Goal: Task Accomplishment & Management: Use online tool/utility

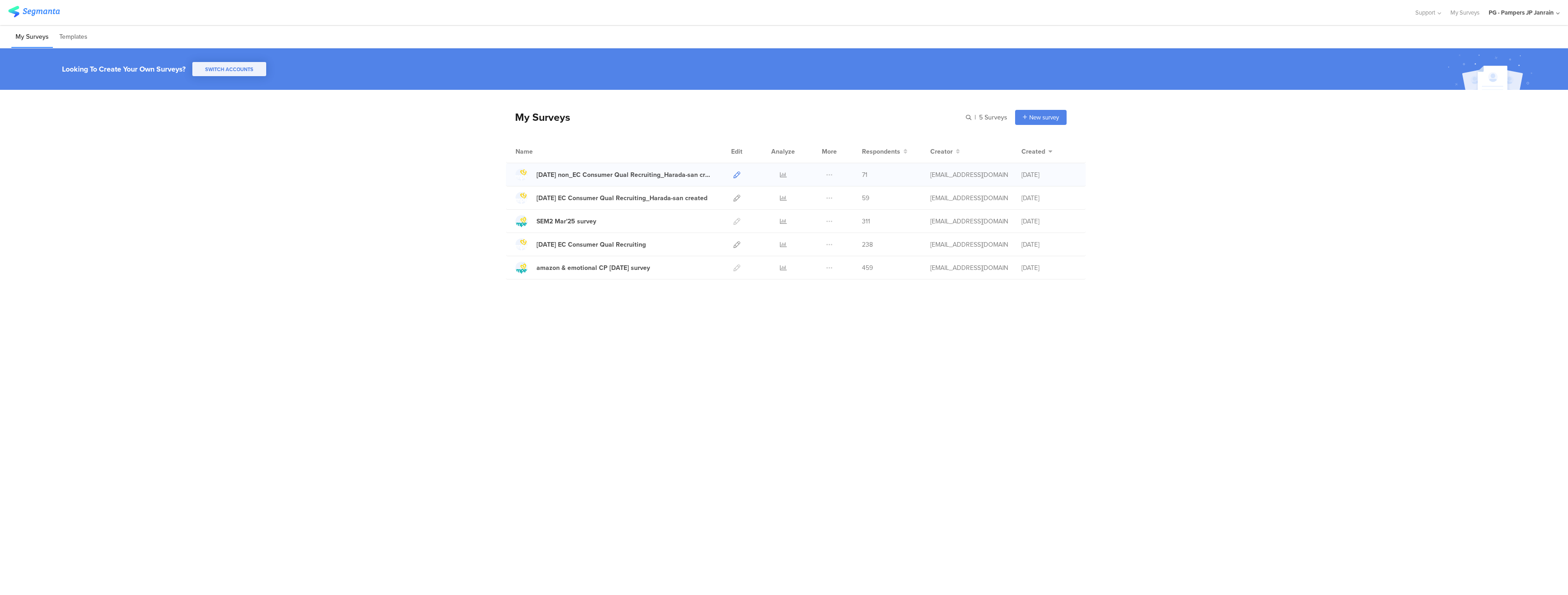
click at [738, 175] on icon at bounding box center [737, 175] width 7 height 7
click at [827, 173] on span at bounding box center [829, 174] width 7 height 23
click at [831, 179] on span at bounding box center [829, 174] width 7 height 23
click at [836, 206] on div at bounding box center [829, 197] width 19 height 23
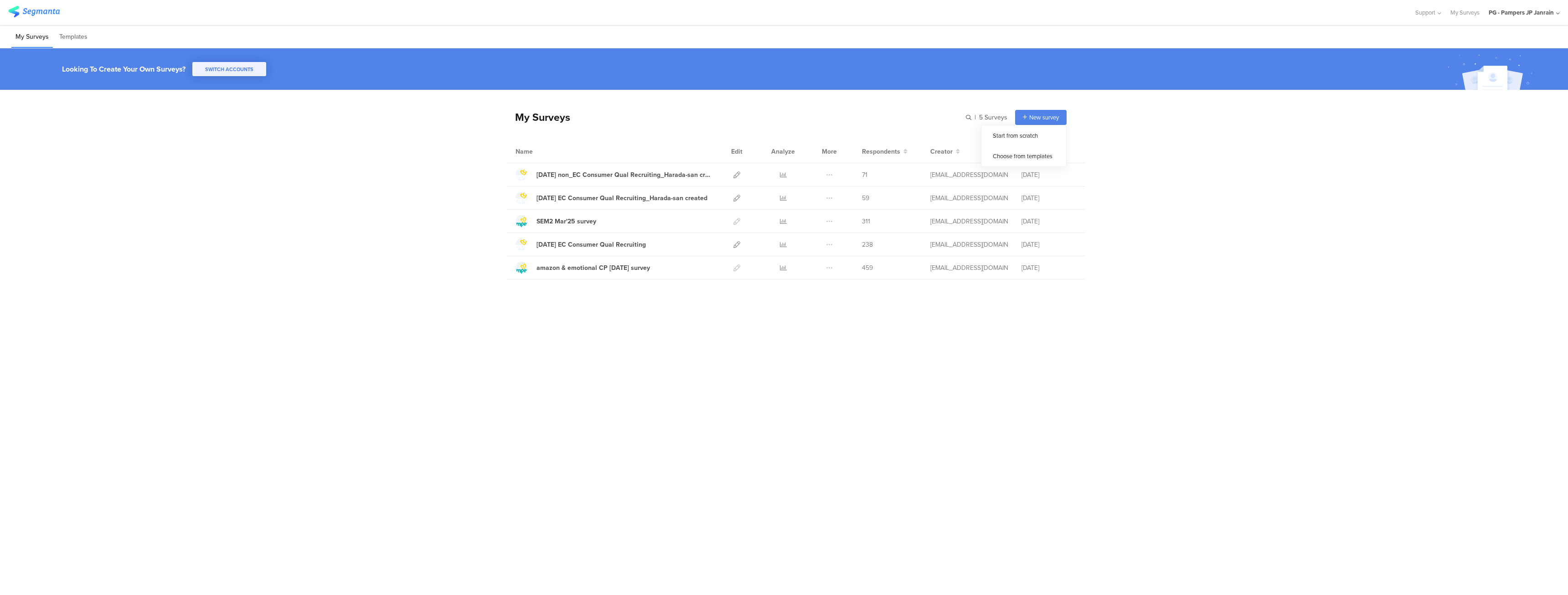
click at [1028, 119] on div "New survey" at bounding box center [1041, 117] width 52 height 15
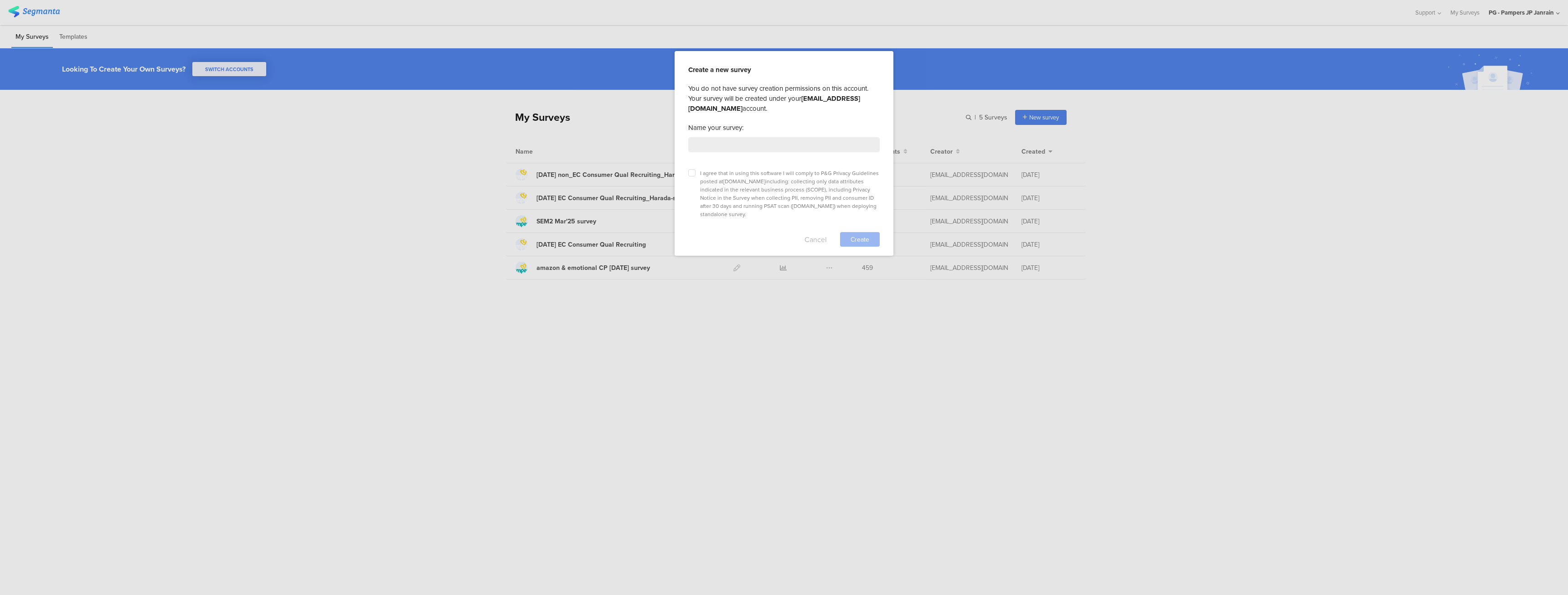
click at [816, 232] on button "Cancel" at bounding box center [816, 239] width 23 height 15
click at [1041, 121] on div at bounding box center [784, 297] width 1568 height 595
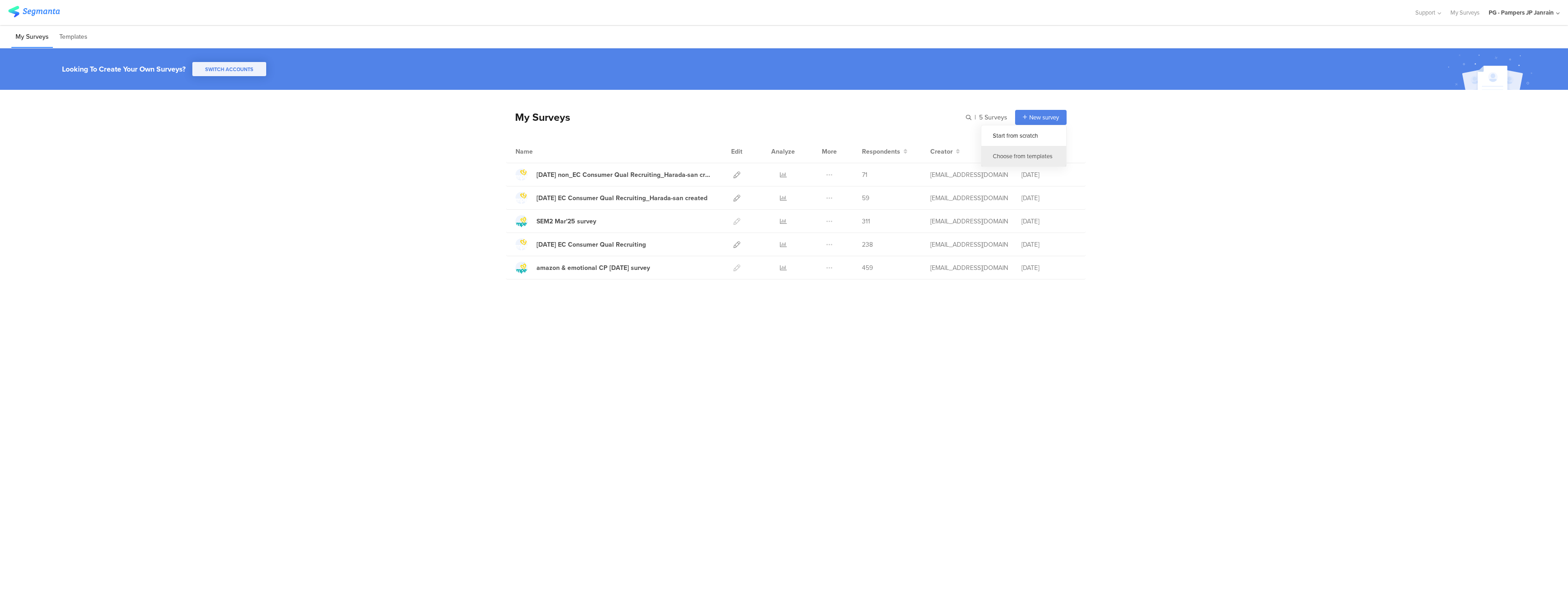
click at [1017, 153] on div "Choose from templates" at bounding box center [1023, 157] width 85 height 21
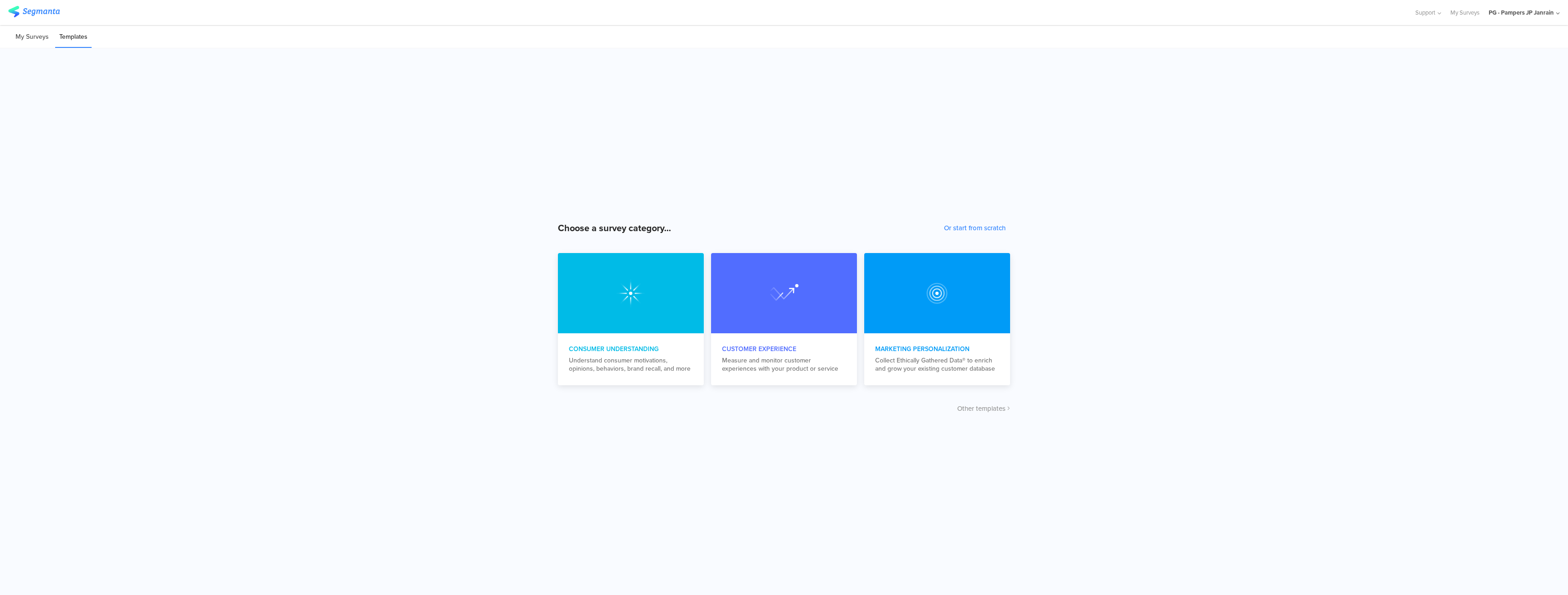
click at [42, 35] on li "My Surveys" at bounding box center [32, 37] width 41 height 21
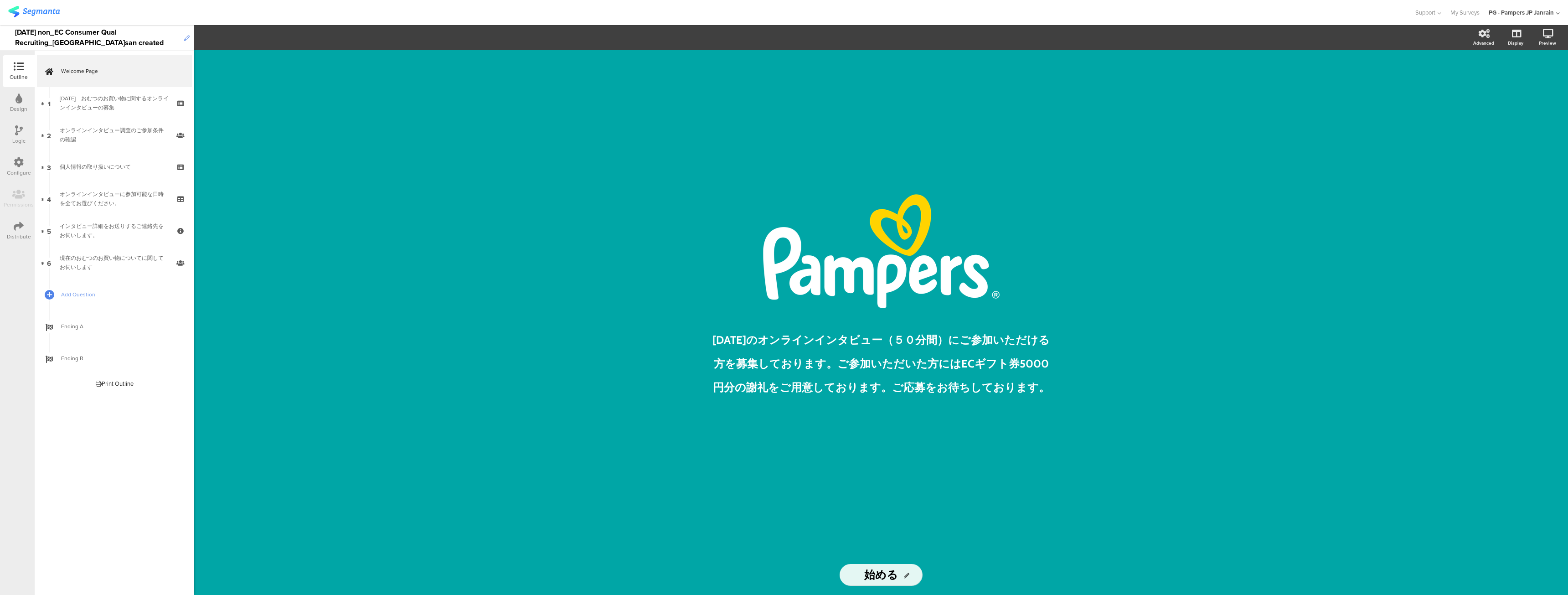
click at [184, 39] on icon at bounding box center [187, 38] width 5 height 5
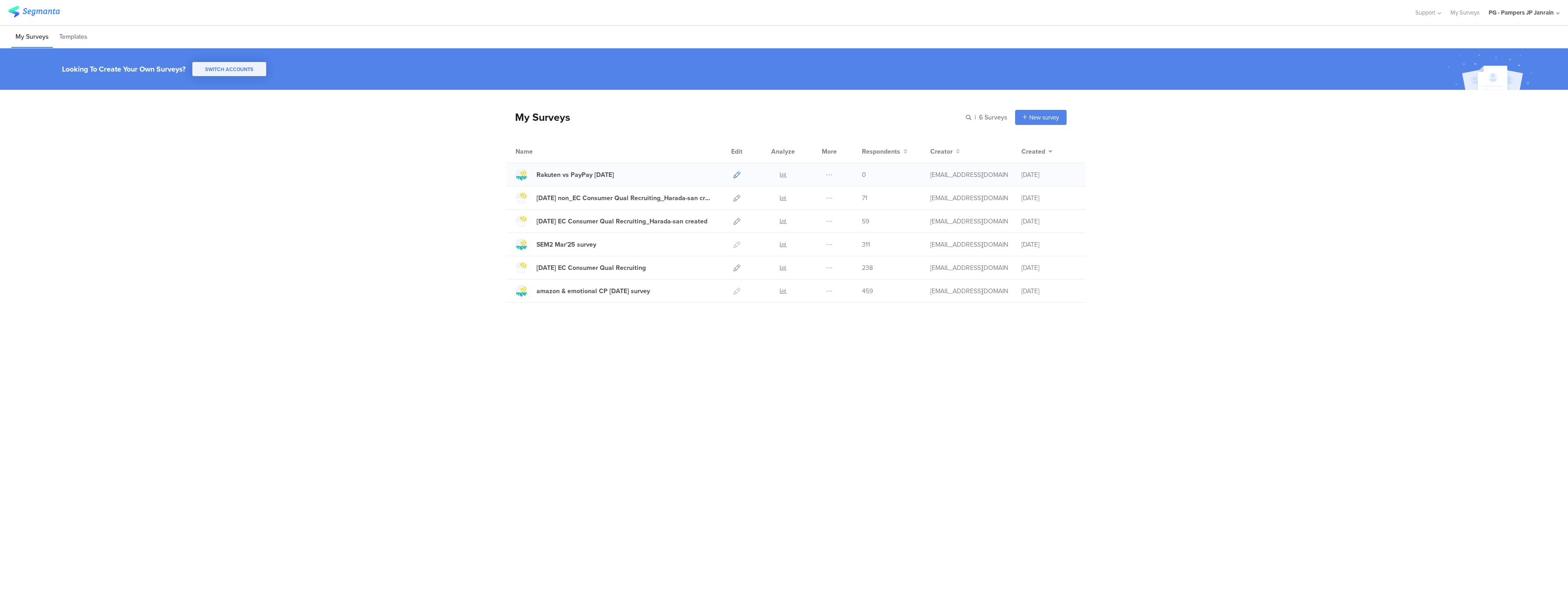
click at [736, 174] on icon at bounding box center [737, 175] width 7 height 7
click at [626, 286] on link "amazon & emotional CP [DATE] survey" at bounding box center [583, 290] width 135 height 12
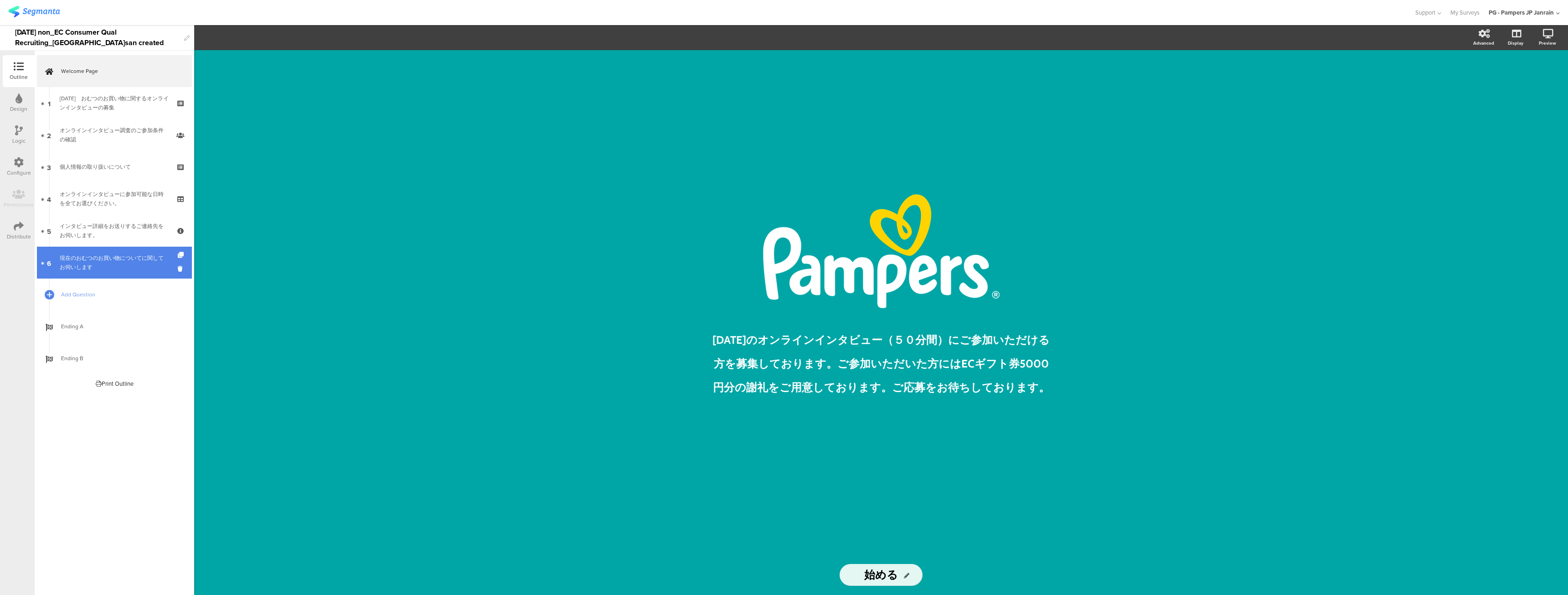
click at [117, 270] on div "現在のおむつのお買い物についてに関してお伺いします" at bounding box center [114, 262] width 109 height 18
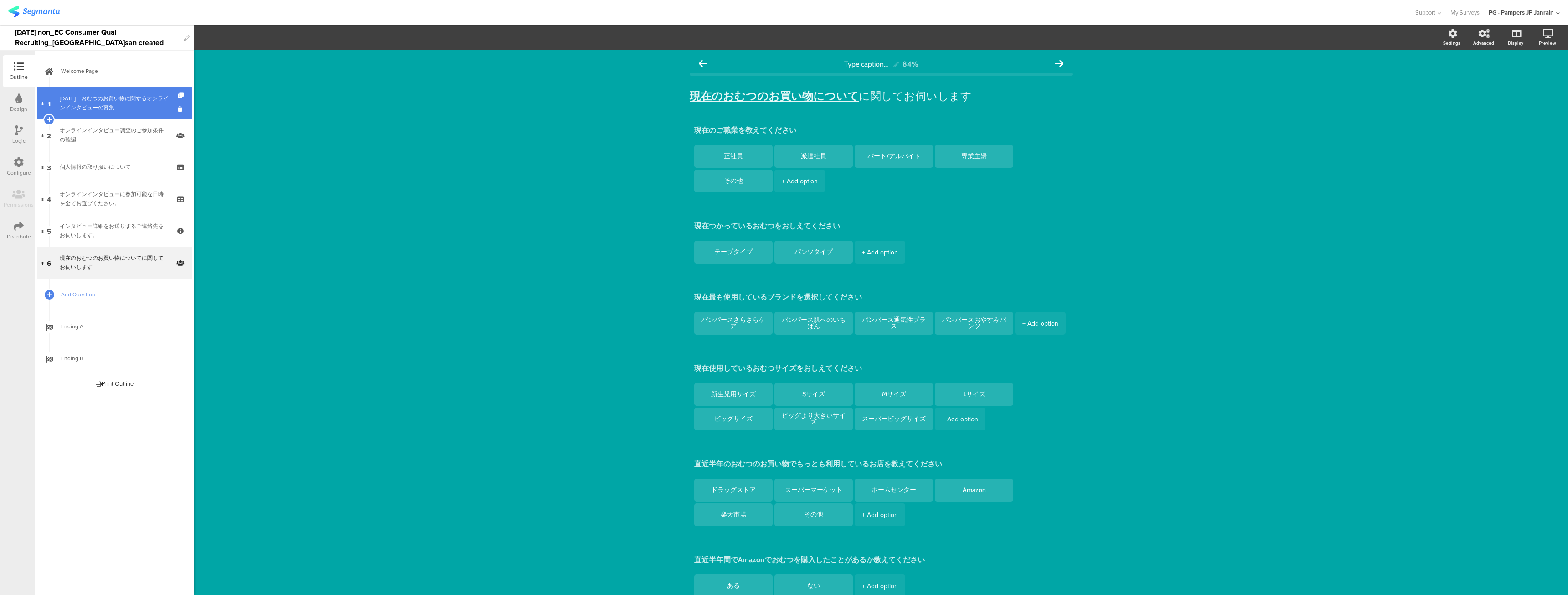
click at [113, 104] on div "５月１６日　﻿おむつのお買い物に関するオンラインインタビューの募集" at bounding box center [114, 103] width 109 height 18
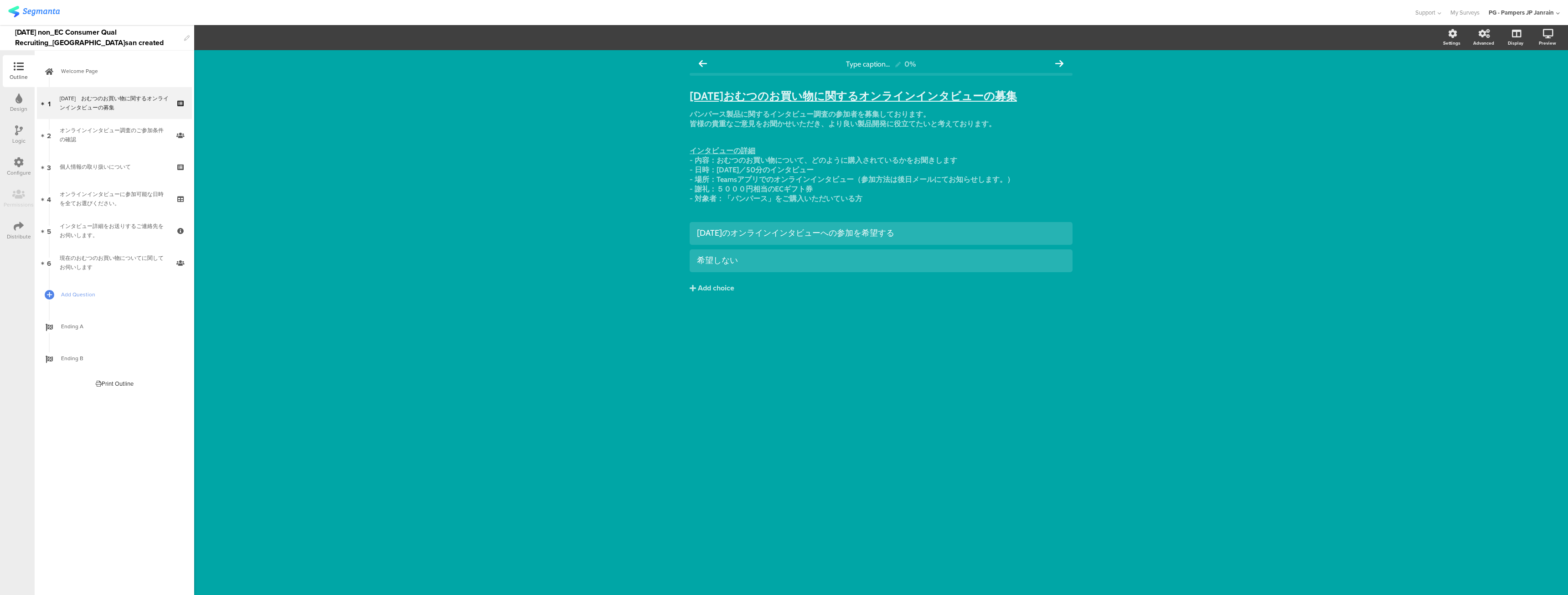
click at [538, 163] on div "Type caption... 0% ５月１６日　 ﻿ おむつのお買い物に関するオンラインインタビューの募集 ５月１６日　 ﻿ おむつのお買い物に関するオンラ…" at bounding box center [881, 322] width 1374 height 545
click at [119, 136] on div "オンラインインタビュー調査のご参加条件の確認" at bounding box center [114, 135] width 109 height 18
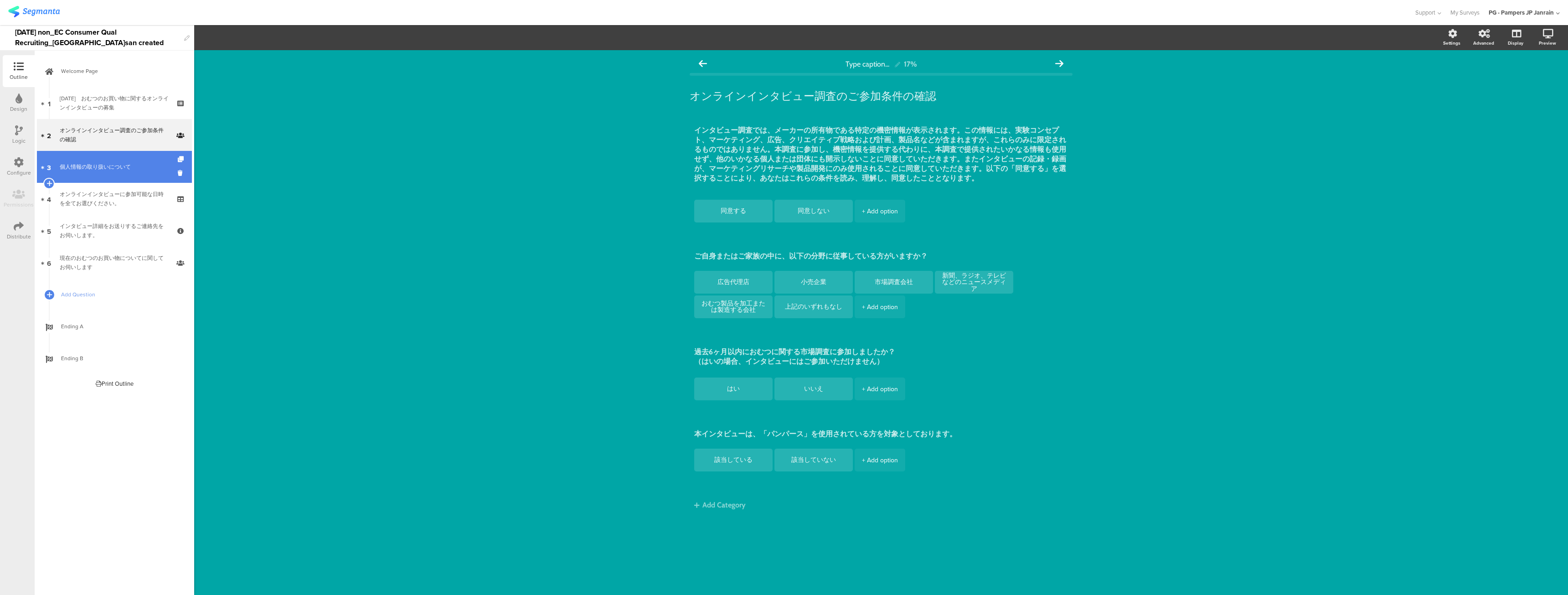
click at [96, 163] on div "個人情報の取り扱いについて" at bounding box center [114, 167] width 109 height 9
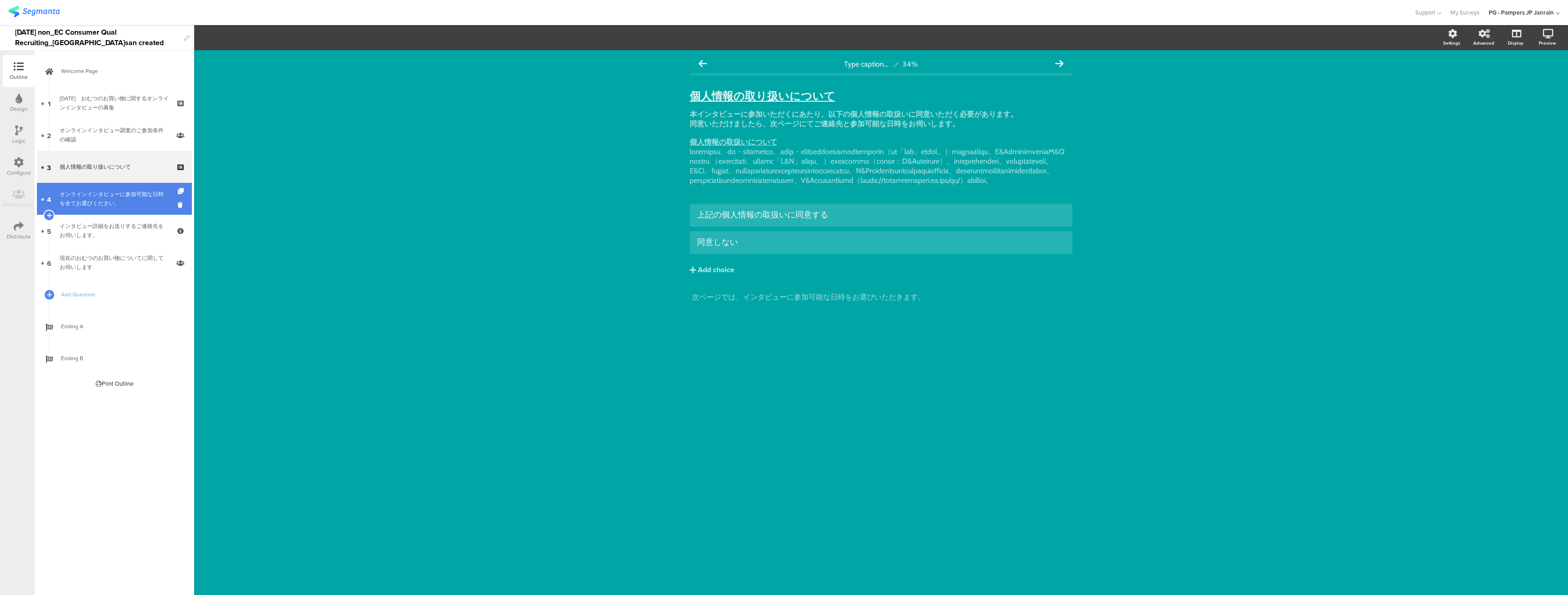
click at [99, 195] on div "オンラインインタビューに参加可能な日時を全てお選びください。" at bounding box center [114, 199] width 109 height 18
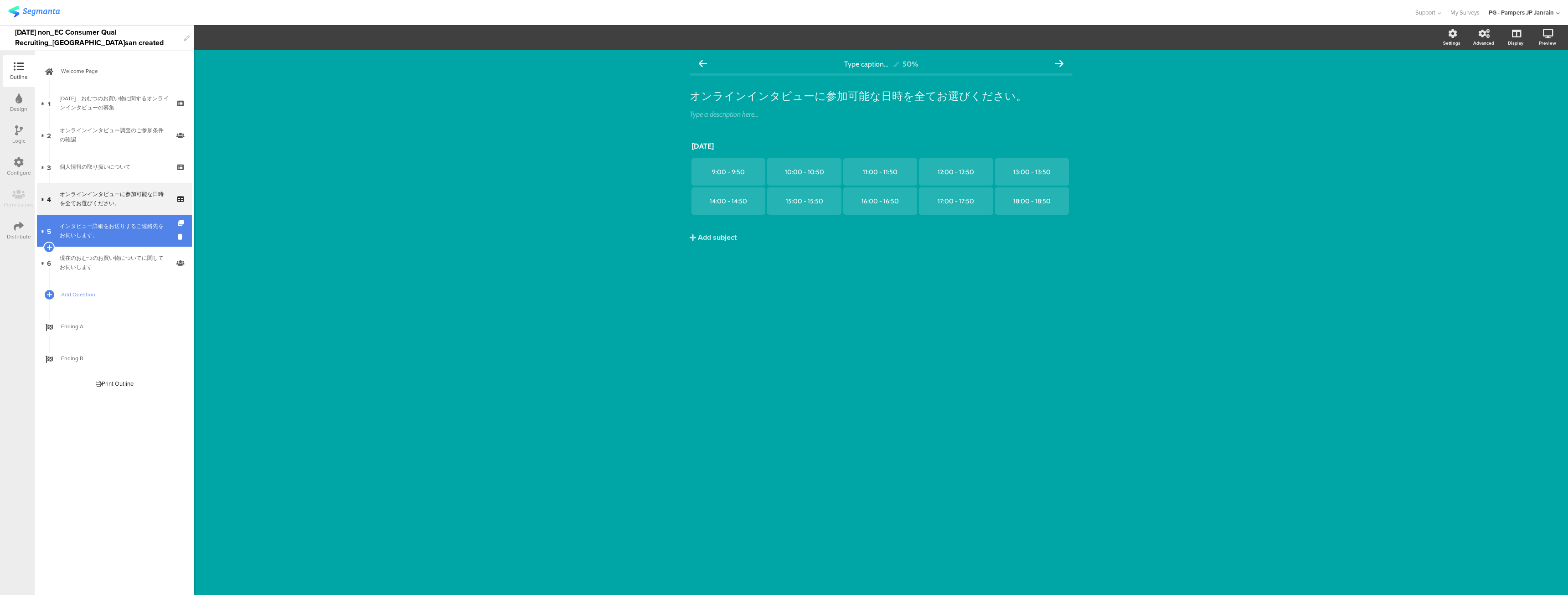
click at [103, 241] on link "5 インタビュー詳細をお送りするご連絡先をお伺いします。" at bounding box center [114, 231] width 155 height 32
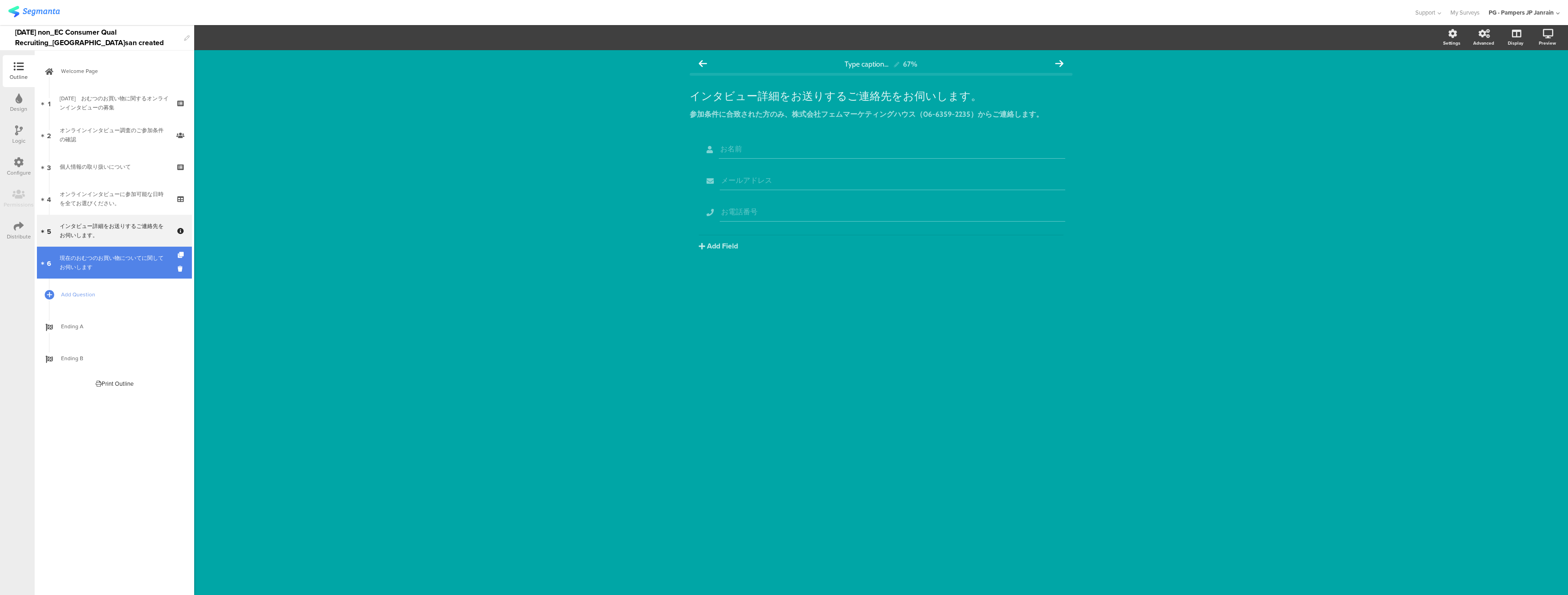
click at [108, 277] on link "6 現在のおむつのお買い物についてに関してお伺いします" at bounding box center [114, 262] width 155 height 32
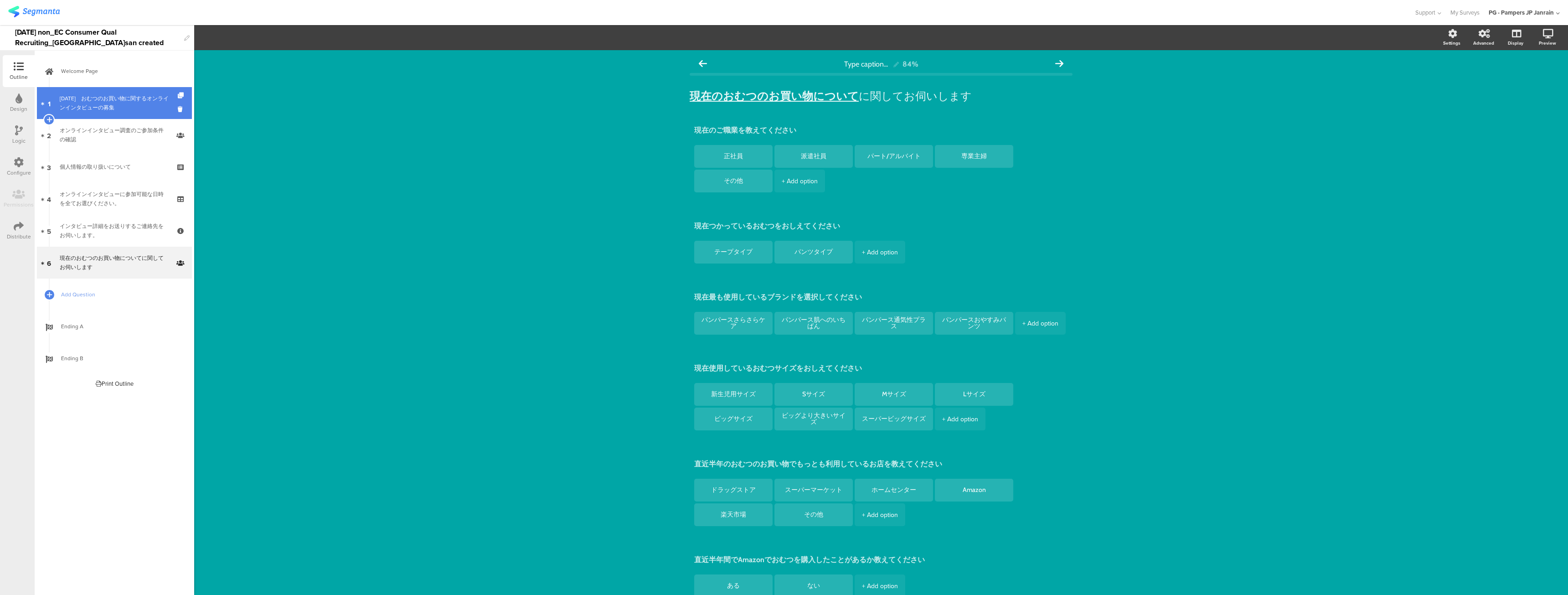
click at [120, 102] on div "[DATE]　﻿おむつのお買い物に関するオンラインインタビューの募集" at bounding box center [114, 103] width 109 height 18
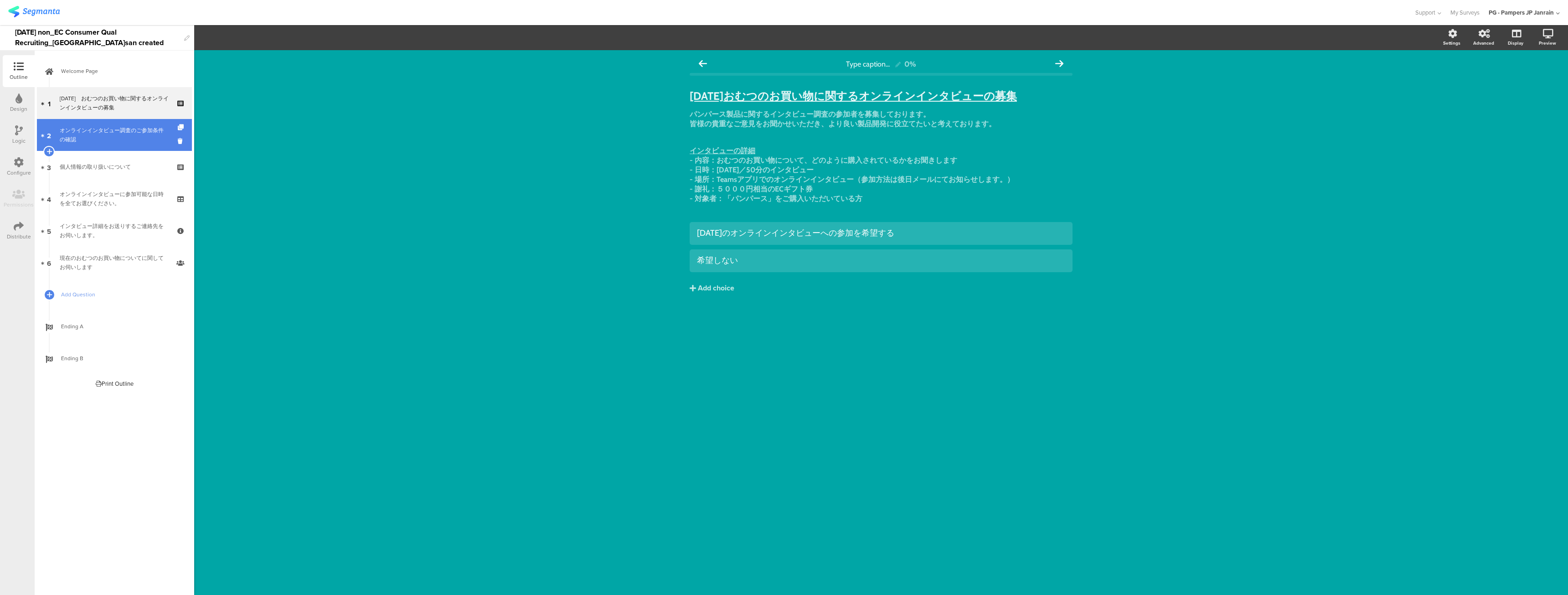
click at [122, 131] on div "オンラインインタビュー調査のご参加条件の確認" at bounding box center [114, 135] width 109 height 18
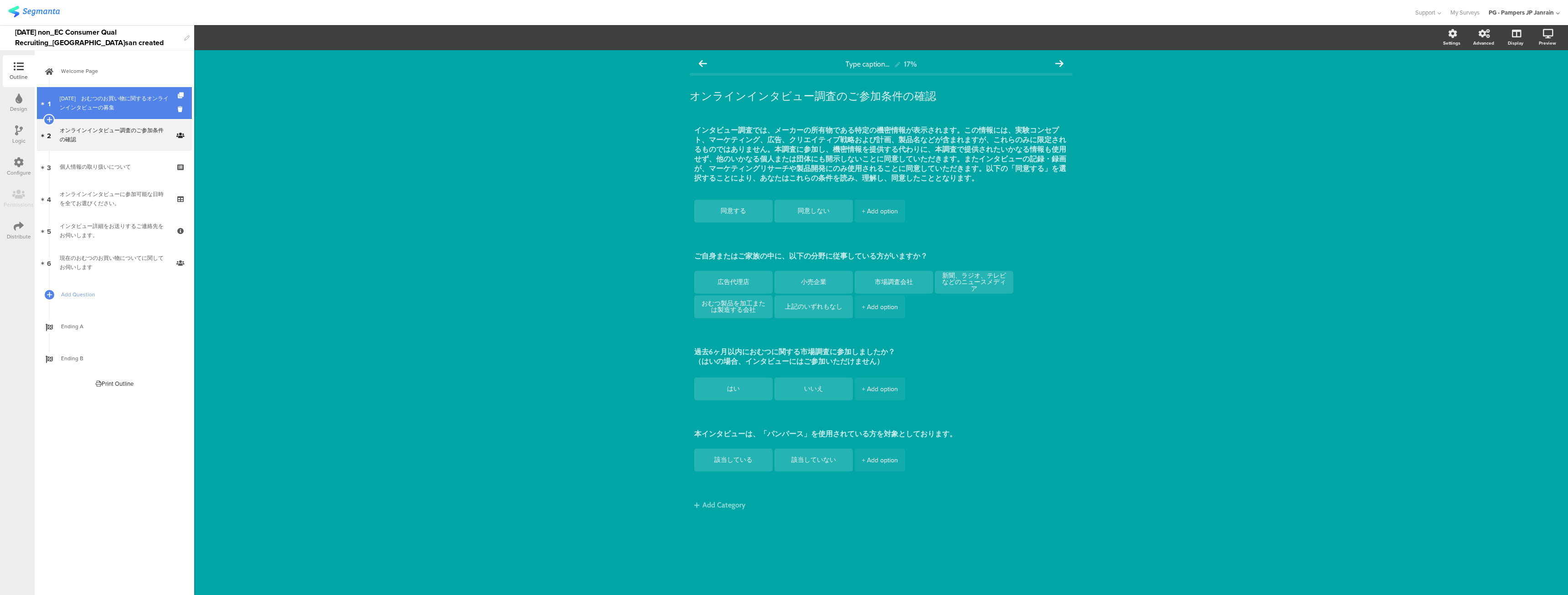
click at [93, 110] on div "[DATE]　﻿おむつのお買い物に関するオンラインインタビューの募集" at bounding box center [114, 103] width 109 height 18
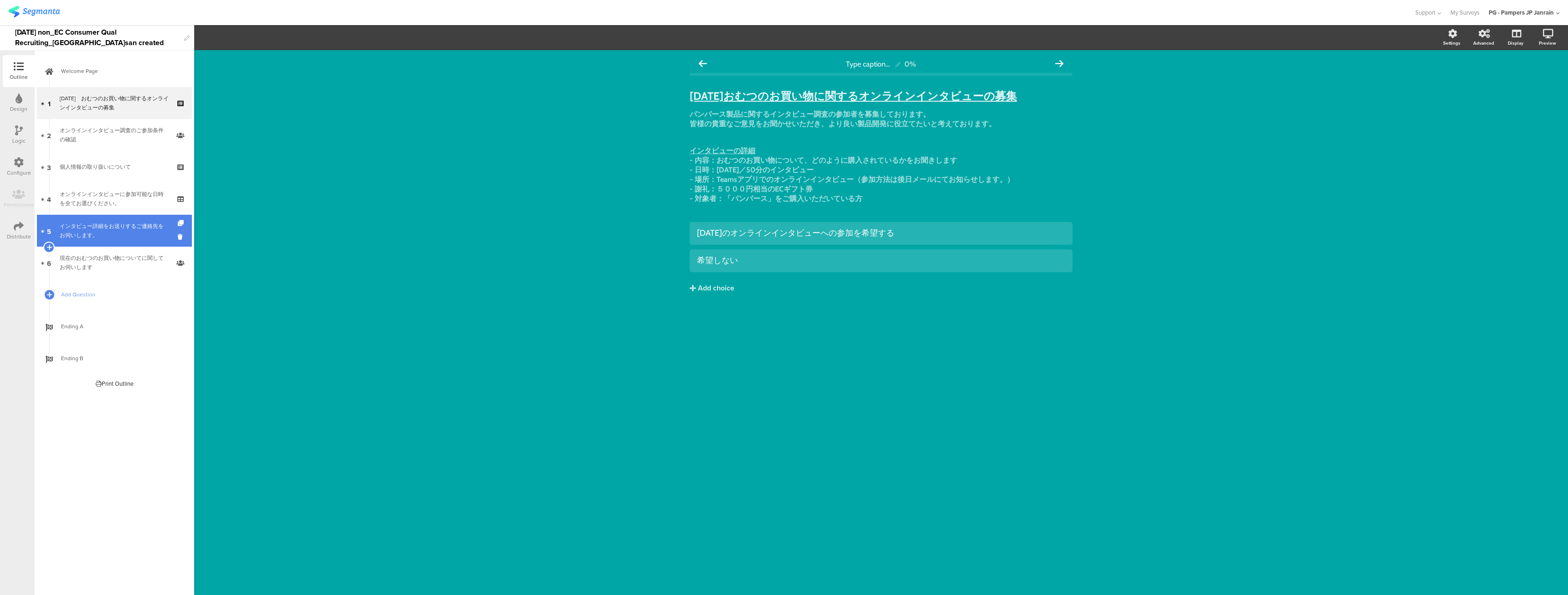
click at [124, 218] on link "5 インタビュー詳細をお送りするご連絡先をお伺いします。" at bounding box center [114, 231] width 155 height 32
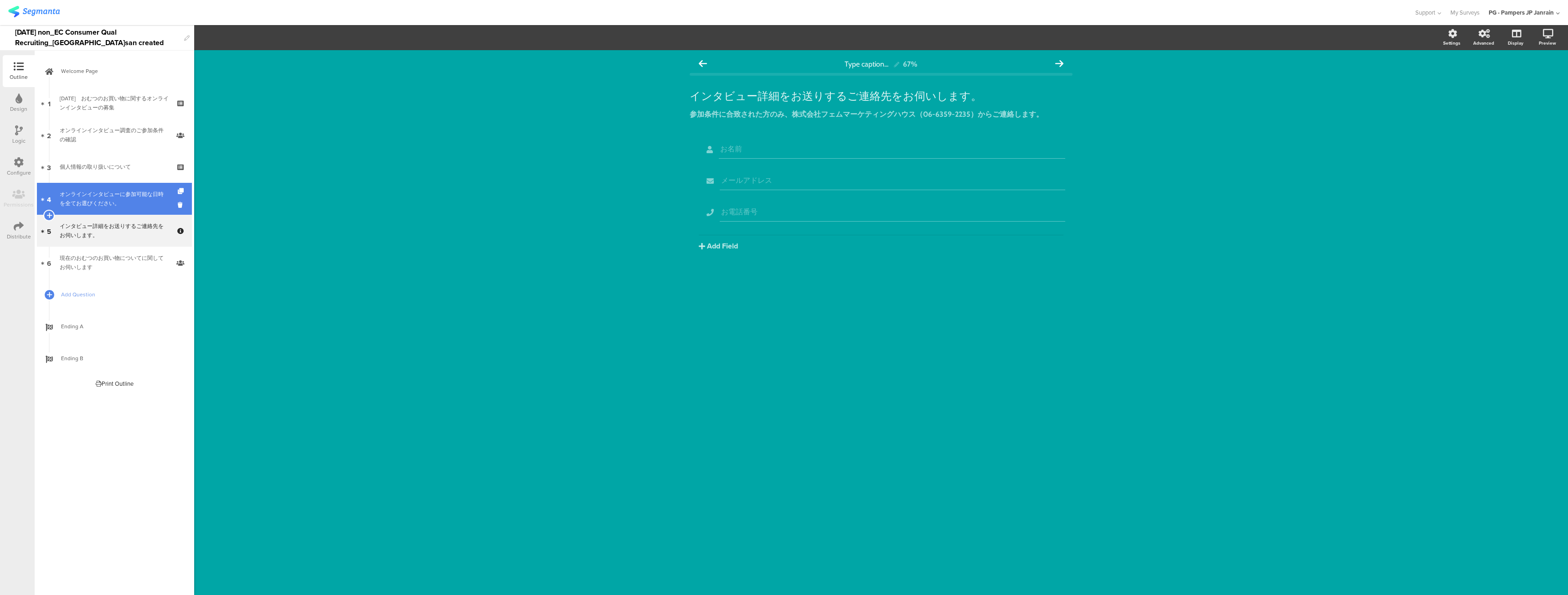
click at [119, 202] on div "オンラインインタビューに参加可能な日時を全てお選びください。" at bounding box center [114, 199] width 109 height 18
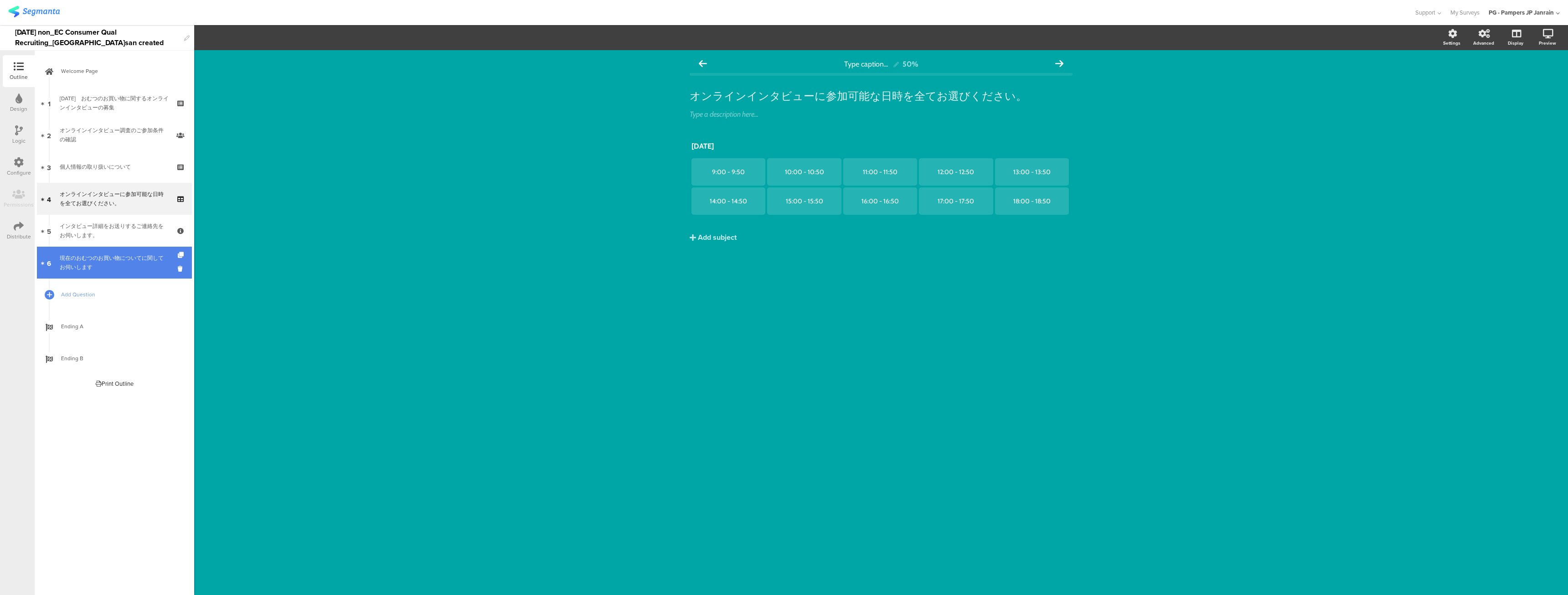
click at [131, 250] on link "6 現在のおむつのお買い物についてに関してお伺いします" at bounding box center [114, 262] width 155 height 32
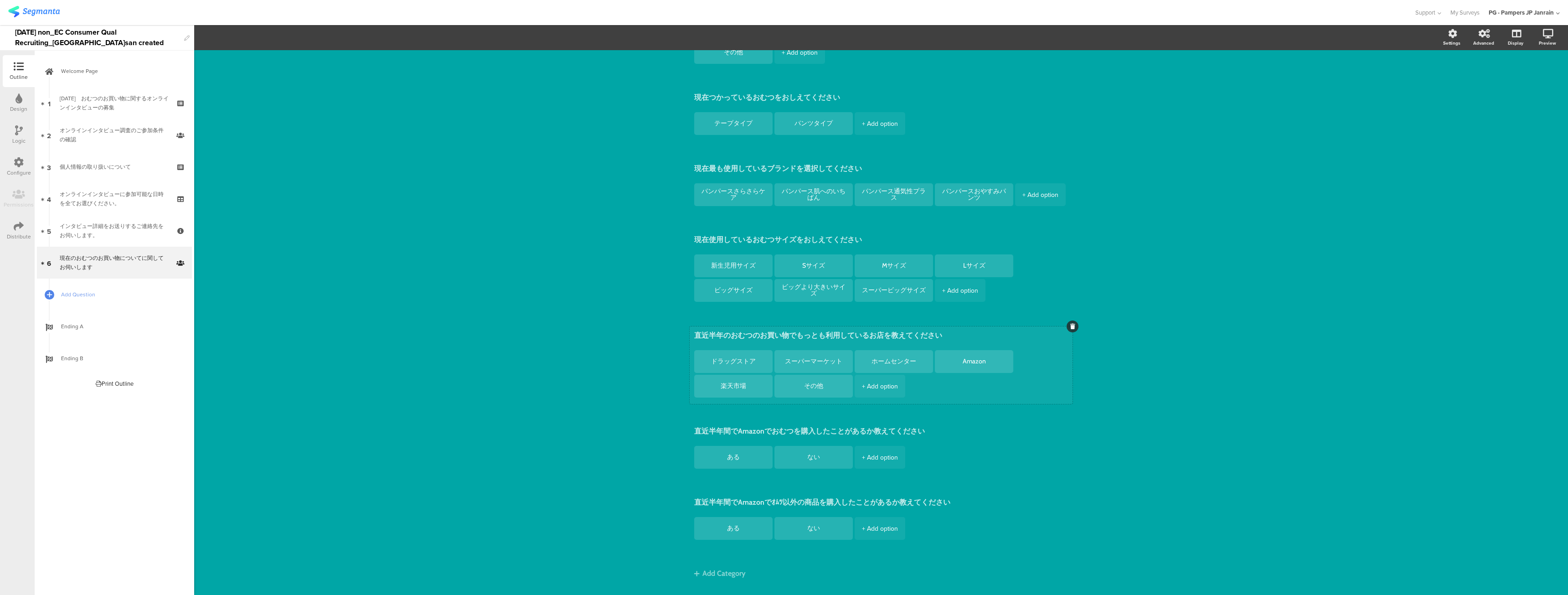
scroll to position [152, 0]
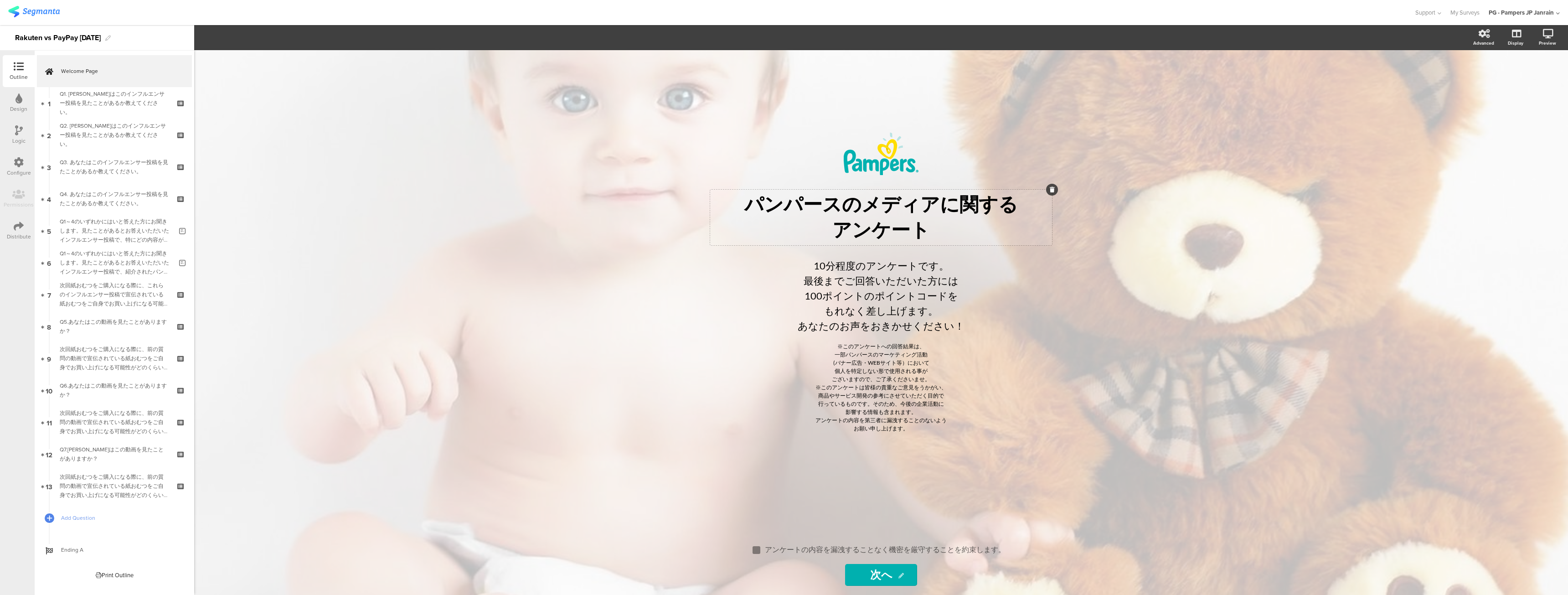
click at [941, 200] on div "パンパースのメディアに関する アンケート" at bounding box center [881, 217] width 337 height 51
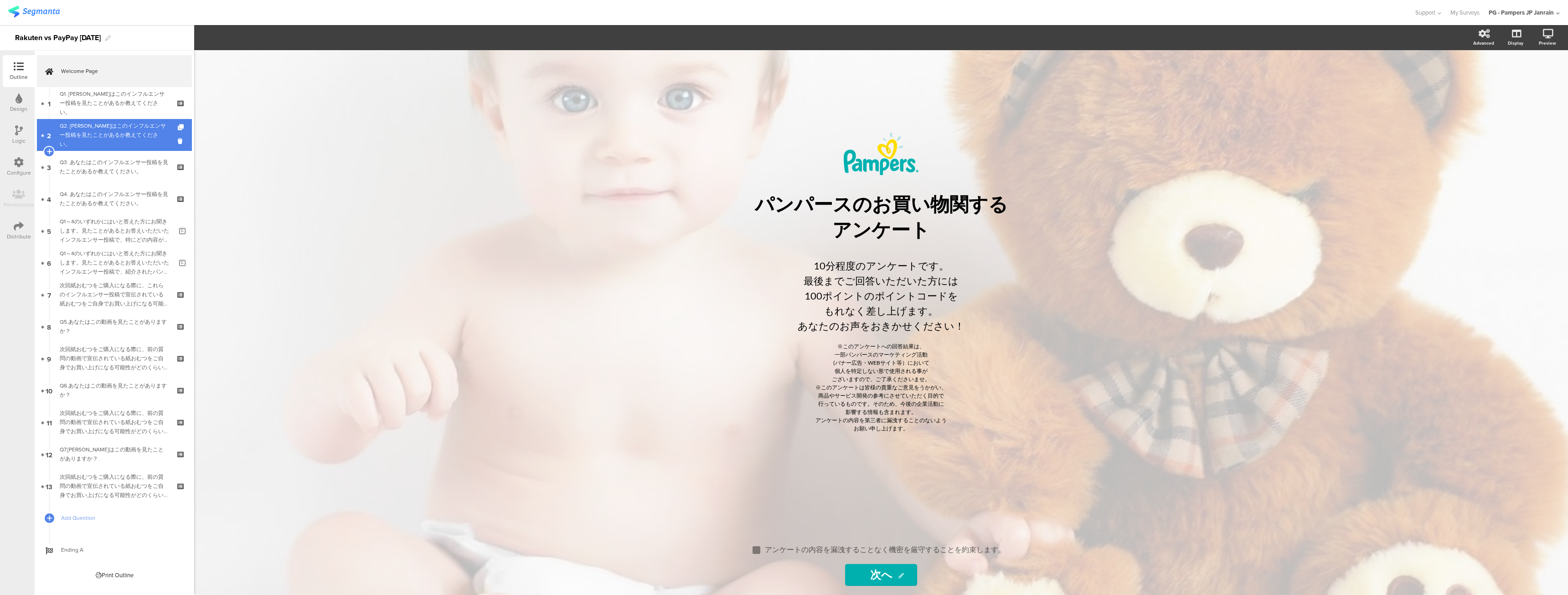
click at [117, 138] on div "Q2. あなたはこのインフルエンサー投稿を見たことがあるか教えてください。" at bounding box center [114, 135] width 109 height 27
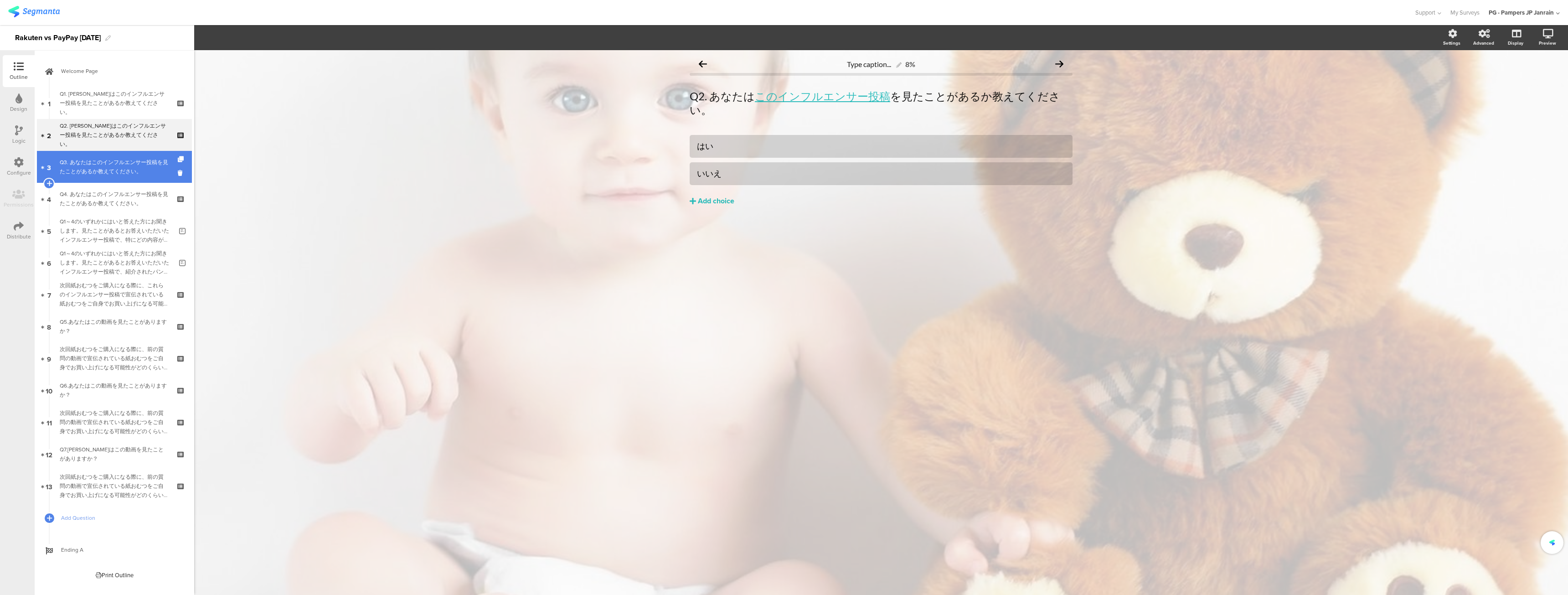
click at [117, 181] on link "3 Q3. あなたはこのインフルエンサー投稿を見たことがあるか教えてください。" at bounding box center [114, 167] width 155 height 32
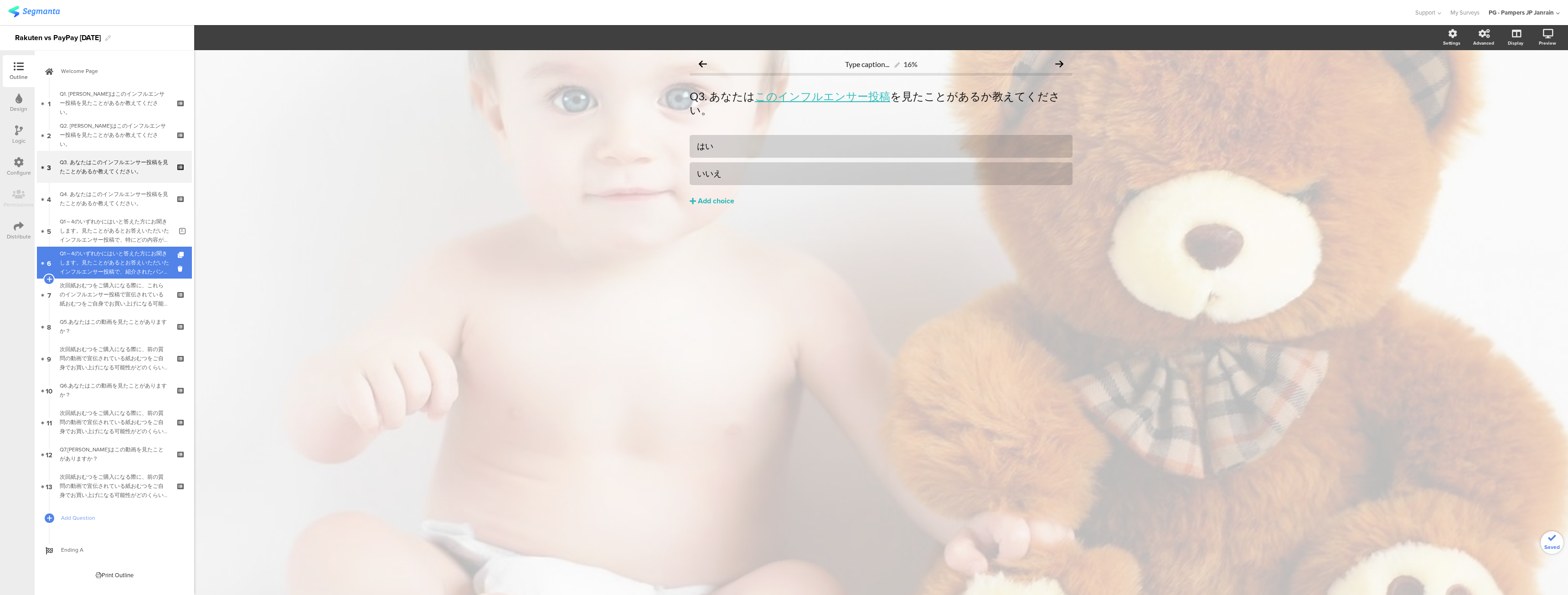
click at [159, 273] on div "Q1～4のいずれかにはいと答えた方にお聞きします。見たことがあるとお答えいただいたインフルエンサー投稿で、紹介されたパンパース製品の便益や魅力について、どう感…" at bounding box center [116, 262] width 113 height 27
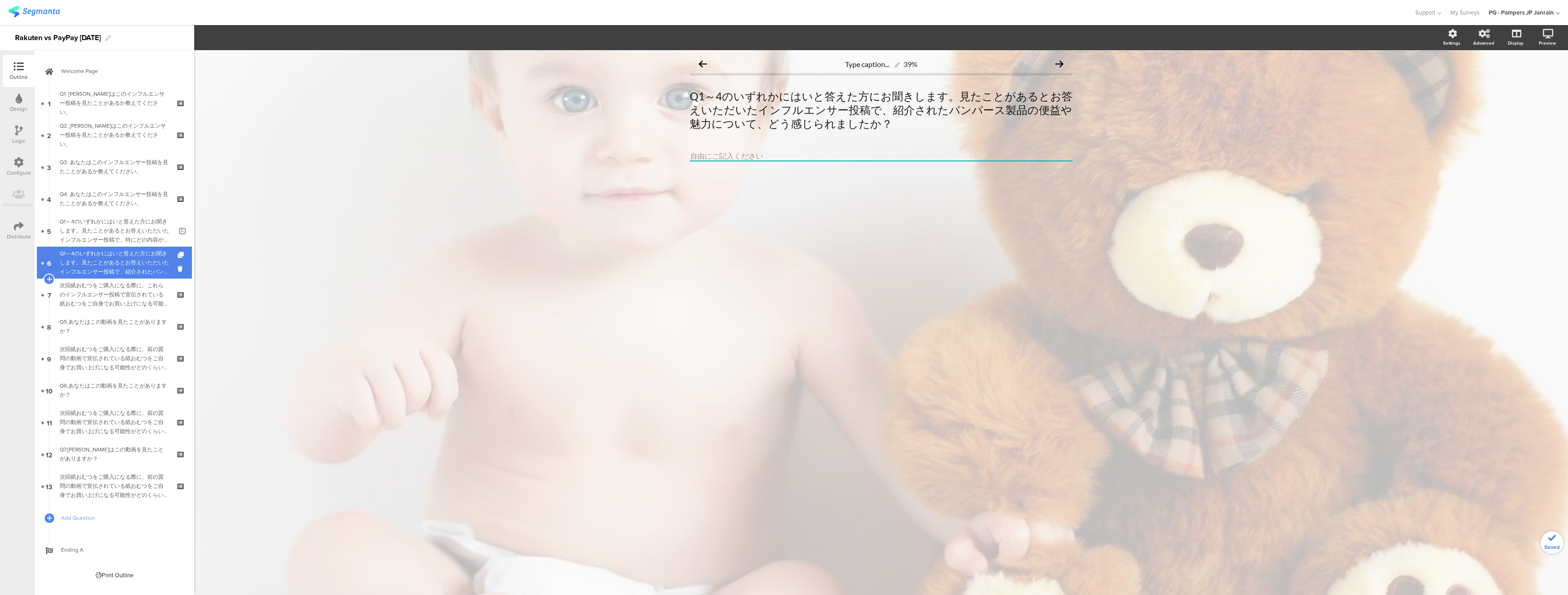
scroll to position [1, 0]
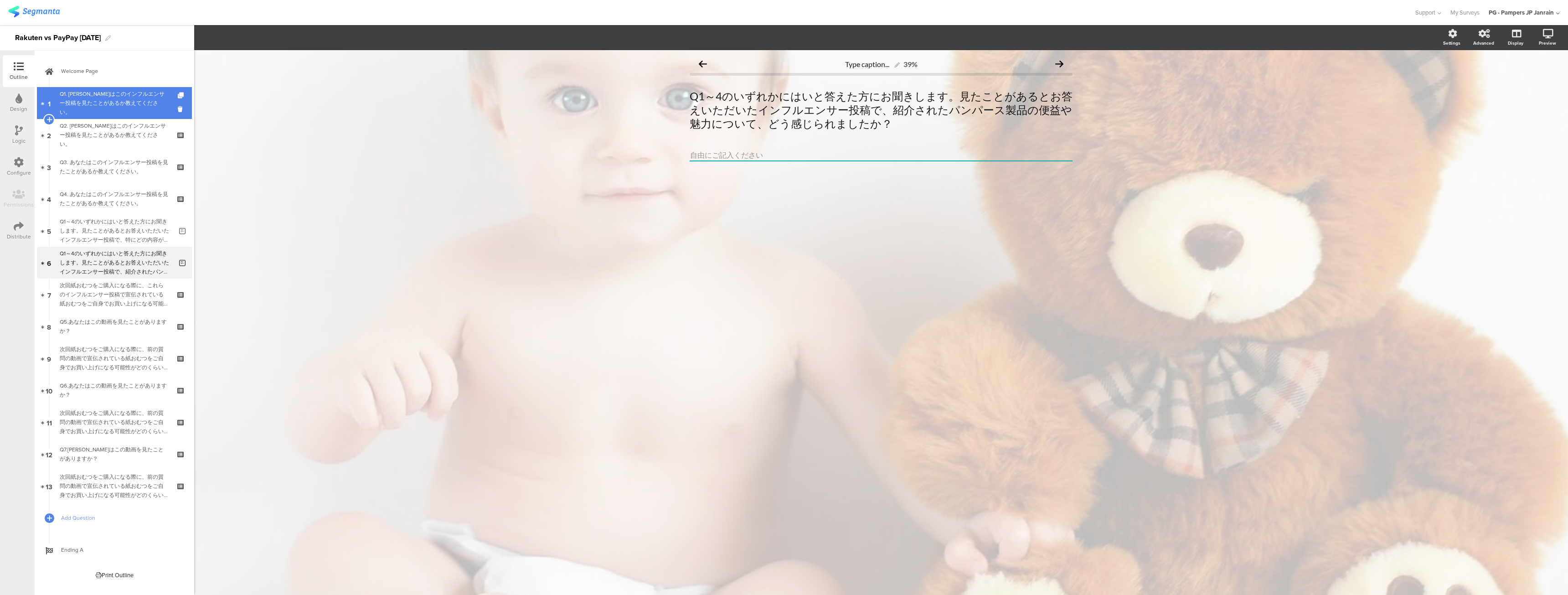
click at [109, 94] on div "Q1. あなたはこのインフルエンサー投稿を見たことがあるか教えてください。" at bounding box center [114, 103] width 109 height 27
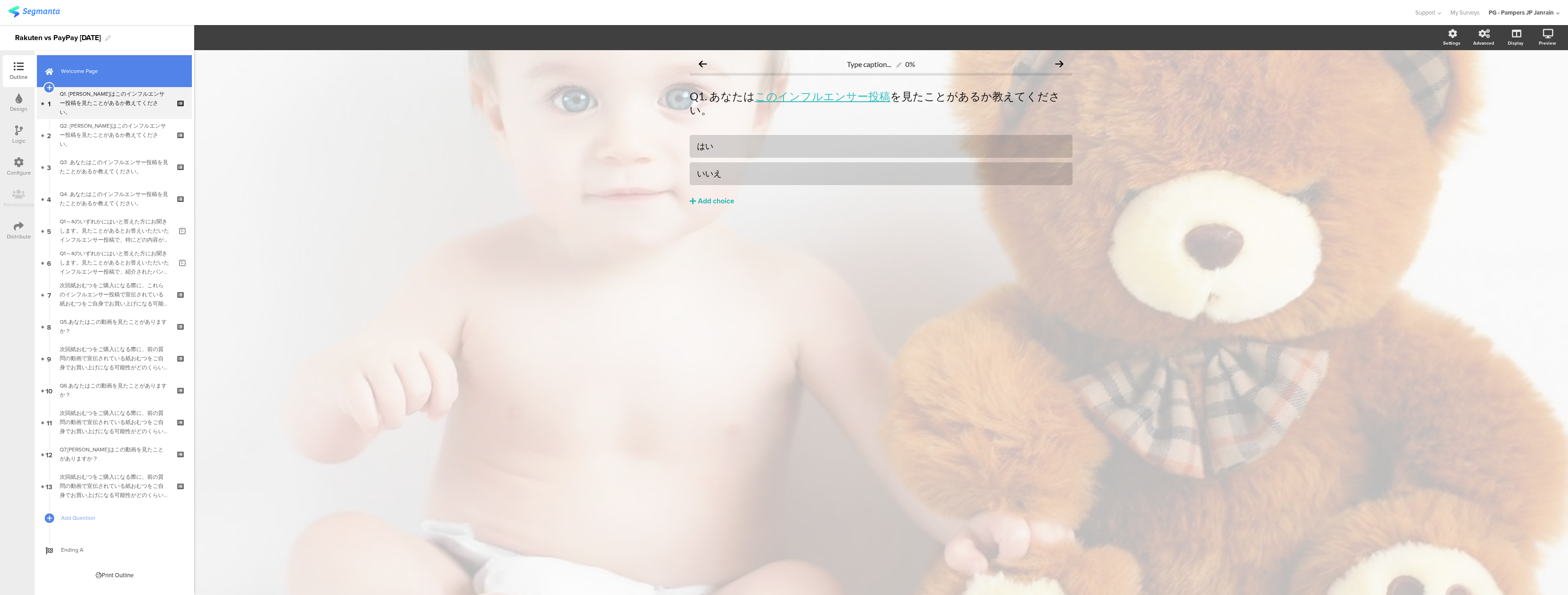
click at [93, 66] on span "Welcome Page" at bounding box center [119, 71] width 117 height 9
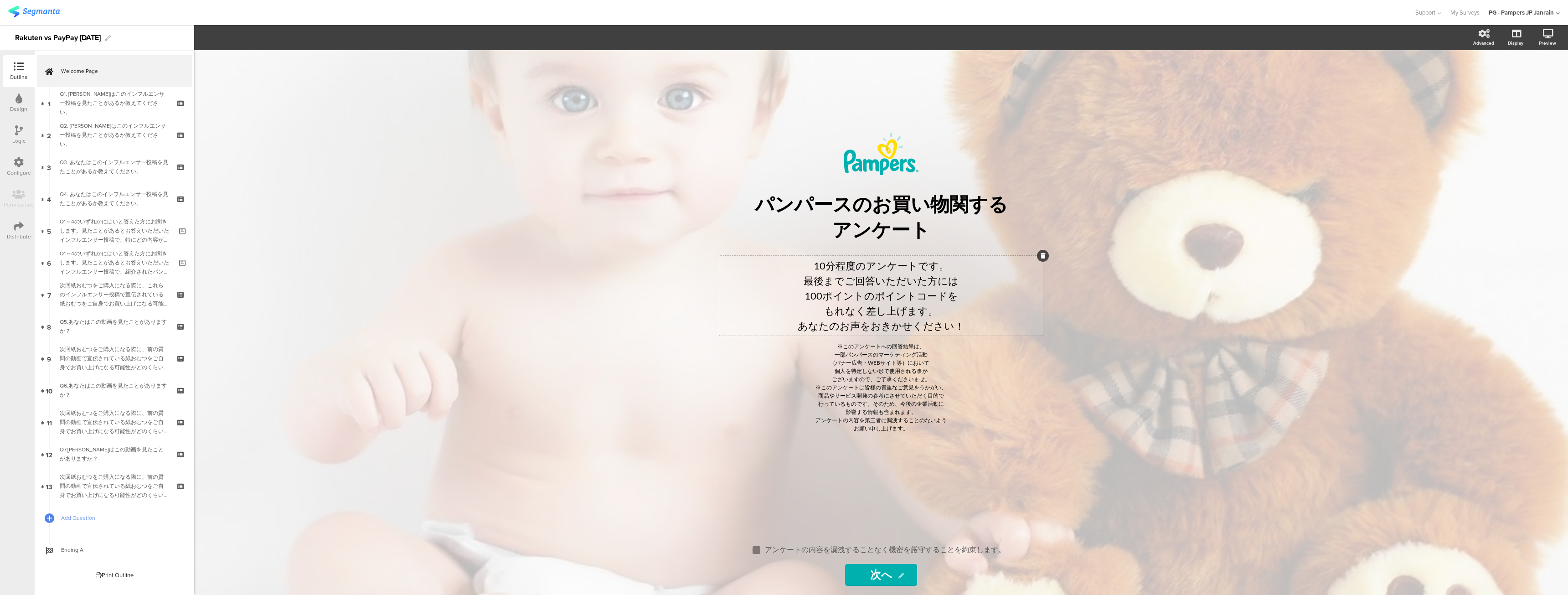
click at [944, 316] on div "10分程度のアンケートです。 最後までご回答いただいた方には 100ポイントのポイントコードを もれなく差し上げます。 あなたのお声をおきかせください！ 10…" at bounding box center [881, 295] width 324 height 80
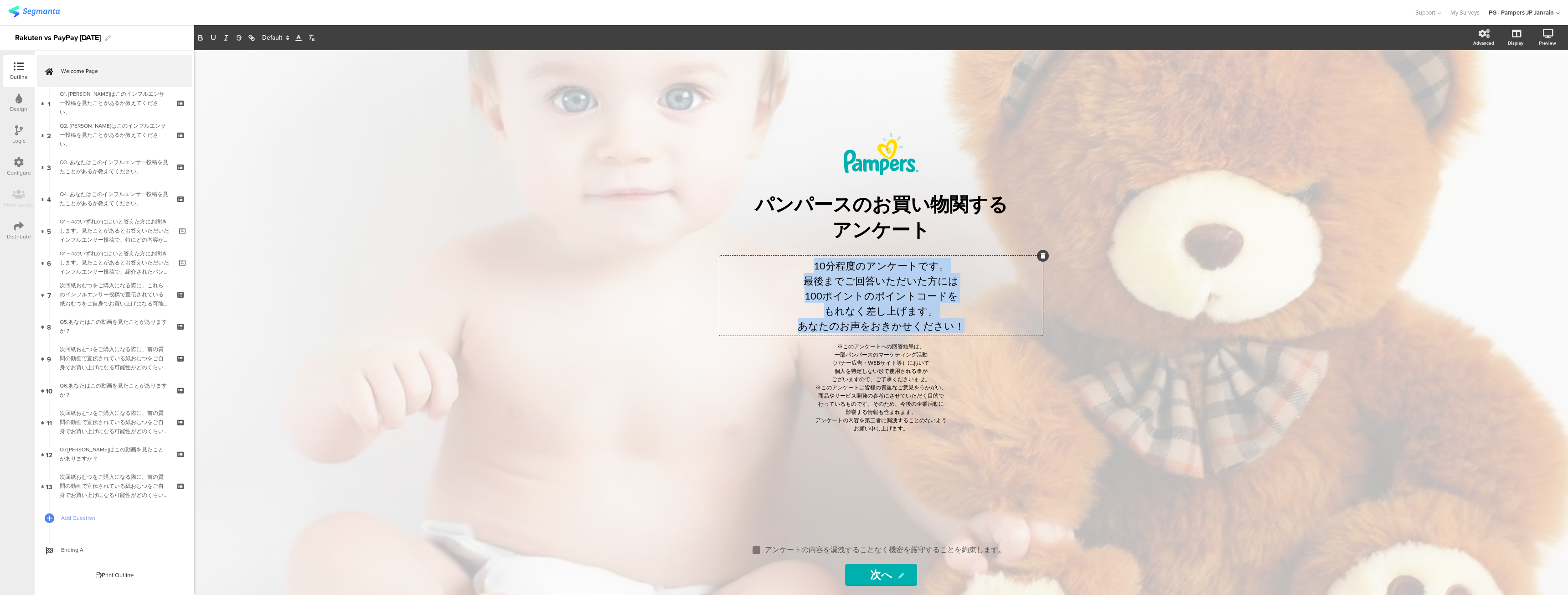
drag, startPoint x: 987, startPoint y: 331, endPoint x: 808, endPoint y: 270, distance: 189.1
click at [808, 270] on div "10分程度のアンケートです。 最後までご回答いただいた方には 100ポイントのポイントコードを もれなく差し上げます。 あなたのお声をおきかせください！" at bounding box center [881, 296] width 319 height 76
copy div "10分程度のアンケートです。 最後までご回答いただいた方には 100ポイントのポイントコードを もれなく差し上げます。 あなたのお声をおきかせください！"
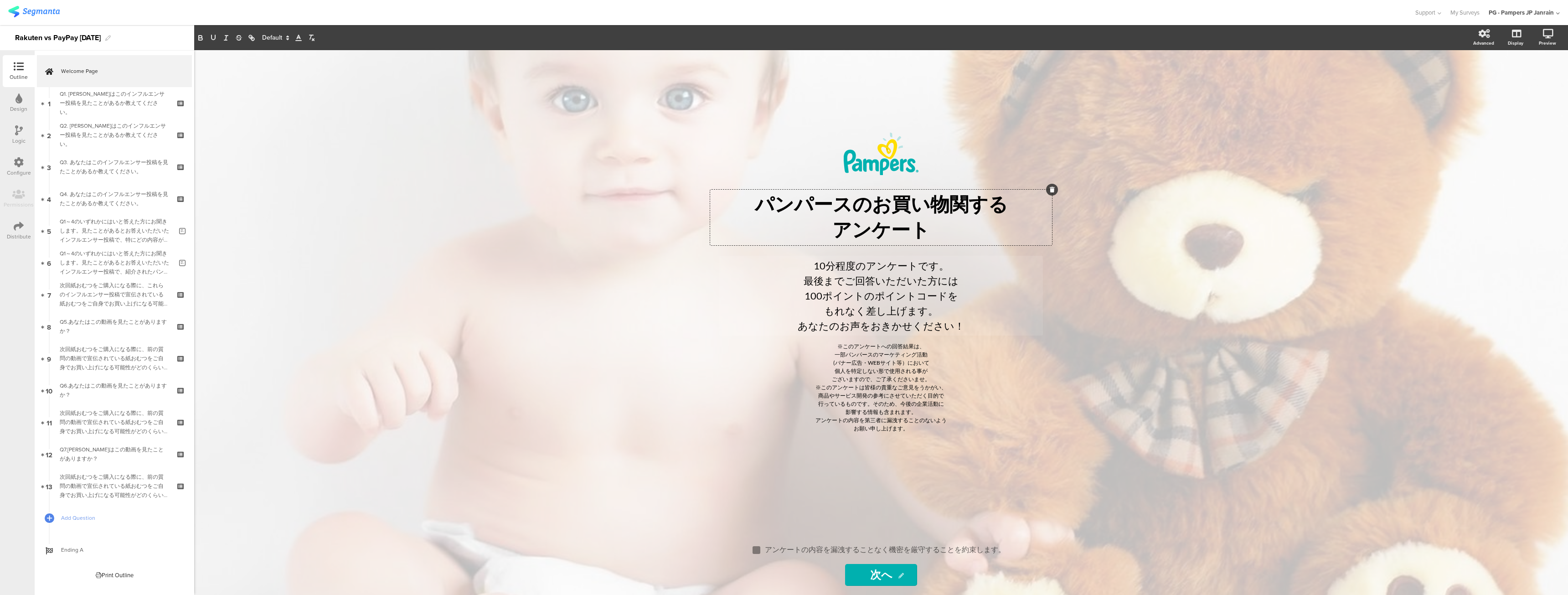
click at [868, 240] on div "パンパースのお買い物関する アンケート パンパースのお買い物関する アンケート パンパースのお買い物関する アンケート" at bounding box center [881, 217] width 342 height 55
drag, startPoint x: 842, startPoint y: 252, endPoint x: 837, endPoint y: 261, distance: 10.3
click at [842, 255] on div "/ パンパースのお買い物関する アンケート パンパースのお買い物関する アンケート 10分程度のアンケートです。 最後までご回答いただいた方には 100ポイン…" at bounding box center [881, 290] width 337 height 317
click at [836, 262] on div "10分程度のアンケートです。 最後までご回答いただいた方には 100ポイントのポイントコードを もれなく差し上げます。 あなたのお声をおきかせください！ 10…" at bounding box center [881, 295] width 324 height 80
click at [833, 258] on div "10分程度のアンケートです。 最後までご回答いただいた方には 100ポイントのポイントコードを もれなく差し上げます。 あなたのお声をおきかせください！ 10…" at bounding box center [881, 295] width 324 height 80
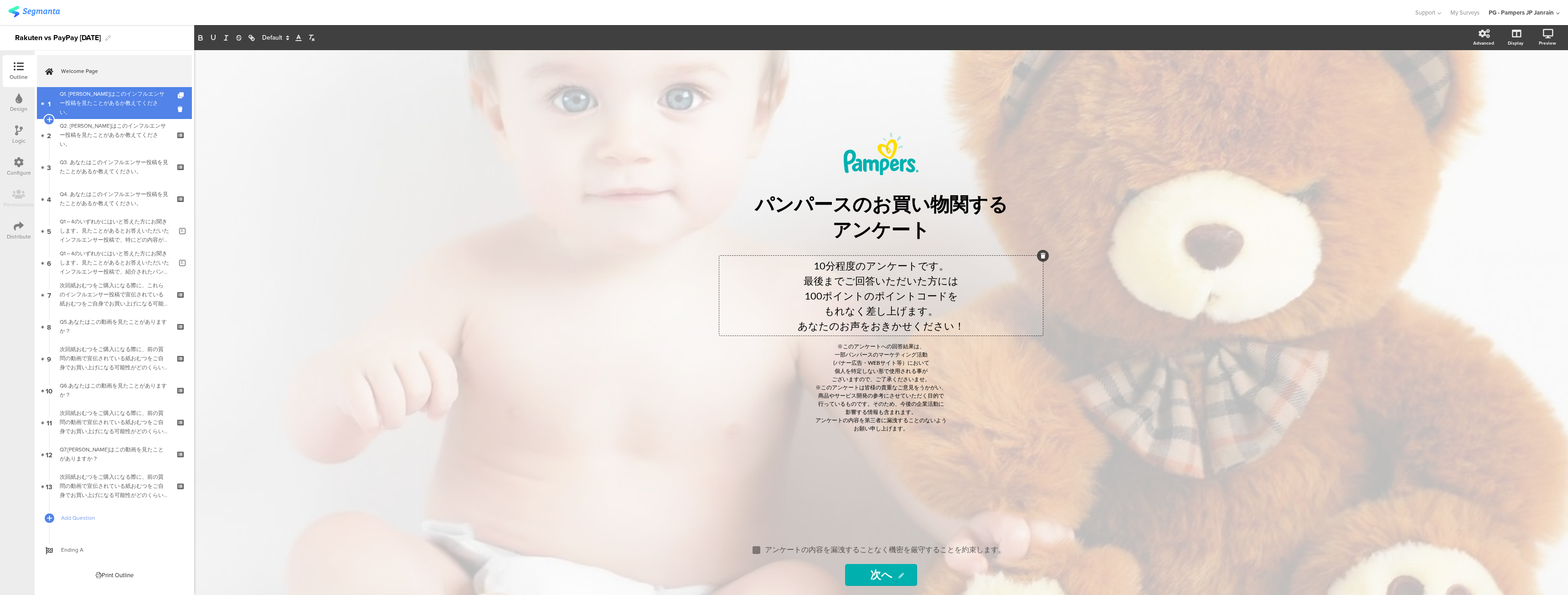
click at [96, 108] on div "Q1. あなたはこのインフルエンサー投稿を見たことがあるか教えてください。" at bounding box center [114, 103] width 109 height 27
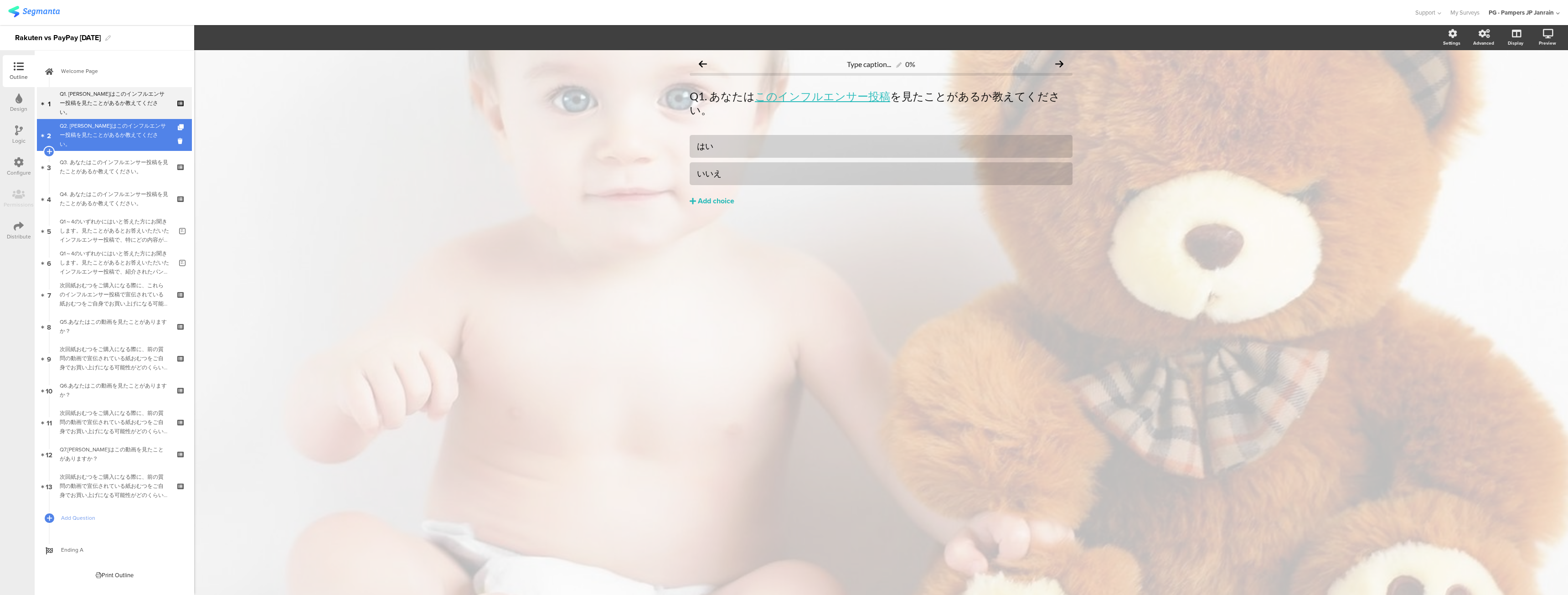
click at [145, 134] on div "Q2. あなたはこのインフルエンサー投稿を見たことがあるか教えてください。" at bounding box center [114, 135] width 109 height 27
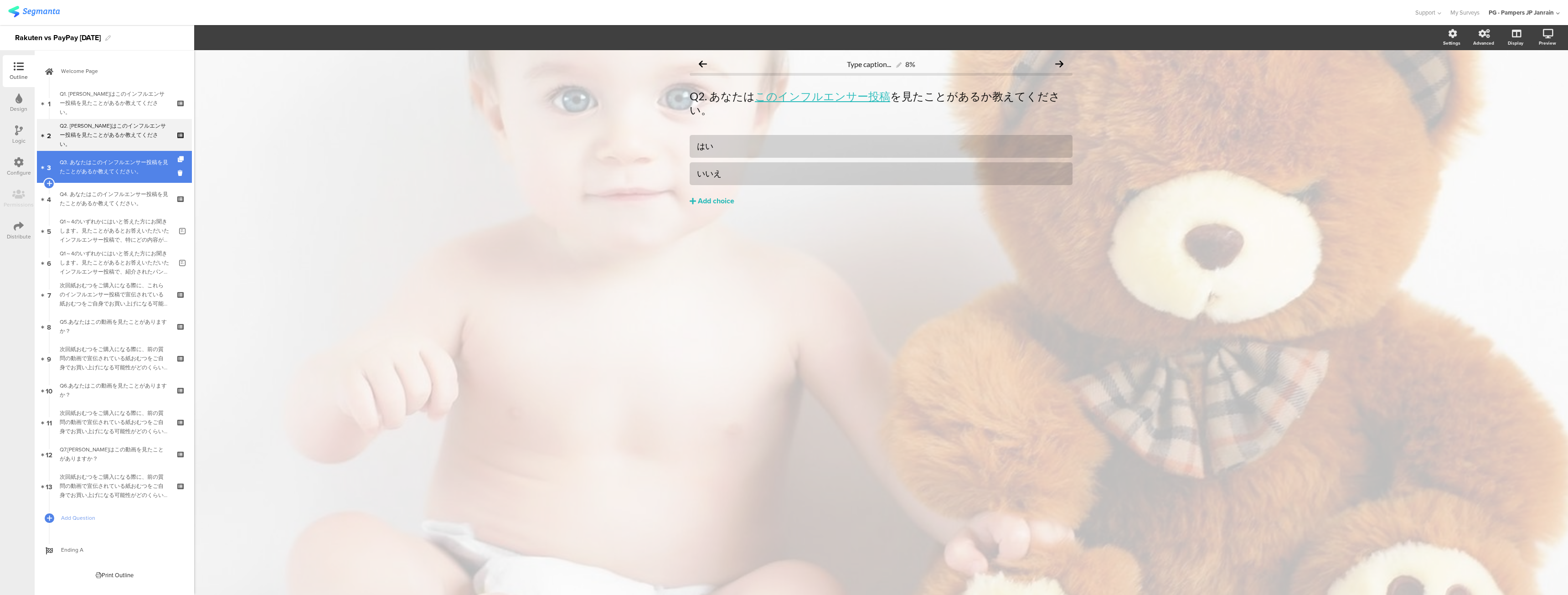
click at [127, 174] on div "Q3. あなたはこのインフルエンサー投稿を見たことがあるか教えてください。" at bounding box center [114, 167] width 109 height 18
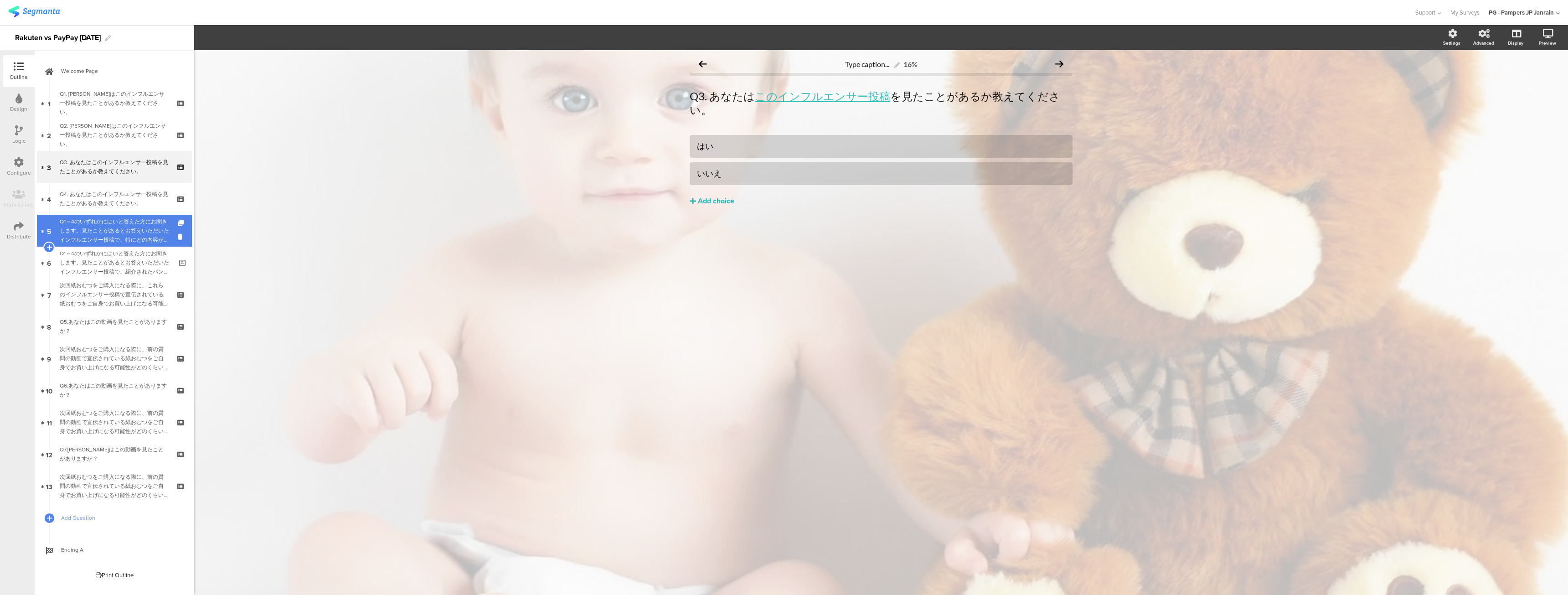
click at [147, 227] on div "Q1～4のいずれかにはいと答えた方にお聞きします。見たことがあるとお答えいただいたインフルエンサー投稿で、特にどの内容が印象に残りましたか？" at bounding box center [116, 230] width 113 height 27
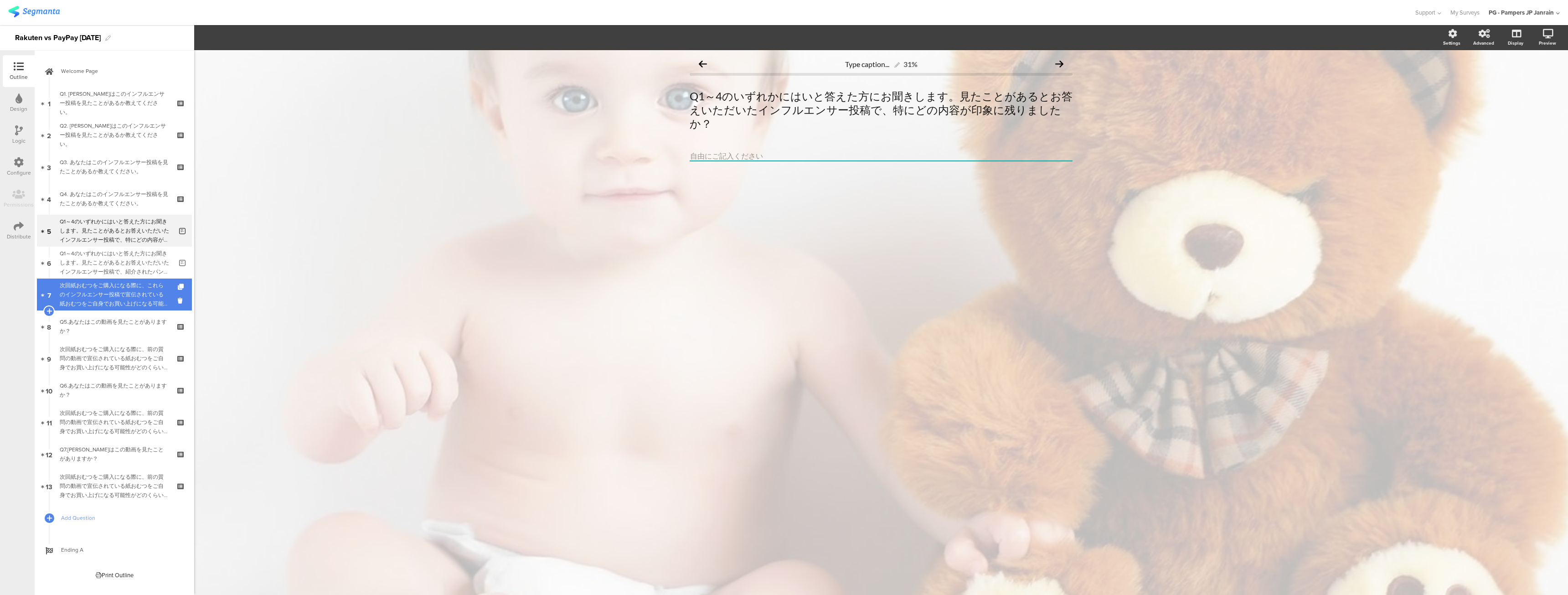
scroll to position [1, 0]
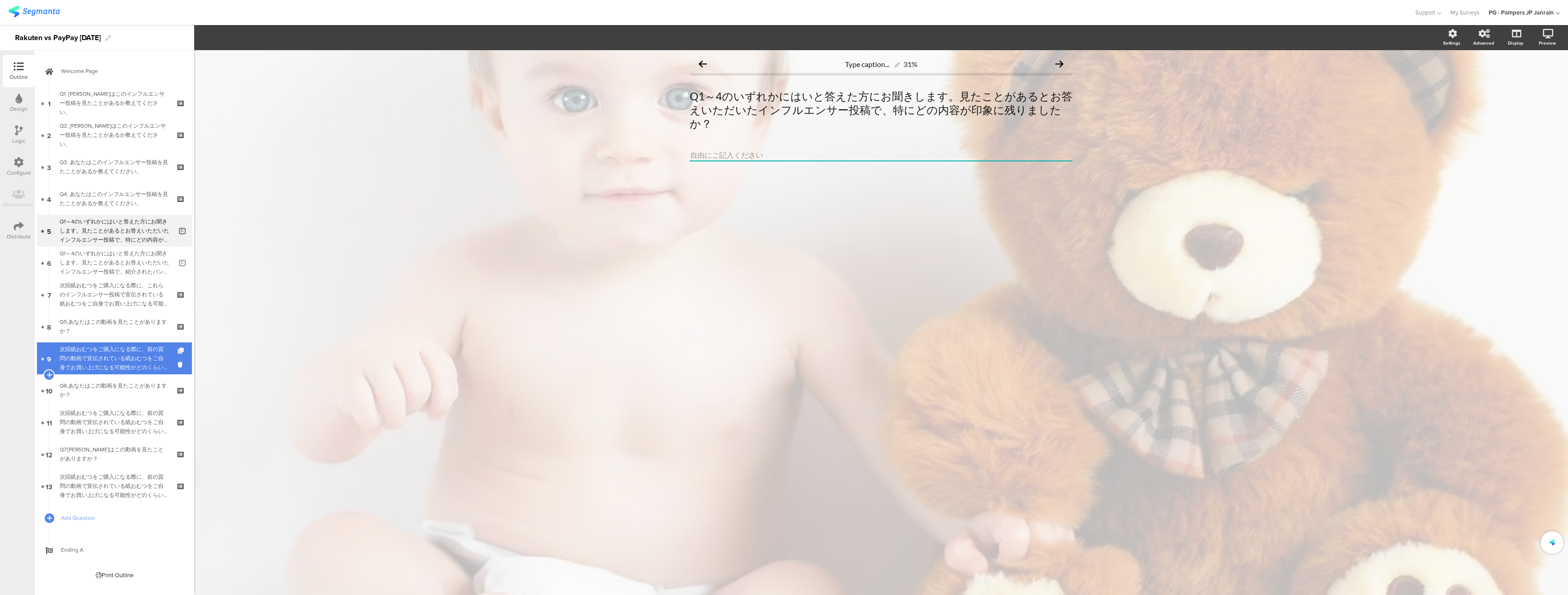
click at [180, 350] on icon at bounding box center [181, 351] width 8 height 6
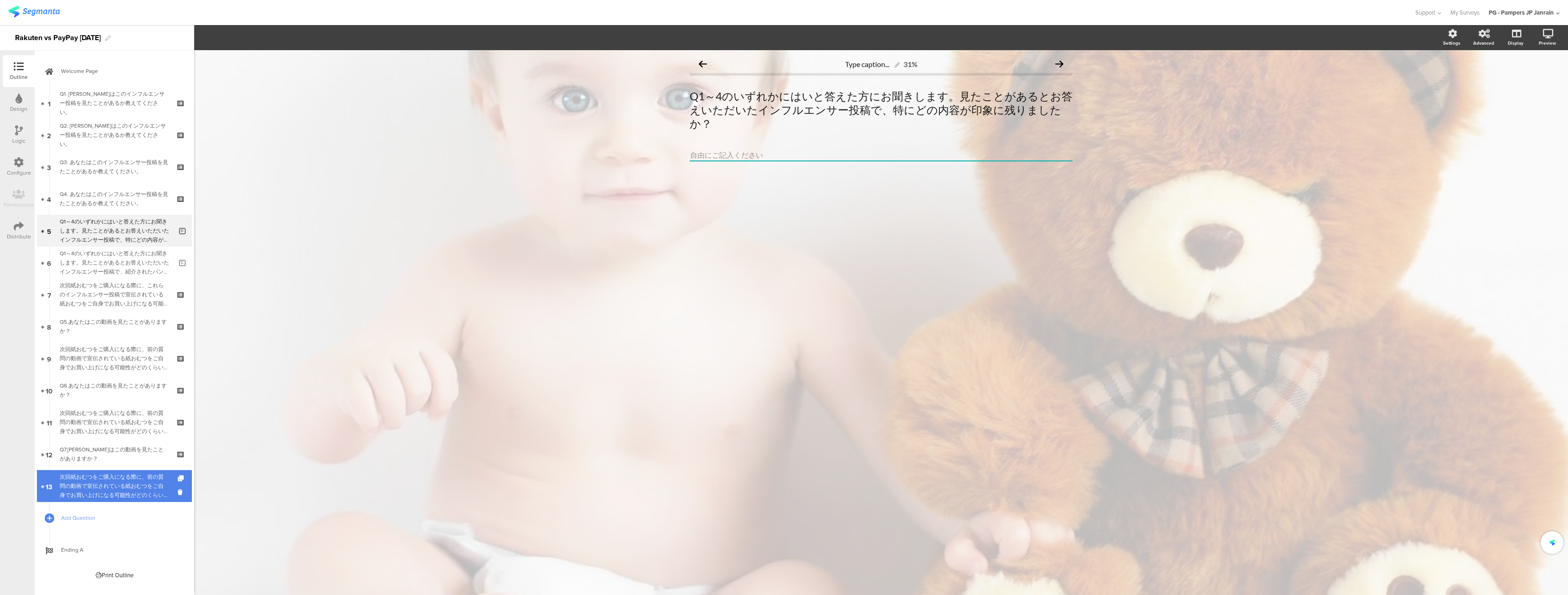
drag, startPoint x: 180, startPoint y: 462, endPoint x: 178, endPoint y: 473, distance: 11.2
click at [173, 518] on span "Add Question" at bounding box center [119, 518] width 117 height 9
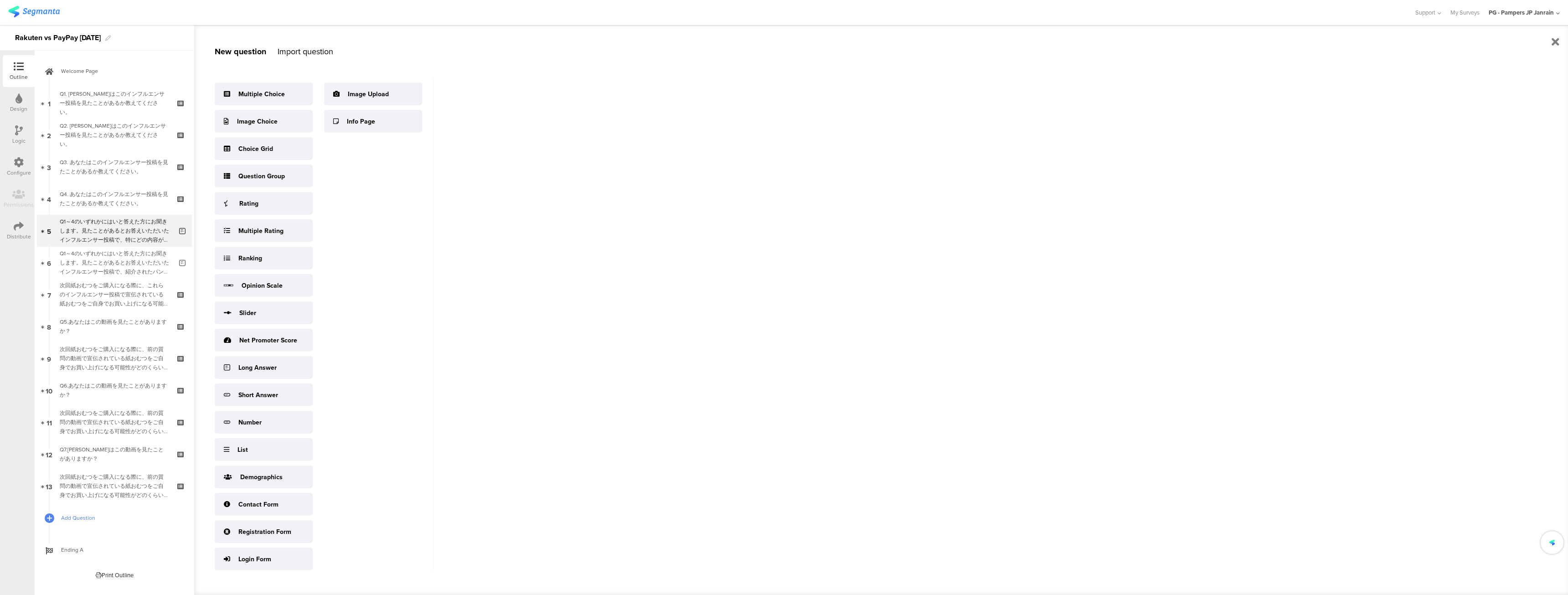
click at [178, 534] on link "Add Question" at bounding box center [114, 518] width 155 height 32
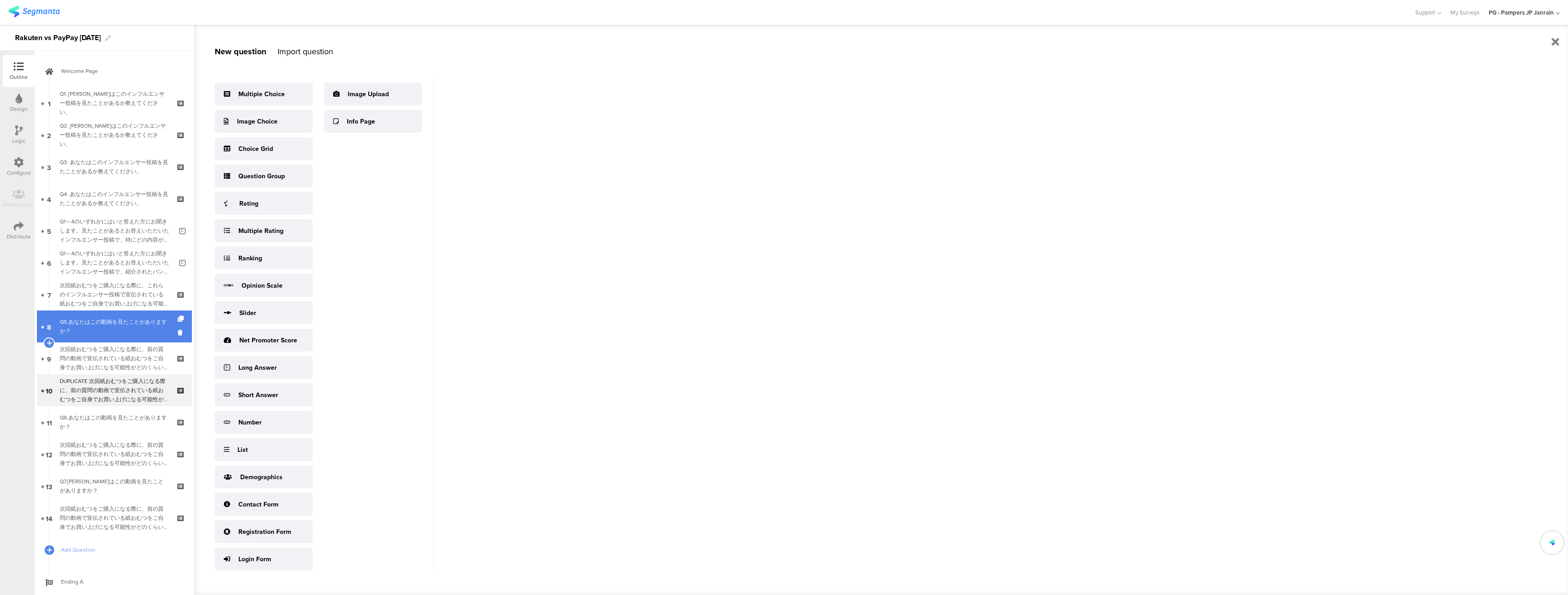
click at [128, 335] on div "Q5.あなたはこの動画を見たことがありますか？" at bounding box center [114, 326] width 109 height 18
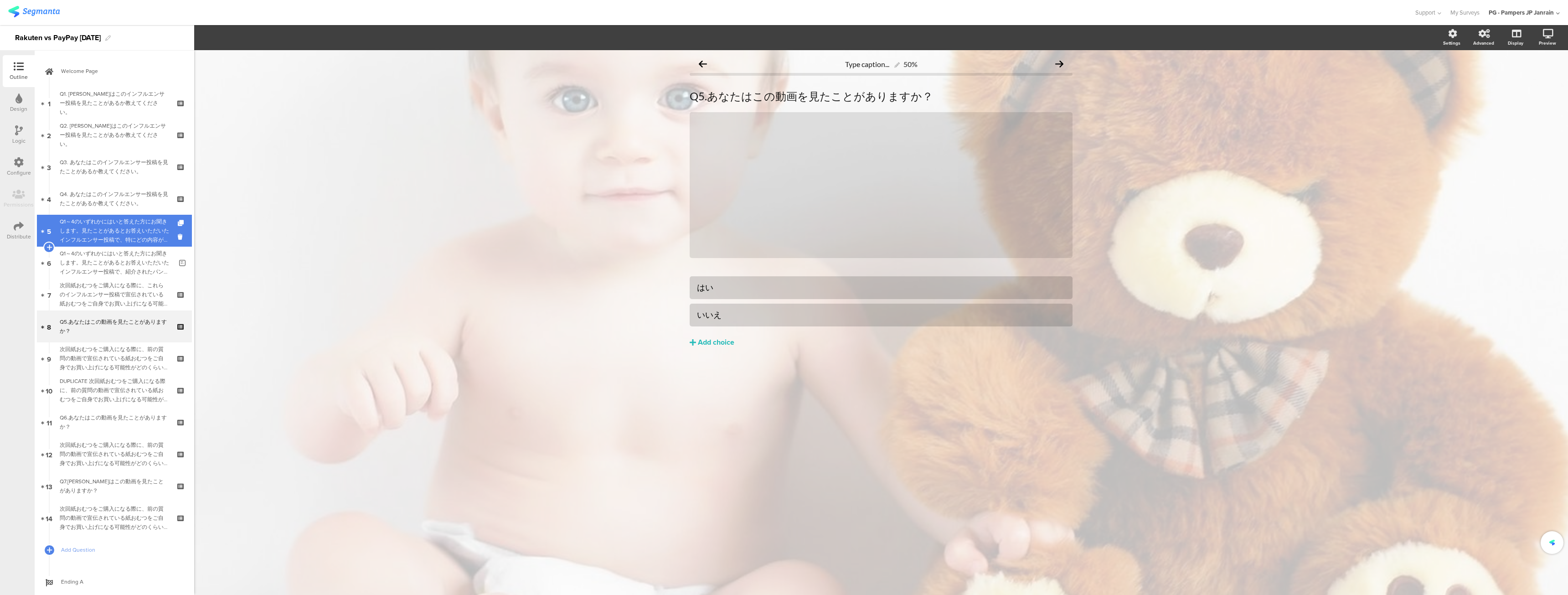
click at [119, 226] on div "Q1～4のいずれかにはいと答えた方にお聞きします。見たことがあるとお答えいただいたインフルエンサー投稿で、特にどの内容が印象に残りましたか？" at bounding box center [116, 230] width 113 height 27
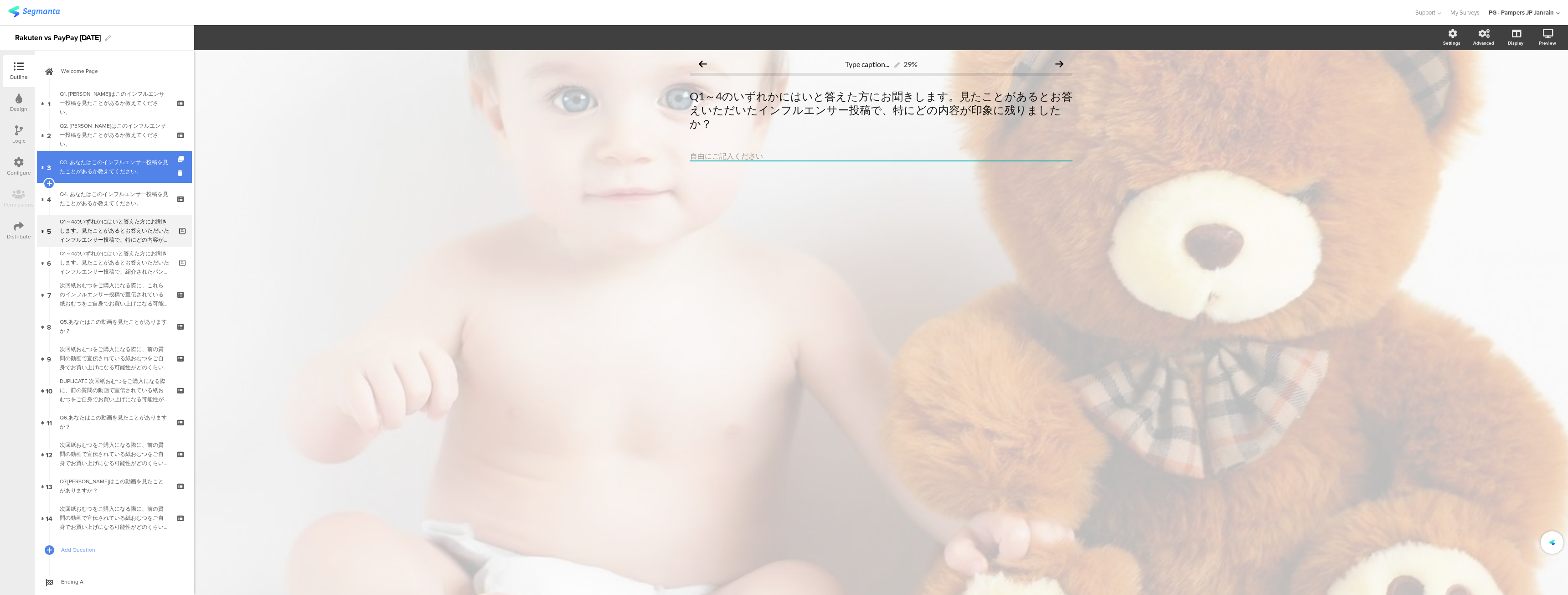
scroll to position [1, 0]
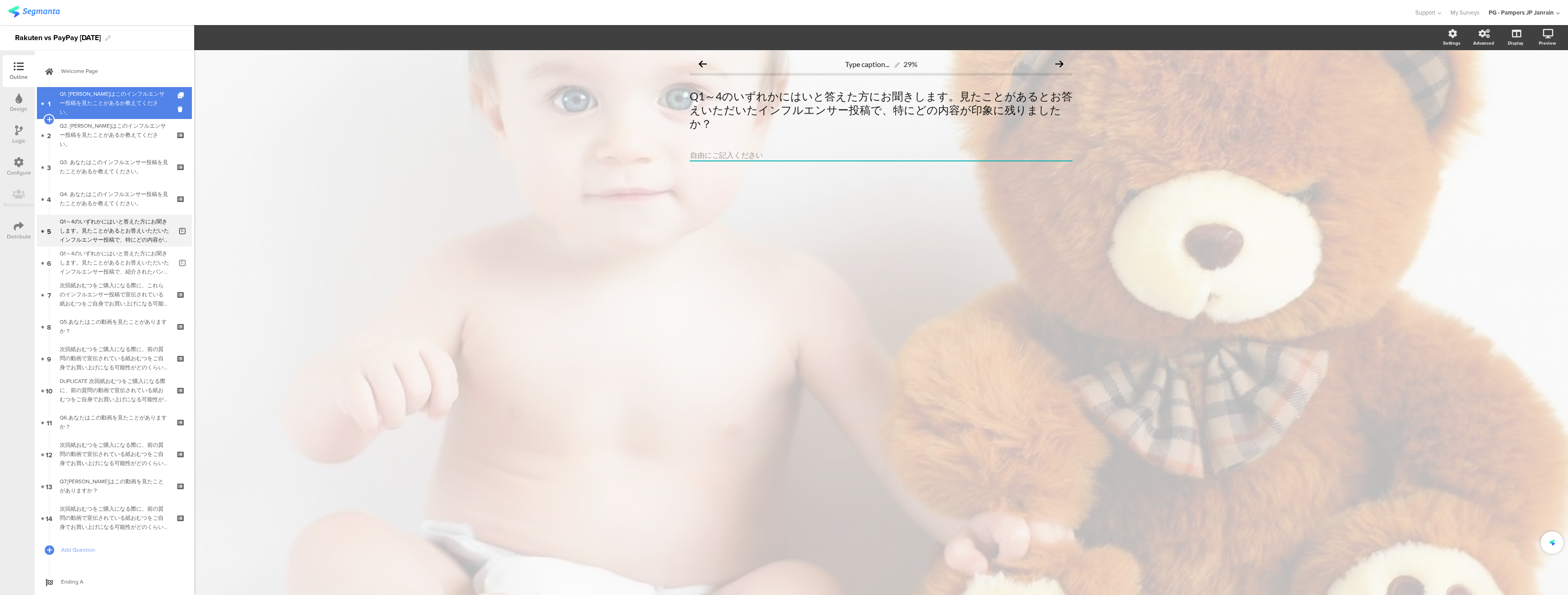
click at [94, 110] on div "Q1. あなたはこのインフルエンサー投稿を見たことがあるか教えてください。" at bounding box center [114, 103] width 109 height 27
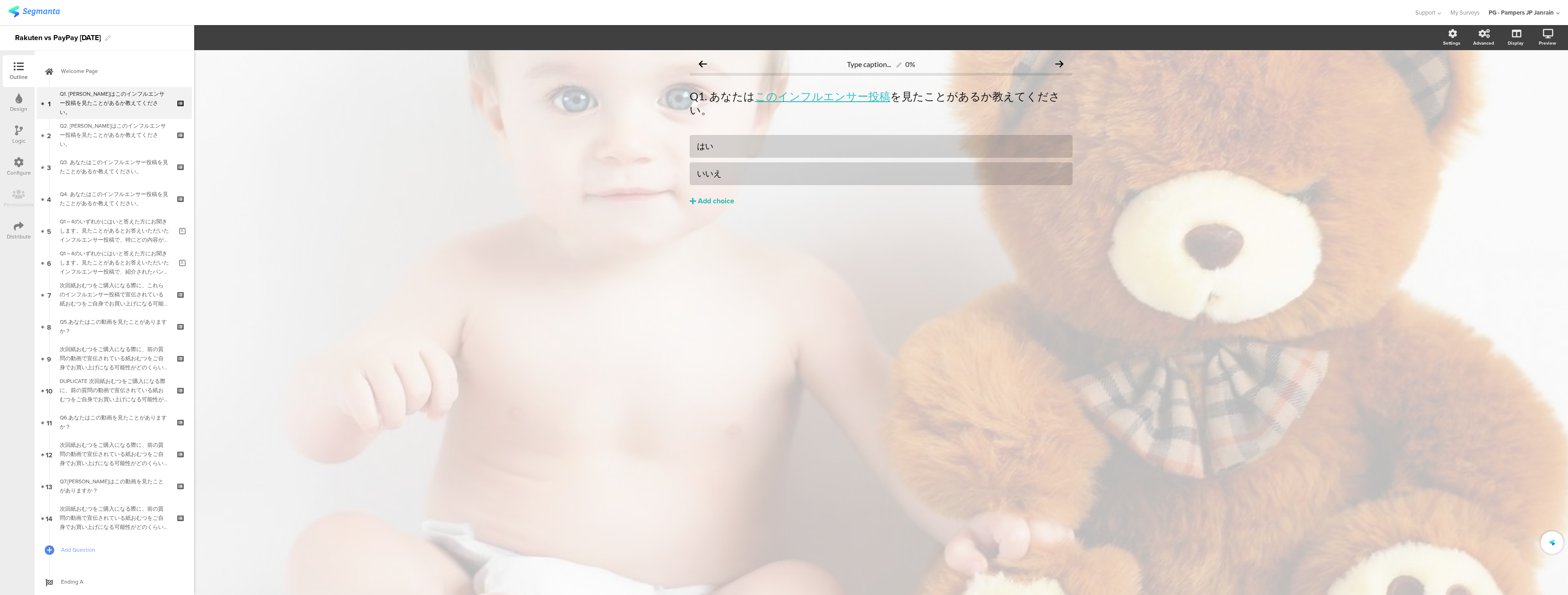
click at [30, 101] on div "Design" at bounding box center [18, 103] width 32 height 32
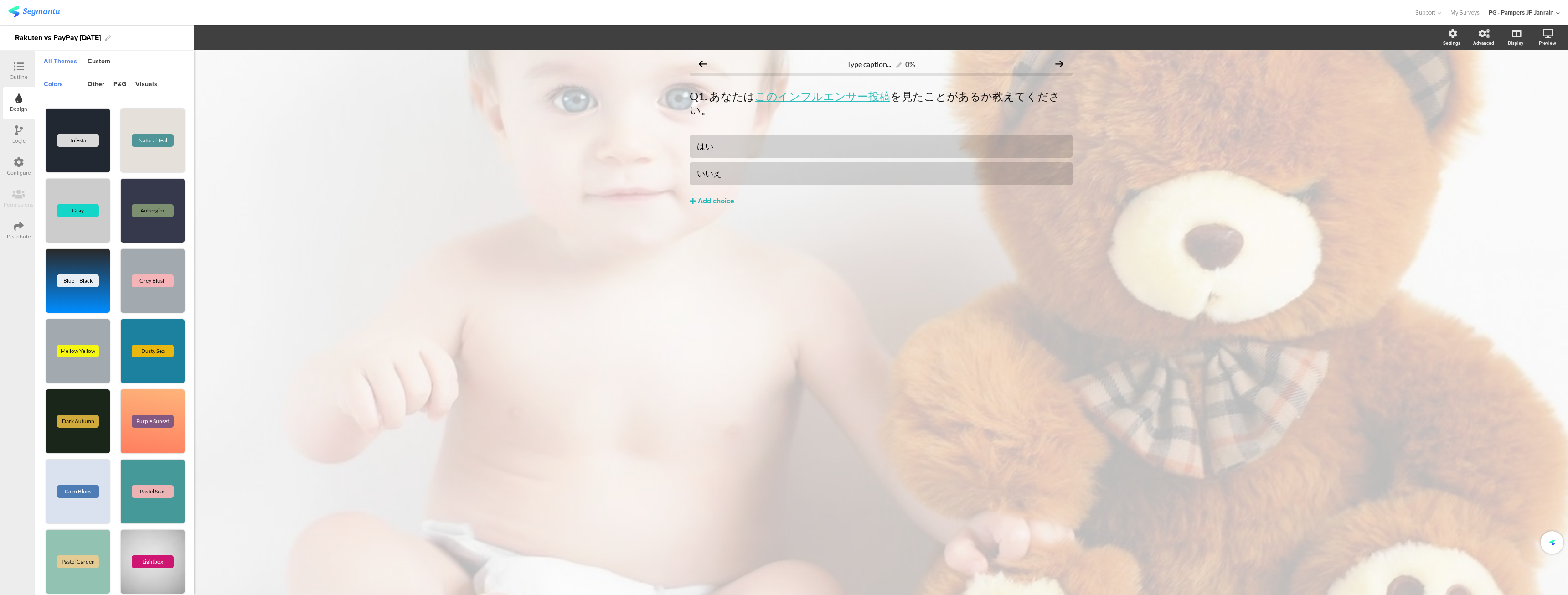
click at [28, 101] on div "Design" at bounding box center [18, 103] width 32 height 32
click at [16, 72] on div at bounding box center [19, 67] width 18 height 12
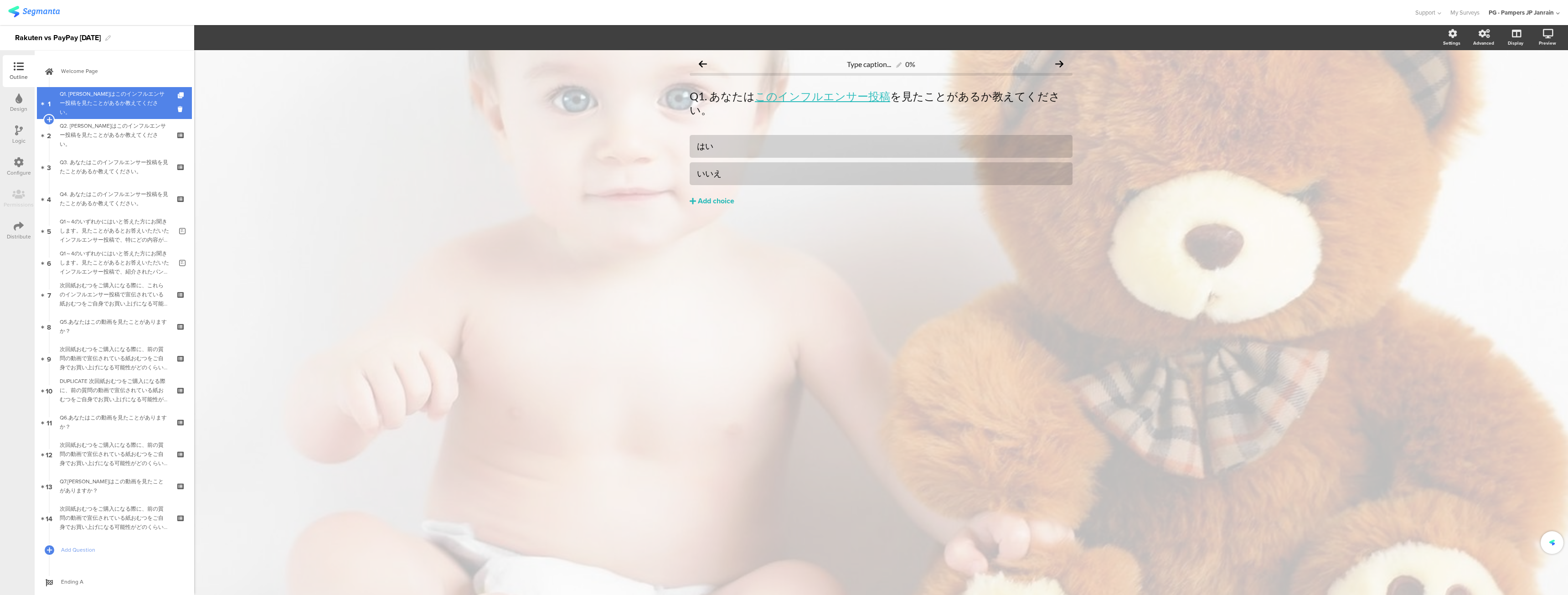
click at [63, 88] on link "1 Q1. あなたはこのインフルエンサー投稿を見たことがあるか教えてください。" at bounding box center [114, 103] width 155 height 32
drag, startPoint x: 118, startPoint y: 150, endPoint x: 220, endPoint y: 18, distance: 166.8
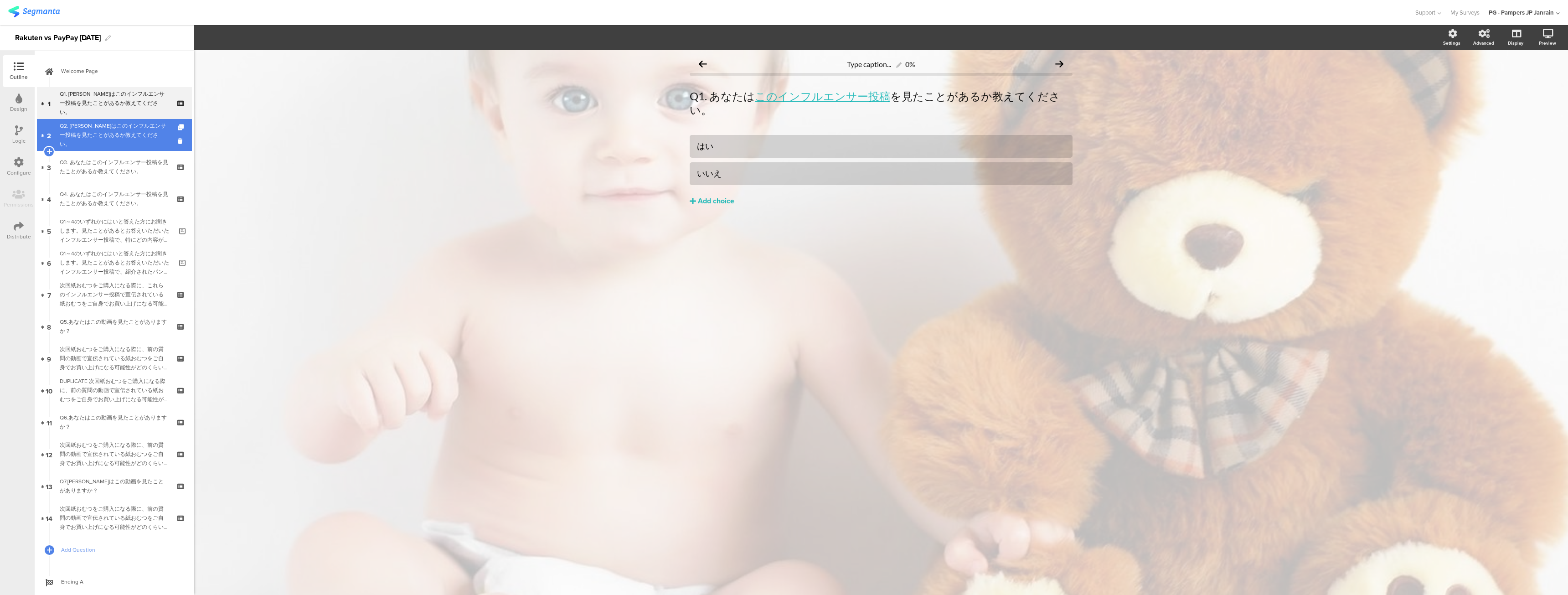
click at [108, 130] on div "Q2. あなたはこのインフルエンサー投稿を見たことがあるか教えてください。" at bounding box center [114, 135] width 109 height 27
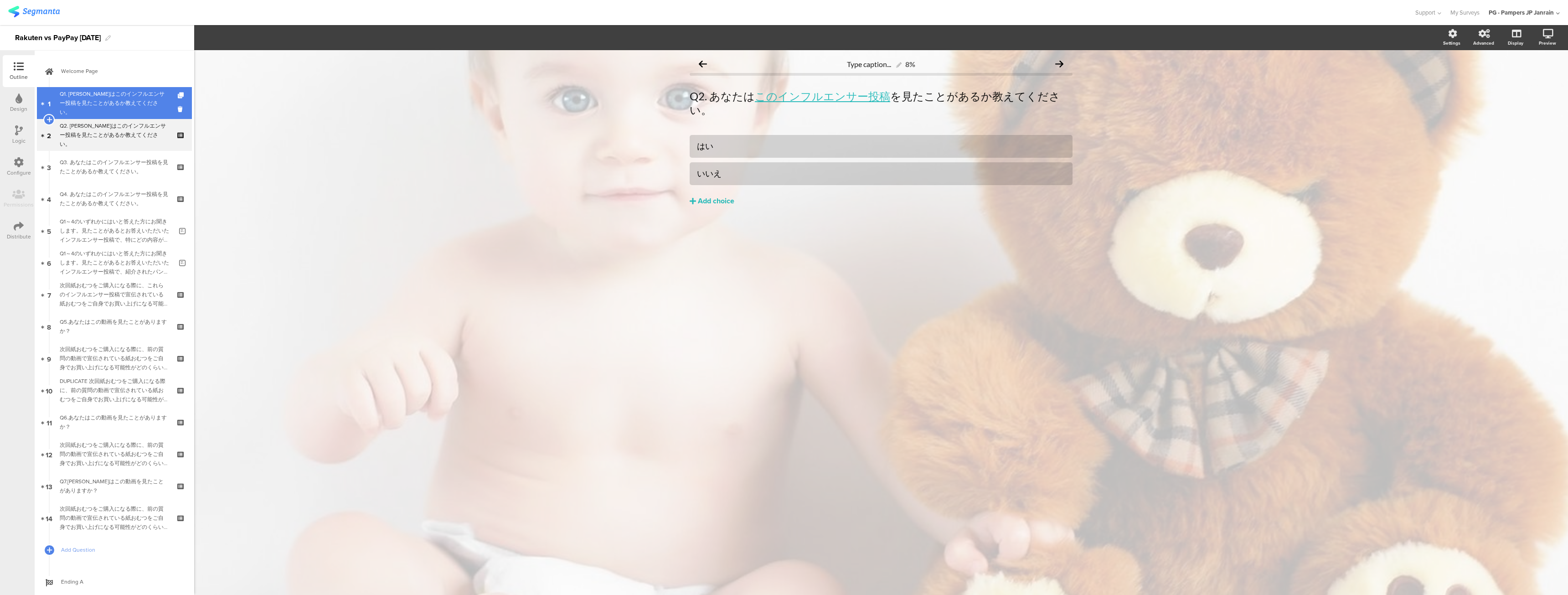
click at [89, 99] on div "Q1. あなたはこのインフルエンサー投稿を見たことがあるか教えてください。" at bounding box center [114, 103] width 109 height 27
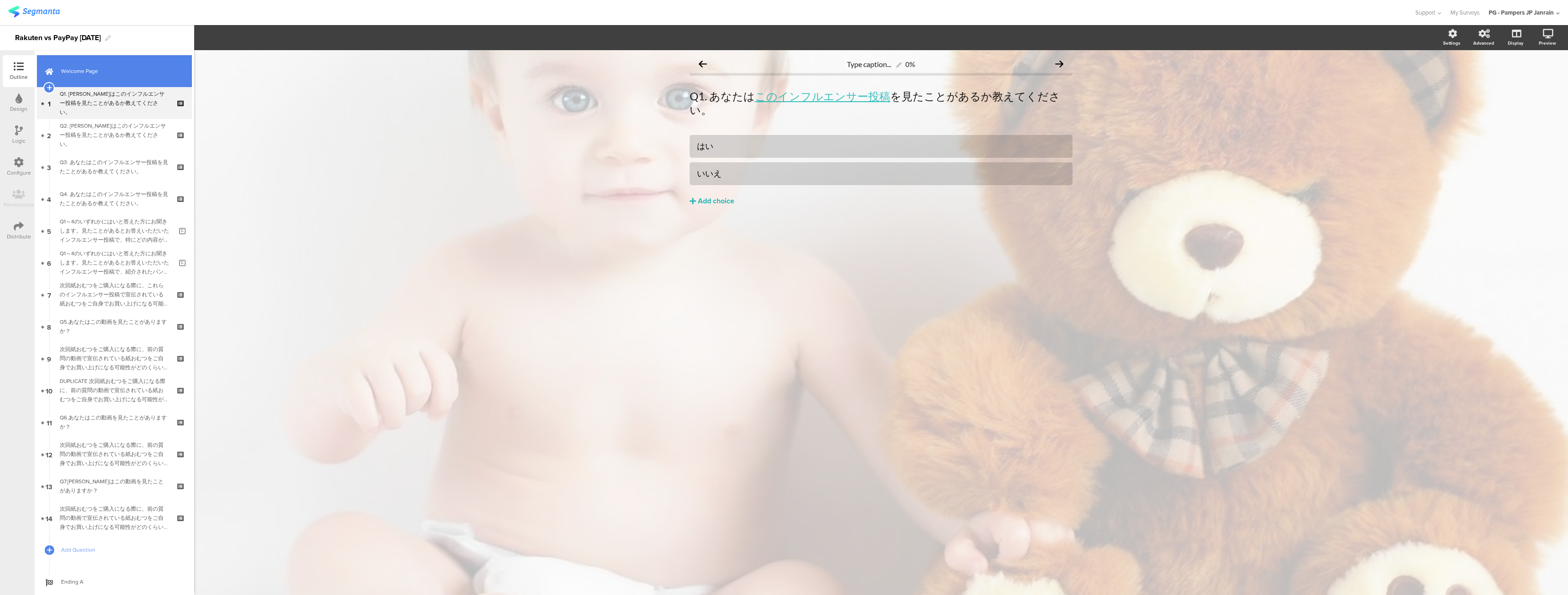
click at [100, 72] on span "Welcome Page" at bounding box center [119, 71] width 117 height 9
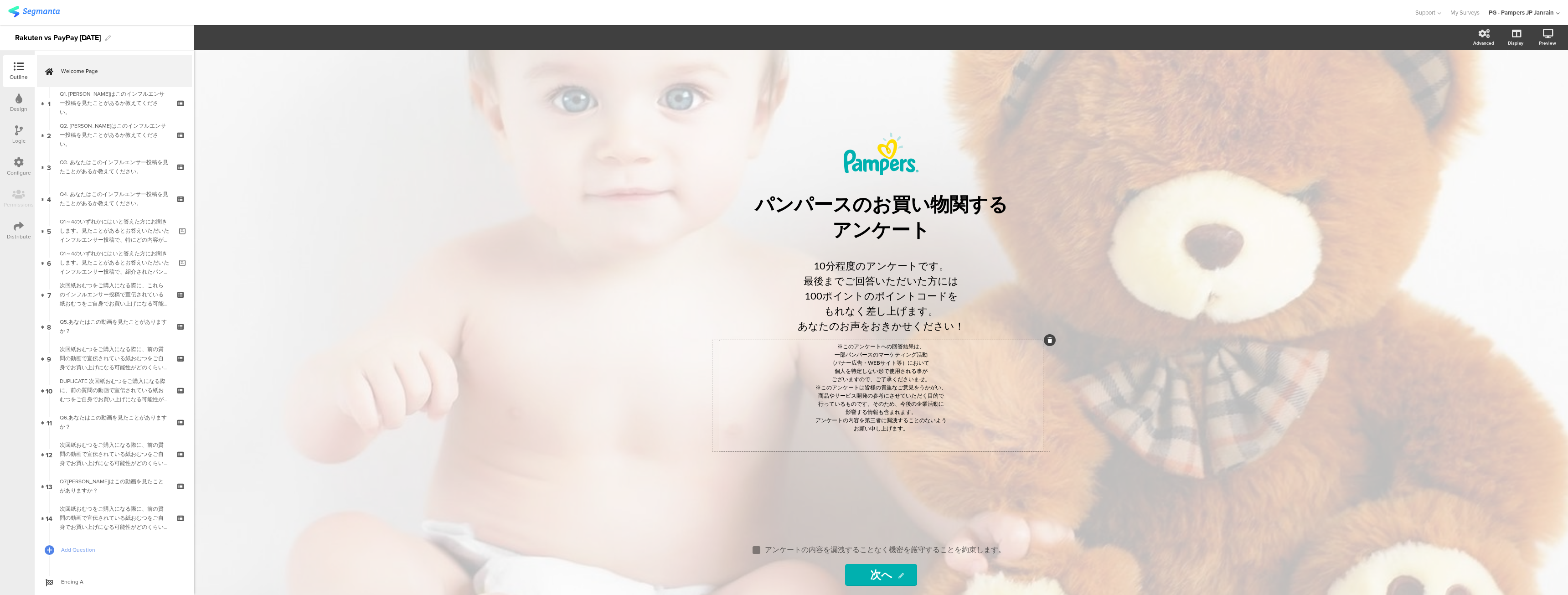
click at [897, 375] on div "※このアンケートへの回答結果は、 一部パンパースのマーケティング活動 (バナー広告・WEBサイト等）において 個人を特定しない形で使用される事が ございますの…" at bounding box center [881, 395] width 319 height 107
drag, startPoint x: 917, startPoint y: 428, endPoint x: 763, endPoint y: 339, distance: 177.9
click at [763, 339] on div "/ パンパースのお買い物関する アンケート パンパースのお買い物関する アンケート 10分程度のアンケートです。 最後までご回答いただいた方には 100ポイン…" at bounding box center [881, 290] width 337 height 317
copy div "※このアンケートへの回答結果は、 一部パンパースのマーケティング活動 (バナー広告・WEBサイト等）において 個人を特定しない形で使用される事が ございますの…"
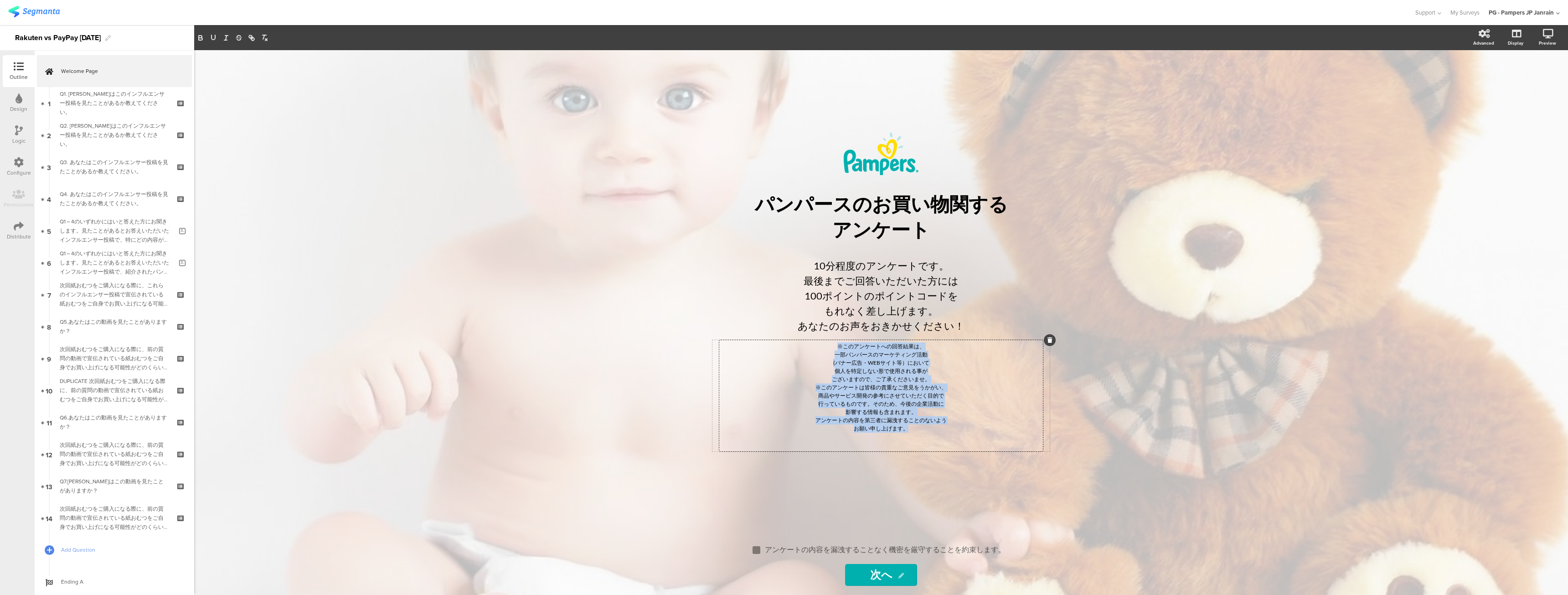
click at [881, 433] on p "お願い申し上げます。" at bounding box center [881, 428] width 319 height 8
drag, startPoint x: 997, startPoint y: 547, endPoint x: 737, endPoint y: 534, distance: 260.3
click at [693, 532] on div "/ パンパースのお買い物関する アンケート パンパースのお買い物関する アンケート 10分程度のアンケートです。 最後までご回答いただいた方には 100ポイン…" at bounding box center [881, 322] width 383 height 545
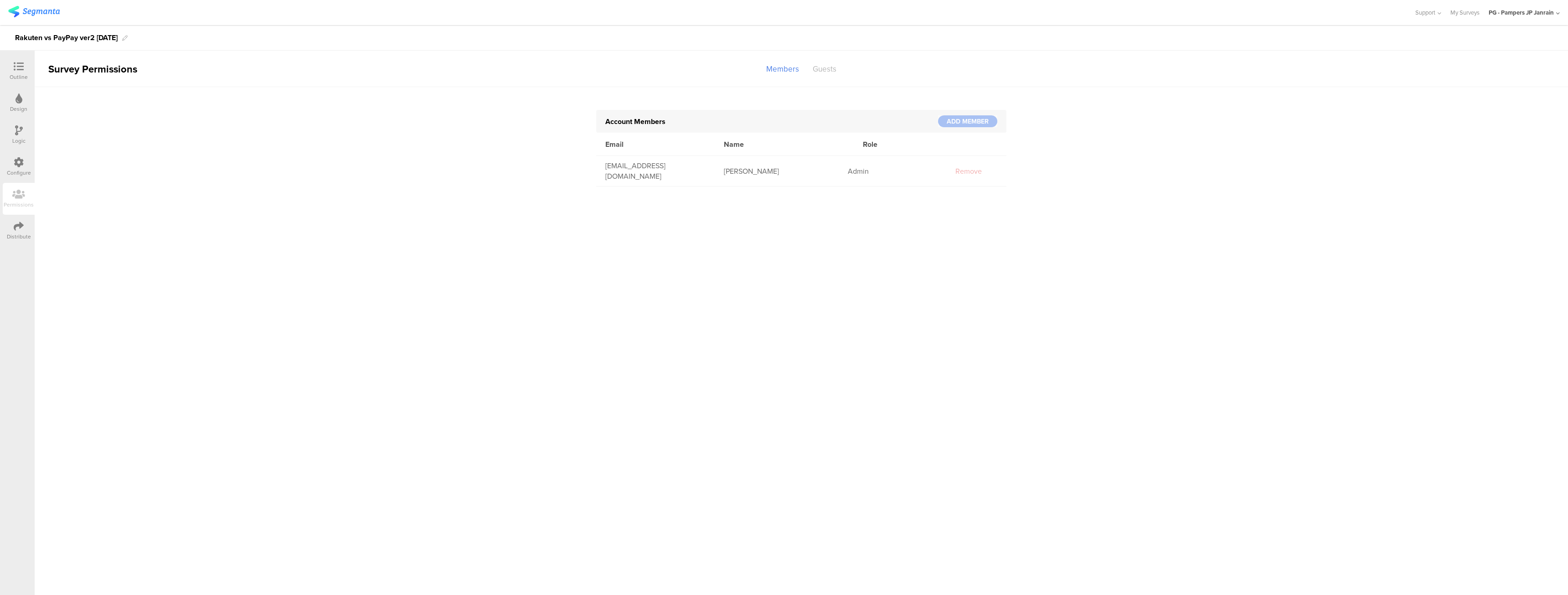
click at [830, 67] on div "Guests" at bounding box center [824, 69] width 37 height 16
click at [125, 37] on icon at bounding box center [125, 38] width 5 height 5
click at [19, 74] on div "Outline" at bounding box center [19, 77] width 18 height 8
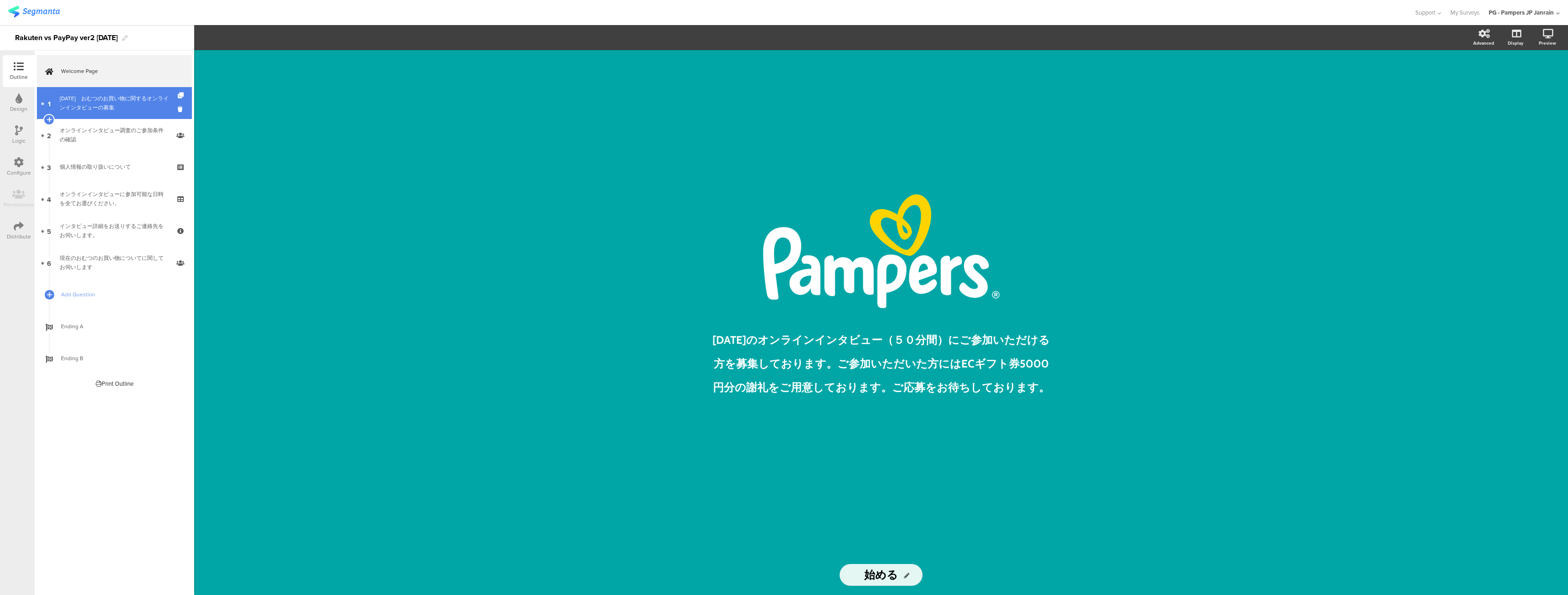
click at [145, 108] on div "[DATE]　﻿おむつのお買い物に関するオンラインインタビューの募集" at bounding box center [114, 103] width 109 height 18
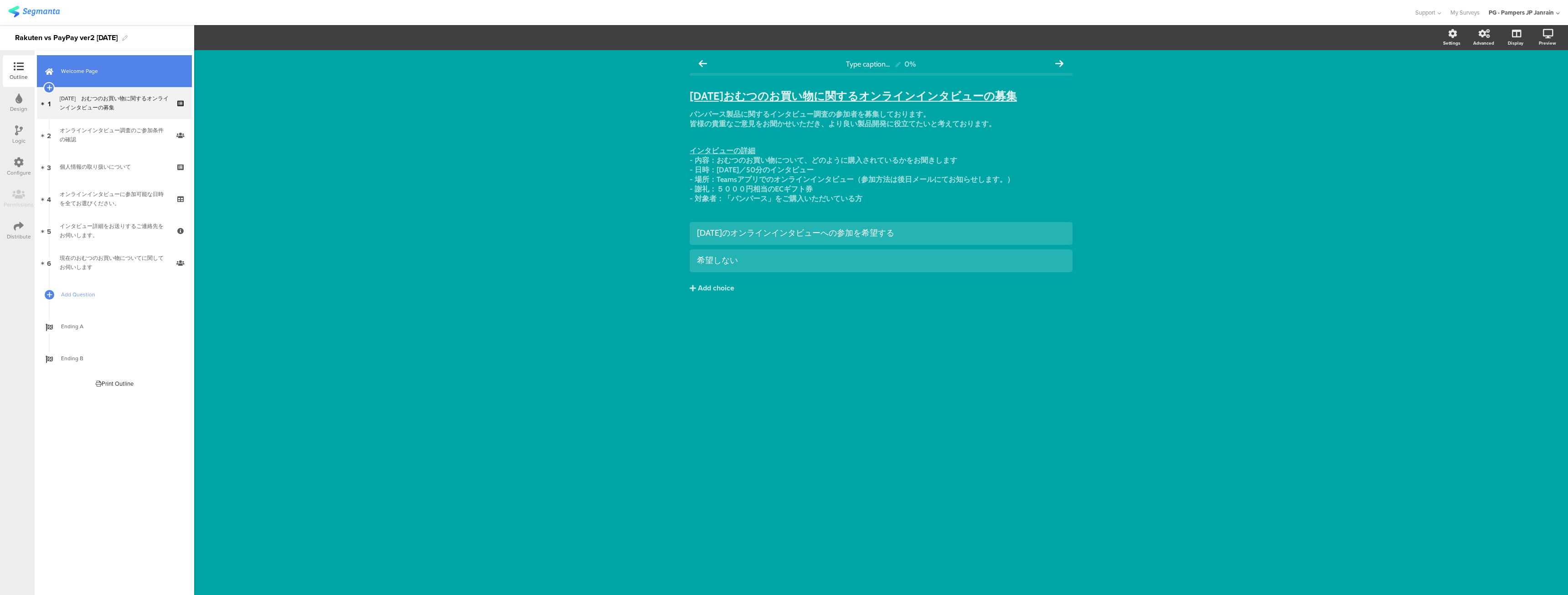
click at [142, 68] on span "Welcome Page" at bounding box center [119, 71] width 117 height 9
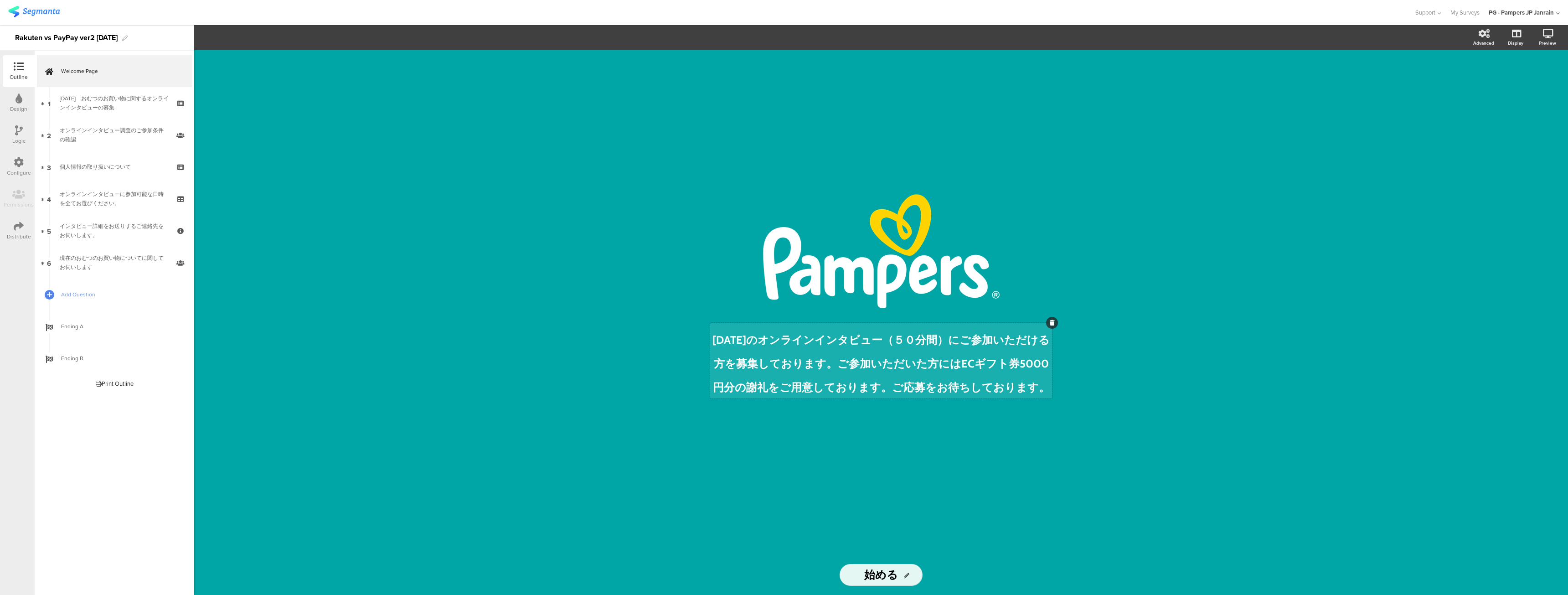
click at [917, 326] on div "[DATE]のオンラインインタビュー（５０分間）にご参加いただける方を募集しております。﻿ご参加いただいた方にはECギフト券5000円分の謝礼をご用意しており…" at bounding box center [881, 361] width 342 height 76
click at [1032, 381] on span "[DATE]のオンラインインタビュー（５０分間）にご参加いただける方を募集しております。﻿ご参加いただいた方にはECギフト券5000円分の謝礼をご用意しており…" at bounding box center [881, 364] width 337 height 61
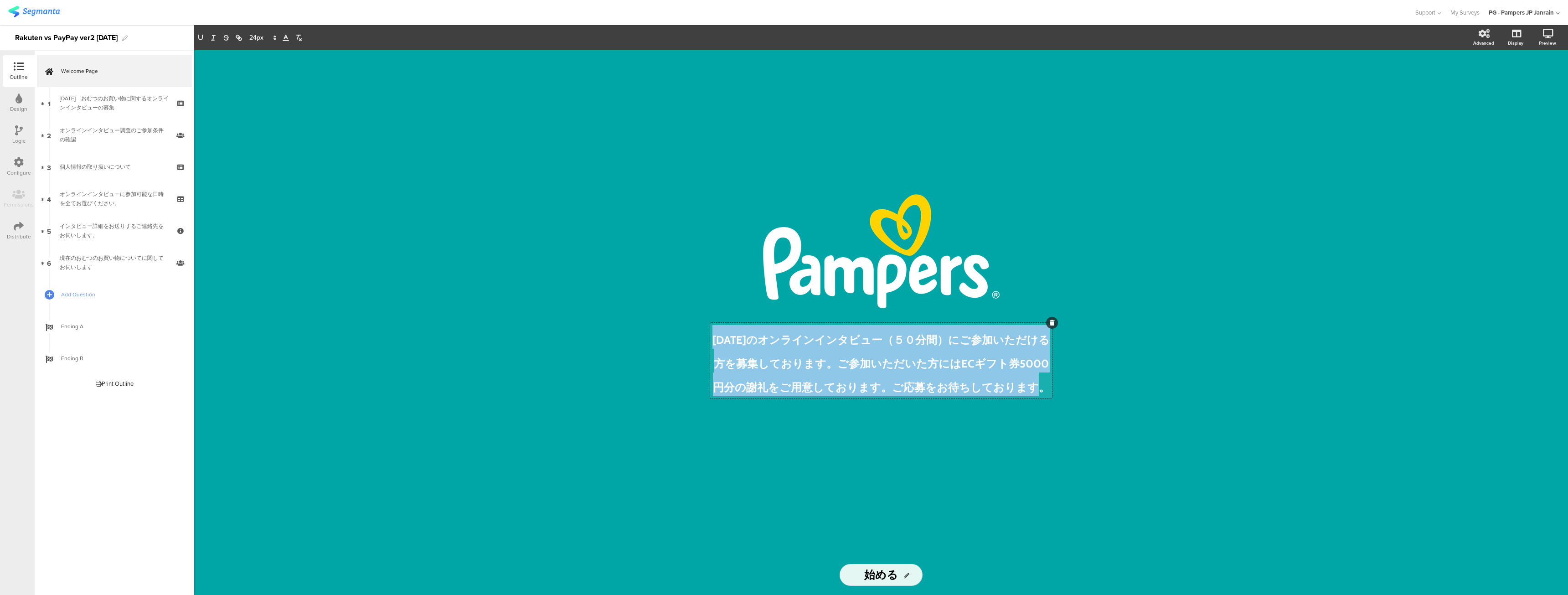
drag, startPoint x: 1040, startPoint y: 384, endPoint x: 705, endPoint y: 321, distance: 340.9
click at [705, 321] on div "/ [DATE]のオンラインインタビュー（５０分間）にご参加いただける方を募集しております。﻿ご参加いただいた方にはECギフト券5000円分の謝礼をご用意して…" at bounding box center [881, 302] width 365 height 505
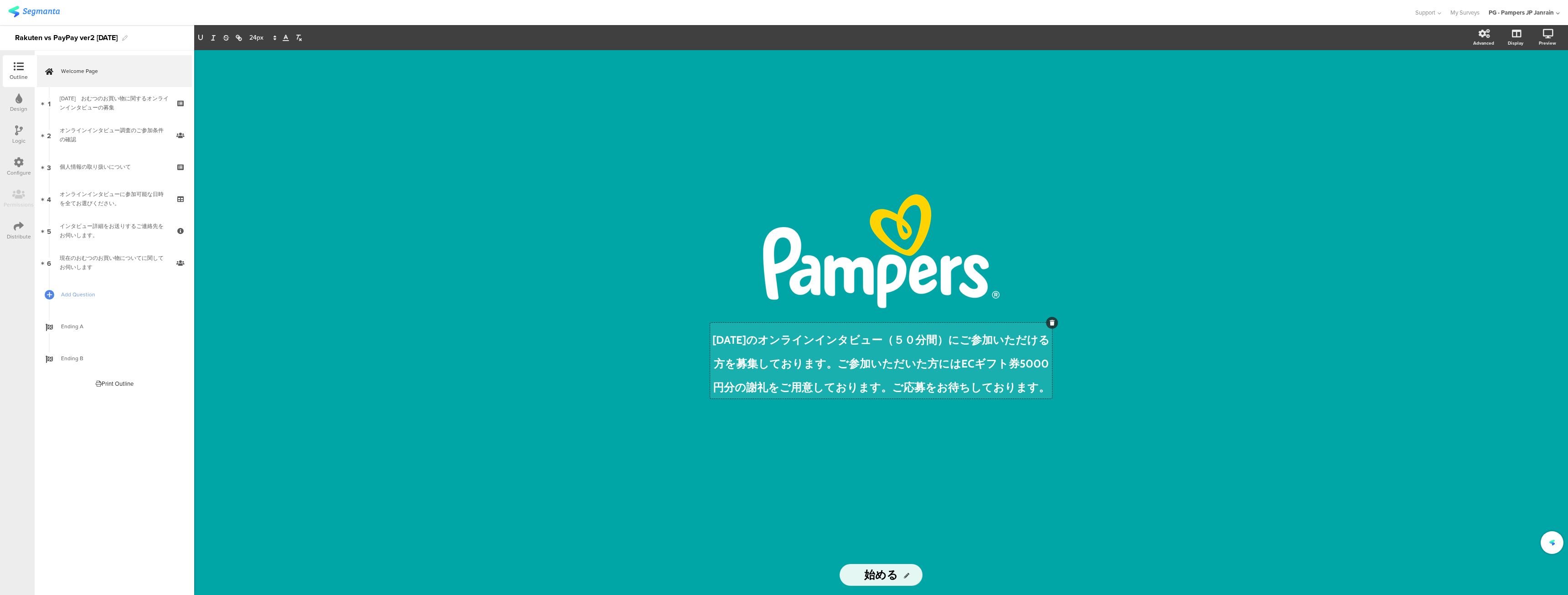
click at [945, 323] on div "[DATE]のオンラインインタビュー（５０分間）にご参加いただける方を募集しております。﻿ご参加いただいた方にはECギフト券5000円分の謝礼をご用意しており…" at bounding box center [881, 361] width 342 height 76
click at [1037, 375] on p "[DATE]のオンラインインタビュー（５０分間）にご参加いただける方を募集しております。﻿ご参加いただいた方にはECギフト券5000円分の謝礼をご用意しており…" at bounding box center [881, 361] width 337 height 71
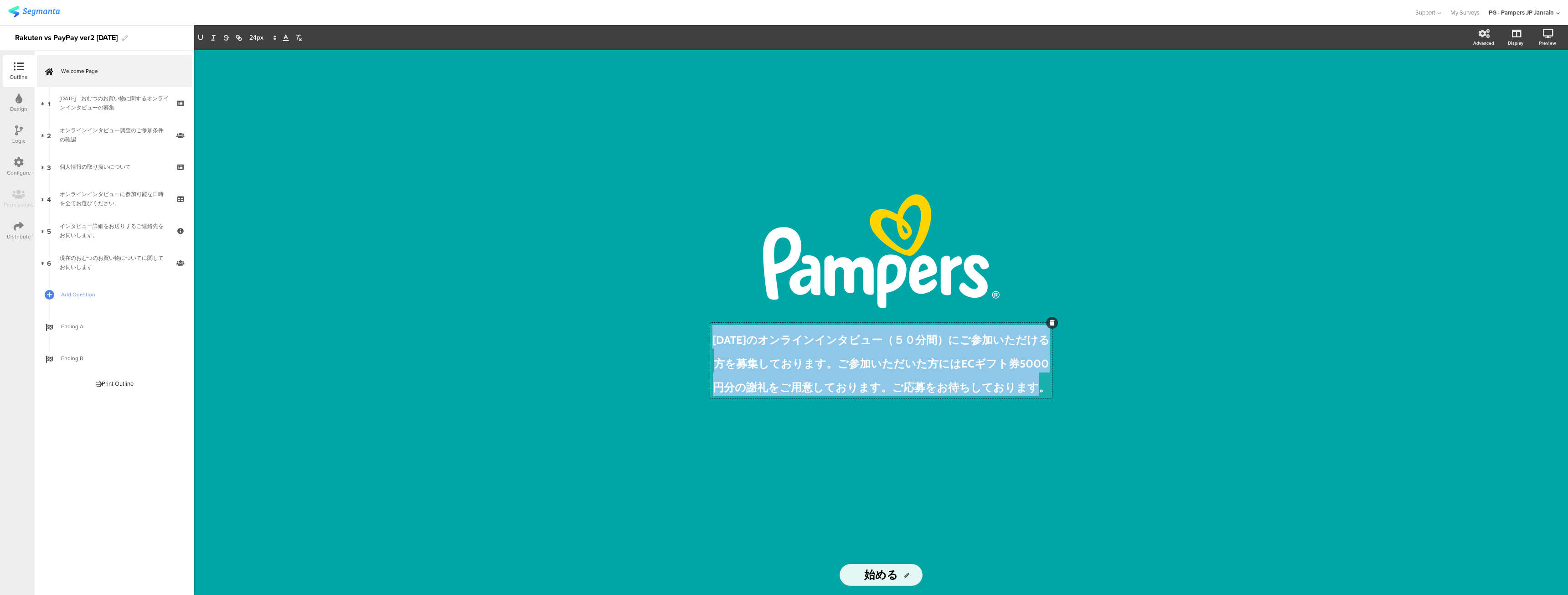
drag, startPoint x: 1038, startPoint y: 380, endPoint x: 556, endPoint y: 241, distance: 501.6
click at [556, 241] on div "/ [DATE]のオンラインインタビュー（５０分間）にご参加いただける方を募集しております。﻿ご参加いただいた方にはECギフト券5000円分の謝礼をご用意して…" at bounding box center [881, 322] width 1374 height 545
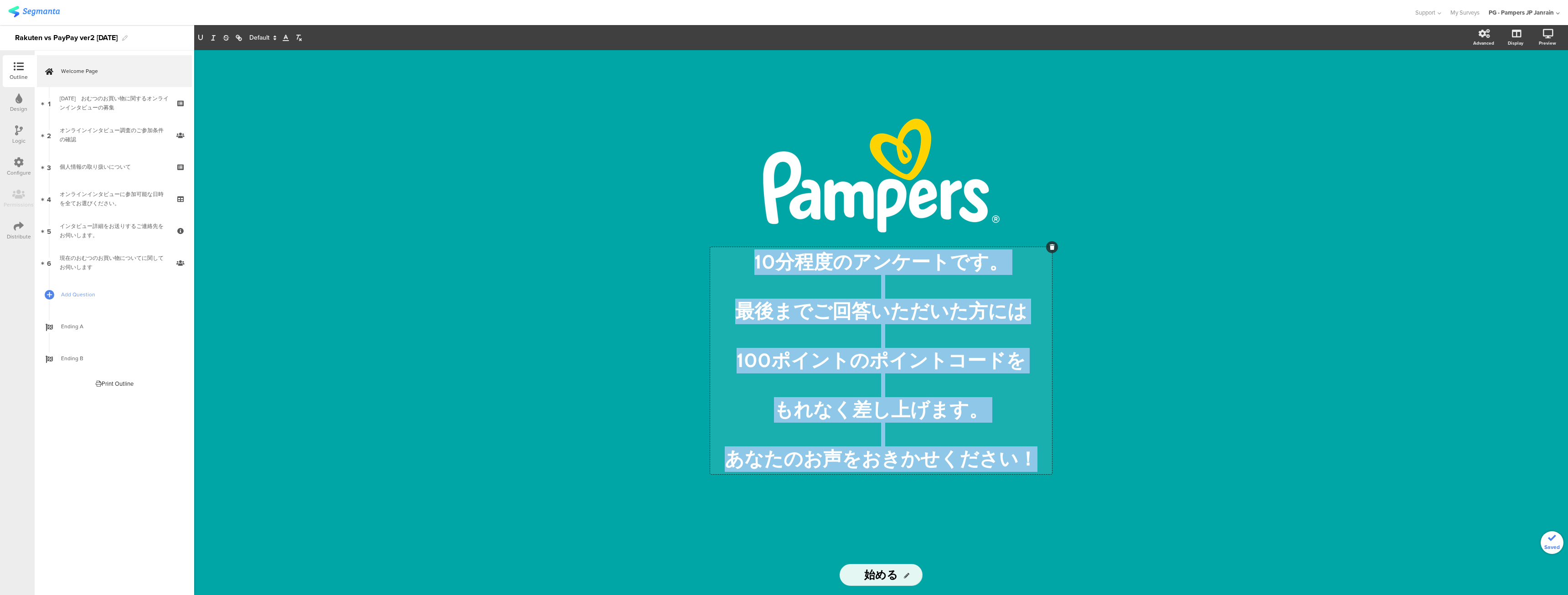
drag, startPoint x: 757, startPoint y: 259, endPoint x: 1075, endPoint y: 479, distance: 386.7
click at [1075, 479] on div "/ 10分程度のアンケートです。 最後までご回答いただいた方には 100ポイントのポイントコードを もれなく差し上げます。 あなたのお声をおきかせください！ …" at bounding box center [881, 322] width 1374 height 545
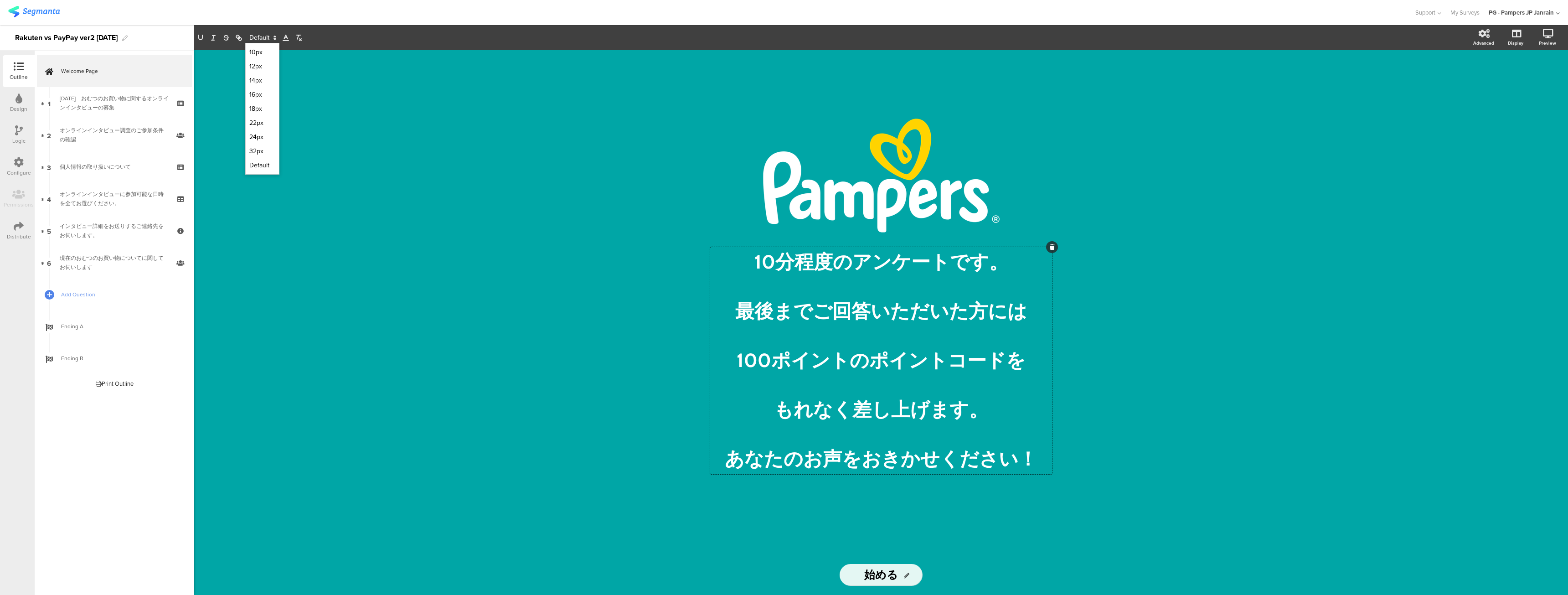
click at [275, 39] on polygon at bounding box center [275, 39] width 2 height 1
click at [259, 52] on span at bounding box center [262, 52] width 26 height 14
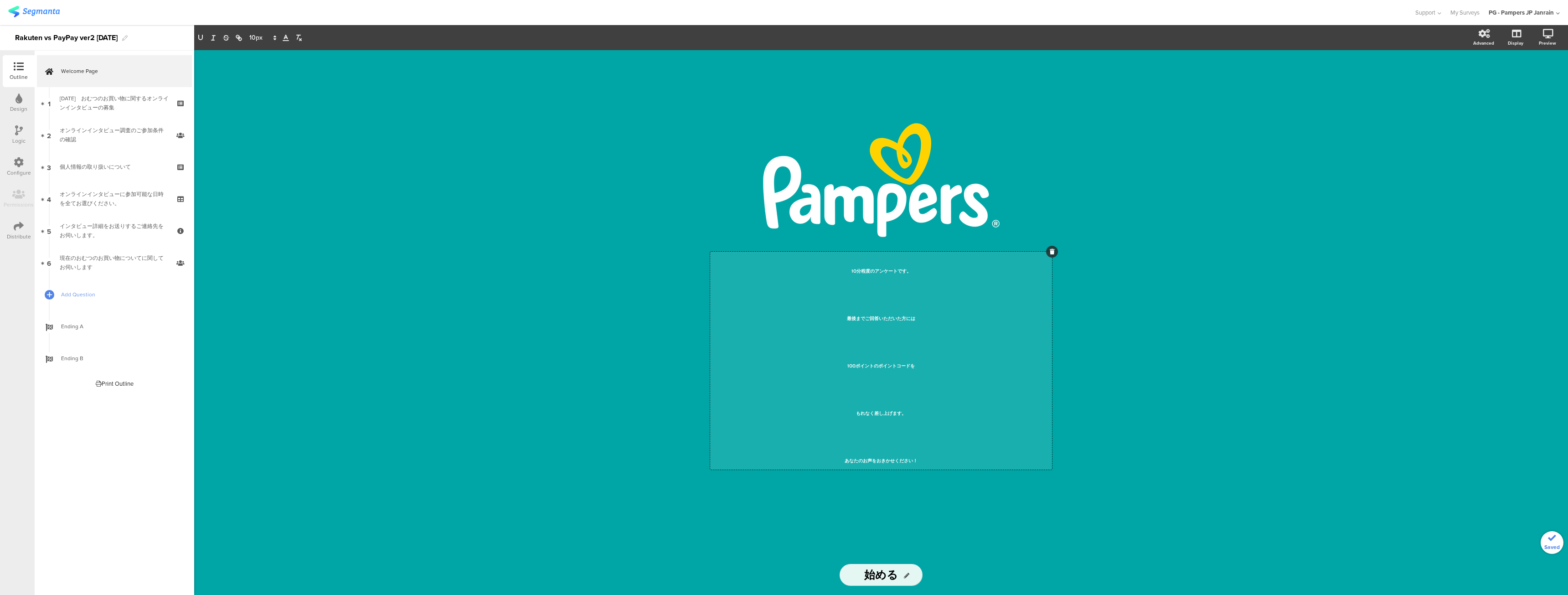
click at [910, 319] on span "最後までご回答いただいた方には" at bounding box center [881, 319] width 68 height 6
click at [901, 371] on p "100ポイントのポイントコードを" at bounding box center [881, 361] width 337 height 24
drag, startPoint x: 864, startPoint y: 298, endPoint x: 870, endPoint y: 301, distance: 6.7
click at [865, 299] on p at bounding box center [881, 289] width 337 height 24
click at [842, 317] on p "最後までご回答いただいた方には" at bounding box center [881, 313] width 337 height 24
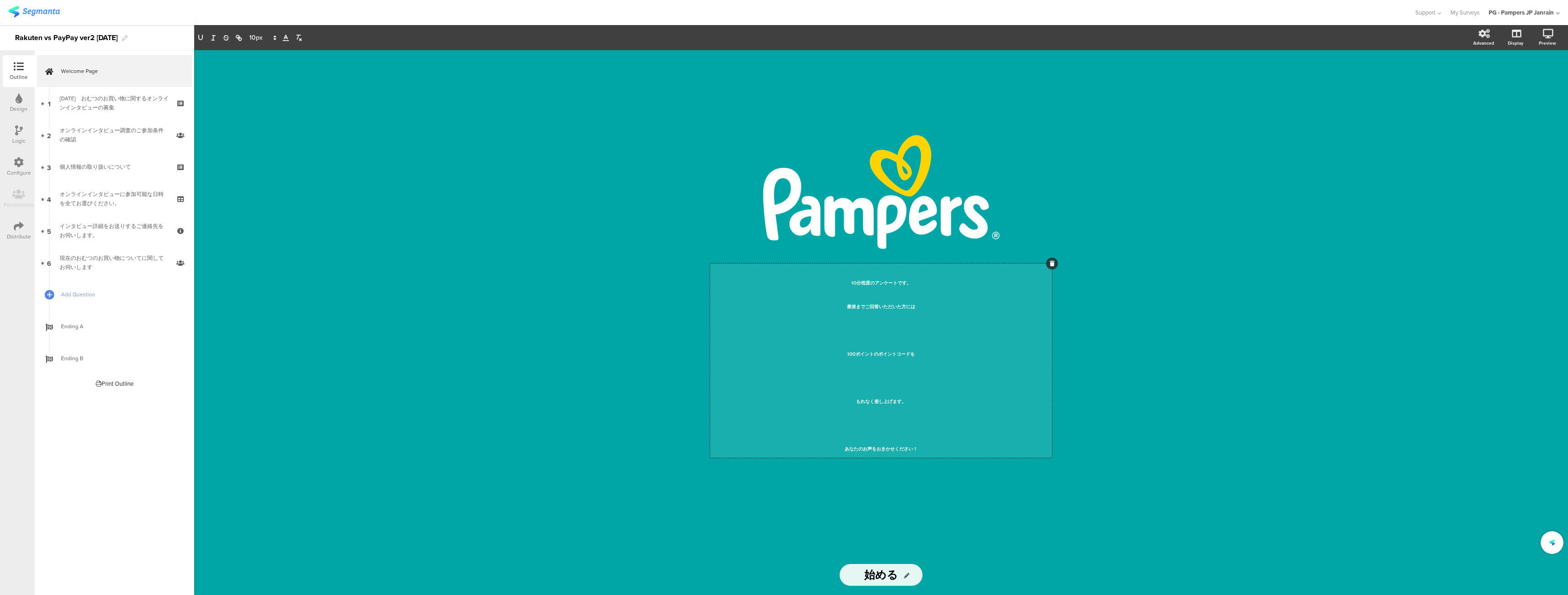
click at [846, 352] on p "100ポイントのポイントコードを" at bounding box center [881, 348] width 337 height 24
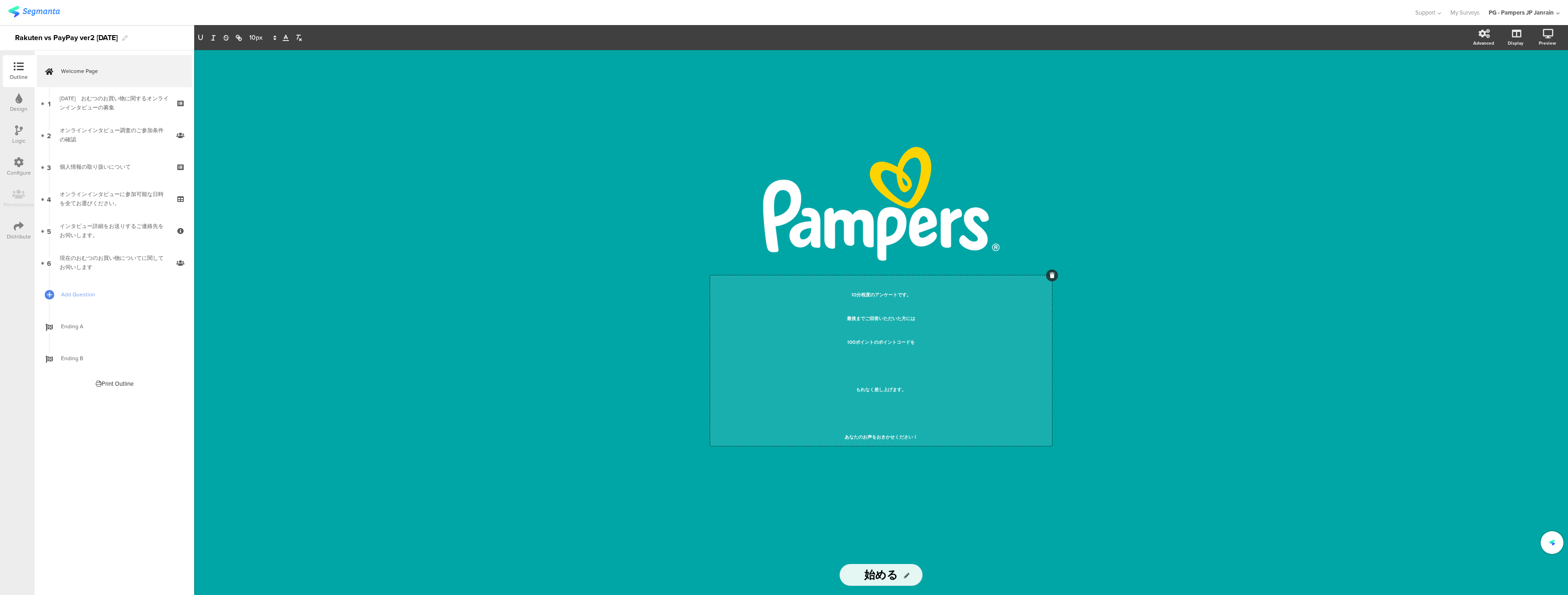
click at [854, 392] on p "もれなく差し上げます。" at bounding box center [881, 384] width 337 height 24
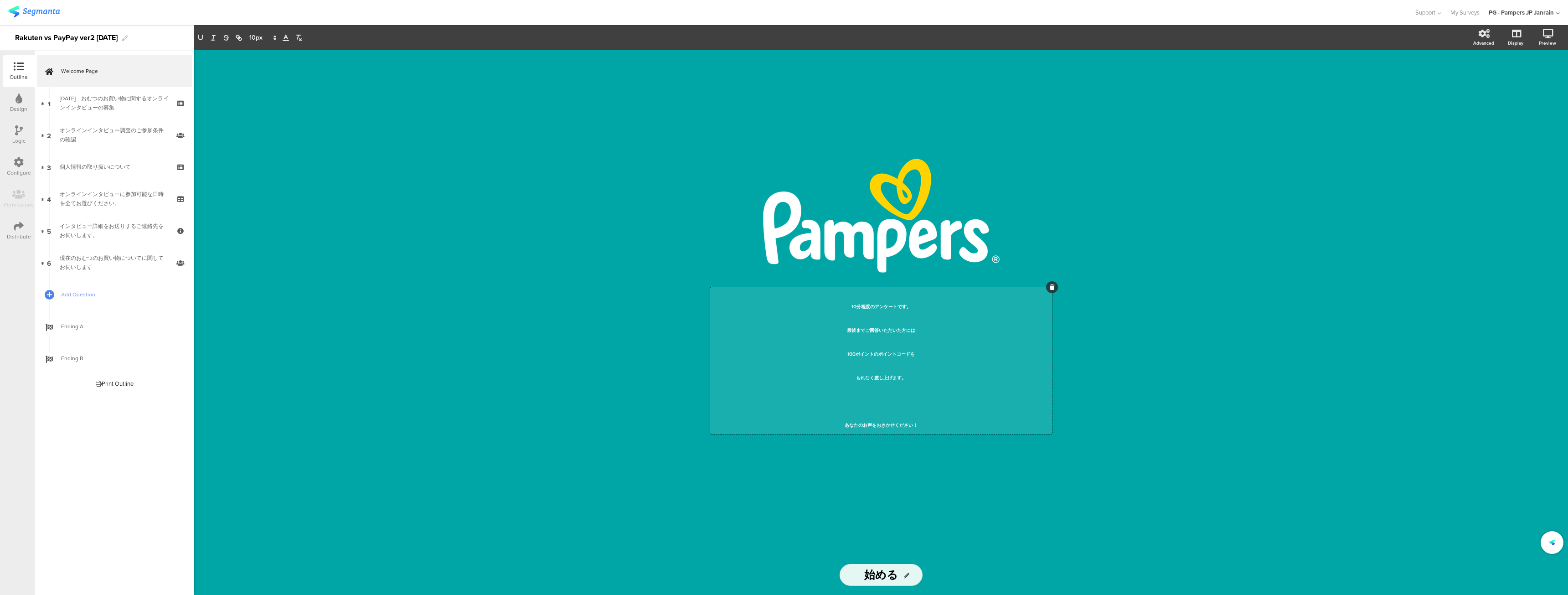
click at [845, 424] on span "あなたのお声をおきかせください！" at bounding box center [881, 425] width 73 height 6
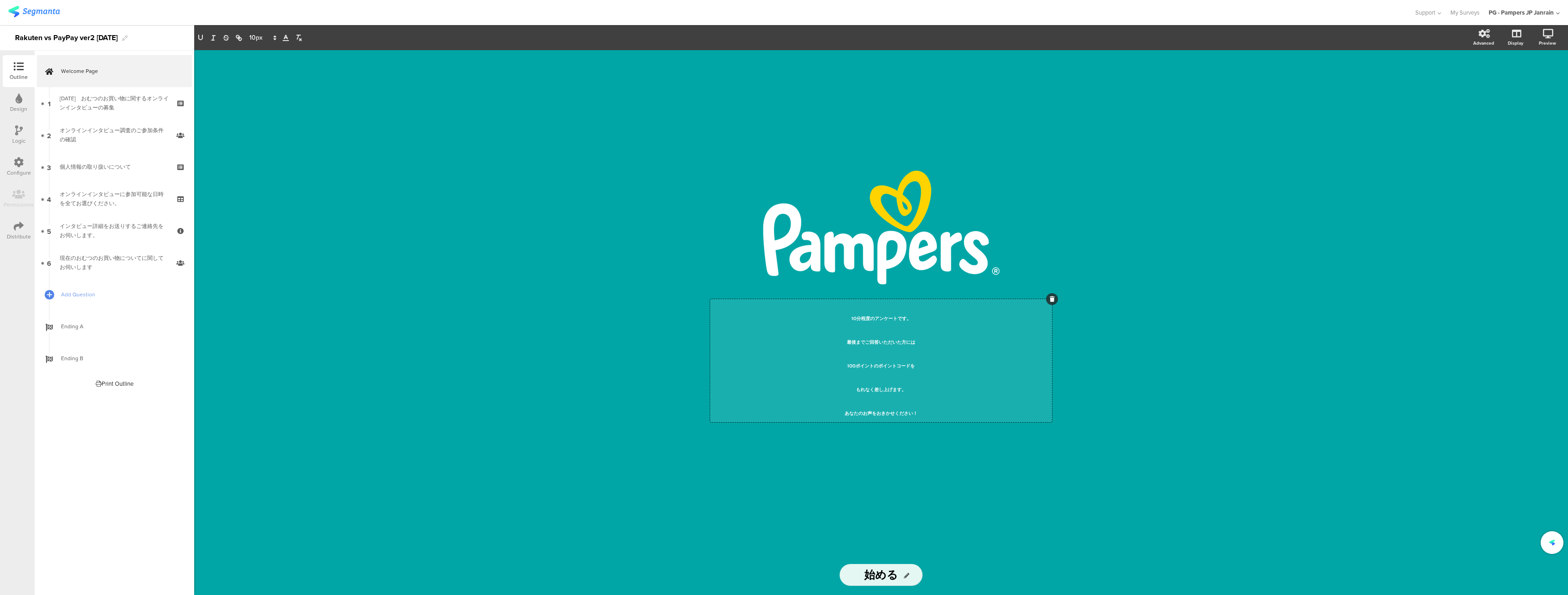
drag, startPoint x: 982, startPoint y: 302, endPoint x: 1045, endPoint y: 298, distance: 63.1
click at [984, 301] on p "10分程度のアンケートです。" at bounding box center [881, 313] width 337 height 24
click at [1046, 298] on div at bounding box center [1052, 299] width 12 height 12
click at [815, 400] on p "あなたのお声をおきかせください！" at bounding box center [881, 408] width 337 height 24
click at [1160, 493] on div "/ 10分程度のアンケートです。 最後までご回答いただいた方には 100ポイントのポイントコードを もれなく差し上げます。 あなたのお声をおきかせください！ …" at bounding box center [881, 322] width 1374 height 545
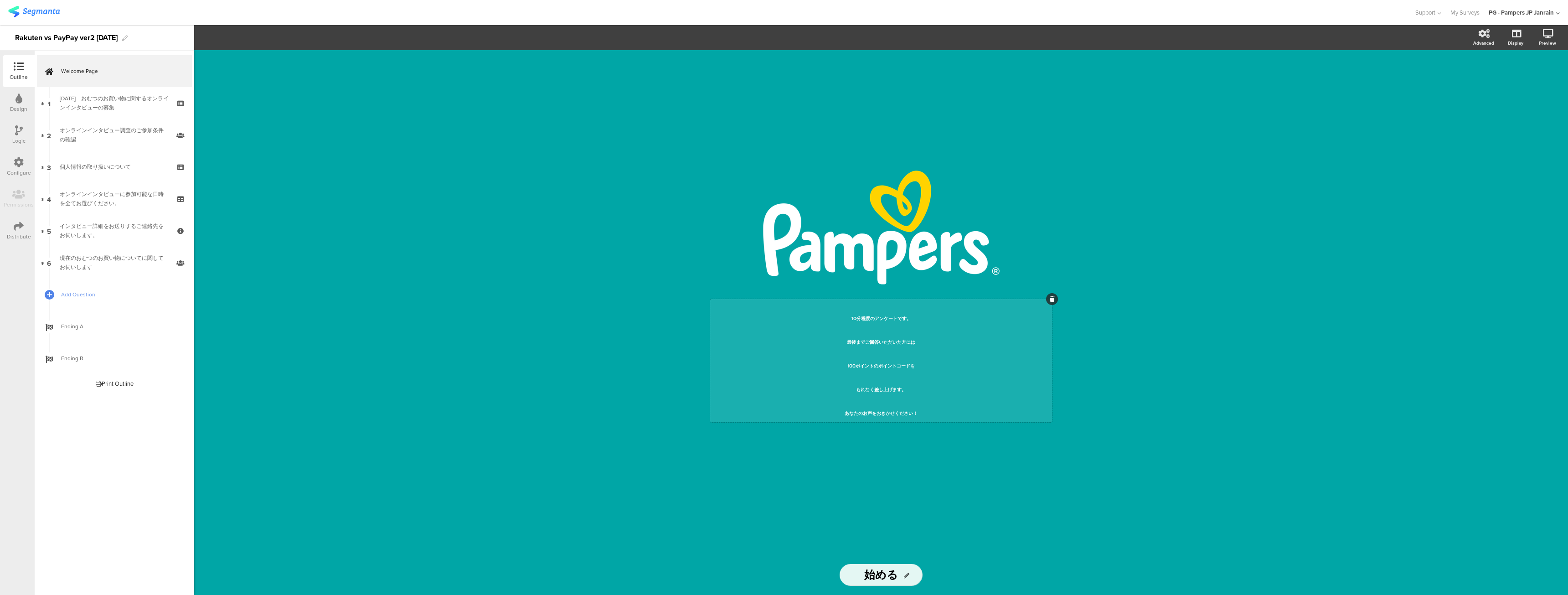
click at [865, 333] on div "10分程度のアンケートです。 最後までご回答いただいた方には 100ポイントのポイントコードを もれなく差し上げます。 あなたのお声をおきかせください！ 10…" at bounding box center [881, 361] width 342 height 123
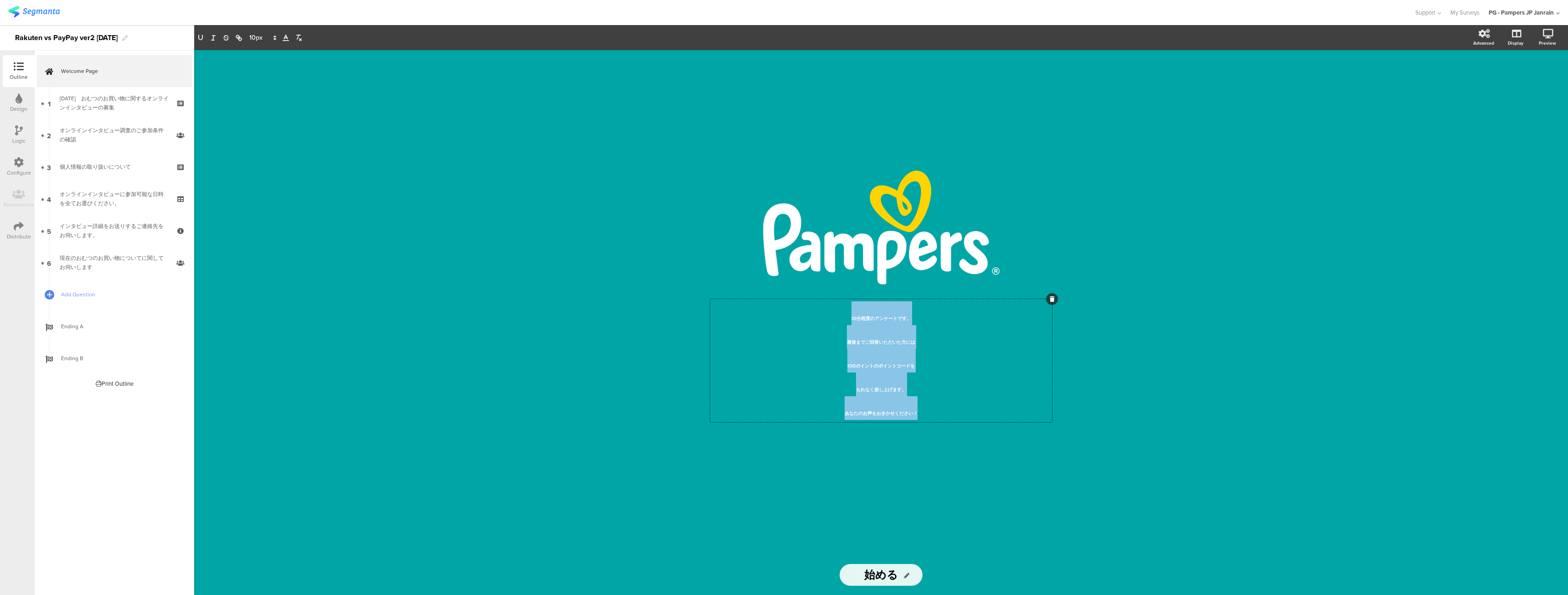
drag, startPoint x: 850, startPoint y: 314, endPoint x: 952, endPoint y: 420, distance: 147.1
click at [952, 420] on div "10分程度のアンケートです。 最後までご回答いただいた方には 100ポイントのポイントコードを もれなく差し上げます。 あなたのお声をおきかせください！" at bounding box center [881, 361] width 337 height 119
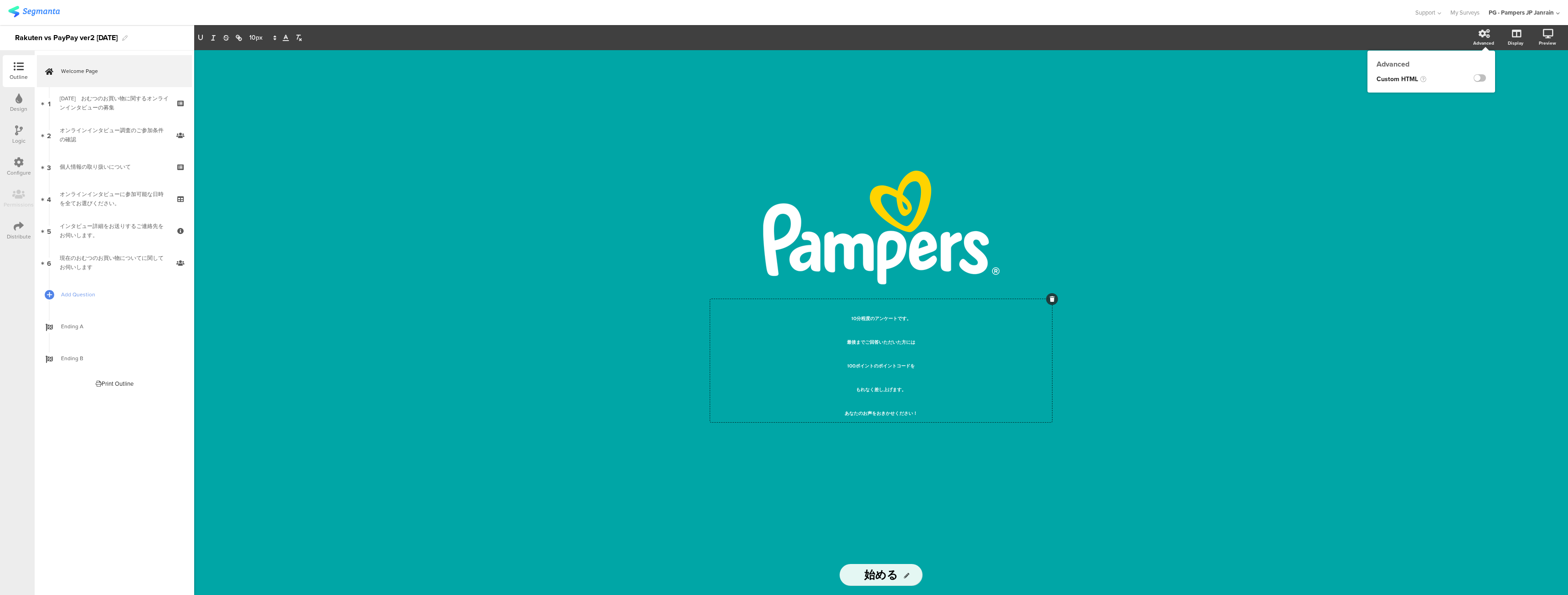
click at [1489, 37] on icon at bounding box center [1484, 33] width 12 height 9
click at [1483, 73] on div at bounding box center [1476, 79] width 37 height 16
click at [1481, 77] on label at bounding box center [1480, 78] width 12 height 7
click at [0, 0] on input "checkbox" at bounding box center [0, 0] width 0 height 0
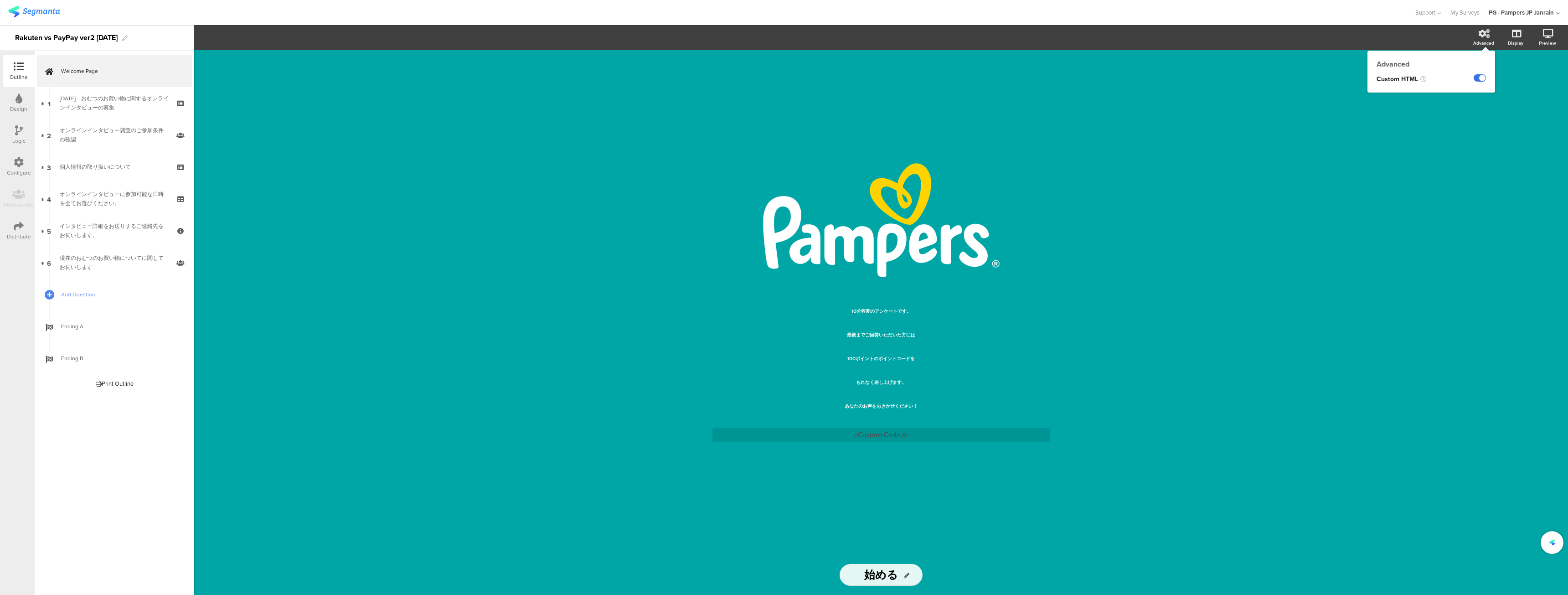
click at [1481, 77] on label at bounding box center [1480, 78] width 12 height 7
click at [0, 0] on input "checkbox" at bounding box center [0, 0] width 0 height 0
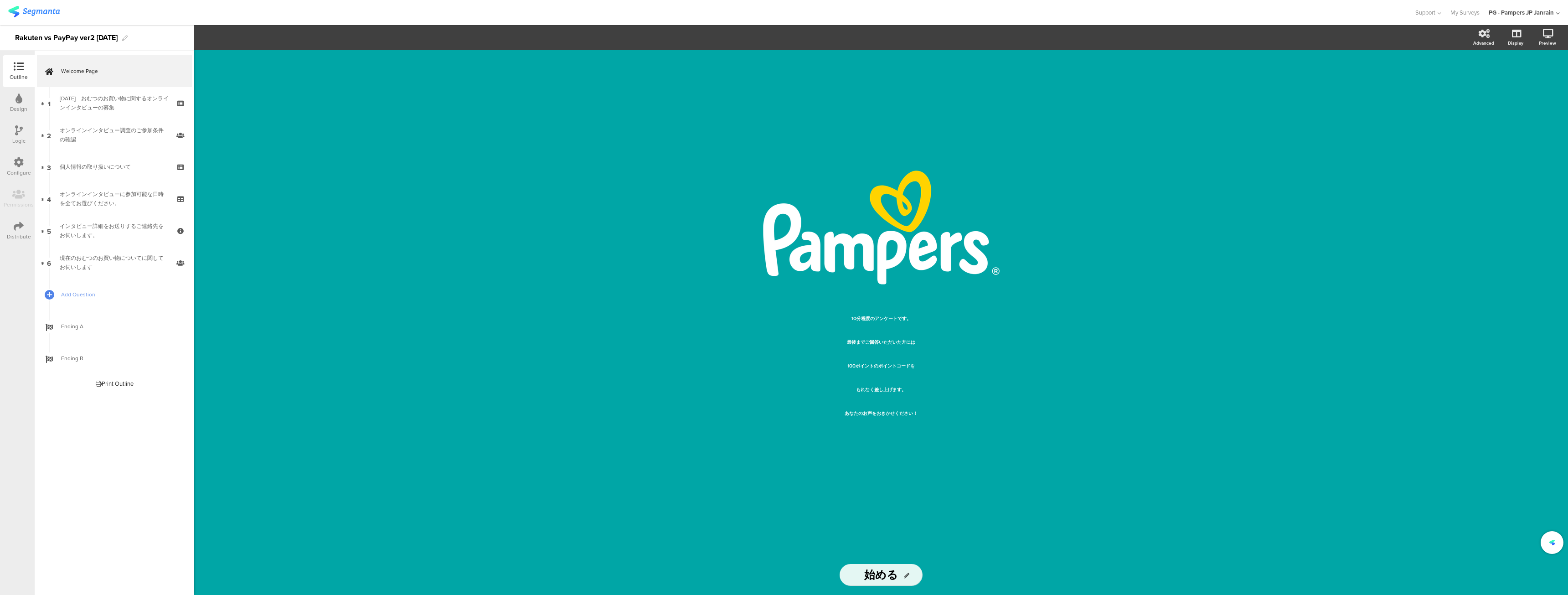
click at [1059, 400] on div "/ 10分程度のアンケートです。 最後までご回答いただいた方には 100ポイントのポイントコードを もれなく差し上げます。 あなたのお声をおきかせください！ …" at bounding box center [881, 302] width 365 height 505
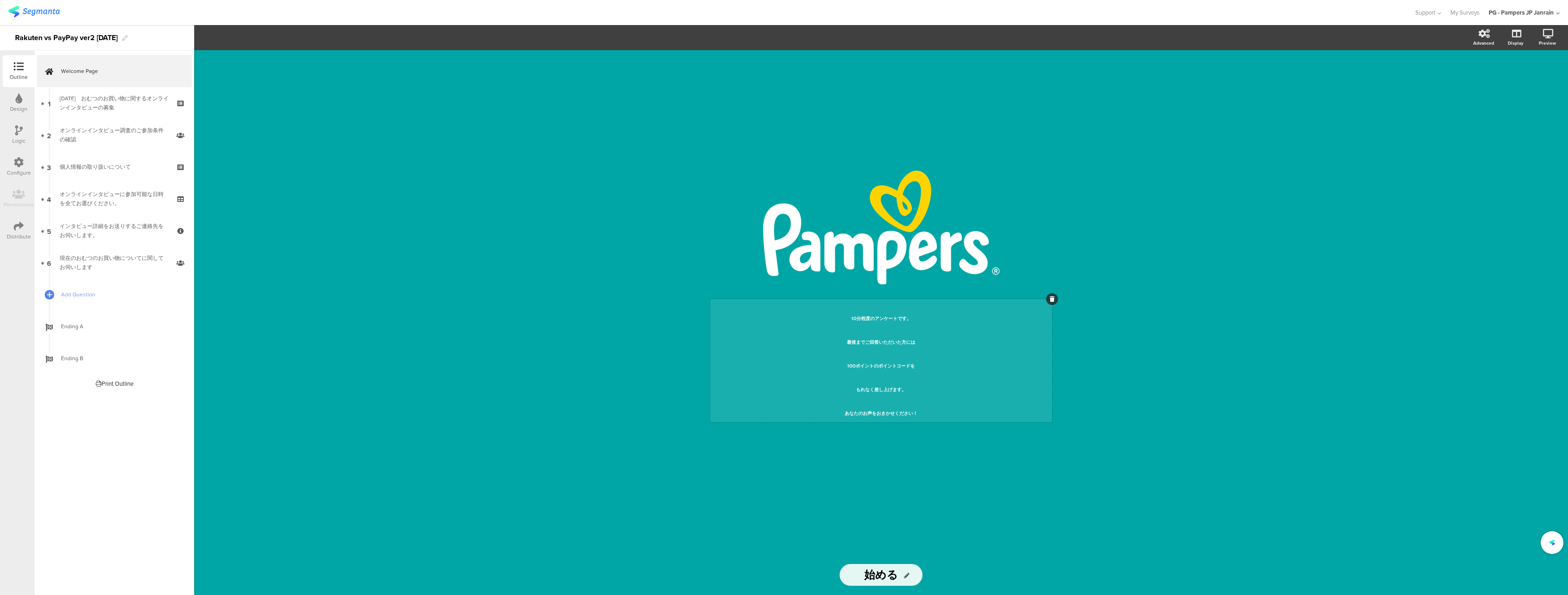
click at [929, 393] on div "10分程度のアンケートです。 最後までご回答いただいた方には 100ポイントのポイントコードを もれなく差し上げます。 あなたのお声をおきかせください！ 10…" at bounding box center [881, 361] width 342 height 123
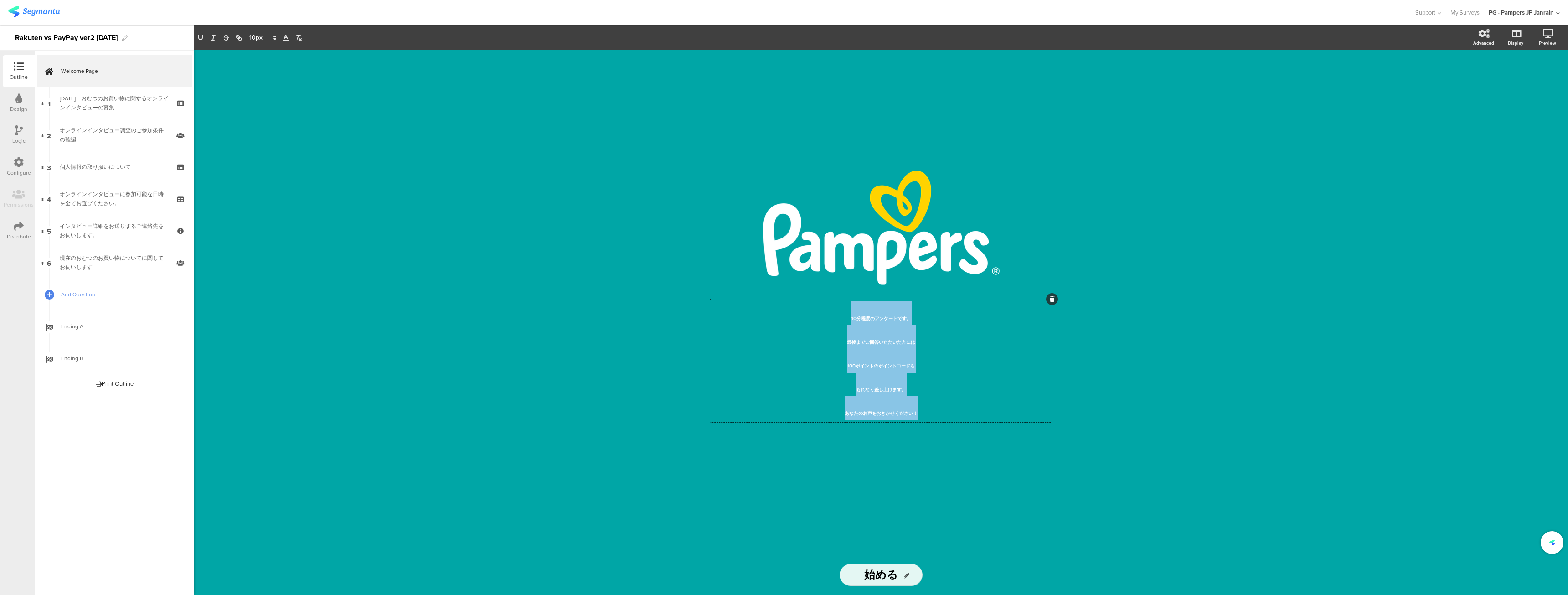
drag, startPoint x: 935, startPoint y: 413, endPoint x: 800, endPoint y: 298, distance: 177.3
click at [800, 298] on div "/ 10分程度のアンケートです。 最後までご回答いただいた方には 100ポイントのポイントコードを もれなく差し上げます。 あなたのお声をおきかせください！ …" at bounding box center [881, 303] width 337 height 264
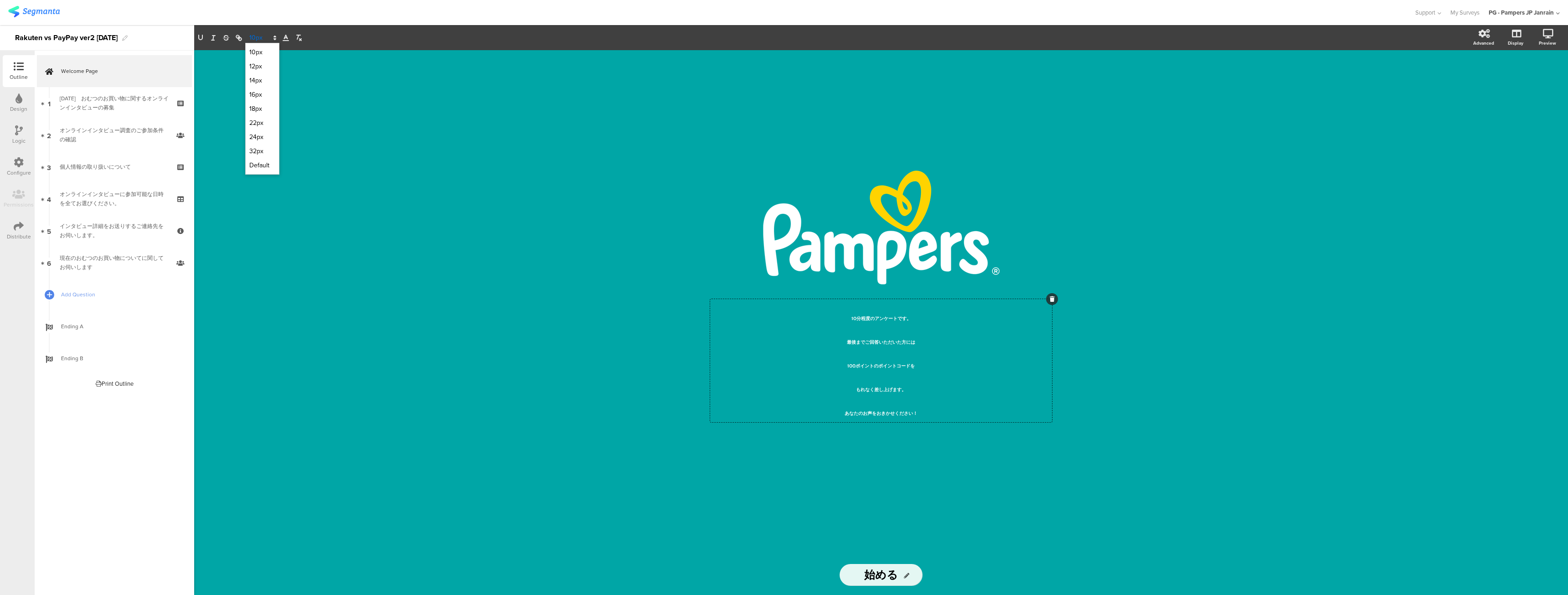
click at [274, 37] on polygon at bounding box center [275, 36] width 2 height 1
click at [260, 99] on span at bounding box center [262, 94] width 26 height 14
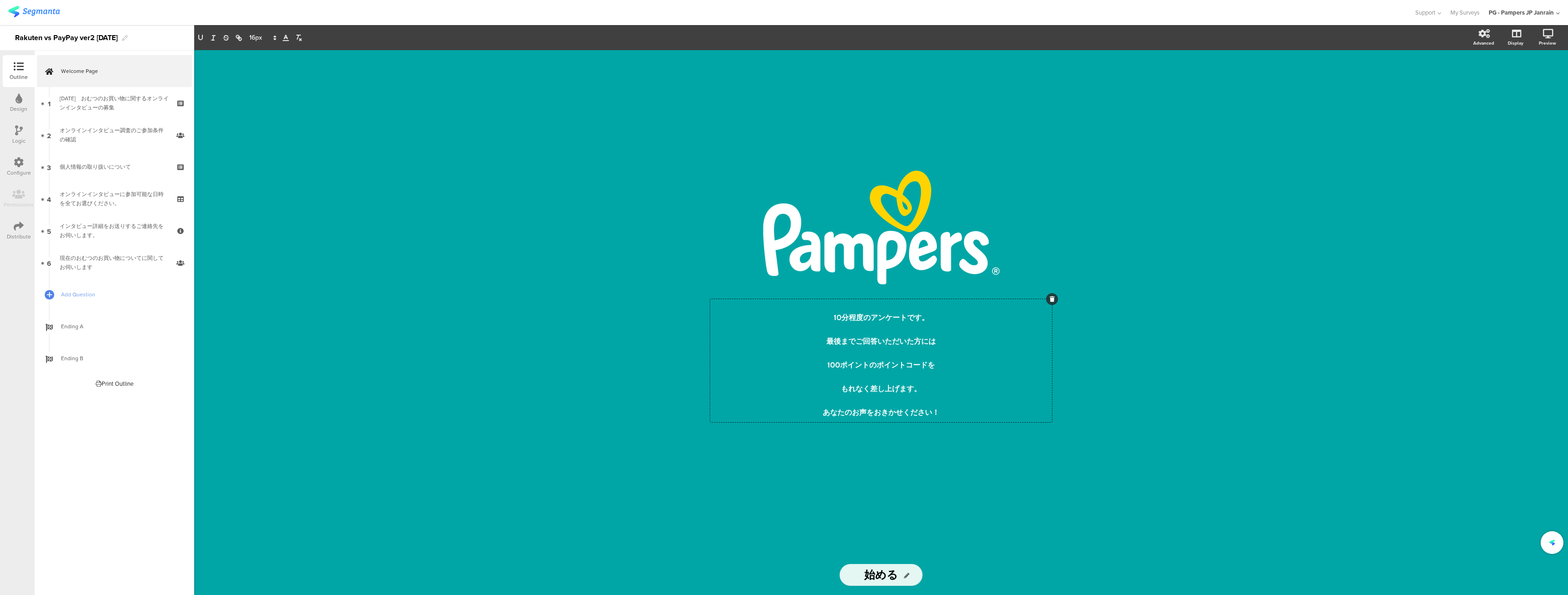
click at [617, 237] on div "/ 10分程度のアンケートです。 最後までご回答いただいた方には 100ポイントのポイントコードを もれなく差し上げます。 あなたのお声をおきかせください！ …" at bounding box center [881, 322] width 1374 height 545
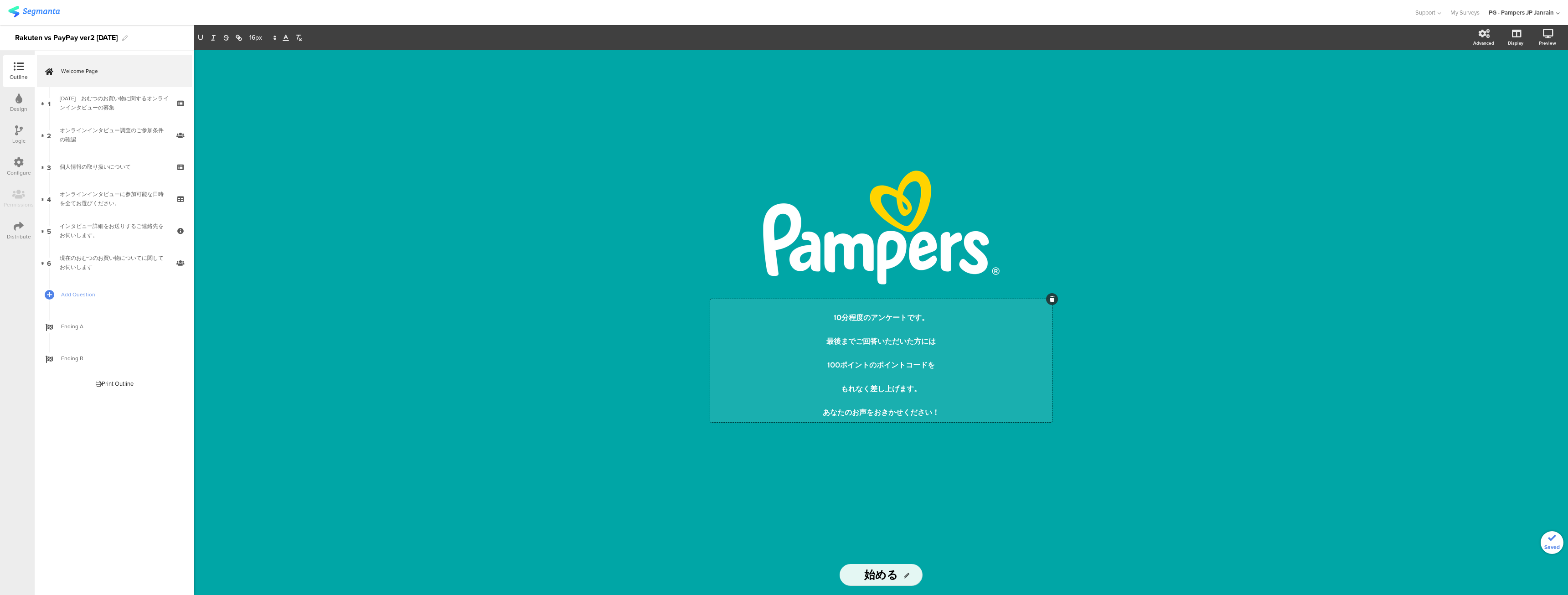
drag, startPoint x: 948, startPoint y: 419, endPoint x: 763, endPoint y: 299, distance: 220.5
click at [763, 299] on div "10分程度のアンケートです。 最後までご回答いただいた方には 100ポイントのポイントコードを もれなく差し上げます。 あなたのお声をおきかせください！ 10…" at bounding box center [881, 361] width 342 height 123
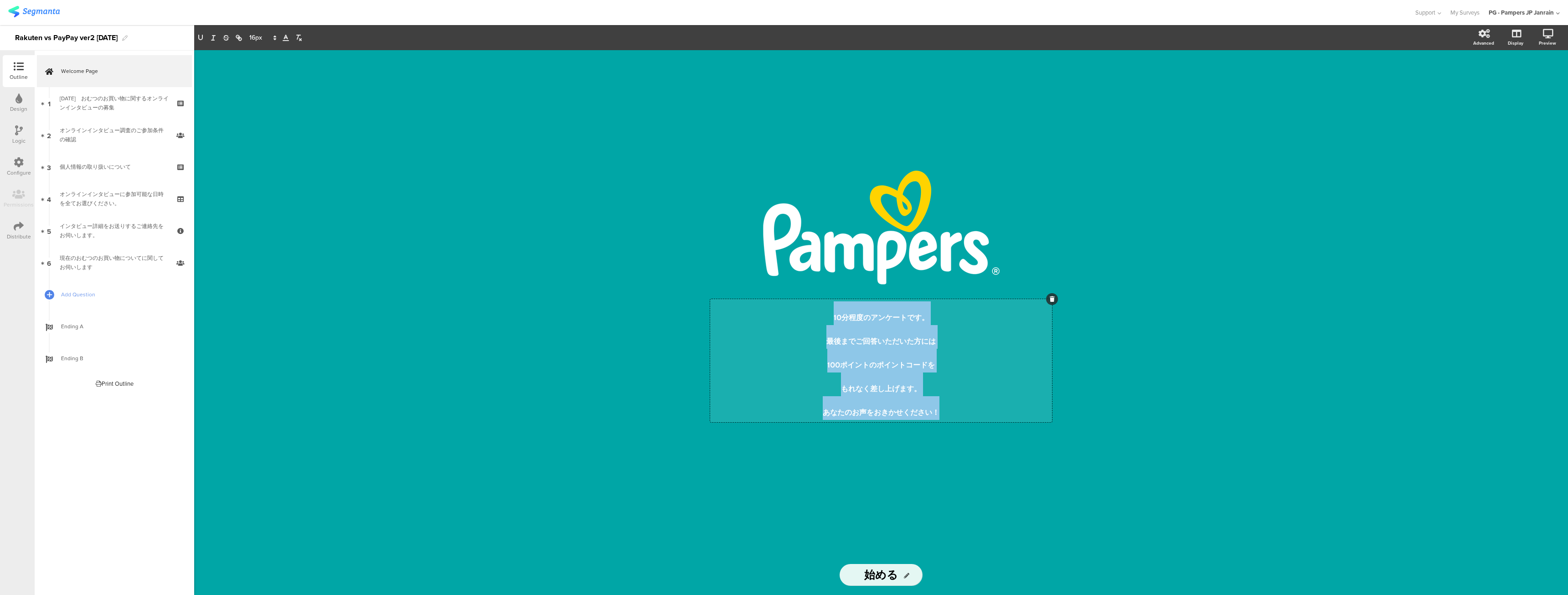
drag, startPoint x: 846, startPoint y: 325, endPoint x: 952, endPoint y: 405, distance: 132.8
click at [952, 405] on div "10分程度のアンケートです。 最後までご回答いただいた方には 100ポイントのポイントコードを もれなく差し上げます。 あなたのお声をおきかせください！" at bounding box center [881, 361] width 337 height 119
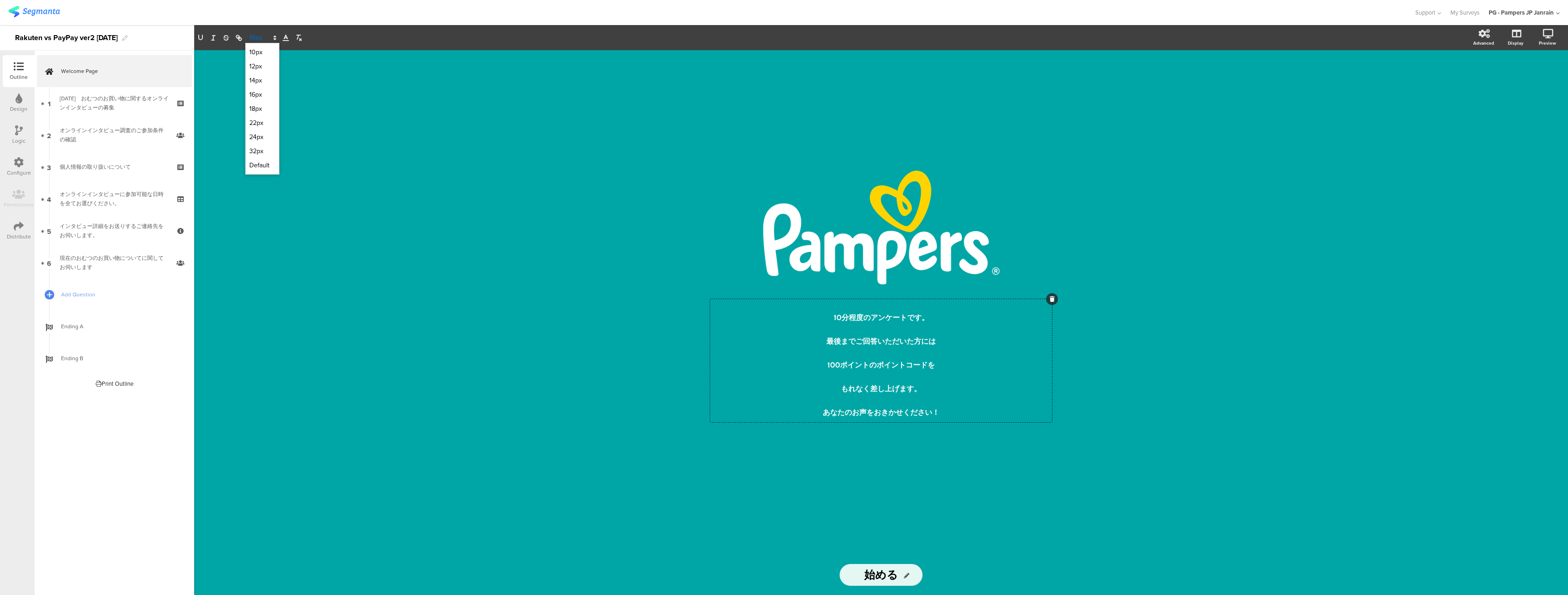
click at [273, 37] on icon at bounding box center [275, 37] width 8 height 8
click at [254, 124] on span at bounding box center [262, 122] width 26 height 14
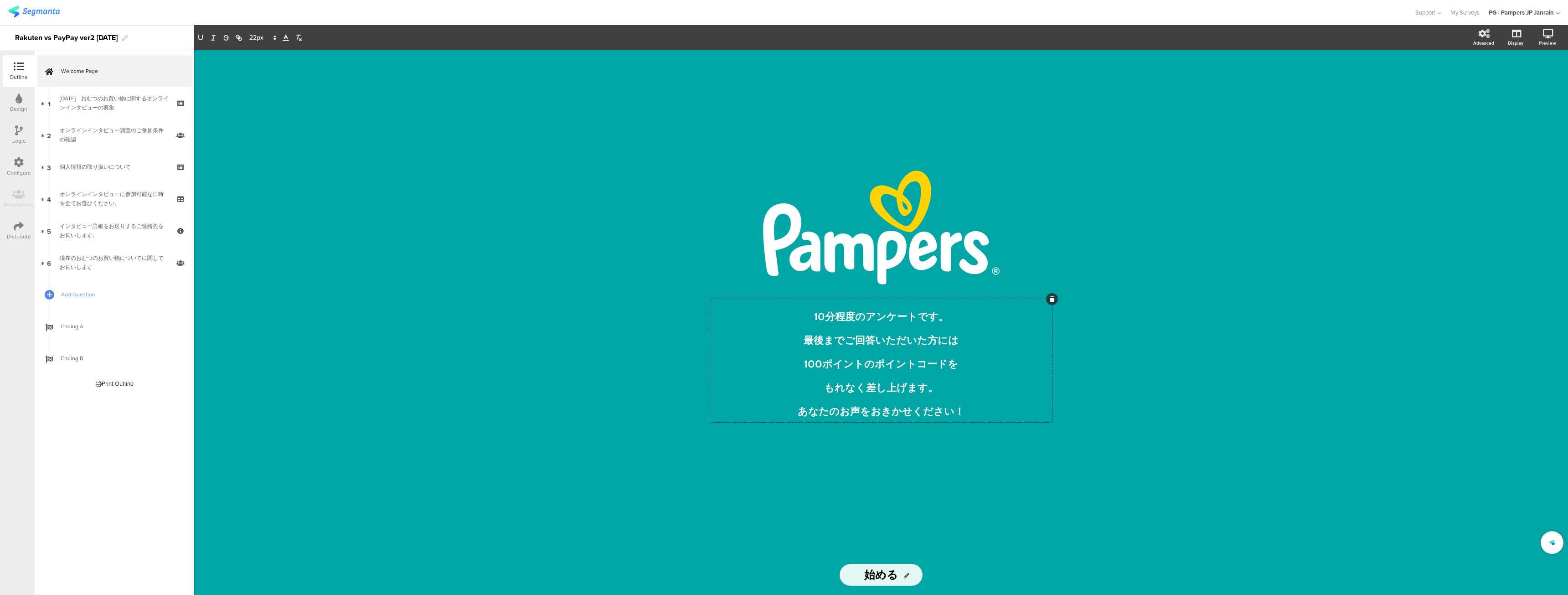
click at [311, 158] on div "/ 10分程度のアンケートです。 最後までご回答いただいた方には 100ポイントのポイントコードを もれなく差し上げます。 あなたのお声をおきかせください！ …" at bounding box center [881, 322] width 1374 height 545
click at [886, 449] on div "/ 10分程度のアンケートです。 最後までご回答いただいた方には 100ポイントのポイントコードを もれなく差し上げます。 あなたのお声をおきかせください！ …" at bounding box center [881, 302] width 365 height 505
click at [300, 57] on div "/ 10分程度のアンケートです。 最後までご回答いただいた方には 100ポイントのポイントコードを もれなく差し上げます。 あなたのお声をおきかせください！ …" at bounding box center [881, 322] width 1374 height 545
click at [479, 263] on div "/ 10分程度のアンケートです。 最後までご回答いただいた方には 100ポイントのポイントコードを もれなく差し上げます。 あなたのお声をおきかせください！ …" at bounding box center [881, 322] width 1374 height 545
click at [842, 473] on div "/ 10分程度のアンケートです。 最後までご回答いただいた方には 100ポイントのポイントコードを もれなく差し上げます。 あなたのお声をおきかせください！ …" at bounding box center [881, 302] width 365 height 505
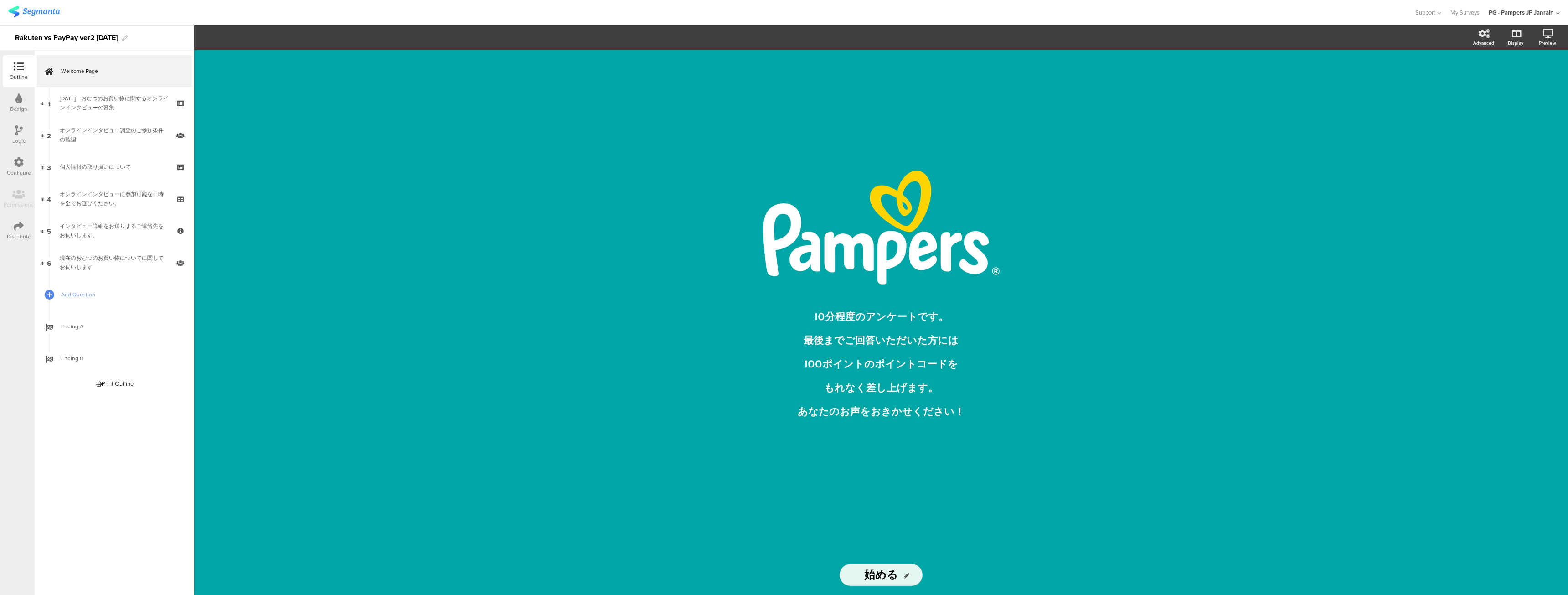
drag, startPoint x: 844, startPoint y: 463, endPoint x: 849, endPoint y: 423, distance: 40.3
click at [847, 445] on div "/ 10分程度のアンケートです。 最後までご回答いただいた方には 100ポイントのポイントコードを もれなく差し上げます。 あなたのお声をおきかせください！ …" at bounding box center [881, 302] width 365 height 505
drag, startPoint x: 1438, startPoint y: 124, endPoint x: 1446, endPoint y: 117, distance: 10.6
click at [1443, 120] on div "/ 10分程度のアンケートです。 最後までご回答いただいた方には 100ポイントのポイントコードを もれなく差し上げます。 あなたのお声をおきかせください！ …" at bounding box center [881, 322] width 1374 height 545
drag, startPoint x: 364, startPoint y: 222, endPoint x: 180, endPoint y: 385, distance: 245.8
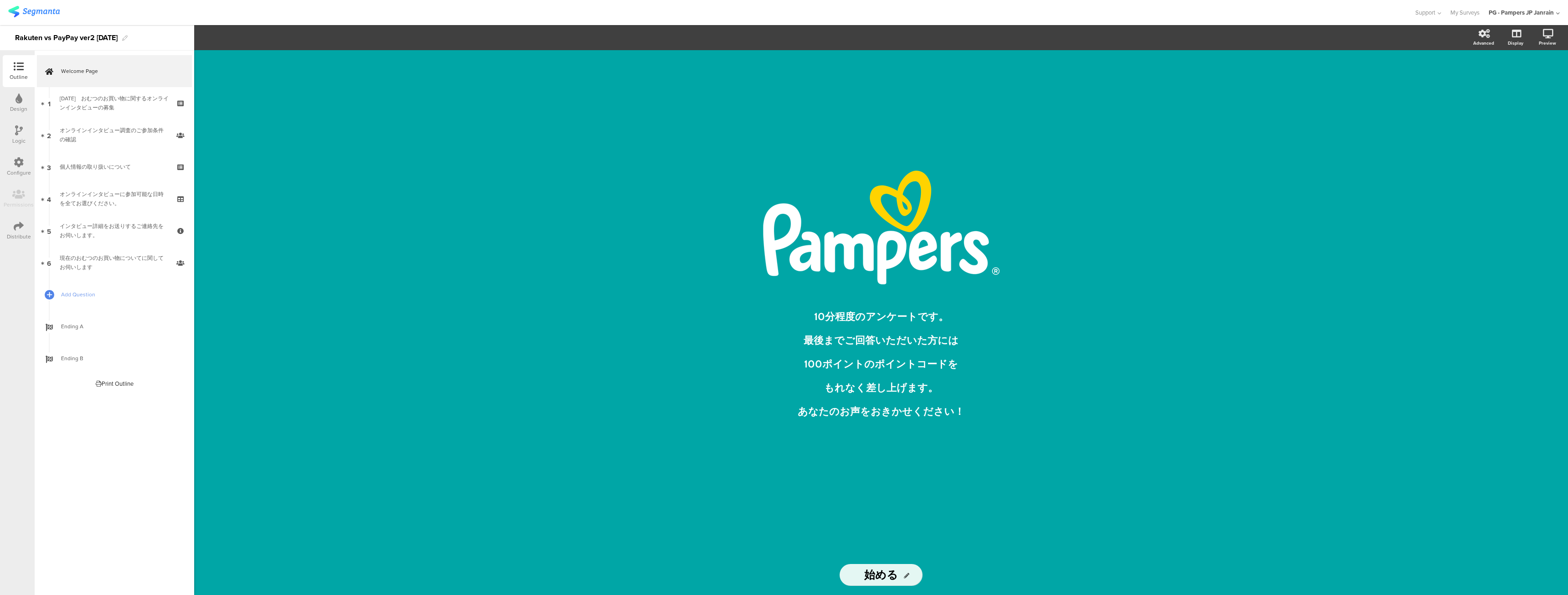
click at [364, 223] on div "/ 10分程度のアンケートです。 最後までご回答いただいた方には 100ポイントのポイントコードを もれなく差し上げます。 あなたのお声をおきかせください！ …" at bounding box center [881, 322] width 1374 height 545
click at [13, 107] on div "Design" at bounding box center [18, 108] width 17 height 8
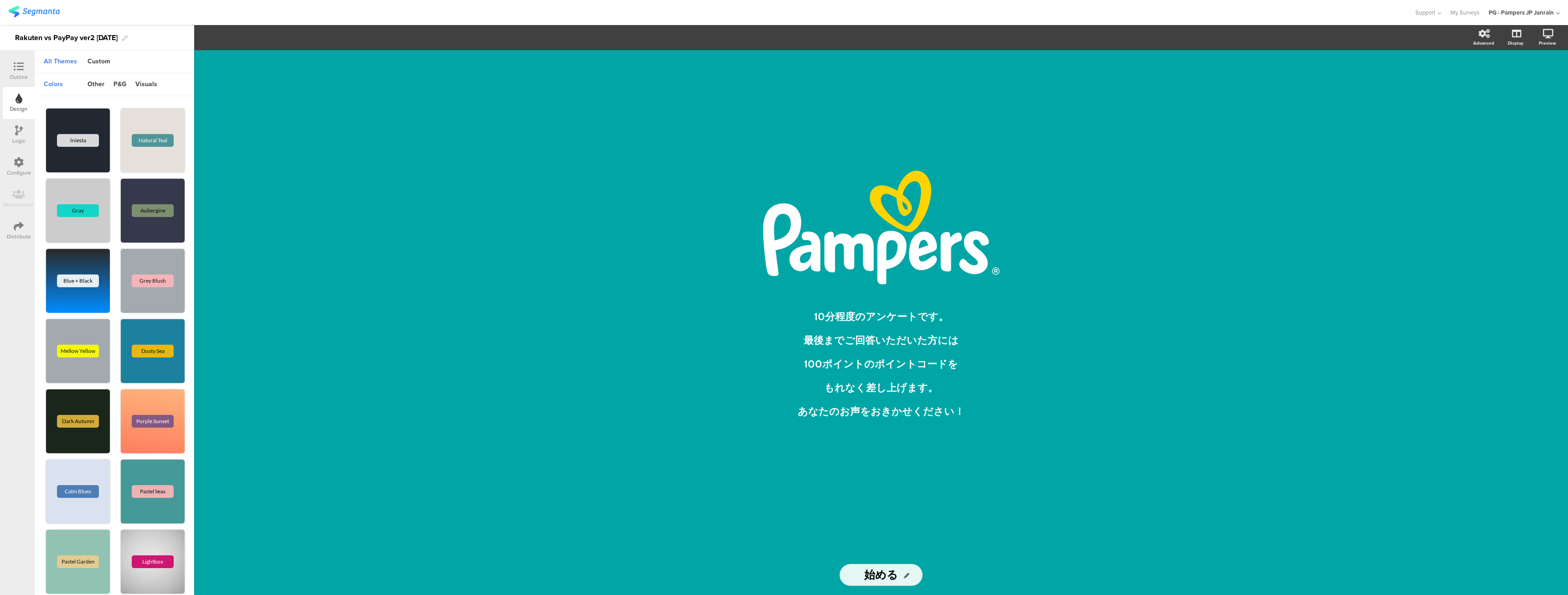
click at [13, 73] on div "Outline" at bounding box center [19, 77] width 18 height 8
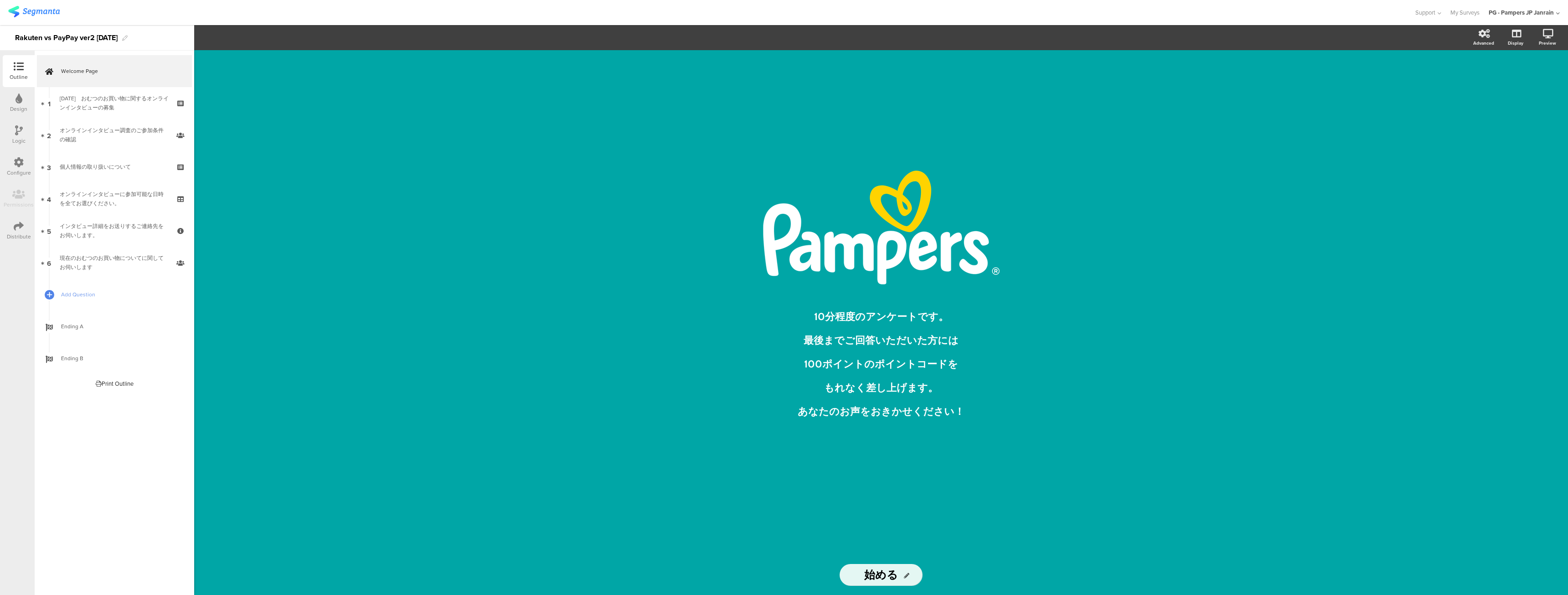
click at [320, 244] on div "/ 10分程度のアンケートです。 最後までご回答いただいた方には 100ポイントのポイントコードを もれなく差し上げます。 あなたのお声をおきかせください！ …" at bounding box center [881, 322] width 1374 height 545
drag, startPoint x: 374, startPoint y: 28, endPoint x: 661, endPoint y: 290, distance: 388.6
click at [375, 29] on section "Advanced Display Preview" at bounding box center [881, 37] width 1374 height 25
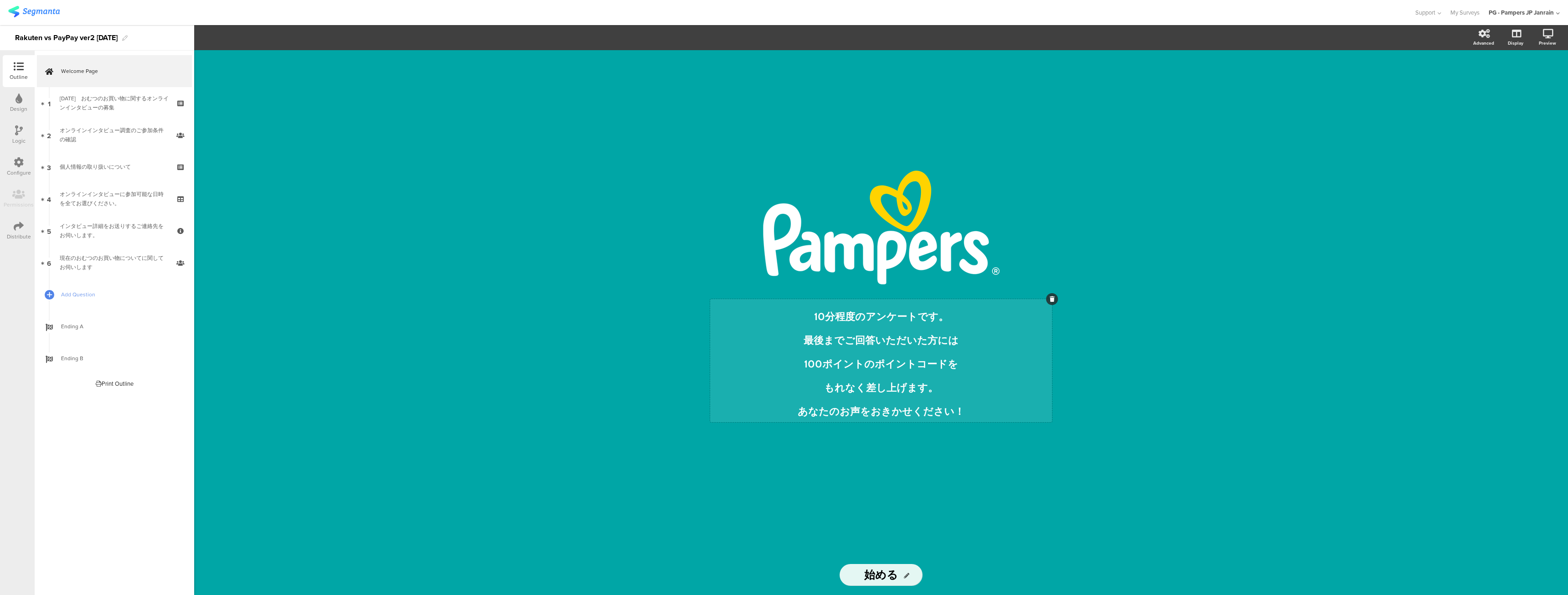
click at [841, 410] on div "10分程度のアンケートです。 最後までご回答いただいた方には 100ポイントのポイントコードを もれなく差し上げます。 あなたのお声をおきかせください！ 10…" at bounding box center [881, 361] width 342 height 123
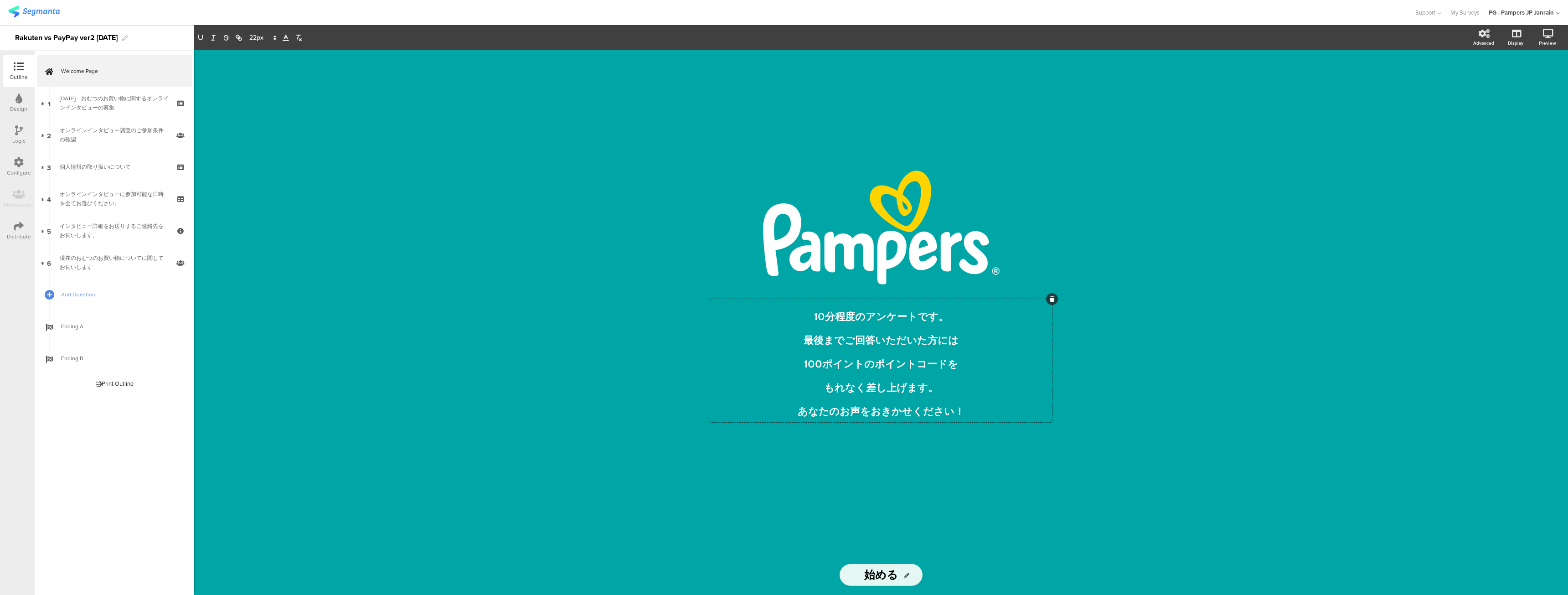
drag, startPoint x: 803, startPoint y: 490, endPoint x: 812, endPoint y: 465, distance: 26.6
click at [803, 489] on div "/ 10分程度のアンケートです。 最後までご回答いただいた方には 100ポイントのポイントコードを もれなく差し上げます。 あなたのお声をおきかせください！ …" at bounding box center [881, 302] width 365 height 505
click at [840, 484] on div "/ 10分程度のアンケートです。 最後までご回答いただいた方には 100ポイントのポイントコードを もれなく差し上げます。 あなたのお声をおきかせください！ …" at bounding box center [881, 302] width 365 height 505
click at [910, 574] on input "始める" at bounding box center [881, 575] width 83 height 22
click at [906, 574] on icon at bounding box center [906, 576] width 5 height 5
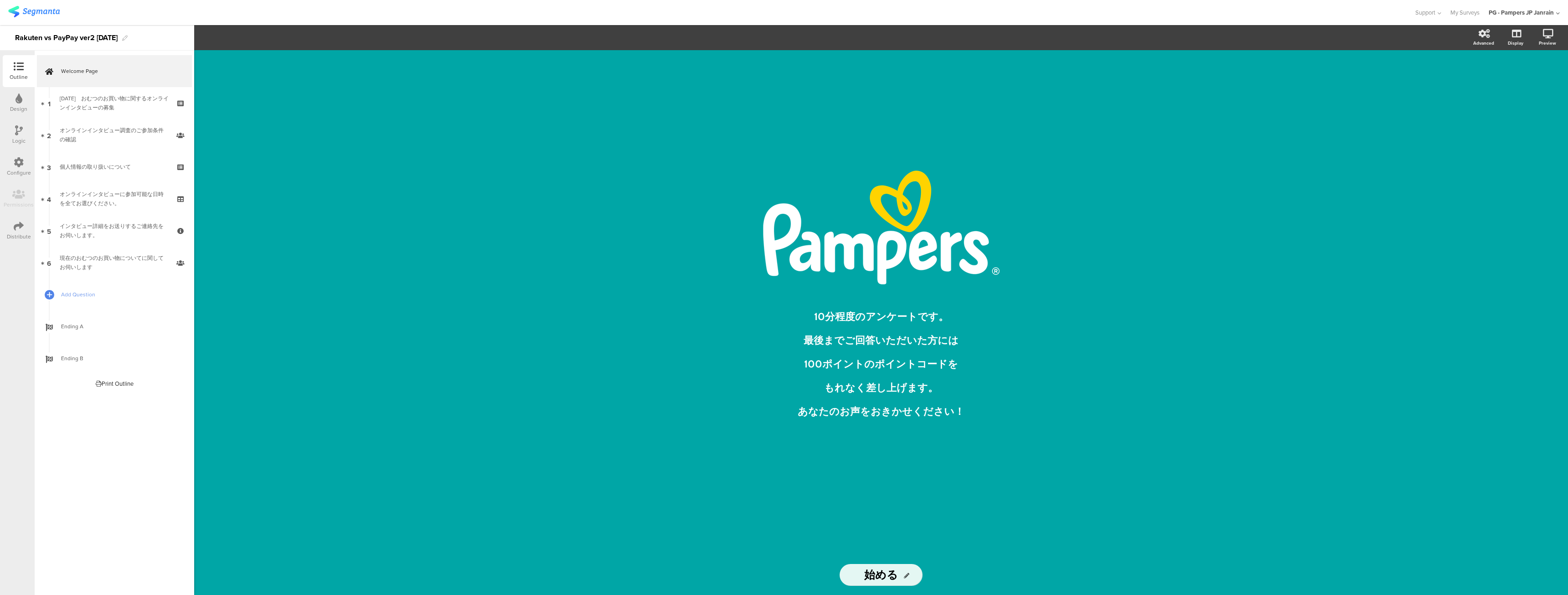
drag, startPoint x: 1241, startPoint y: 471, endPoint x: 1261, endPoint y: 455, distance: 25.6
click at [1246, 466] on div "/ 10分程度のアンケートです。 最後までご回答いただいた方には 100ポイントのポイントコードを もれなく差し上げます。 あなたのお声をおきかせください！ …" at bounding box center [881, 322] width 1374 height 545
click at [1013, 296] on div "/ 10分程度のアンケートです。 最後までご回答いただいた方には 100ポイントのポイントコードを もれなく差し上げます。 あなたのお声をおきかせください！ …" at bounding box center [881, 303] width 337 height 264
drag, startPoint x: 985, startPoint y: 250, endPoint x: 941, endPoint y: 181, distance: 81.8
click at [981, 242] on div "/" at bounding box center [881, 227] width 337 height 114
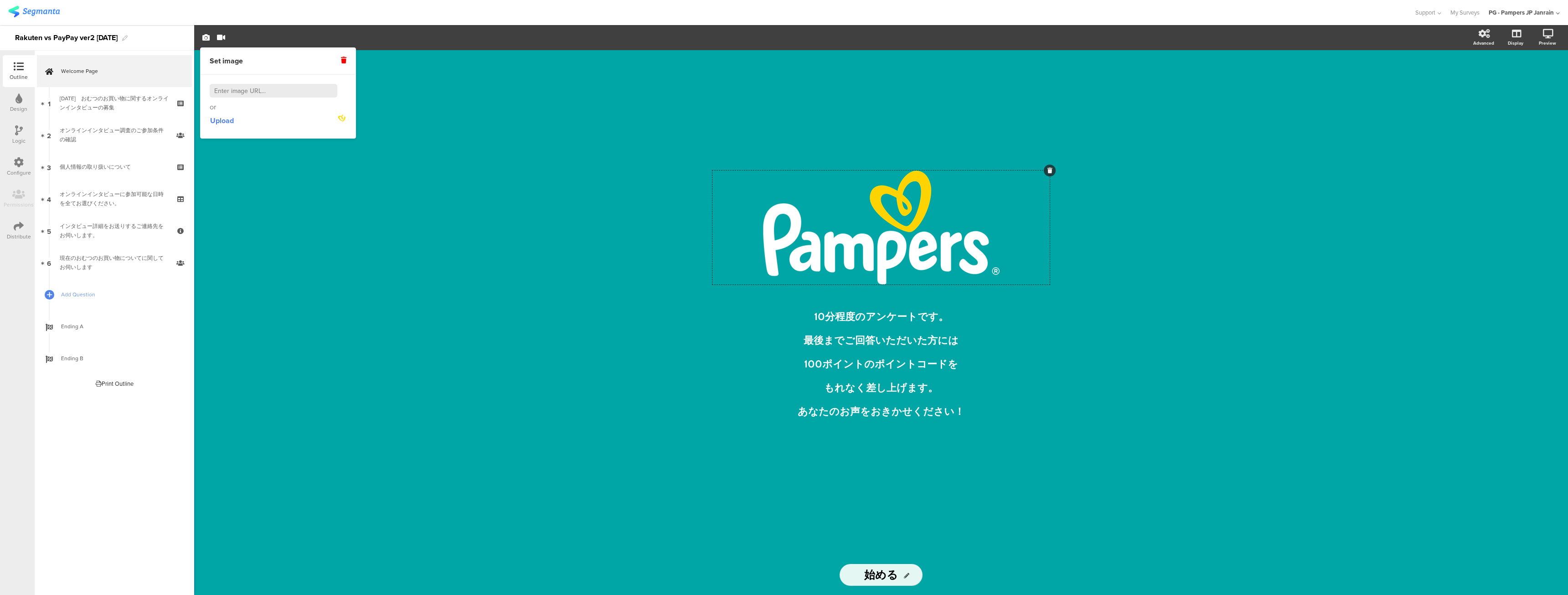
click at [830, 119] on div "/ 10分程度のアンケートです。 最後までご回答いただいた方には 100ポイントのポイントコードを もれなく差し上げます。 あなたのお声をおきかせください！ …" at bounding box center [881, 302] width 365 height 505
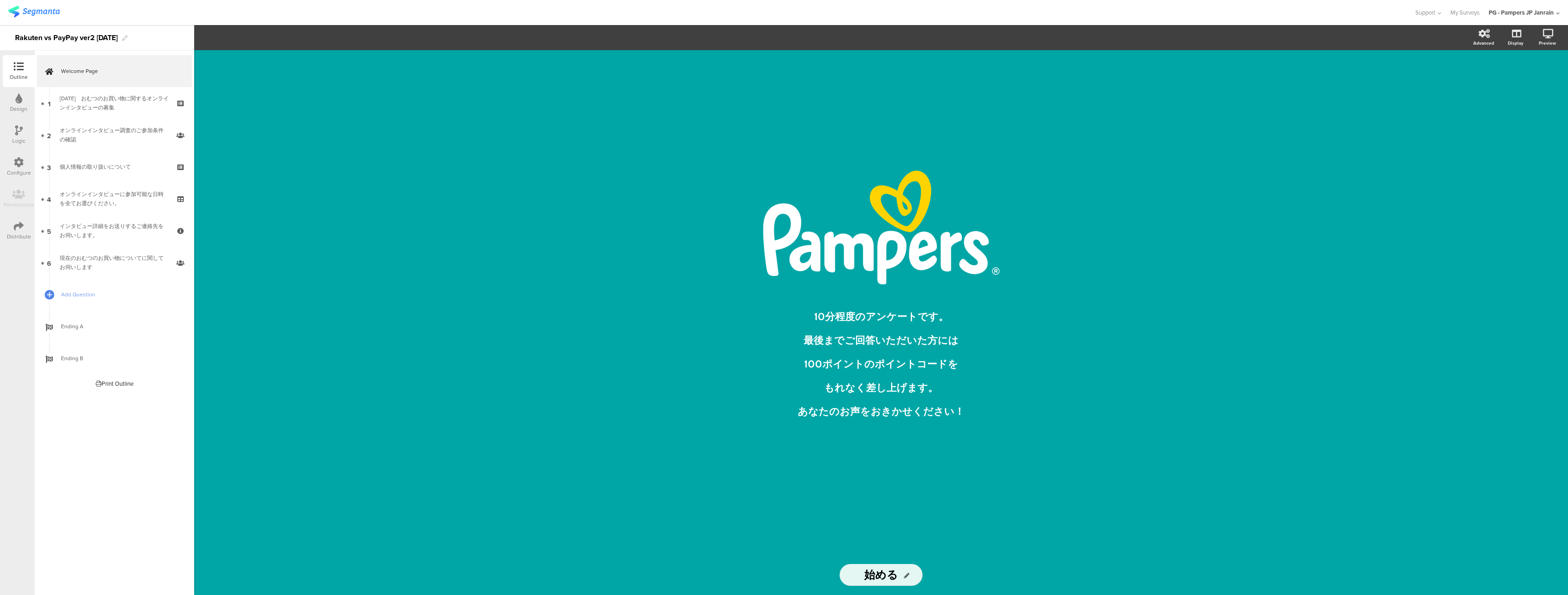
click at [273, 35] on section "Advanced Display Preview" at bounding box center [881, 37] width 1374 height 25
click at [220, 37] on section "Advanced Display Preview" at bounding box center [881, 37] width 1374 height 25
click at [220, 37] on section "Advanced Display Preview" at bounding box center [881, 37] width 1374 height 25
click at [1342, 241] on div "/ 10分程度のアンケートです。 最後までご回答いただいた方には 100ポイントのポイントコードを もれなく差し上げます。 あなたのお声をおきかせください！ …" at bounding box center [881, 322] width 1374 height 545
click at [13, 172] on div "Configure" at bounding box center [19, 172] width 24 height 8
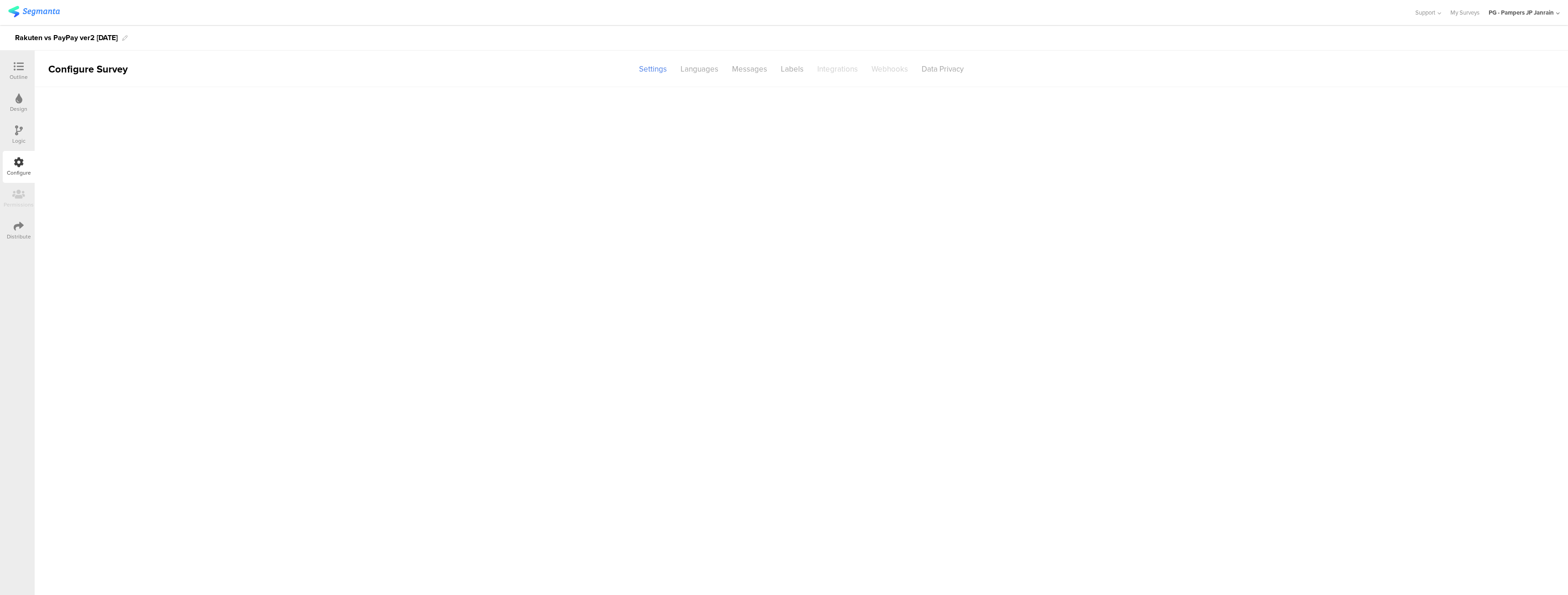
click at [18, 132] on icon at bounding box center [19, 130] width 8 height 10
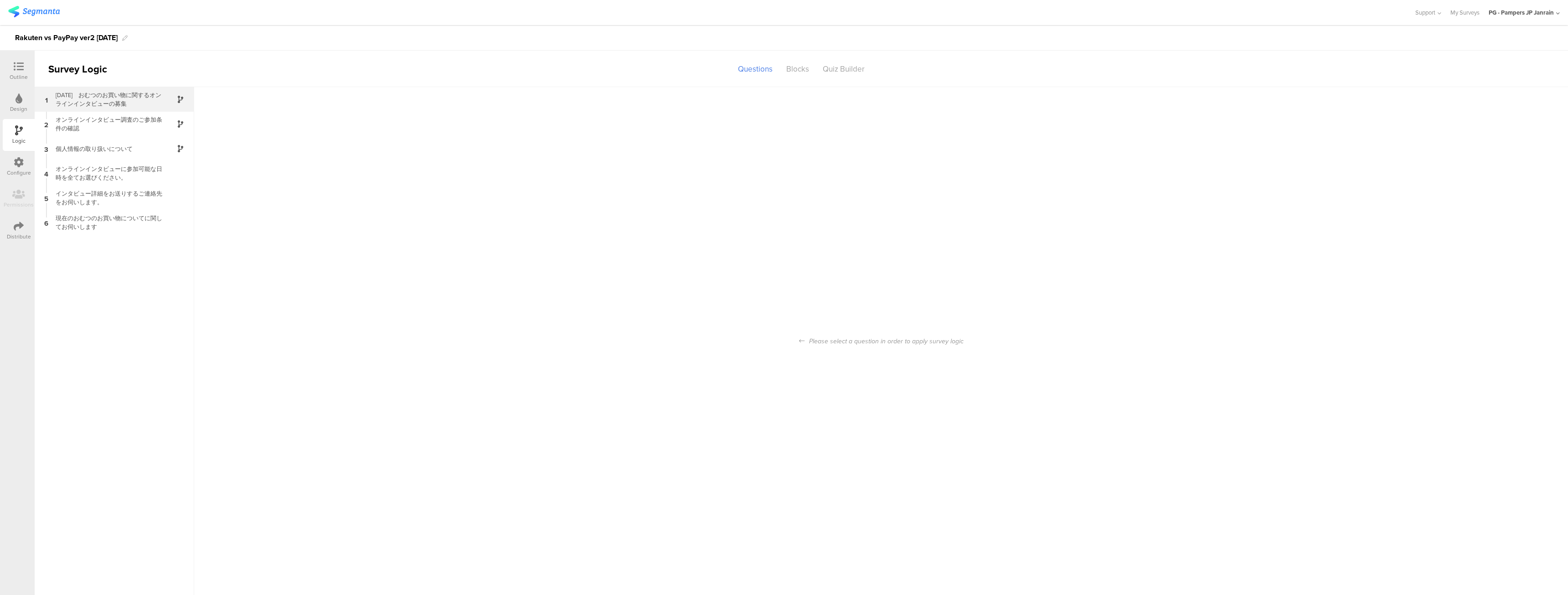
click at [152, 88] on div "1 ５月１６日　﻿おむつのお買い物に関するオンラインインタビューの募集" at bounding box center [114, 99] width 159 height 24
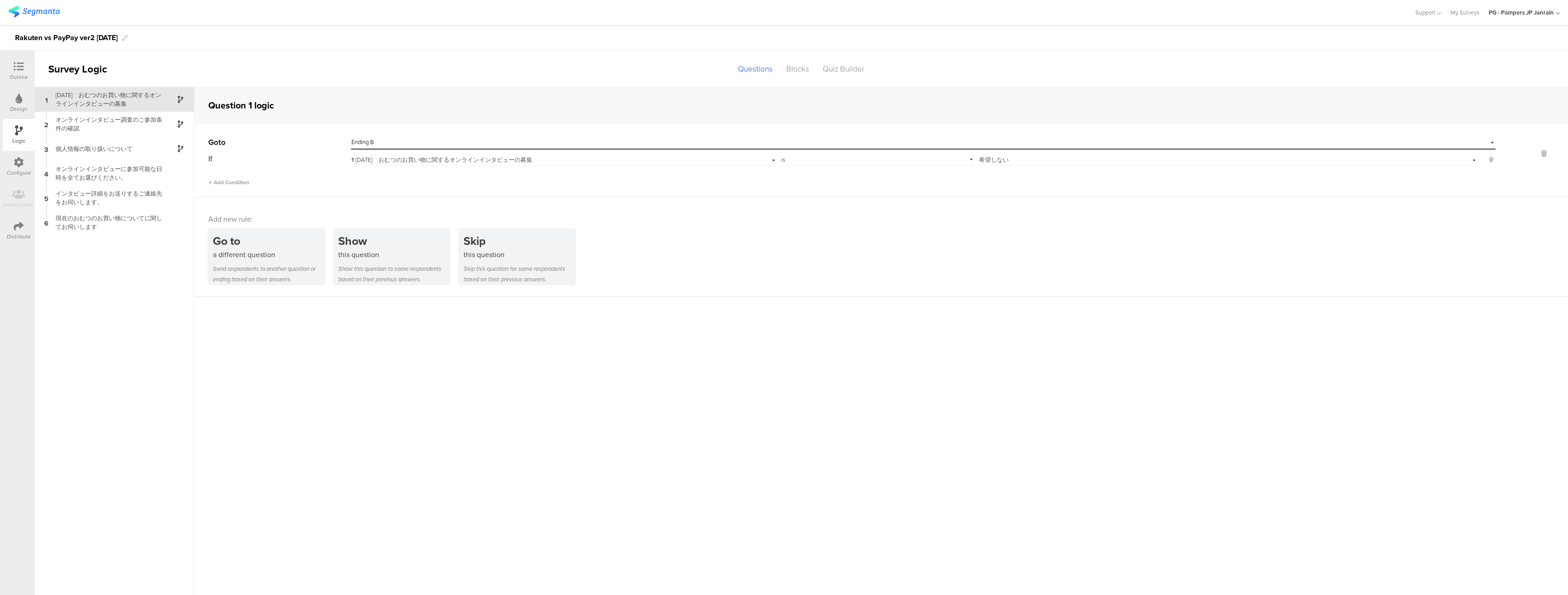
click at [15, 97] on icon at bounding box center [18, 99] width 7 height 10
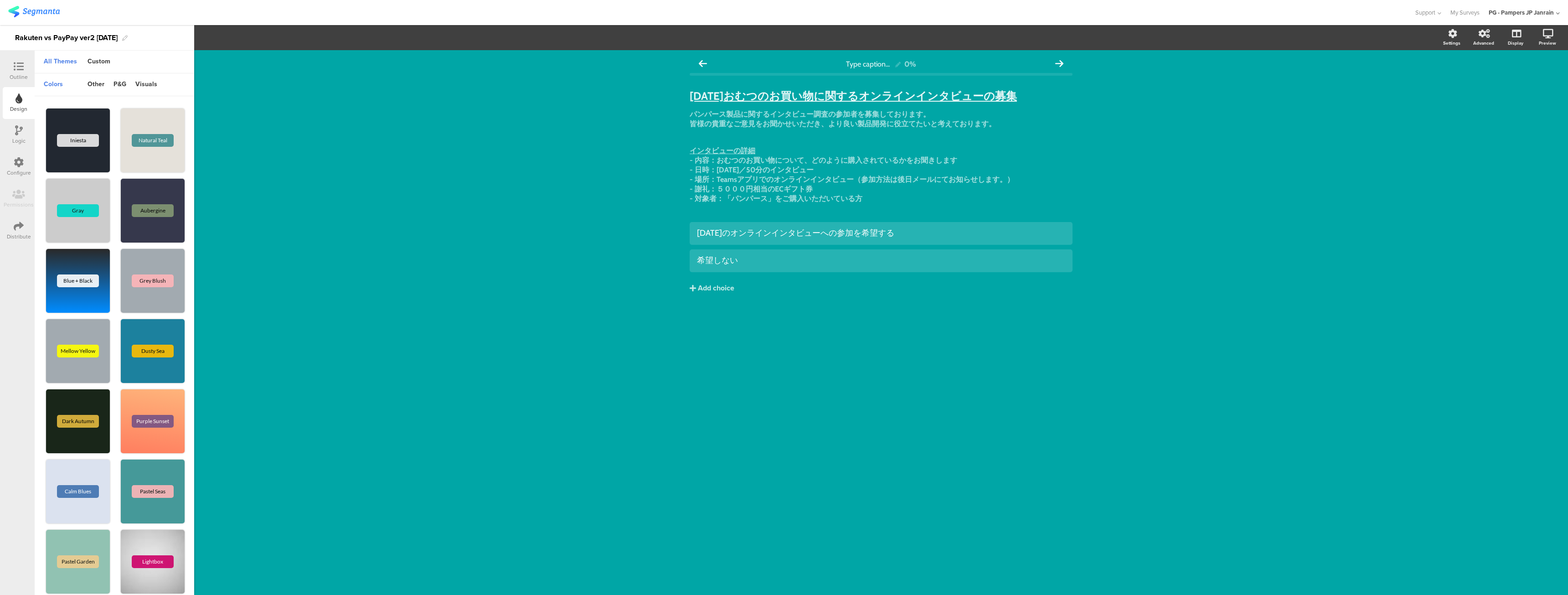
click at [17, 74] on div "Outline" at bounding box center [19, 77] width 18 height 8
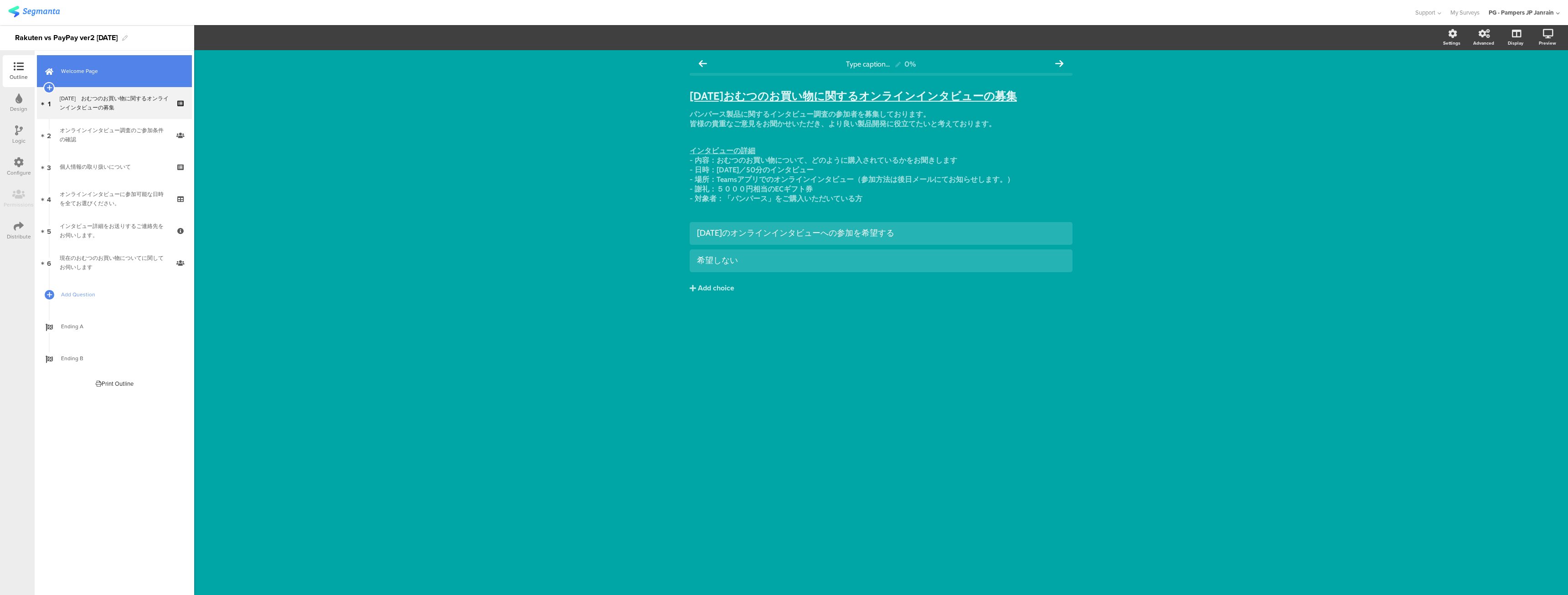
click at [74, 71] on span "Welcome Page" at bounding box center [119, 71] width 117 height 9
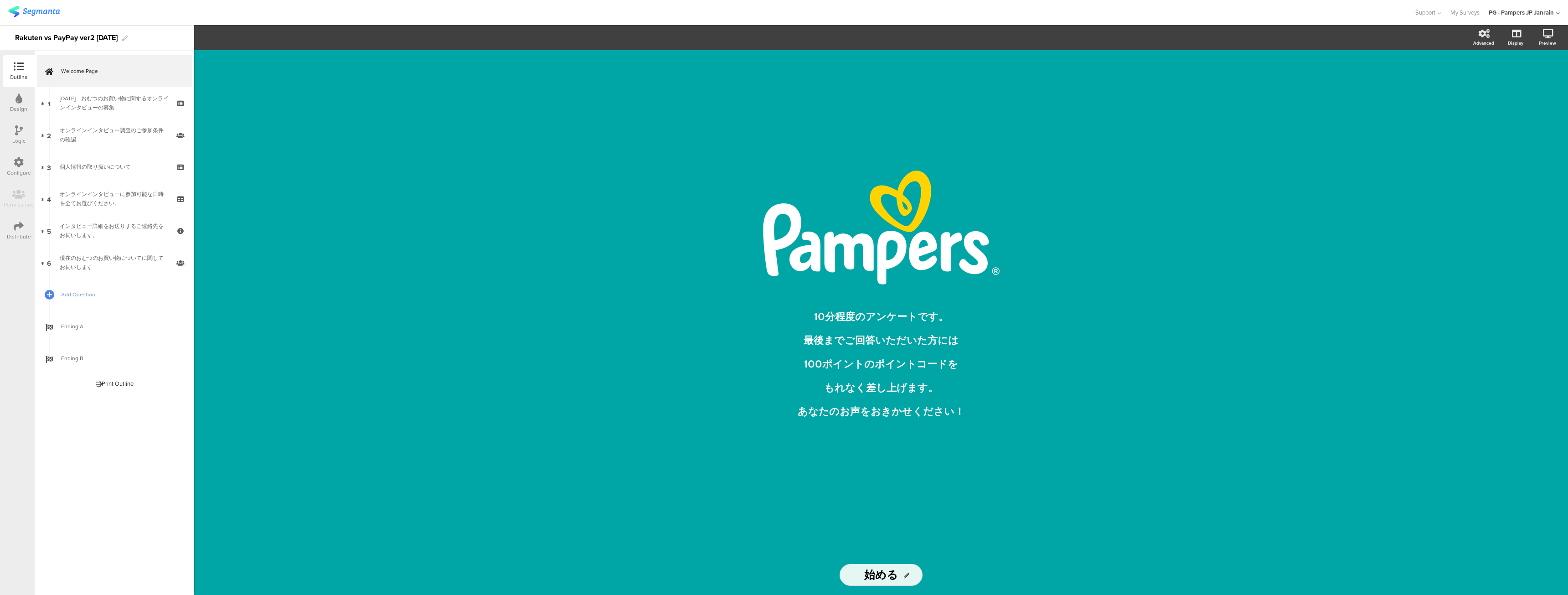
click at [19, 101] on icon at bounding box center [18, 99] width 7 height 10
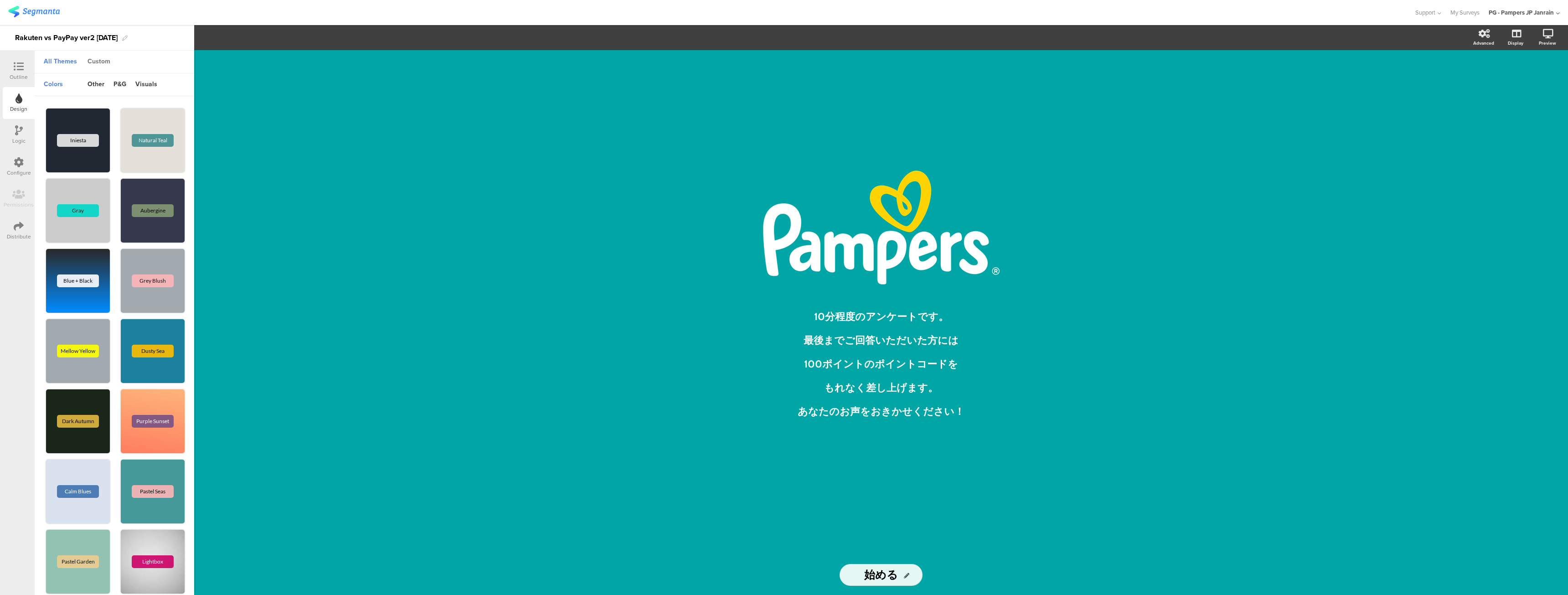
click at [88, 63] on div "Custom" at bounding box center [99, 62] width 32 height 15
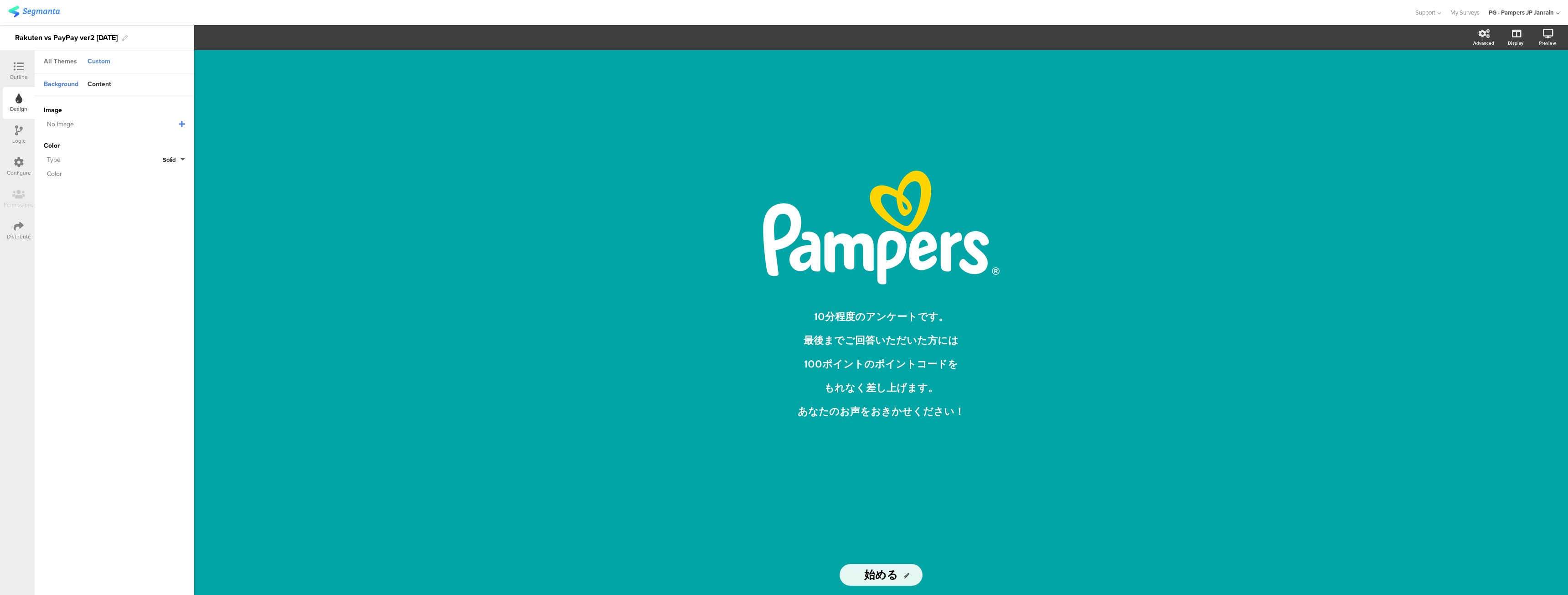
click at [70, 63] on div "All Themes" at bounding box center [60, 62] width 43 height 15
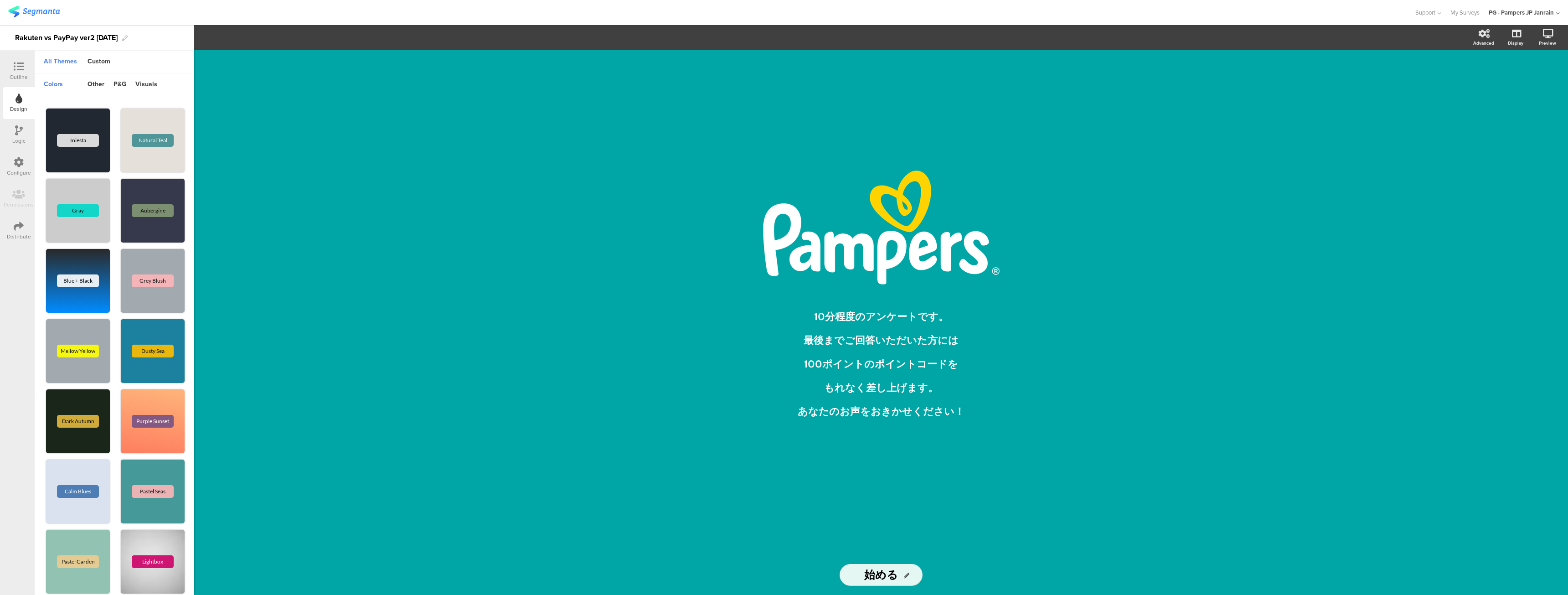
click at [19, 65] on icon at bounding box center [18, 66] width 10 height 10
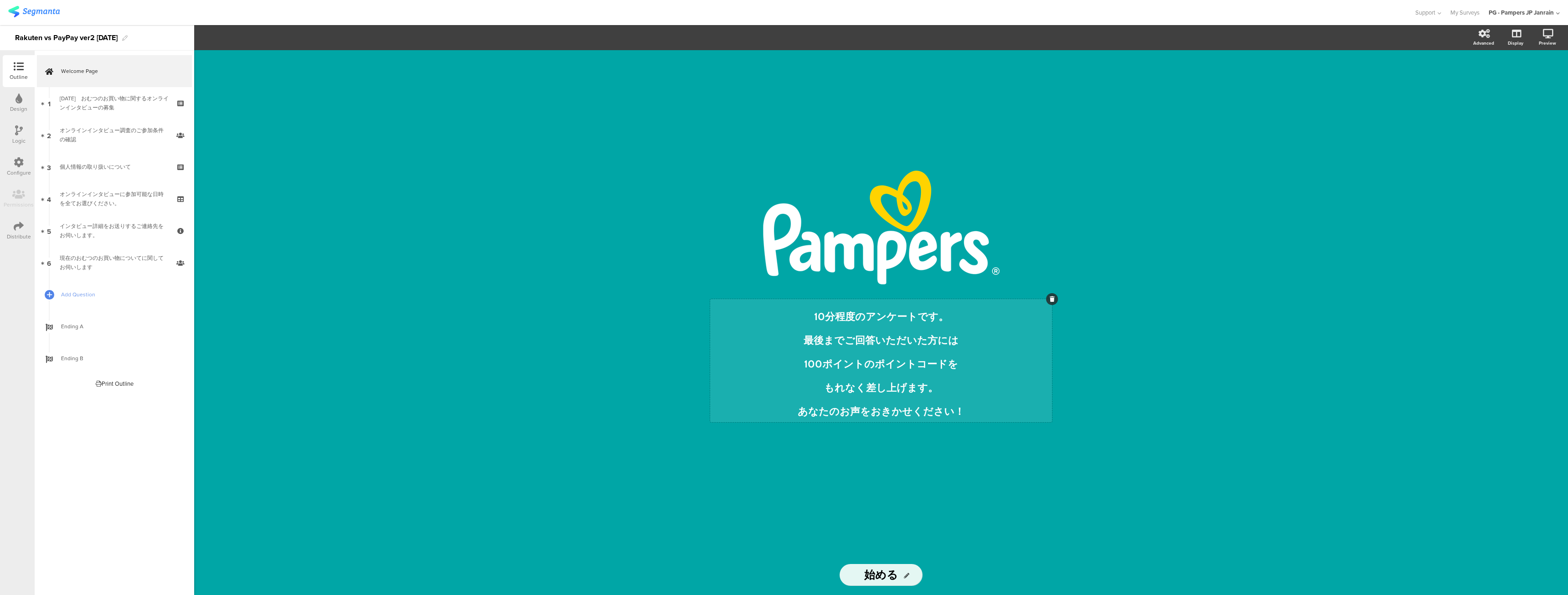
click at [827, 390] on div "10分程度のアンケートです。 最後までご回答いただいた方には 100ポイントのポイントコードを もれなく差し上げます。 あなたのお声をおきかせください！ 10…" at bounding box center [881, 361] width 342 height 123
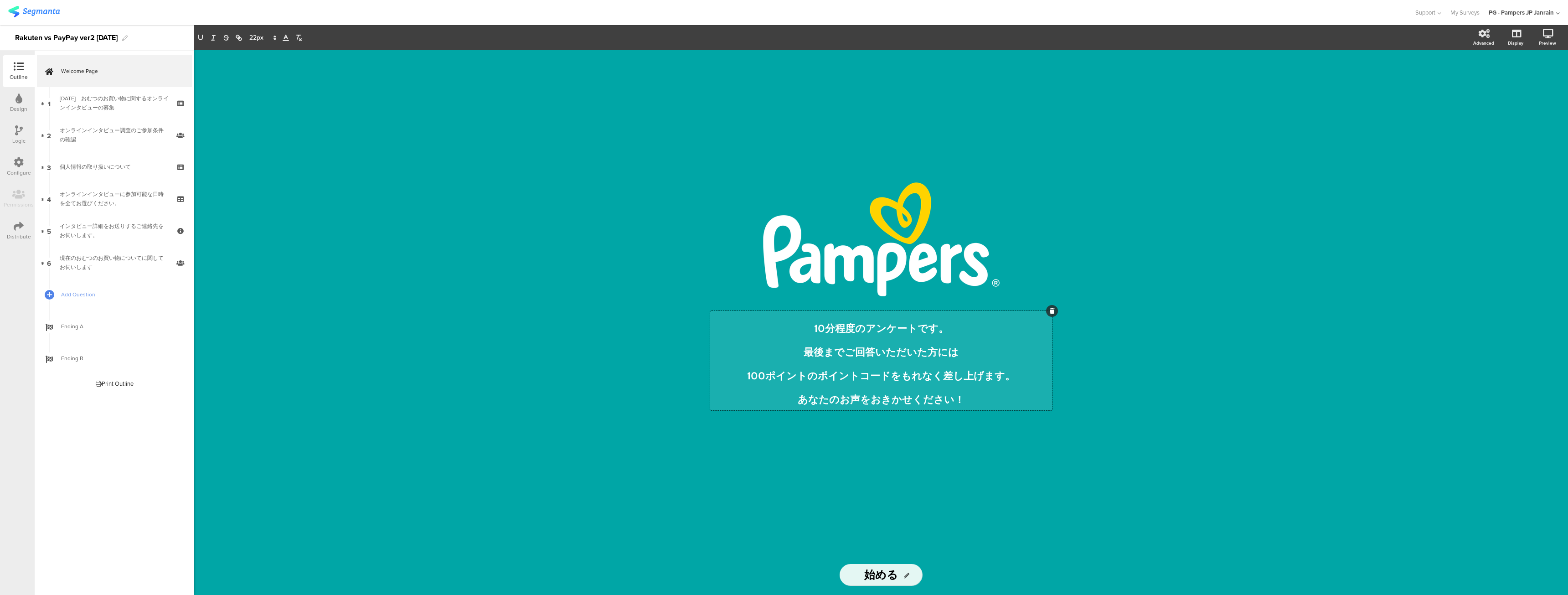
click at [704, 326] on div "/ 10分程度のアンケートです。 最後までご回答いただいた方には 100ポイントのポイントコードをもれなく差し上げます。 あなたのお声をおきかせください！ 1…" at bounding box center [881, 302] width 365 height 505
click at [673, 335] on div "/ 10分程度のアンケートです。 最後までご回答いただいた方には 100ポイントのポイントコードをもれなく差し上げます。 あなたのお声をおきかせください！ 1…" at bounding box center [881, 322] width 1374 height 545
click at [181, 94] on icon at bounding box center [181, 96] width 8 height 6
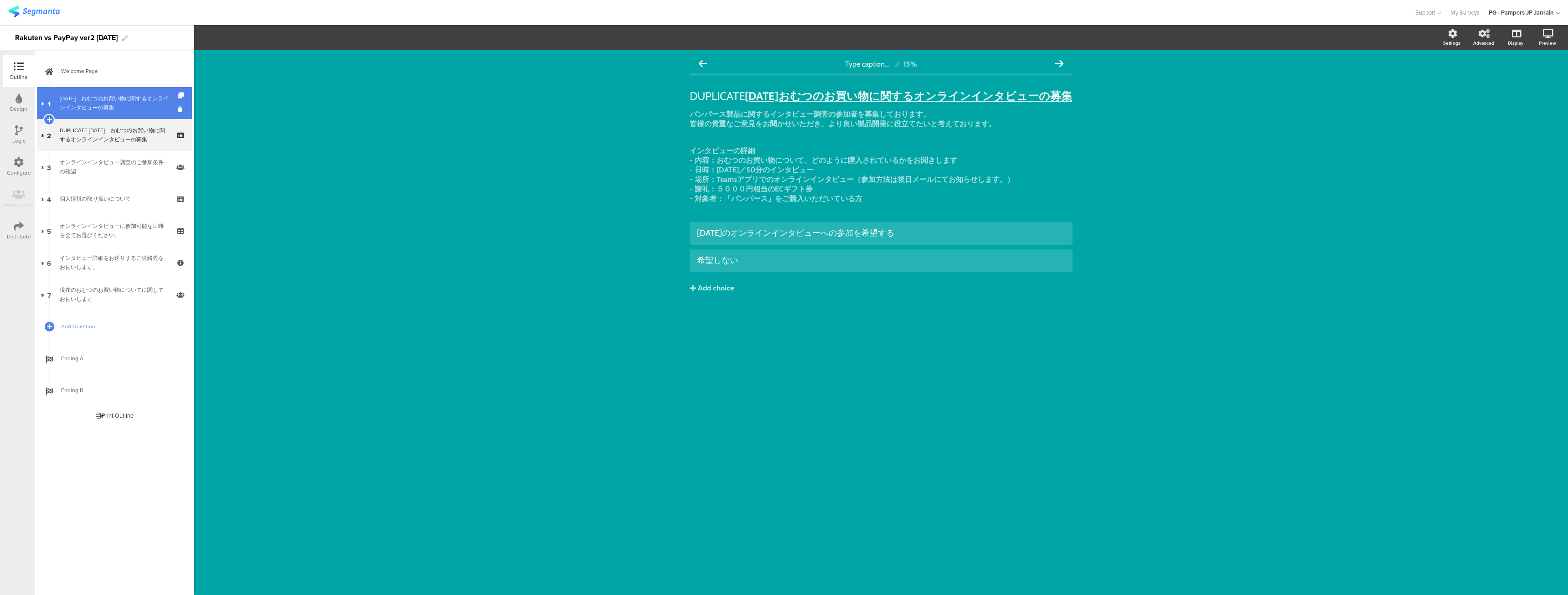
click at [110, 106] on div "５月１６日　﻿おむつのお買い物に関するオンラインインタビューの募集" at bounding box center [114, 103] width 109 height 18
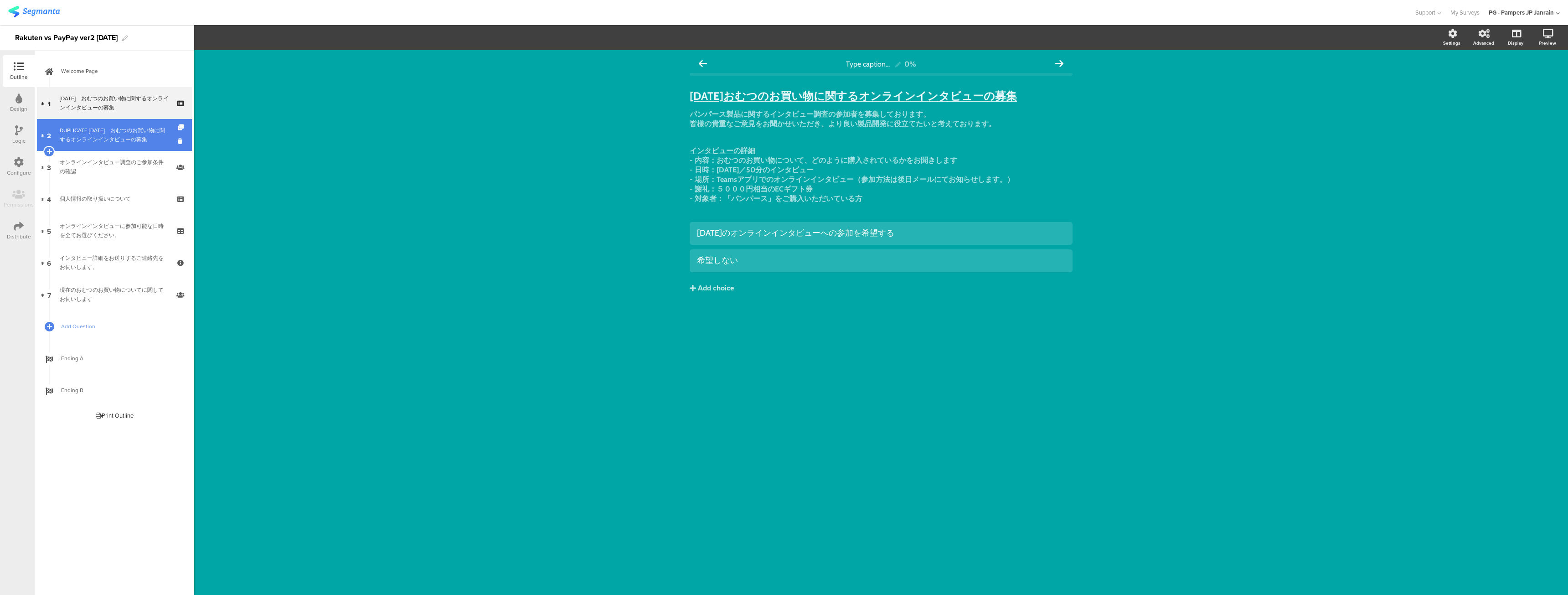
click at [122, 119] on link "2 DUPLICATE ５月１６日　﻿おむつのお買い物に関するオンラインインタビューの募集" at bounding box center [114, 135] width 155 height 32
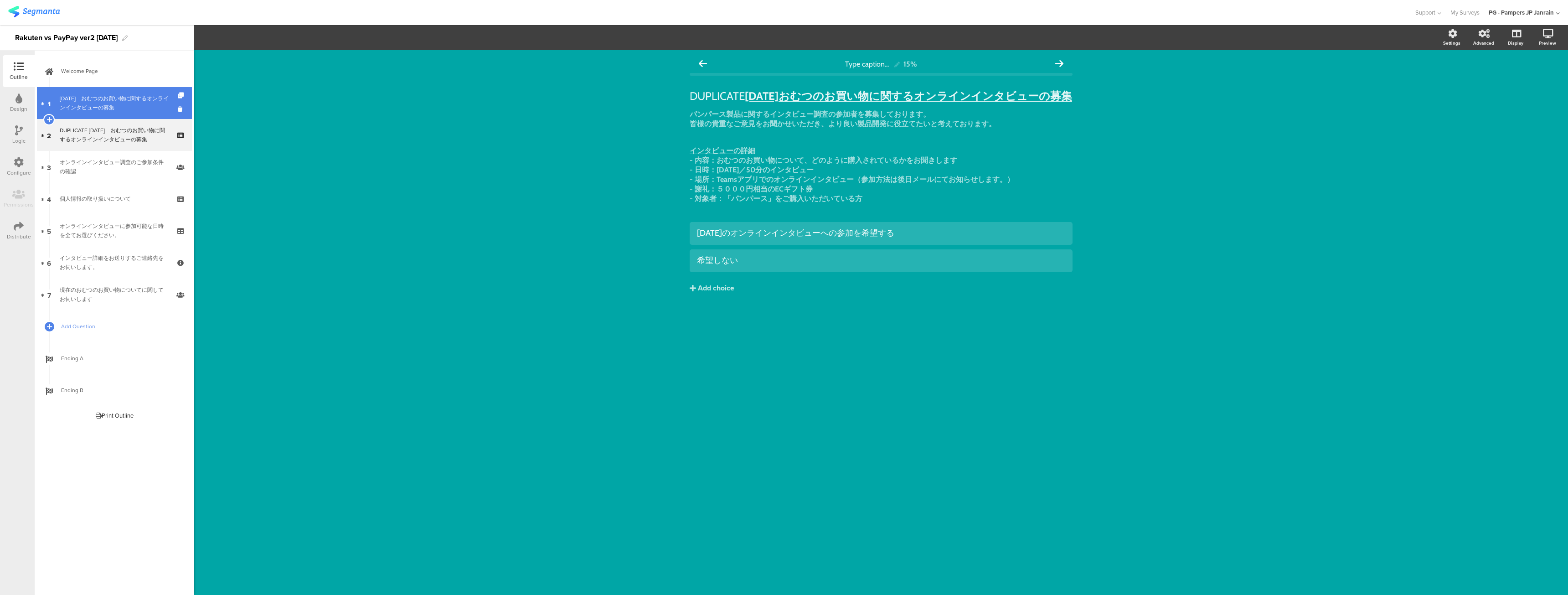
click at [126, 102] on div "５月１６日　﻿おむつのお買い物に関するオンラインインタビューの募集" at bounding box center [114, 103] width 109 height 18
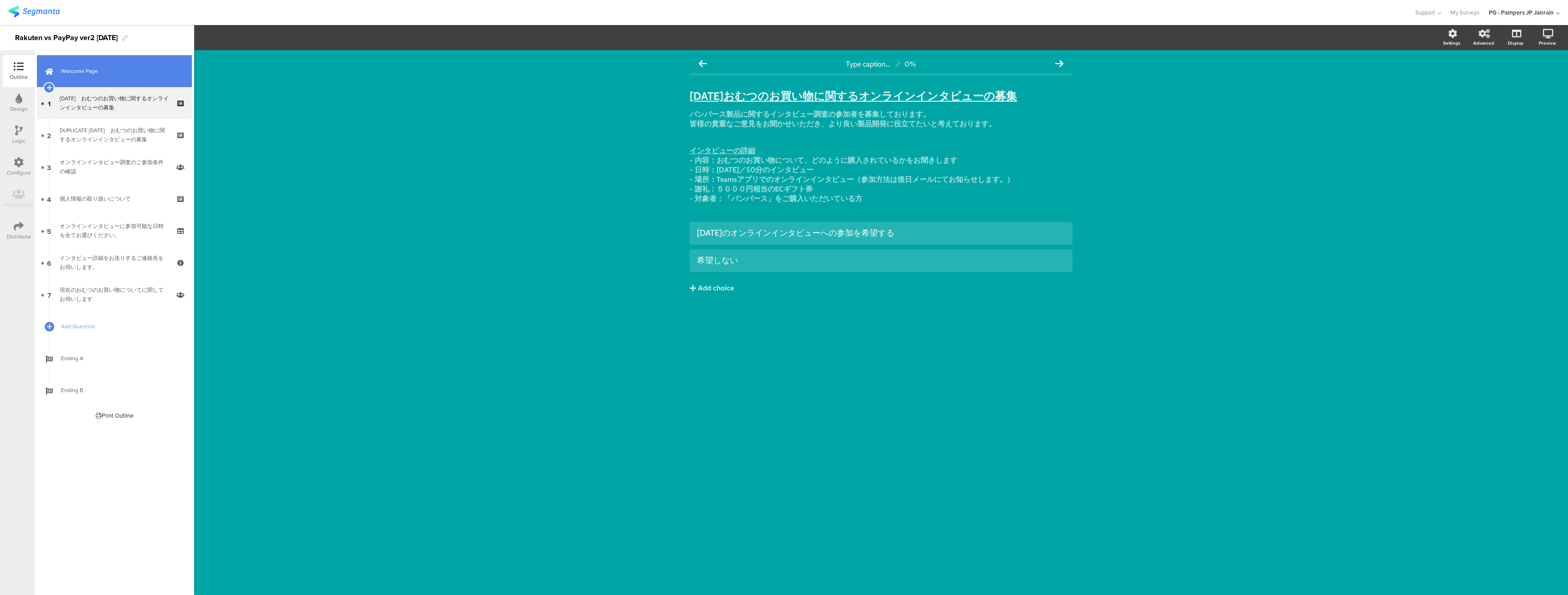
click at [133, 71] on span "Welcome Page" at bounding box center [119, 71] width 117 height 9
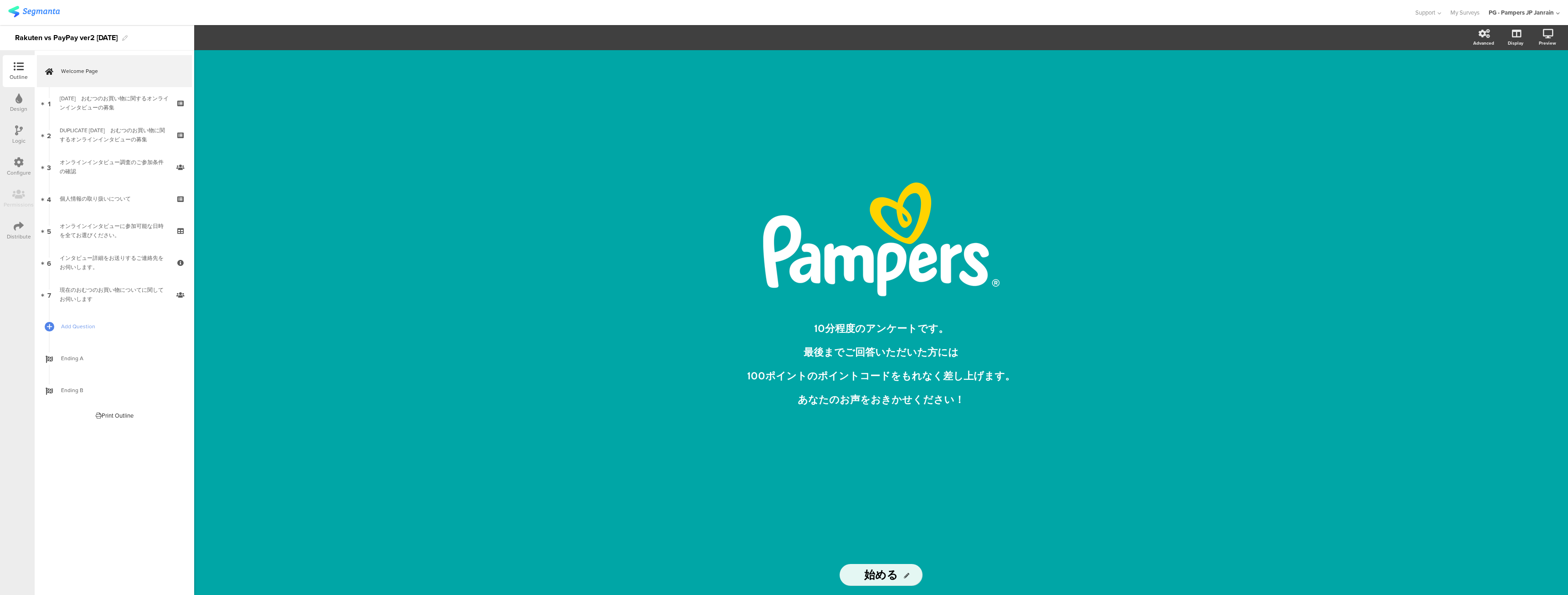
click at [847, 451] on div "/ 10分程度のアンケートです。 最後までご回答いただいた方には 100ポイントのポイントコードをもれなく差し上げます。 あなたのお声をおきかせください！ 1…" at bounding box center [881, 302] width 365 height 505
drag, startPoint x: 1084, startPoint y: 267, endPoint x: 1053, endPoint y: 274, distance: 31.8
click at [1074, 269] on div "/ 10分程度のアンケートです。 最後までご回答いただいた方には 100ポイントのポイントコードをもれなく差し上げます。 あなたのお声をおきかせください！ 1…" at bounding box center [881, 322] width 1374 height 545
click at [949, 272] on div "/" at bounding box center [881, 239] width 337 height 114
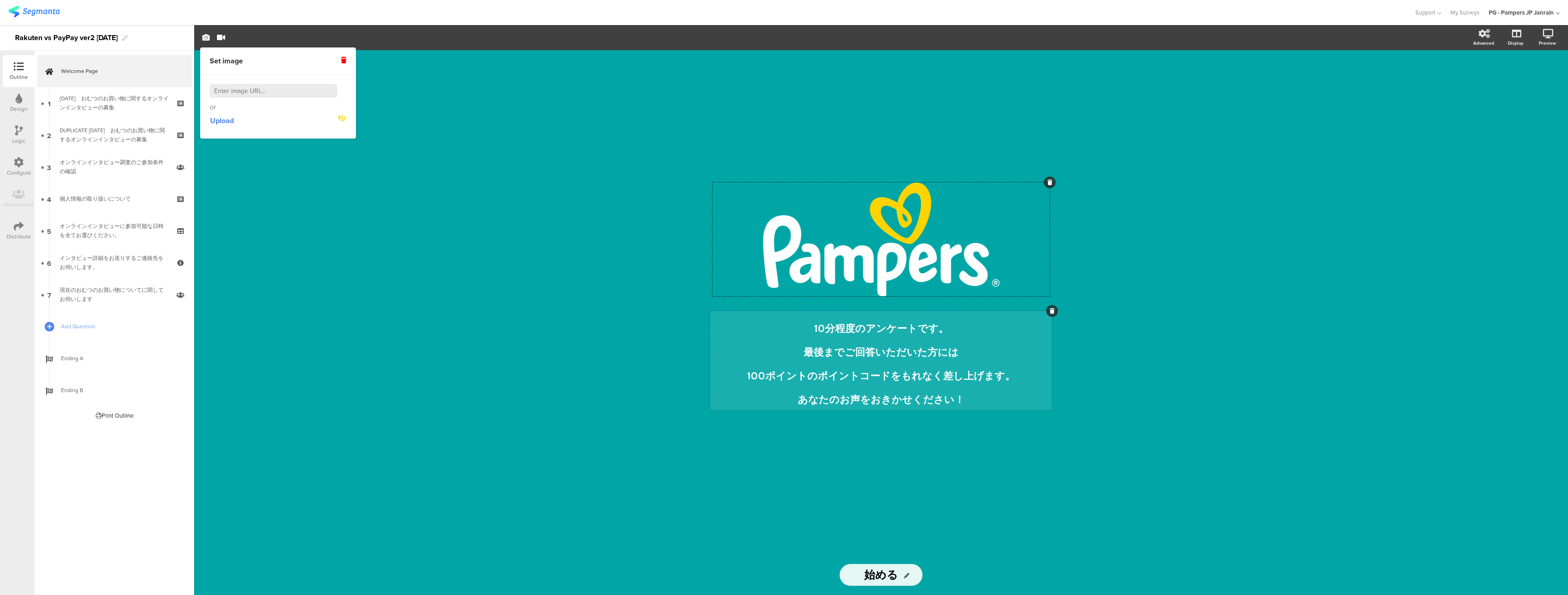
click at [889, 339] on div "10分程度のアンケートです。 最後までご回答いただいた方には 100ポイントのポイントコードをもれなく差し上げます。 あなたのお声をおきかせください！ 10分…" at bounding box center [881, 361] width 342 height 99
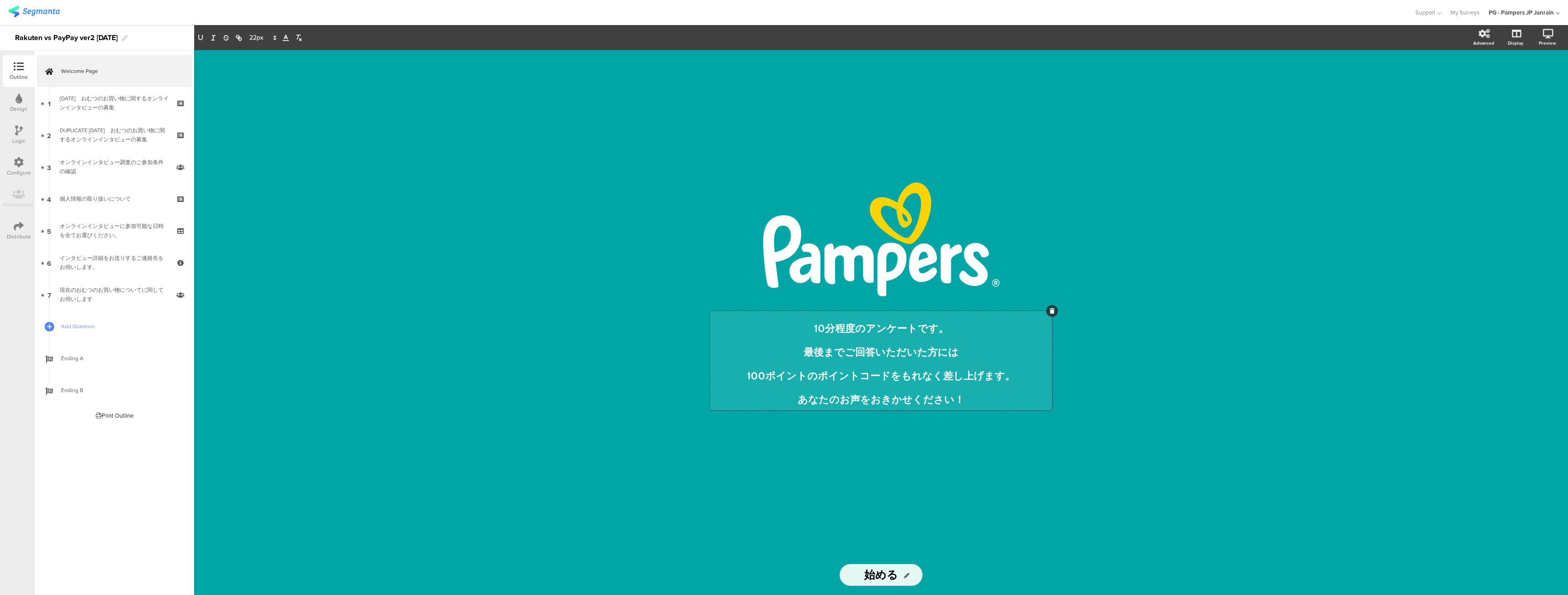
click at [1000, 395] on p "あなたのお声をおきかせください！" at bounding box center [881, 396] width 337 height 24
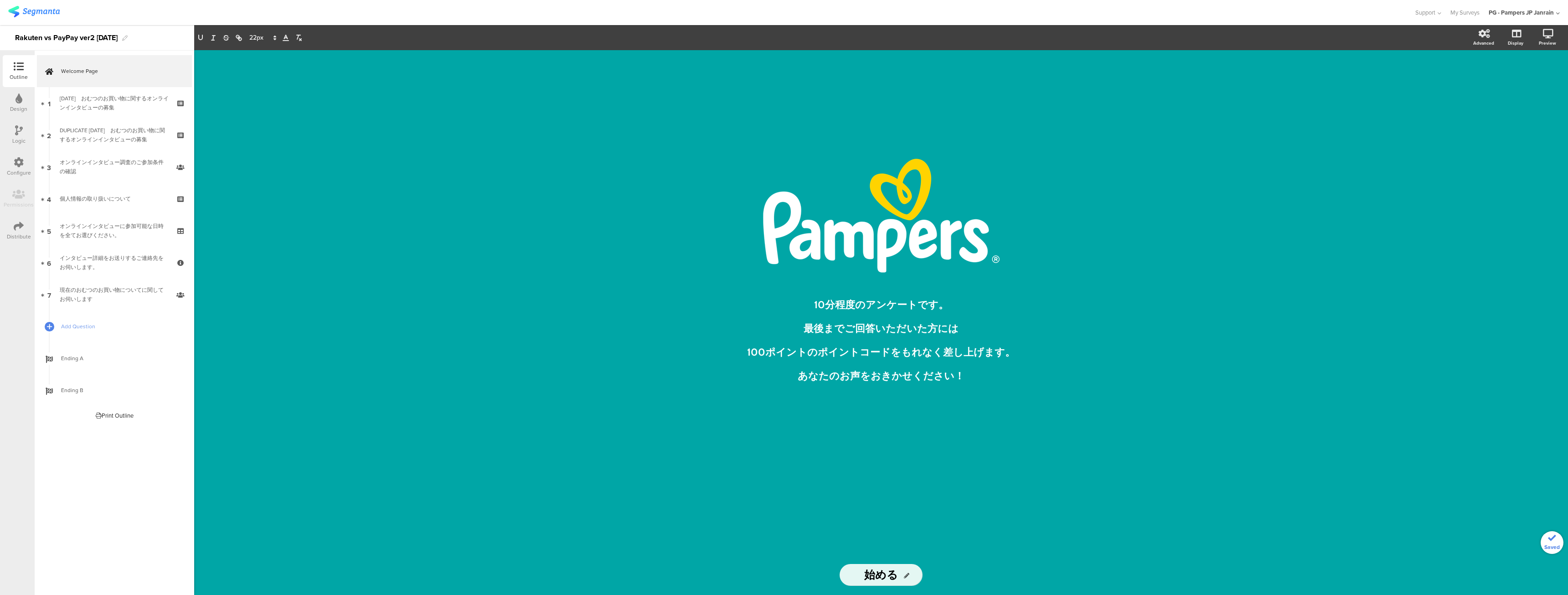
drag, startPoint x: 1458, startPoint y: 515, endPoint x: 1430, endPoint y: 501, distance: 31.3
click at [1458, 515] on div "/ 10分程度のアンケートです。 最後までご回答いただいた方には 100ポイントのポイントコードをもれなく差し上げます。 あなたのお声をおきかせください！ ﻿…" at bounding box center [881, 322] width 1374 height 545
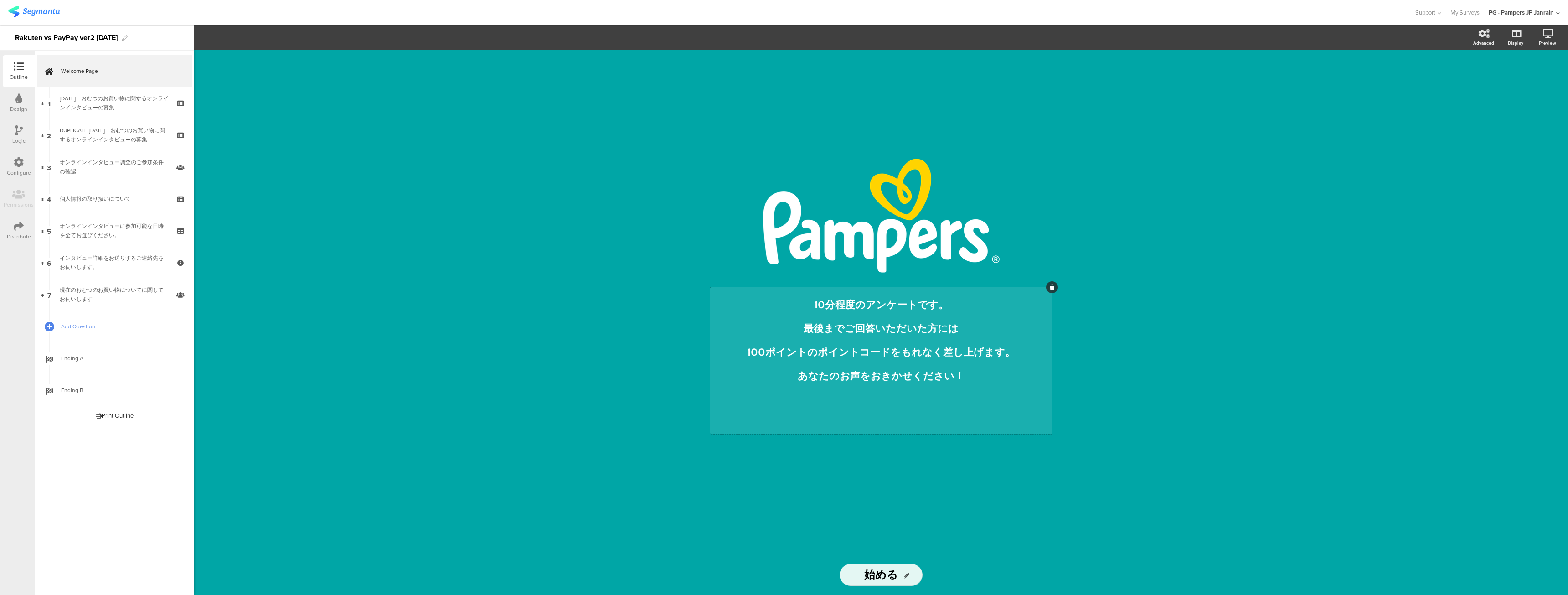
drag, startPoint x: 1429, startPoint y: 501, endPoint x: 1032, endPoint y: 399, distance: 409.9
click at [1054, 398] on div "/ 10分程度のアンケートです。 最後までご回答いただいた方には 100ポイントのポイントコードをもれなく差し上げます。 あなたのお声をおきかせください！ ﻿…" at bounding box center [881, 302] width 365 height 505
click at [952, 400] on div "10分程度のアンケートです。 最後までご回答いただいた方には 100ポイントのポイントコードをもれなく差し上げます。 あなたのお声をおきかせください！ ﻿ 1…" at bounding box center [881, 361] width 342 height 147
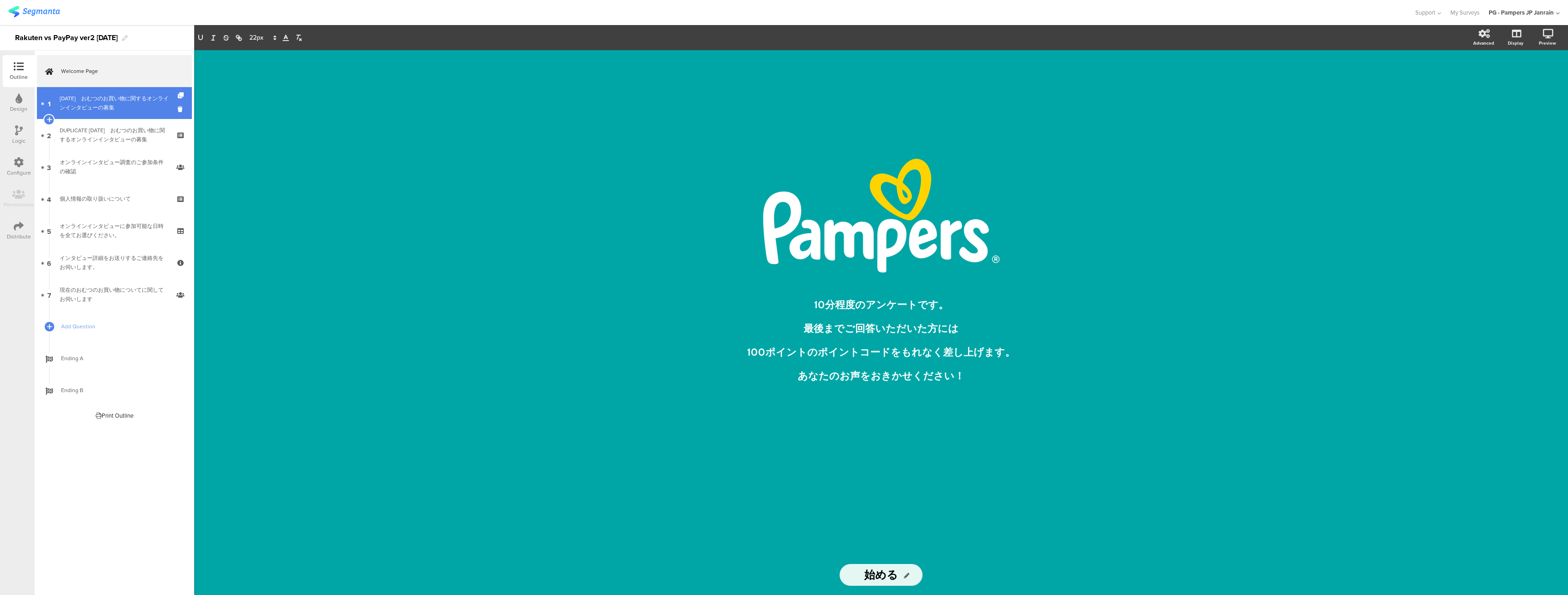
click at [116, 104] on div "５月１６日　﻿おむつのお買い物に関するオンラインインタビューの募集" at bounding box center [114, 103] width 109 height 18
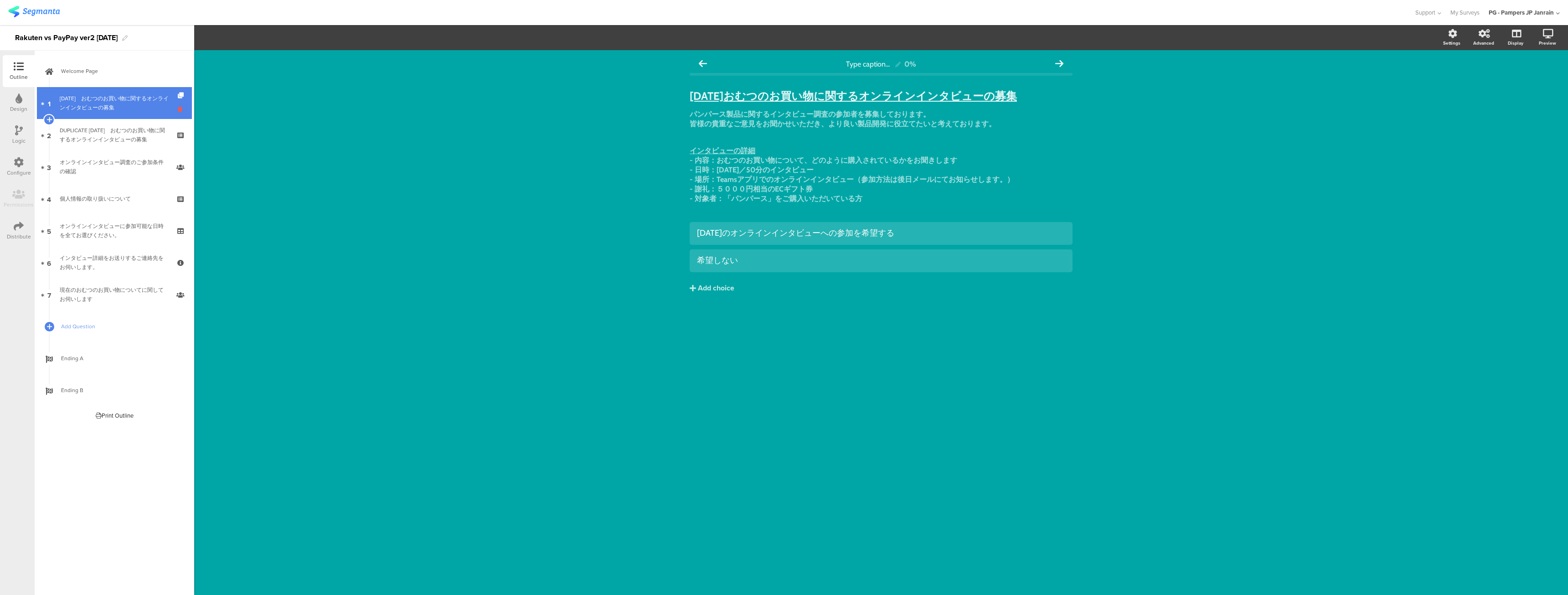
click at [181, 111] on icon at bounding box center [181, 109] width 8 height 9
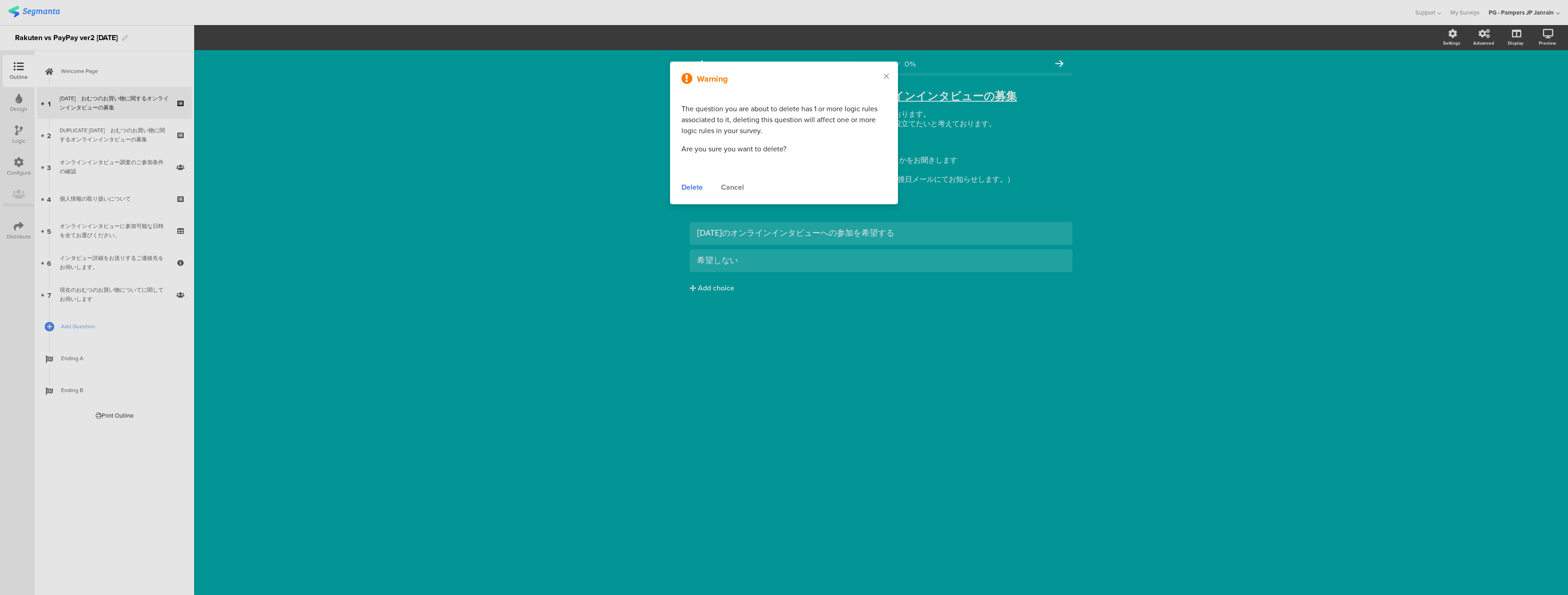
click at [688, 188] on div "Delete" at bounding box center [692, 188] width 21 height 11
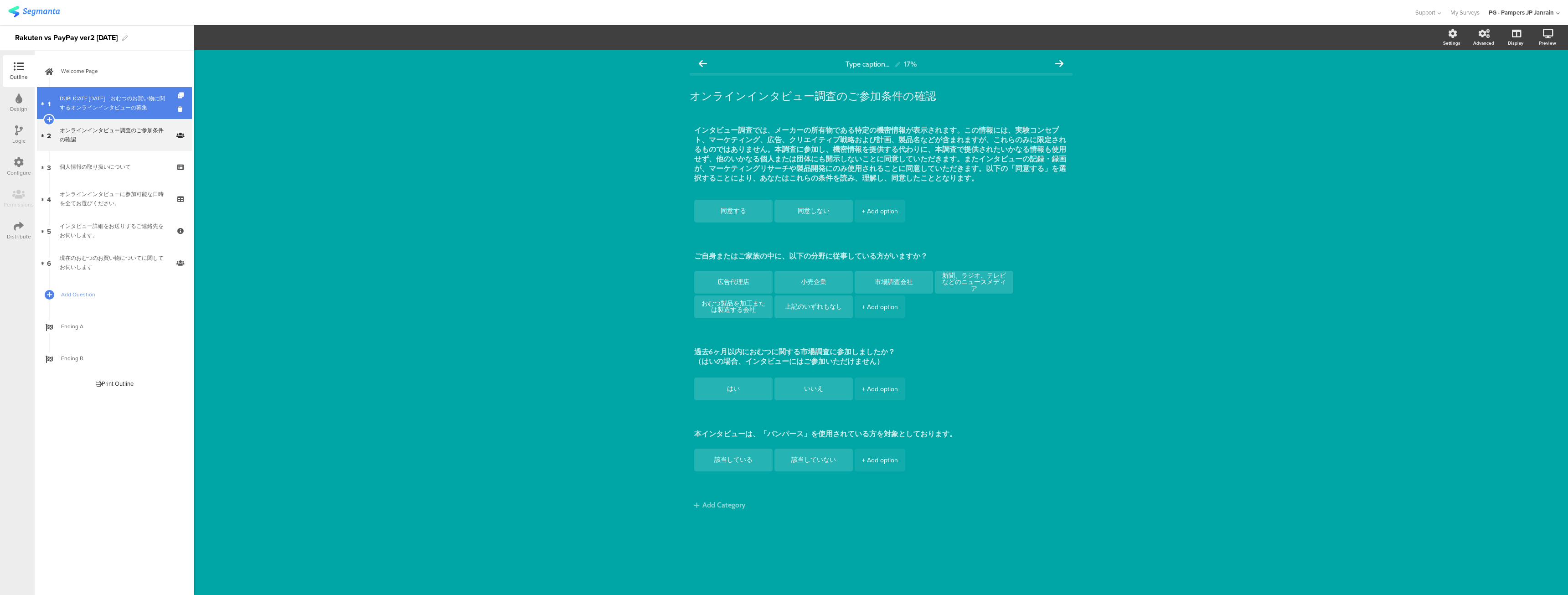
click at [177, 109] on link "1 DUPLICATE ５月１６日　﻿おむつのお買い物に関するオンラインインタビューの募集" at bounding box center [114, 103] width 155 height 32
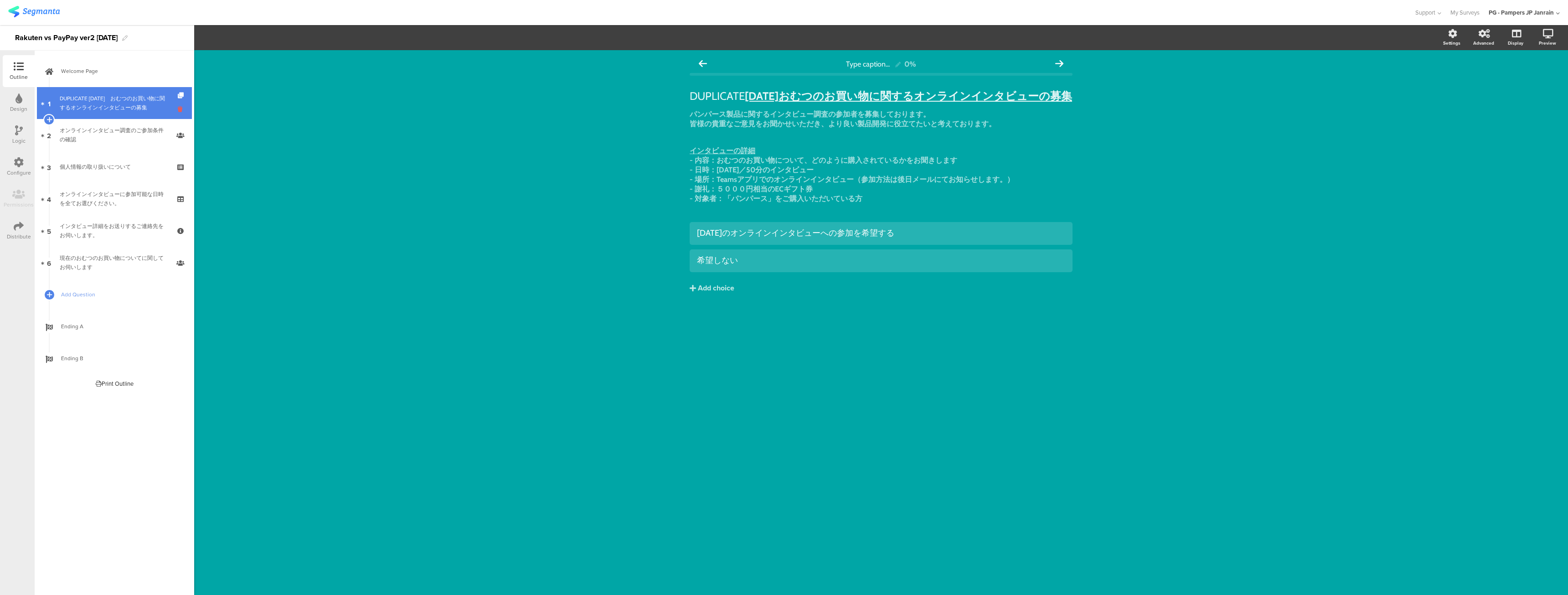
click at [180, 113] on icon at bounding box center [181, 109] width 8 height 9
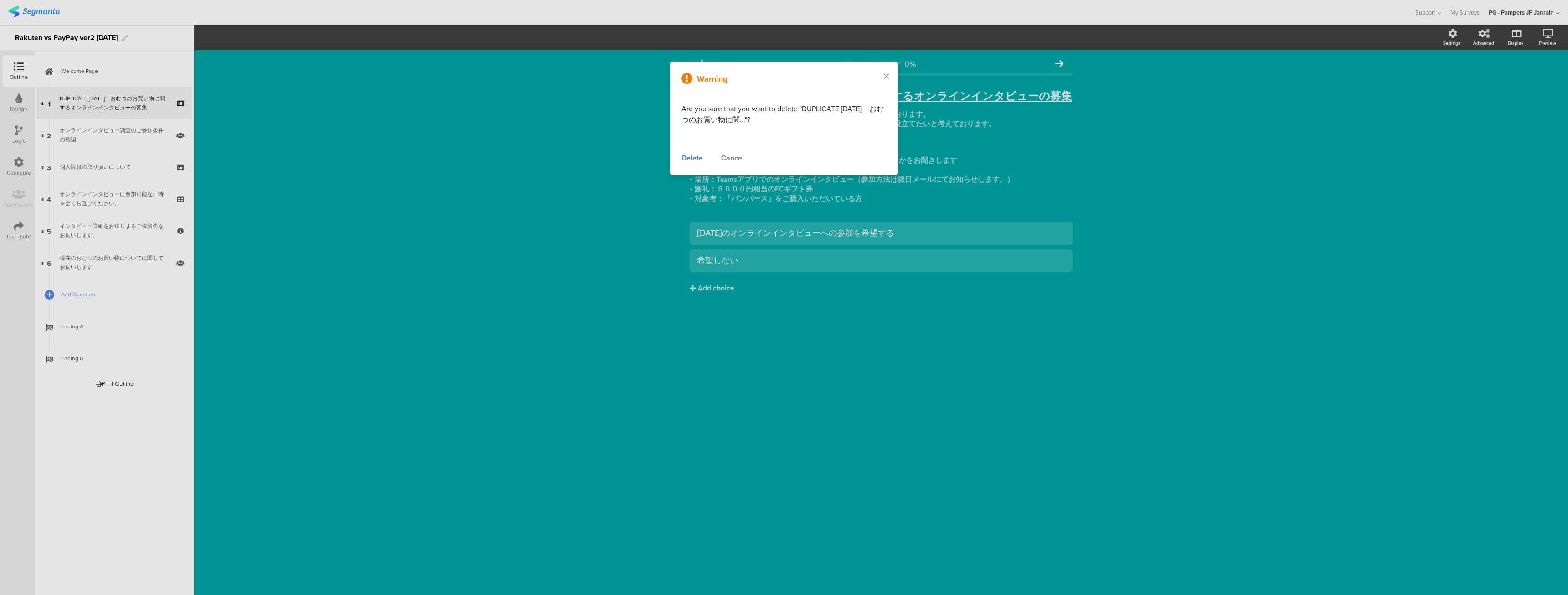
click at [682, 158] on div "Delete" at bounding box center [692, 158] width 21 height 11
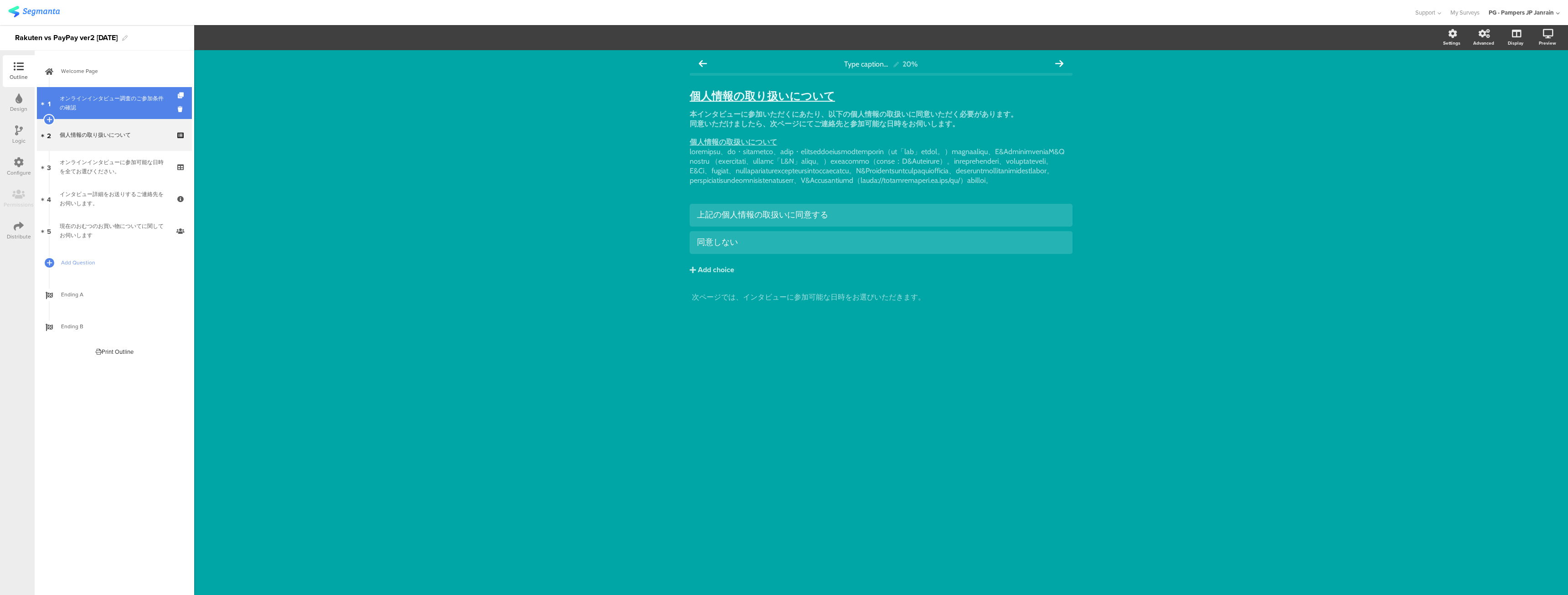
click at [124, 112] on link "1 オンラインインタビュー調査のご参加条件の確認" at bounding box center [114, 103] width 155 height 32
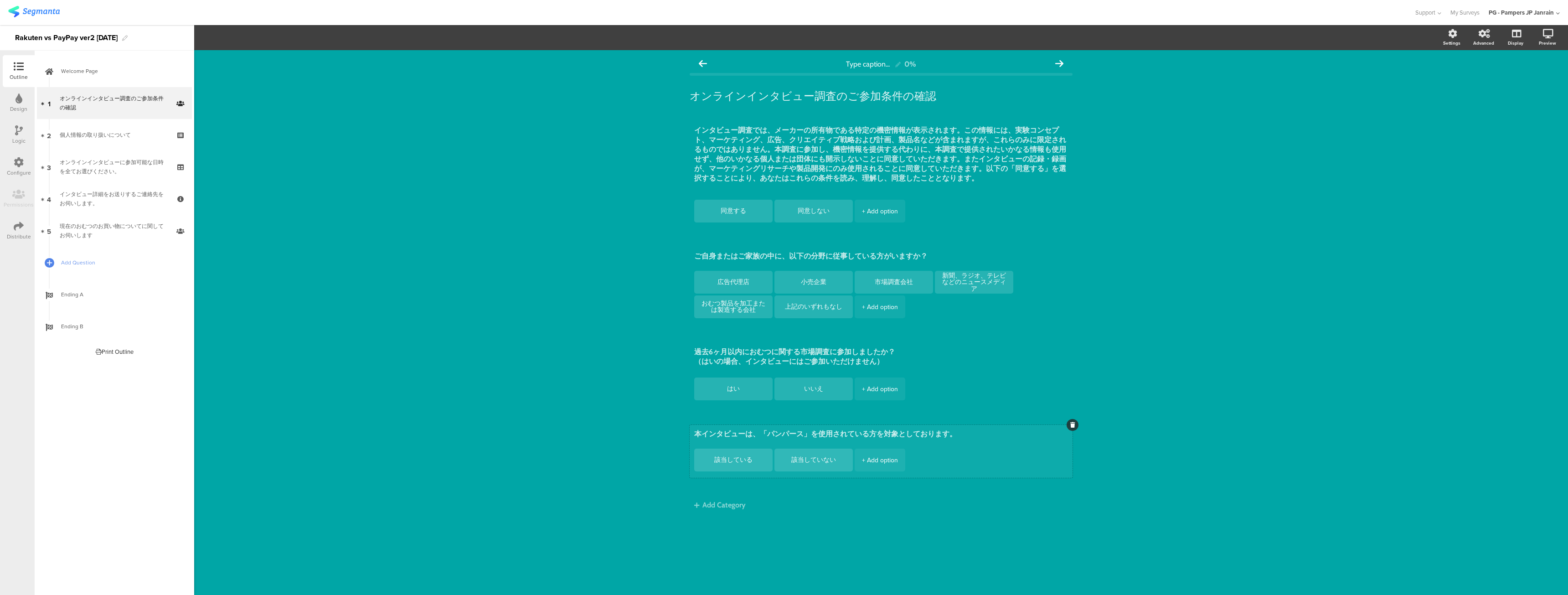
click at [767, 435] on textarea "本インタビューは、「パンパース」を使用されている方を対象としております。" at bounding box center [881, 435] width 374 height 11
click at [807, 438] on textarea "本インタビューは、「パンパース」を使用されている方を対象としております。" at bounding box center [881, 435] width 374 height 11
click at [793, 435] on textarea "本インタビューは、「パンパース」を使用されている方を対象としております。" at bounding box center [881, 435] width 374 height 11
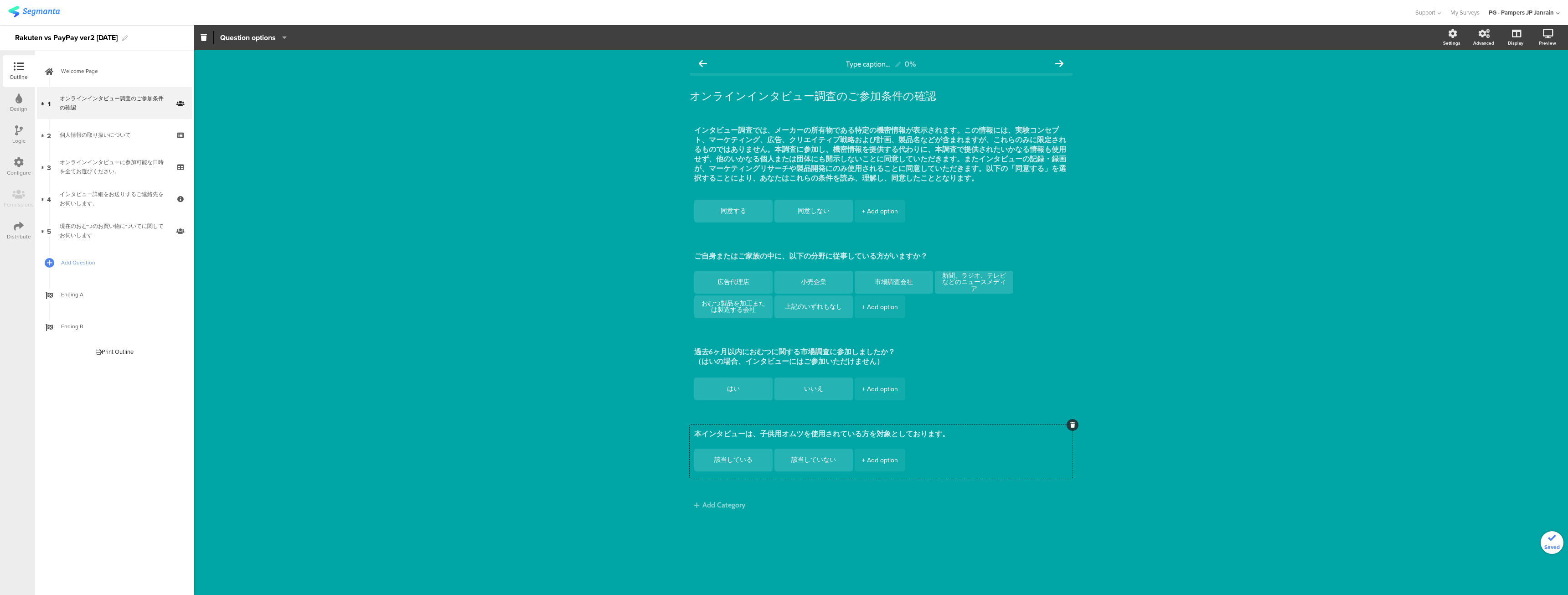
type textarea "本インタビューは、子供用オムツを使用されている方を対象としております。"
click at [486, 256] on div "Type caption... 0% オンラインインタビュー調査のご参加条件の確認 オンラインインタビュー調査のご参加条件の確認 同意する" at bounding box center [881, 322] width 1374 height 545
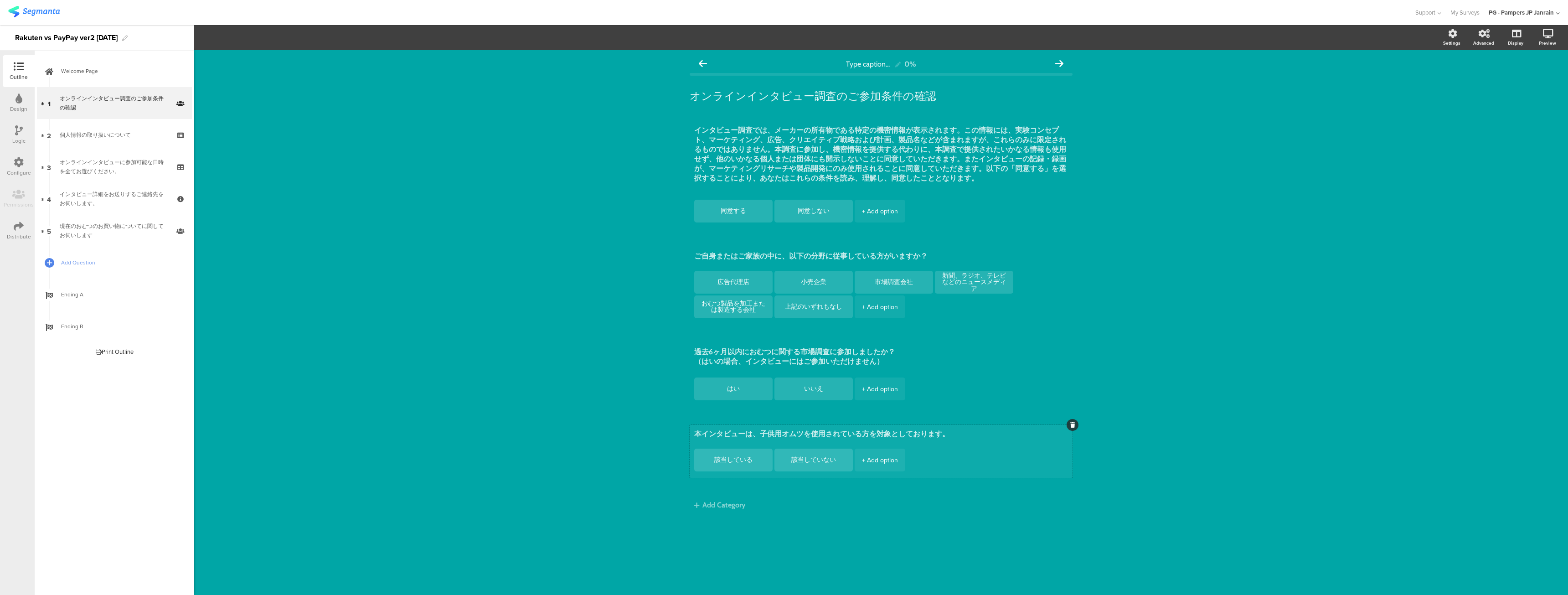
click at [810, 431] on textarea "本インタビューは、子供用オムツを使用されている方を対象としております。" at bounding box center [881, 435] width 374 height 11
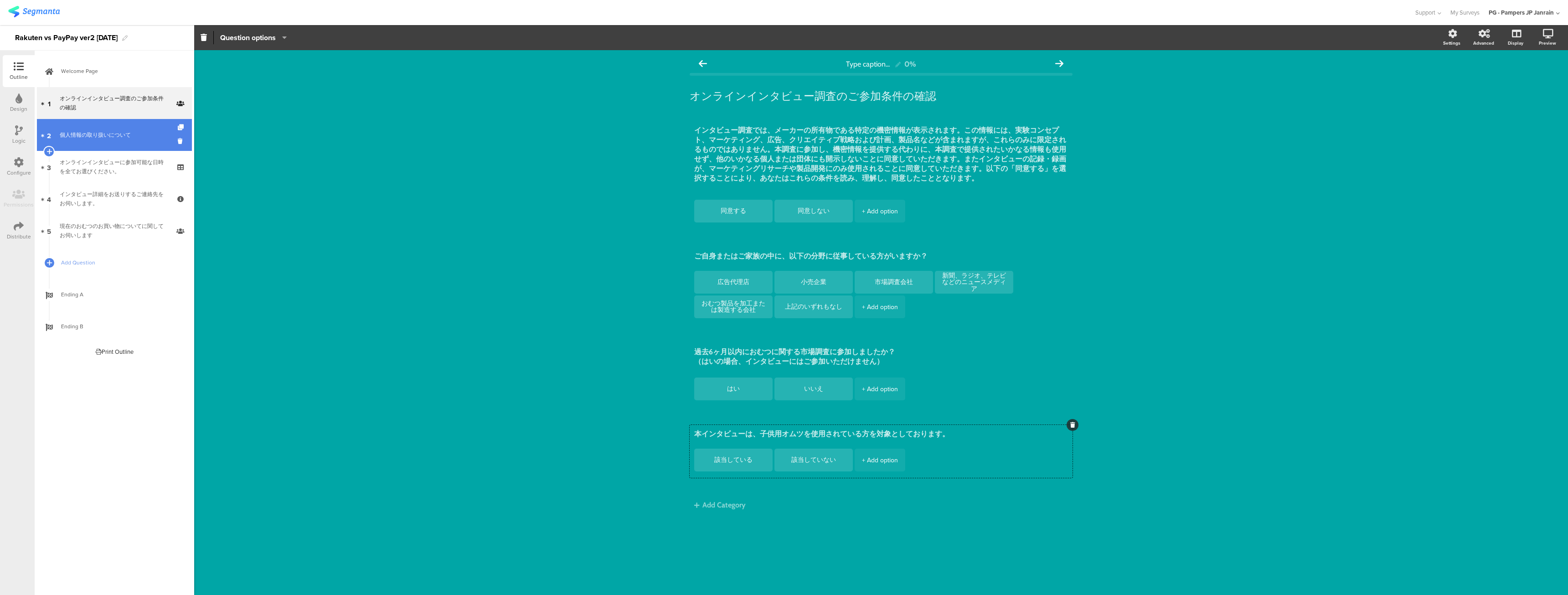
click at [88, 134] on div "個人情報の取り扱いについて" at bounding box center [114, 135] width 109 height 9
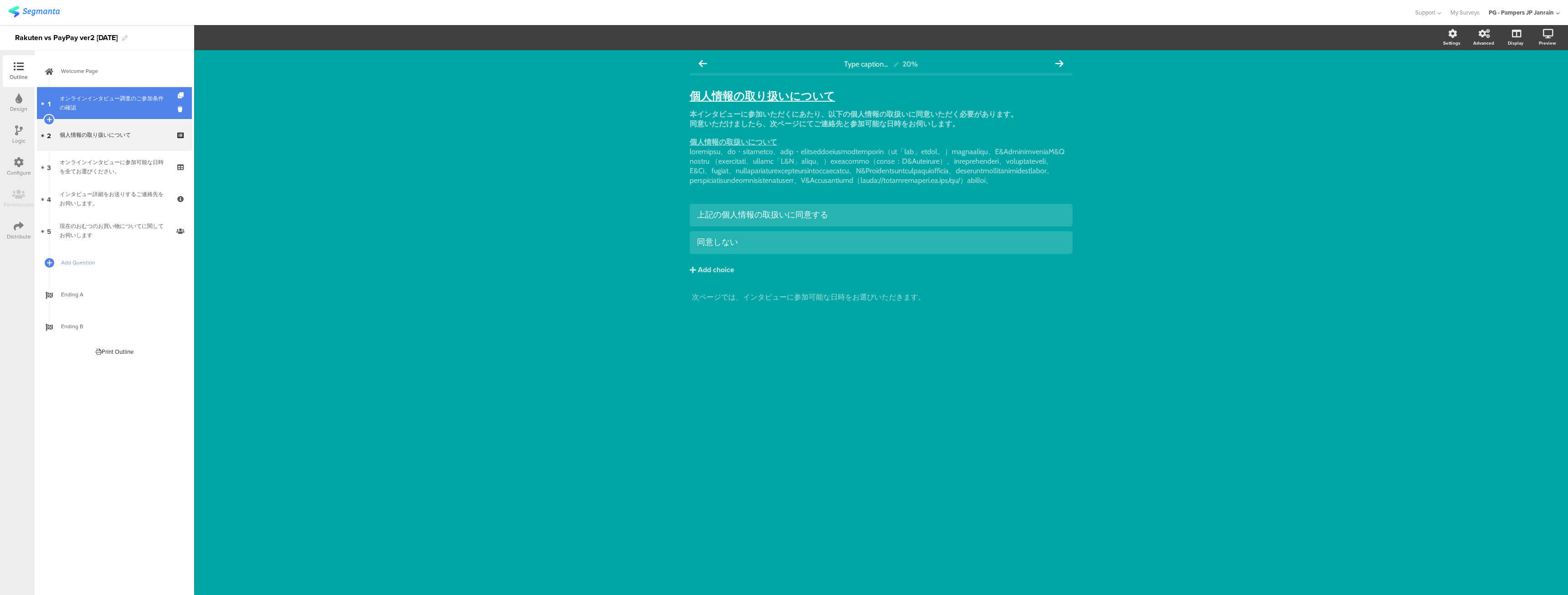
click at [108, 110] on div "オンラインインタビュー調査のご参加条件の確認" at bounding box center [114, 103] width 109 height 18
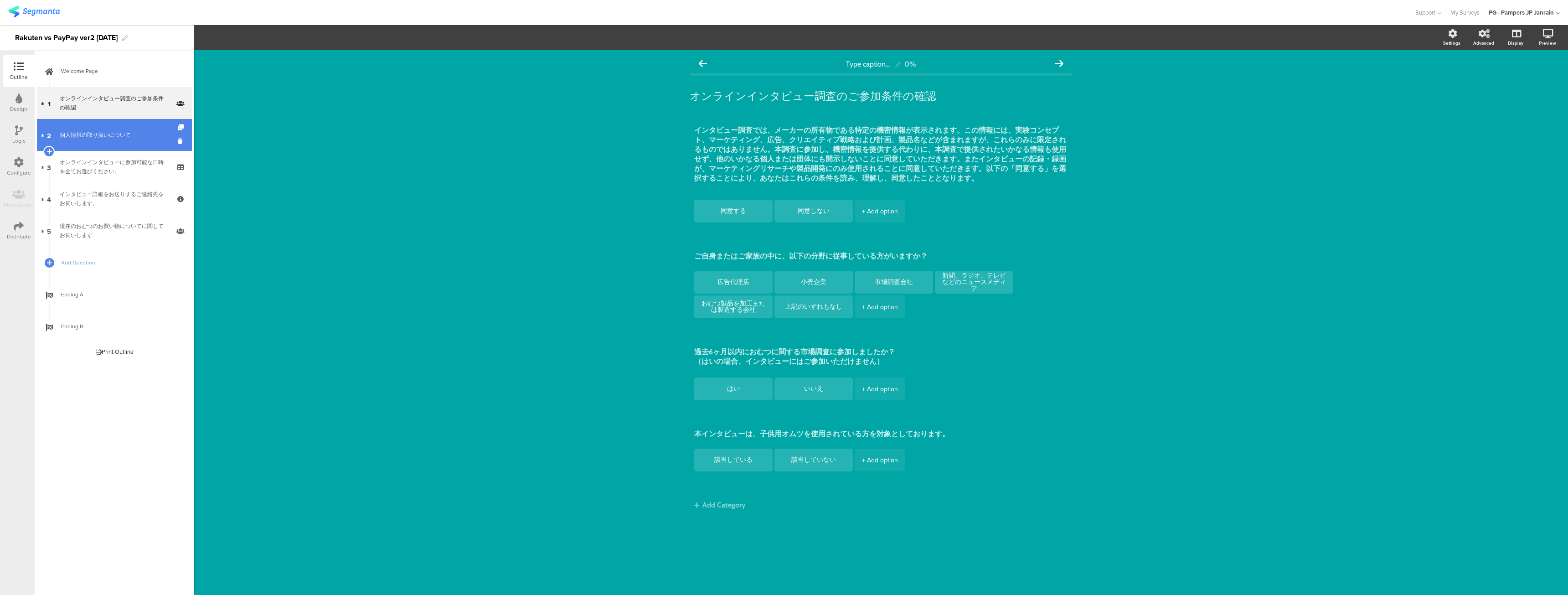
click at [110, 129] on link "2 個人情報の取り扱いについて" at bounding box center [114, 135] width 155 height 32
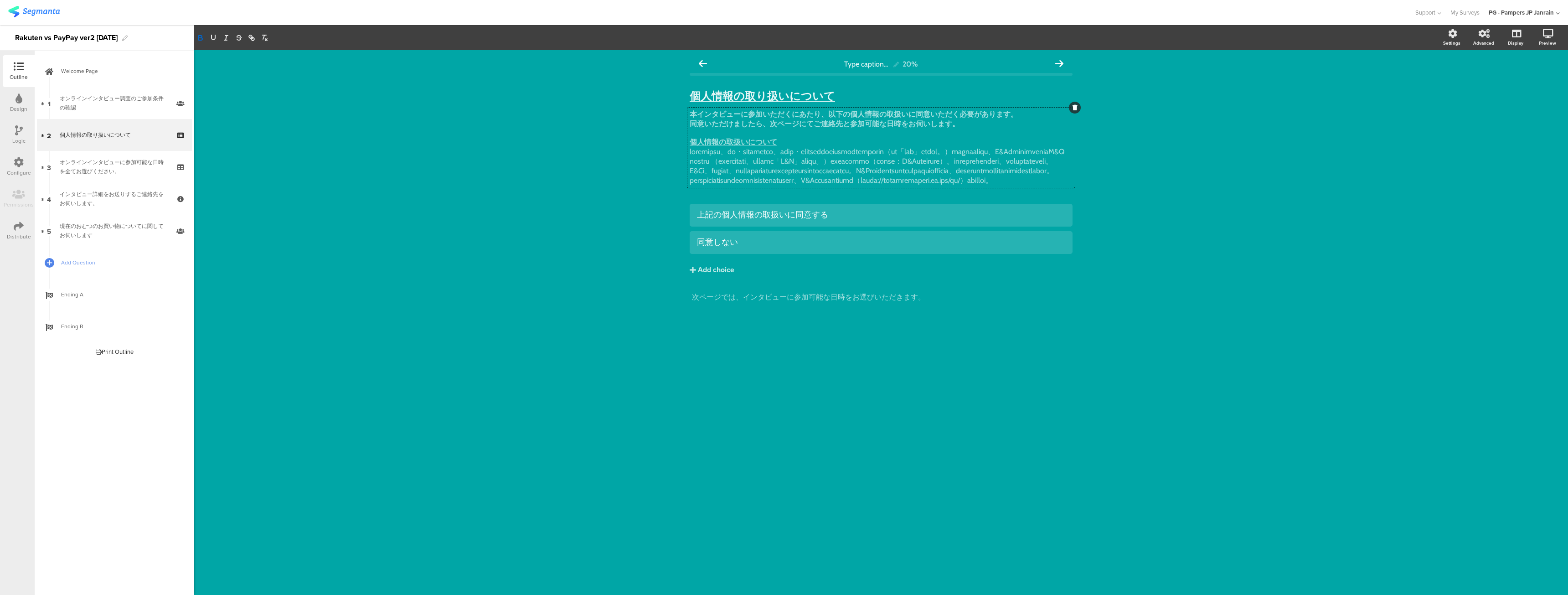
drag, startPoint x: 957, startPoint y: 126, endPoint x: 676, endPoint y: 121, distance: 281.0
click at [676, 121] on div "Type caption... 20% 個人情報の取り扱いについて 個人情報の取り扱いについて 本インタビューに参加いただくにあたり、以下の個人情報の取扱いに…" at bounding box center [881, 322] width 1374 height 545
click at [180, 144] on icon at bounding box center [181, 141] width 8 height 9
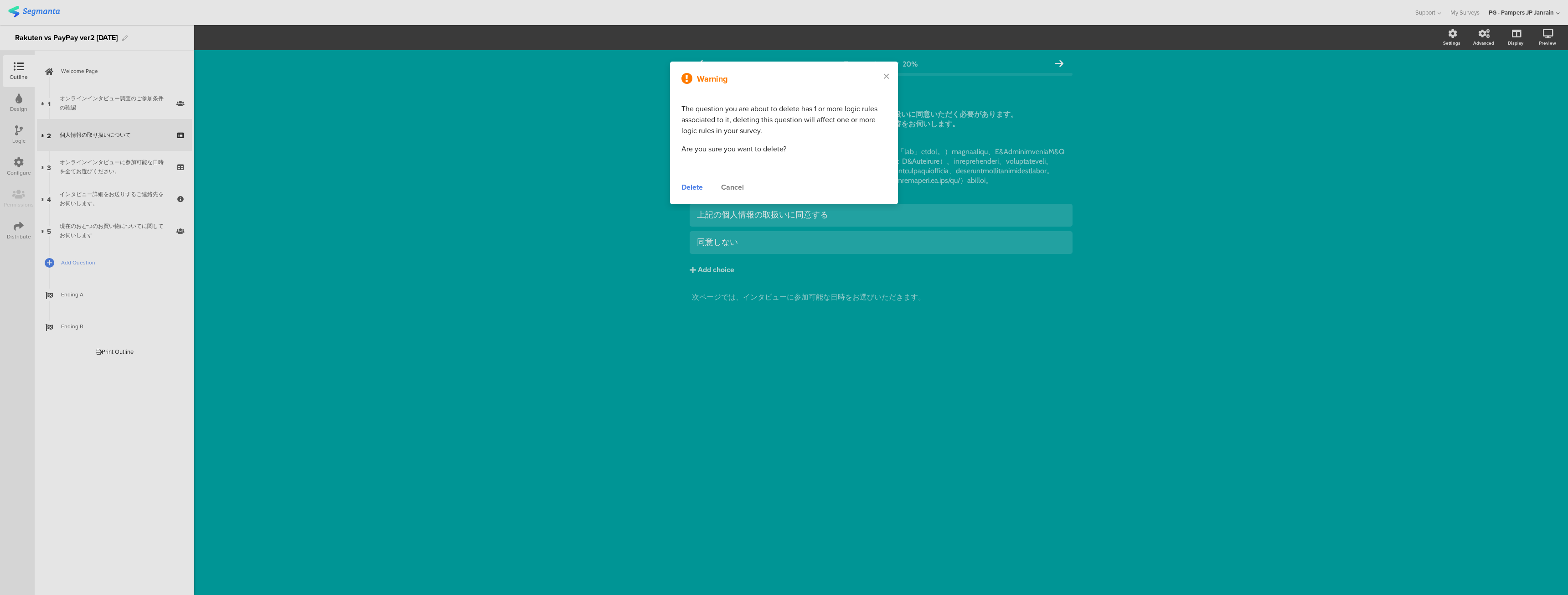
click at [698, 186] on div "Delete" at bounding box center [692, 188] width 21 height 11
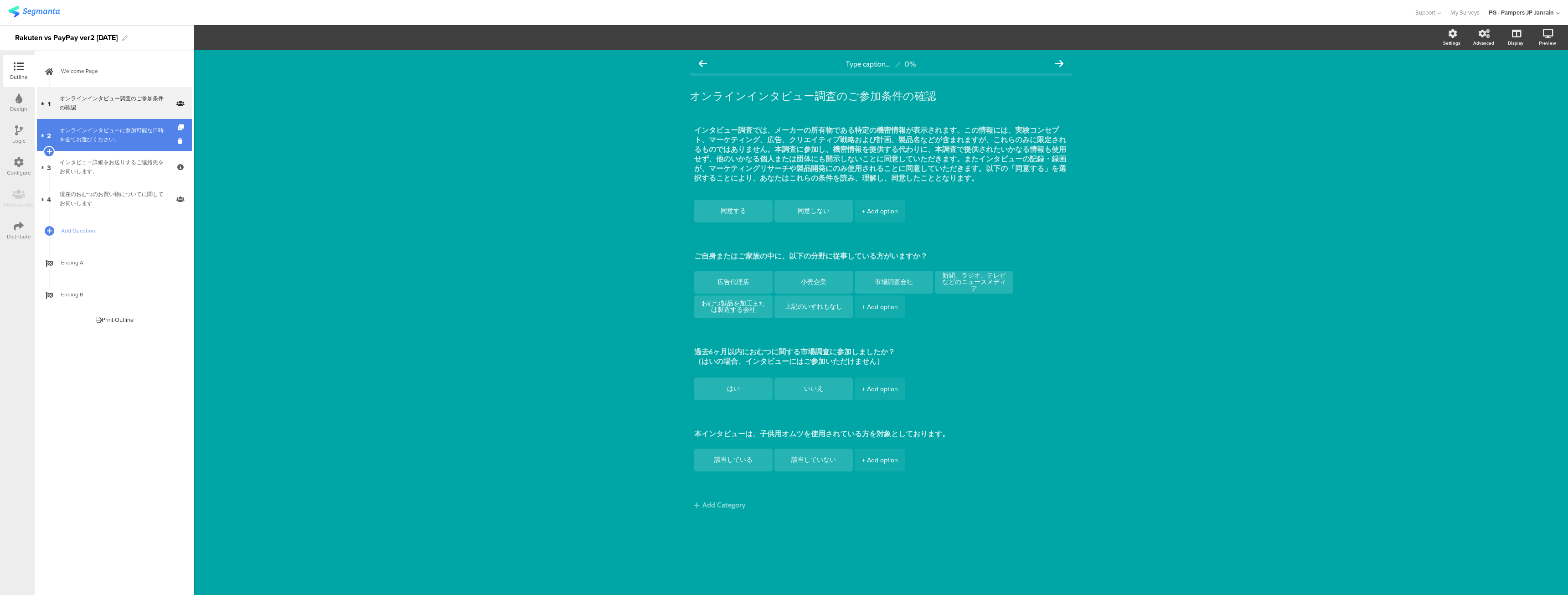
click at [125, 145] on link "2 オンラインインタビューに参加可能な日時を全てお選びください。" at bounding box center [114, 135] width 155 height 32
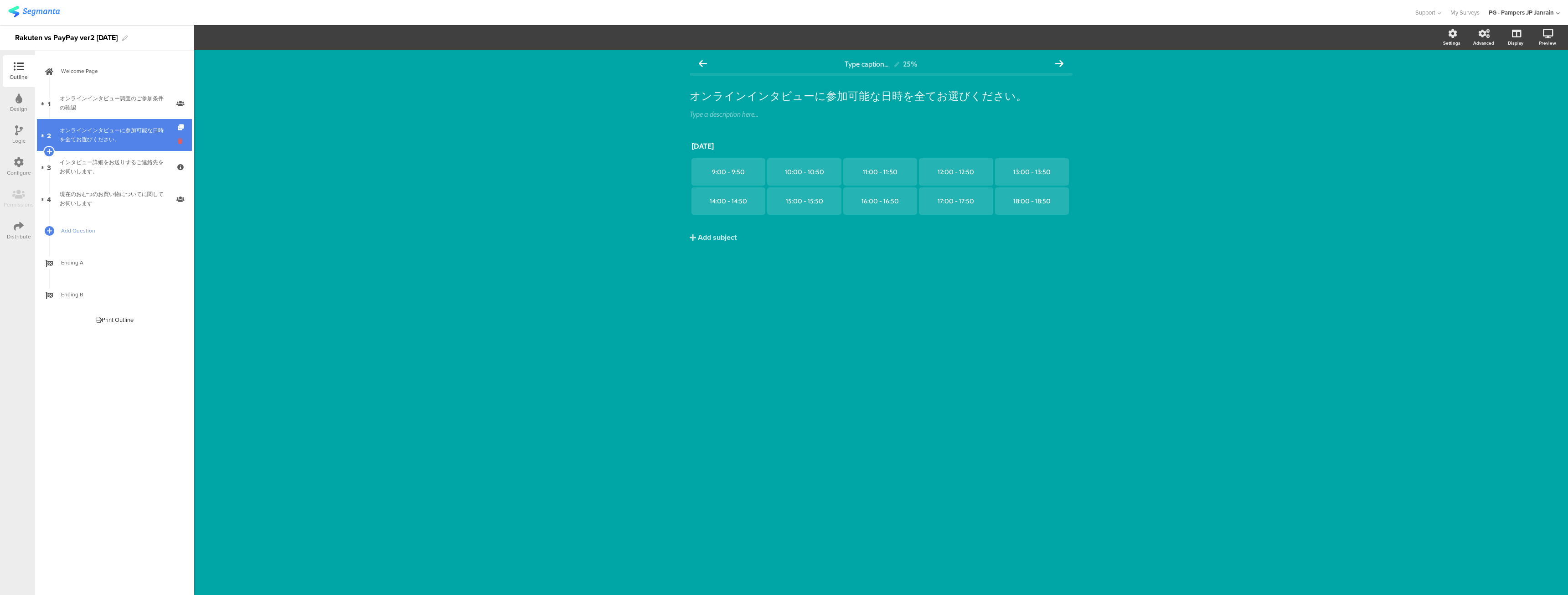
click at [184, 141] on icon at bounding box center [181, 141] width 8 height 9
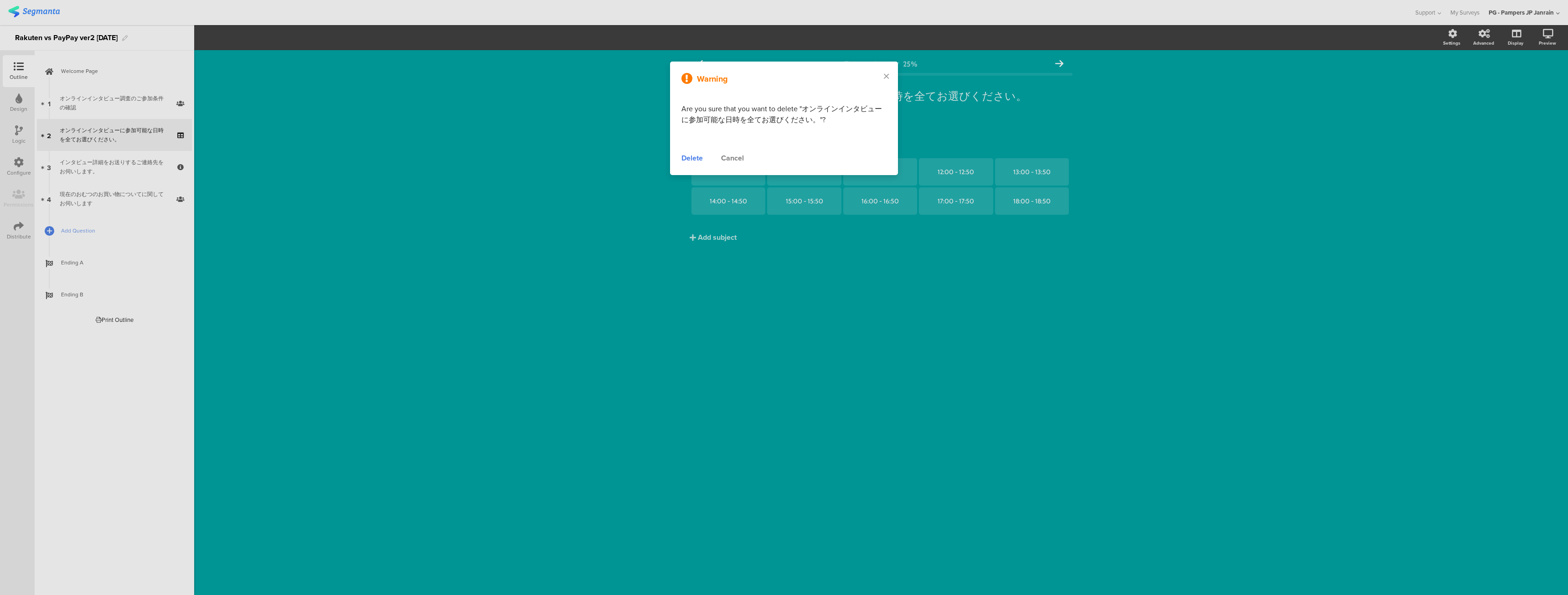
click at [695, 154] on div "Delete" at bounding box center [692, 158] width 21 height 11
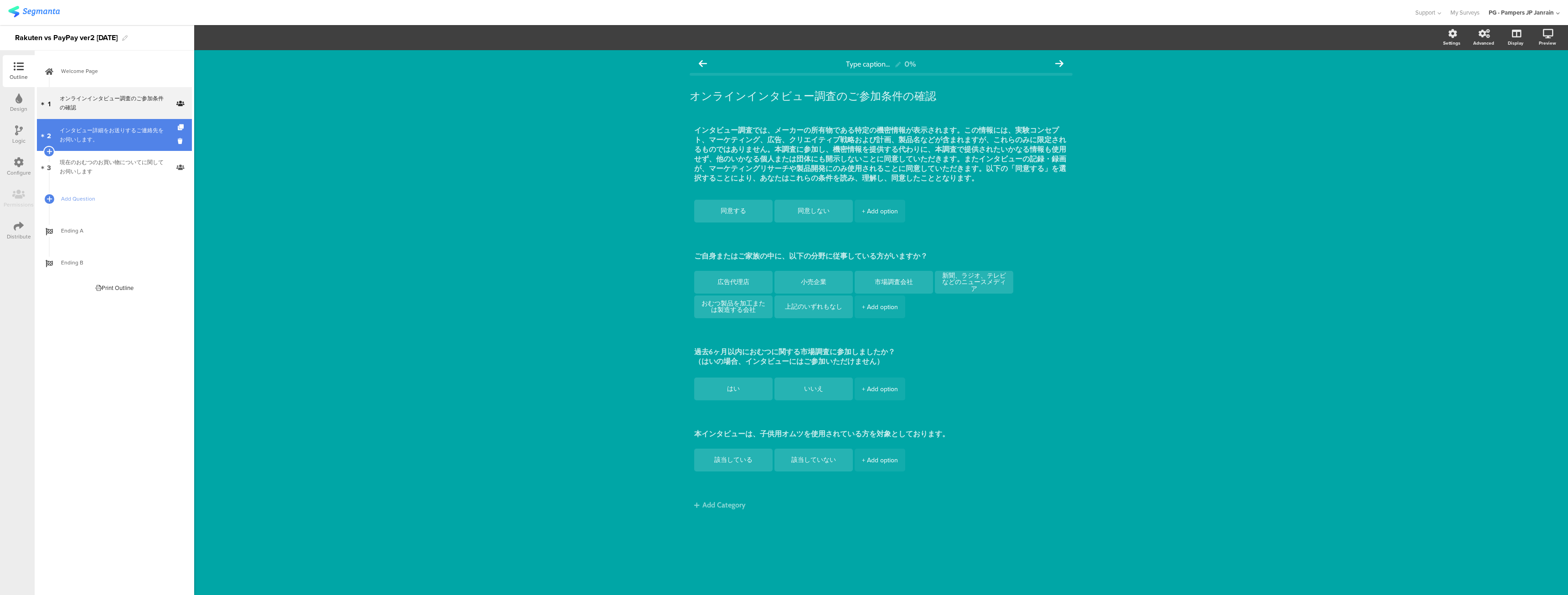
click at [148, 135] on div "インタビュー詳細をお送りするご連絡先をお伺いします。" at bounding box center [114, 135] width 109 height 18
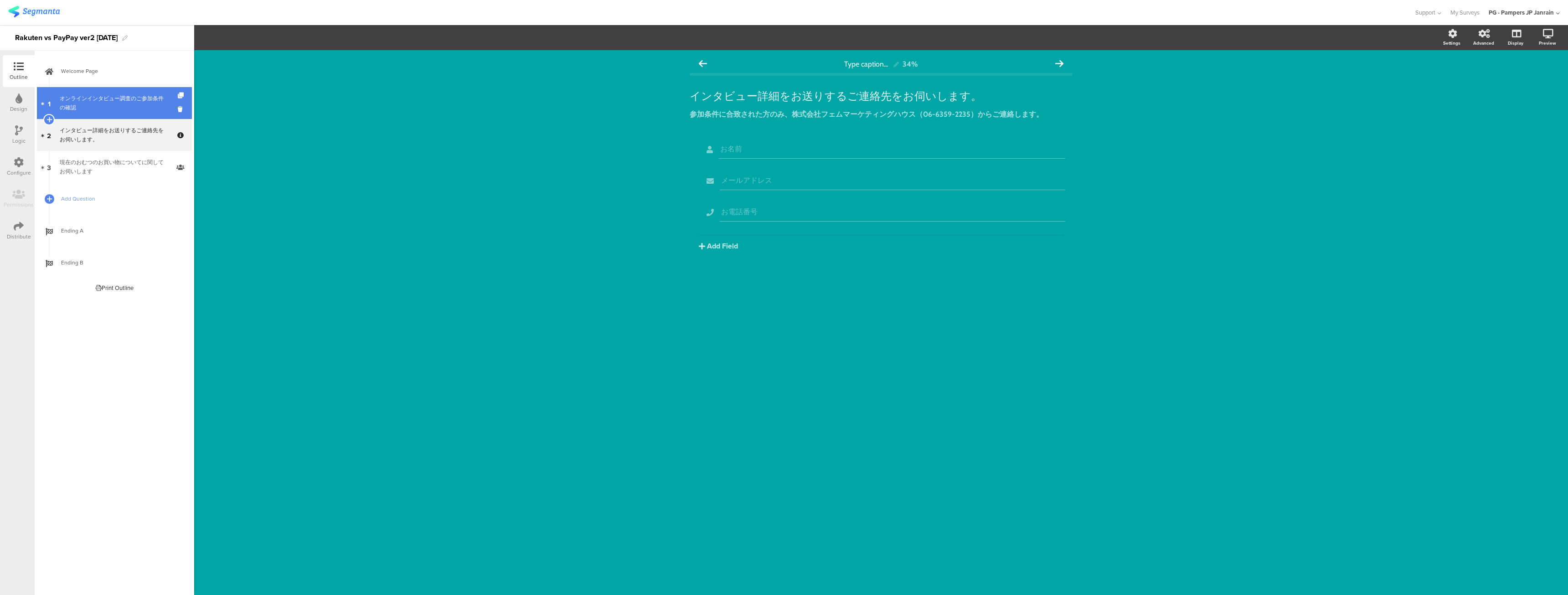
click at [150, 113] on link "1 オンラインインタビュー調査のご参加条件の確認" at bounding box center [114, 103] width 155 height 32
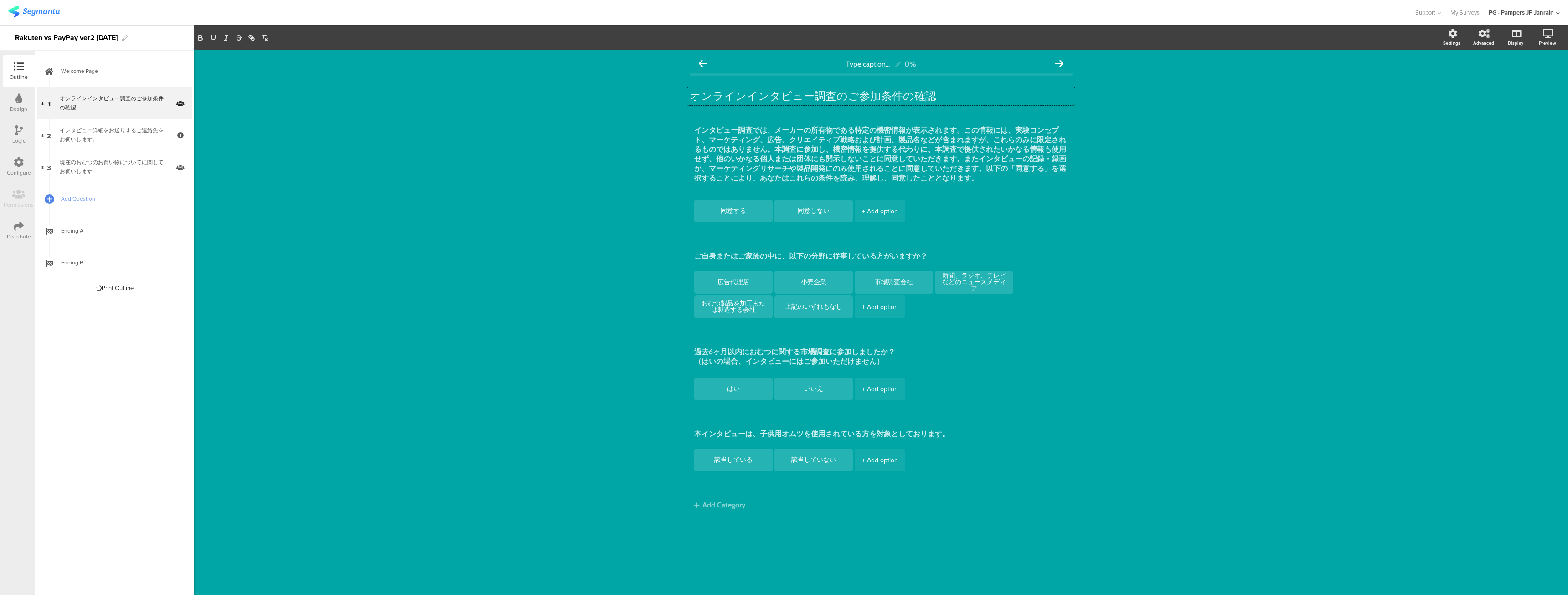
drag, startPoint x: 805, startPoint y: 97, endPoint x: 486, endPoint y: 85, distance: 319.2
click at [486, 85] on div "Type caption... 0% オンラインインタビュー調査のご参加条件の確認 オンラインインタビュー調査のご参加条件の確認 オンラインインタビュー調査の…" at bounding box center [881, 322] width 1374 height 545
click at [417, 219] on div "Type caption... 0% サーベイ調査のご参加条件の確認 サーベイ調査のご参加条件の確認 同意する 同意しない" at bounding box center [881, 322] width 1374 height 545
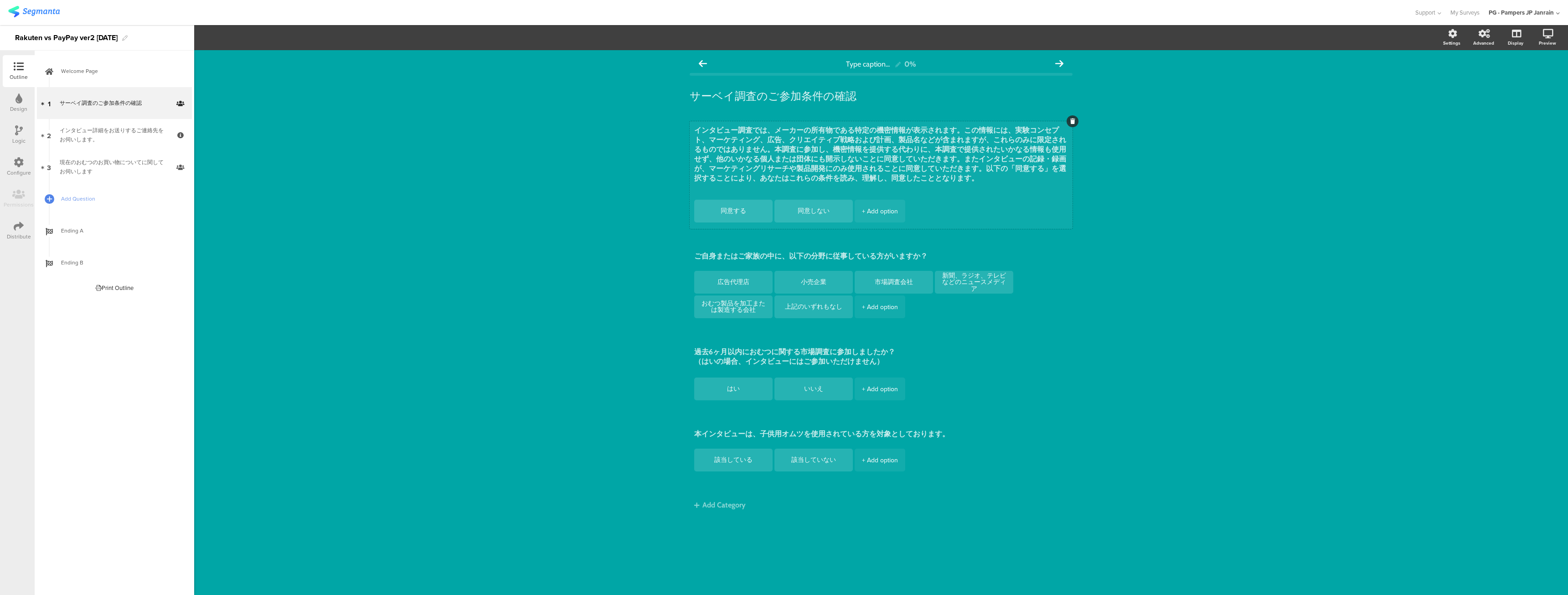
click at [738, 129] on textarea "インタビュー調査では、メーカーの所有物である特定の機密情報が表示されます。この情報には、実験コンセプト、マーケティング、広告、クリエイティブ戦略および計画、製…" at bounding box center [881, 159] width 374 height 66
type textarea "サーベイ調査では、メーカーの所有物である特定の機密情報が表示されます。この情報には、実験コンセプト、マーケティング、広告、クリエイティブ戦略および計画、製品名…"
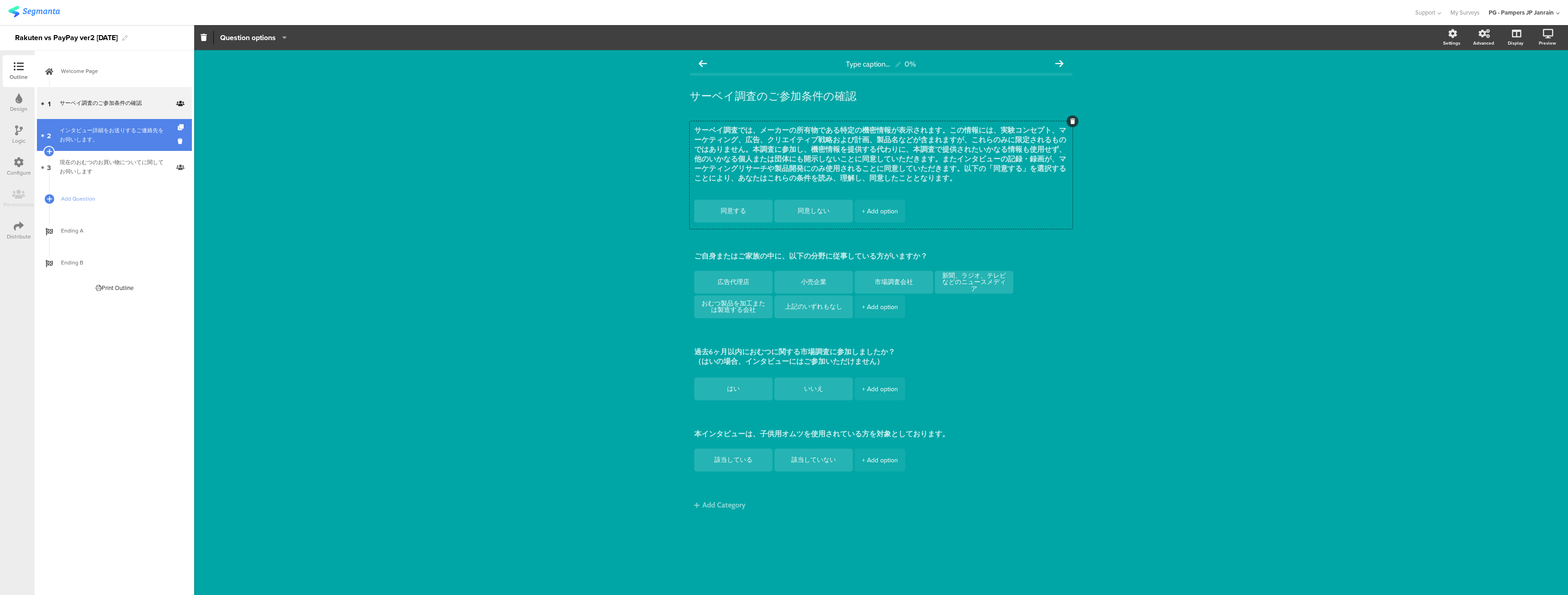
click at [99, 138] on div "インタビュー詳細をお送りするご連絡先をお伺いします。" at bounding box center [114, 135] width 109 height 18
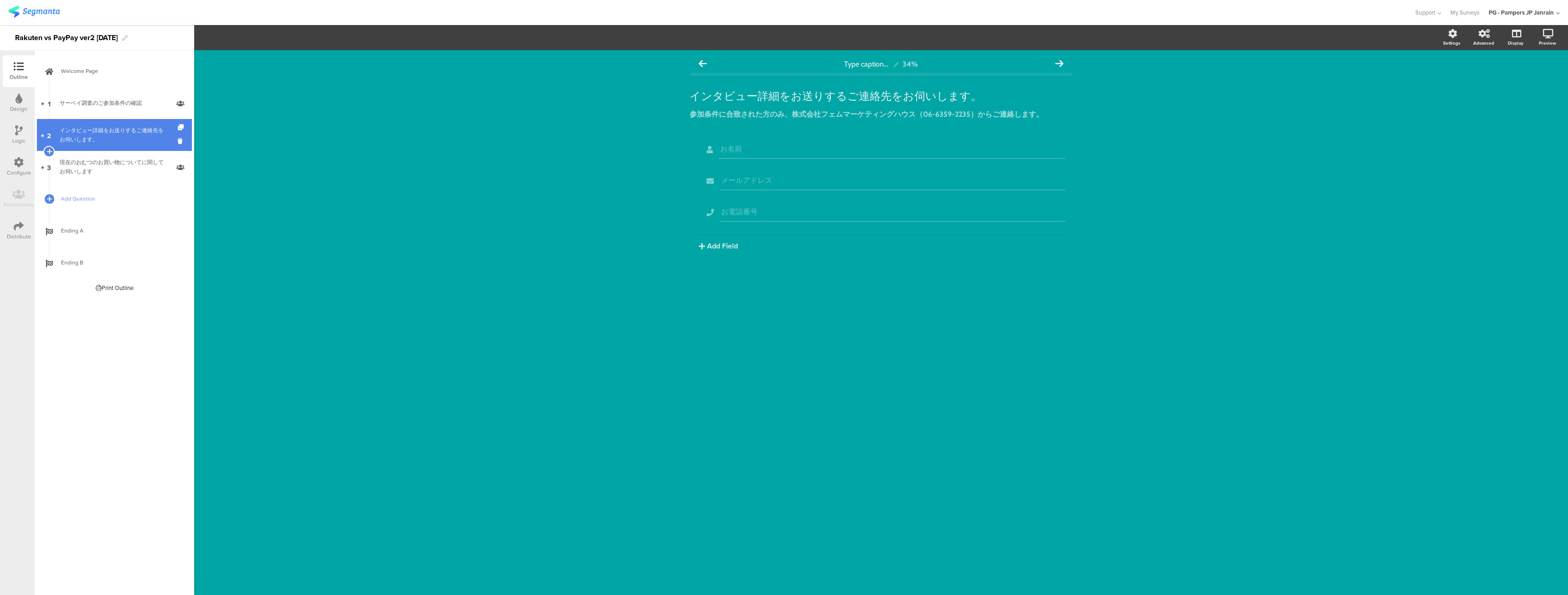
click at [177, 141] on link "2 インタビュー詳細をお送りするご連絡先をお伺いします。" at bounding box center [114, 135] width 155 height 32
click at [179, 139] on icon at bounding box center [181, 141] width 8 height 9
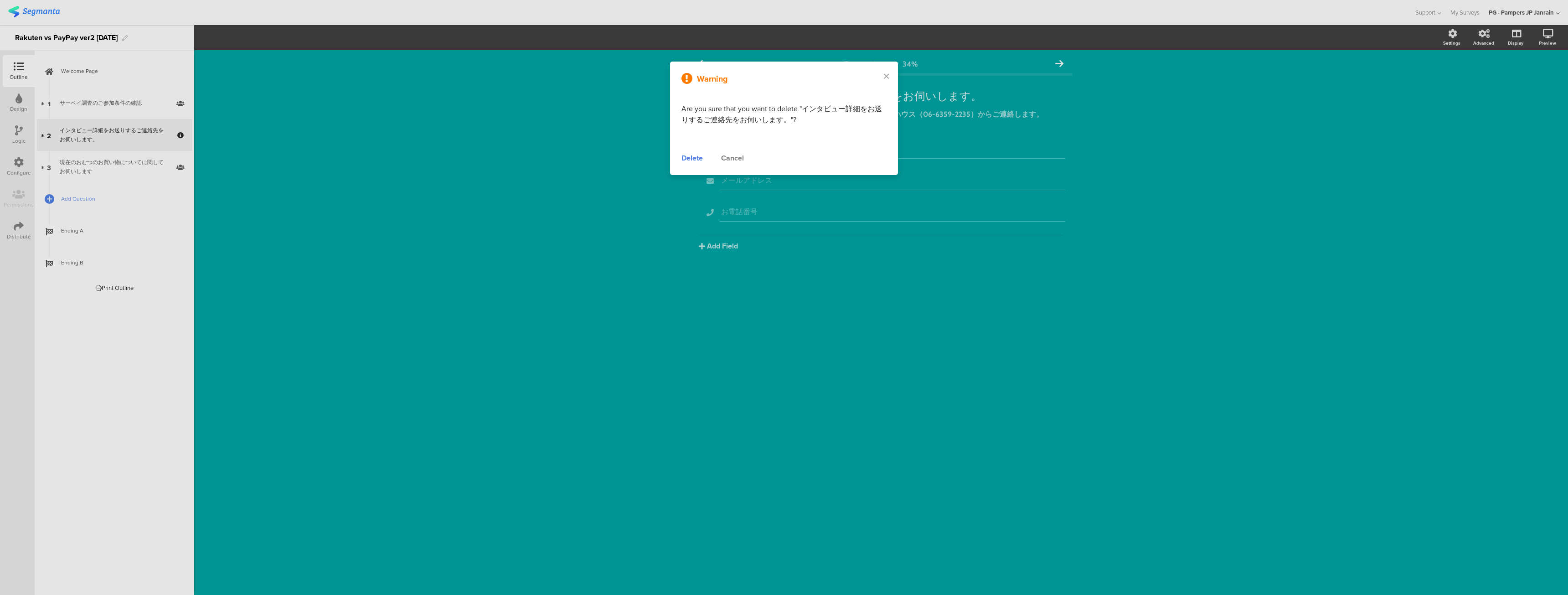
drag, startPoint x: 684, startPoint y: 156, endPoint x: 254, endPoint y: 144, distance: 430.2
click at [684, 156] on div "Delete" at bounding box center [692, 158] width 21 height 11
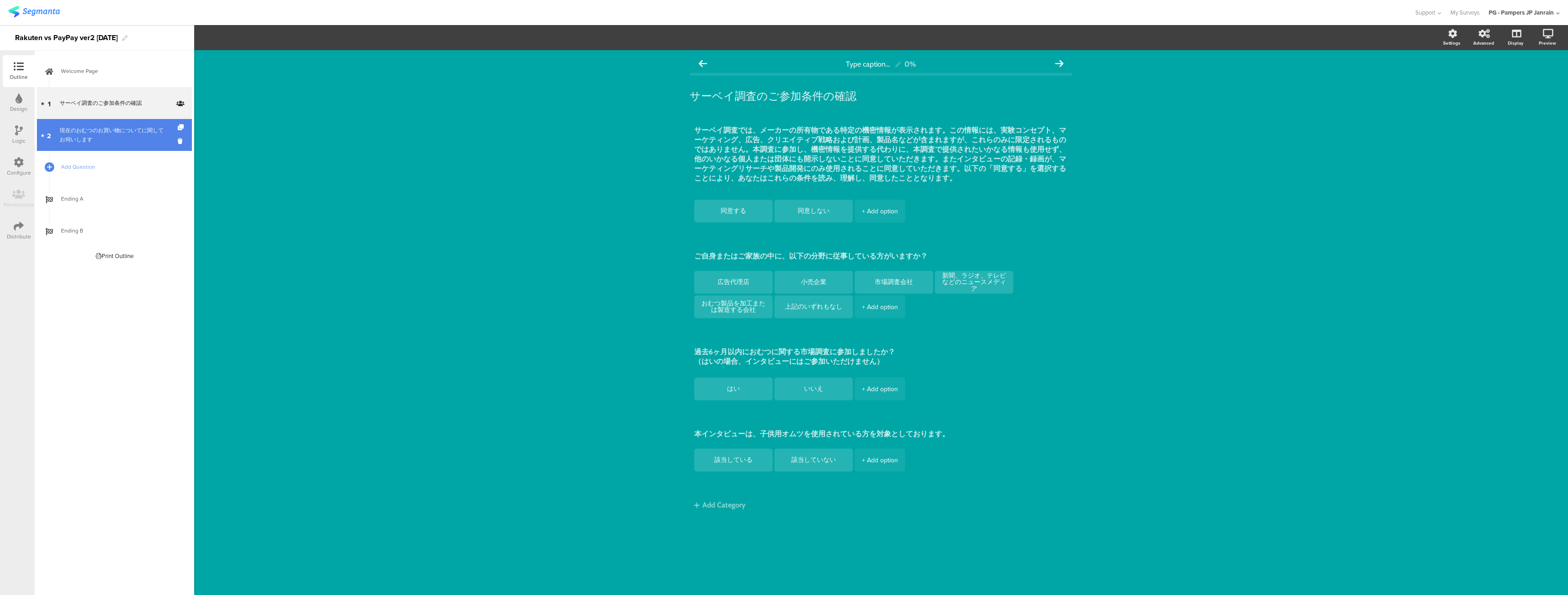
click at [102, 135] on div "現在のおむつのお買い物についてに関してお伺いします" at bounding box center [114, 135] width 109 height 18
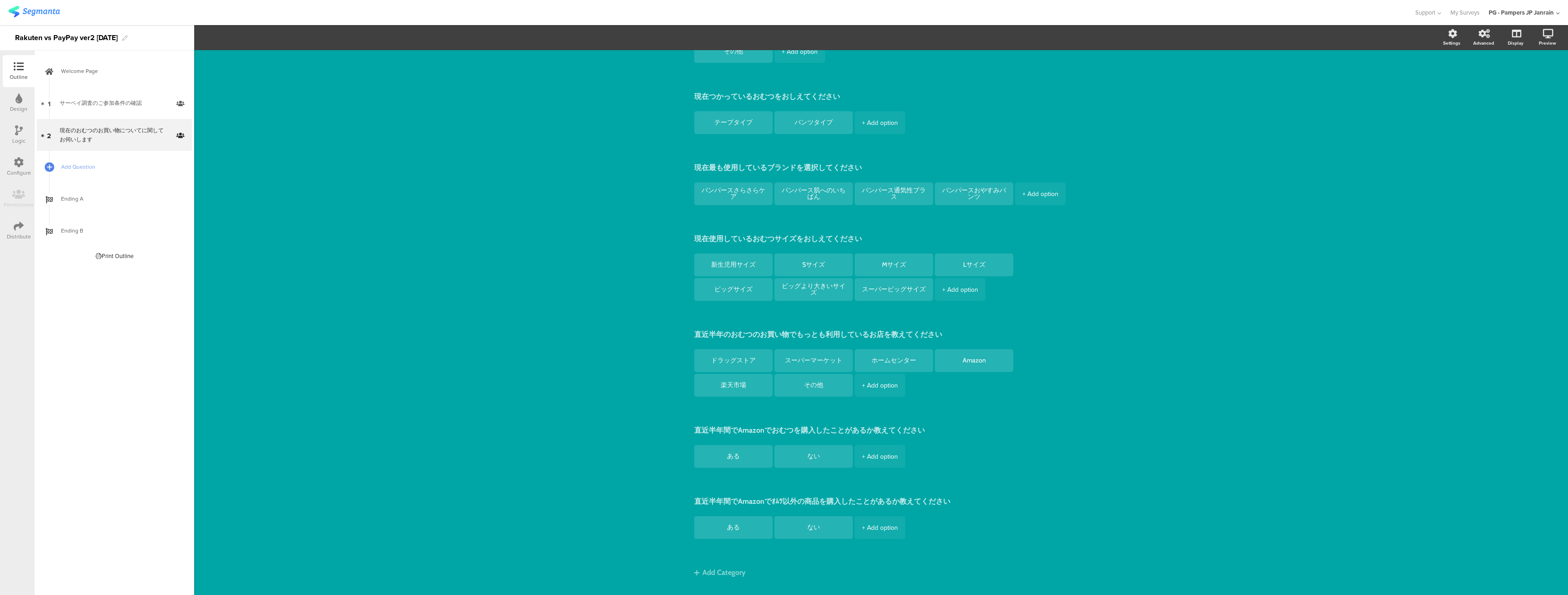
scroll to position [152, 0]
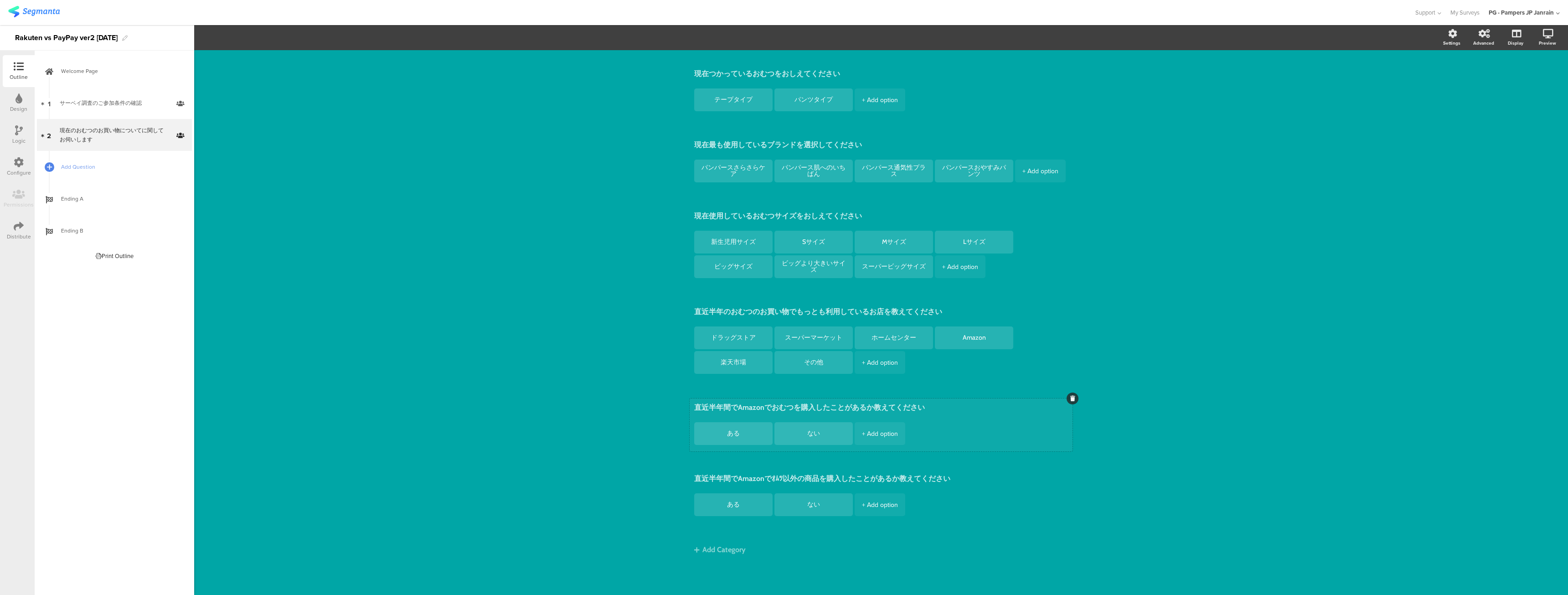
click at [1070, 399] on icon at bounding box center [1073, 398] width 5 height 5
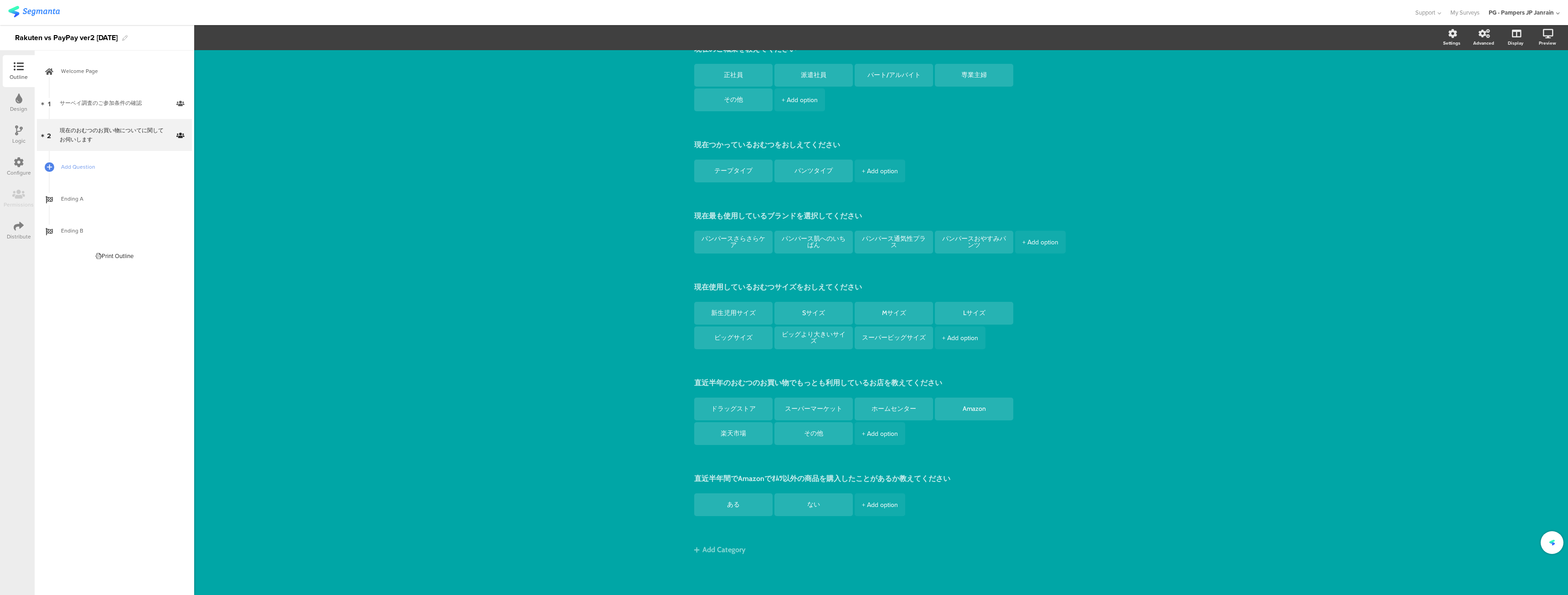
scroll to position [81, 0]
click at [1070, 469] on icon at bounding box center [1073, 470] width 5 height 5
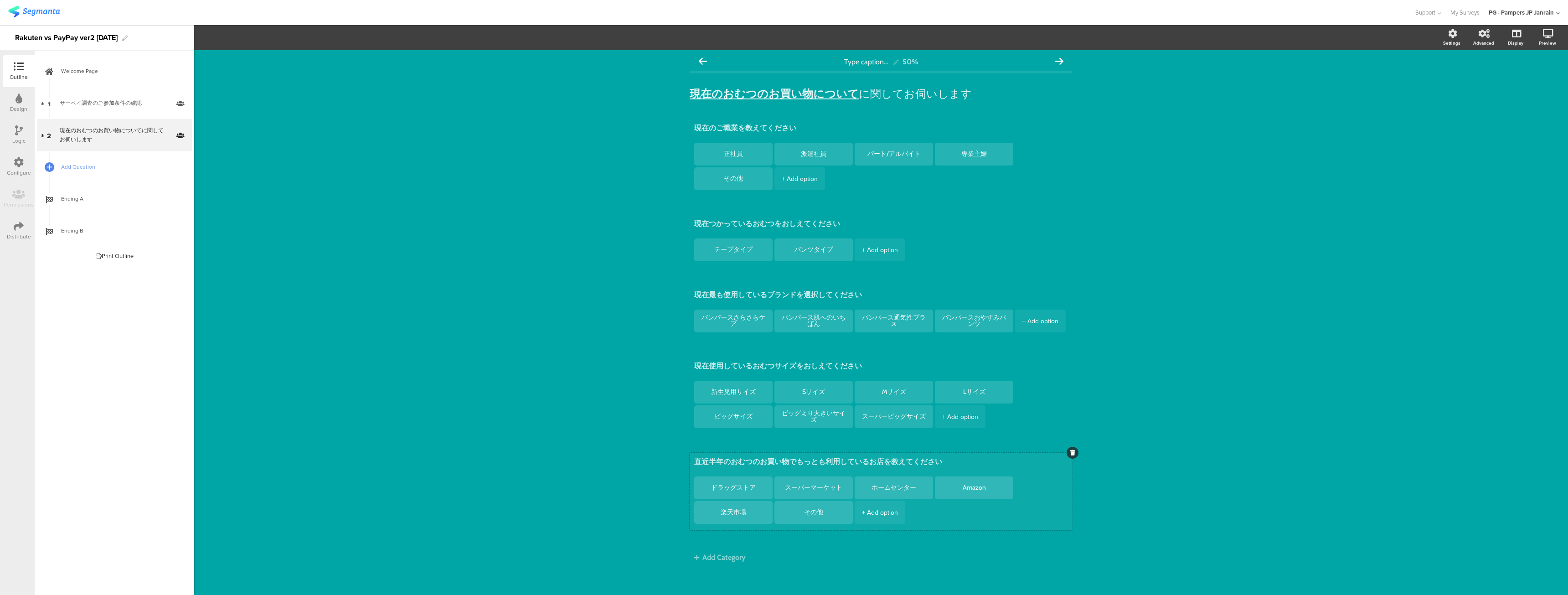
scroll to position [0, 0]
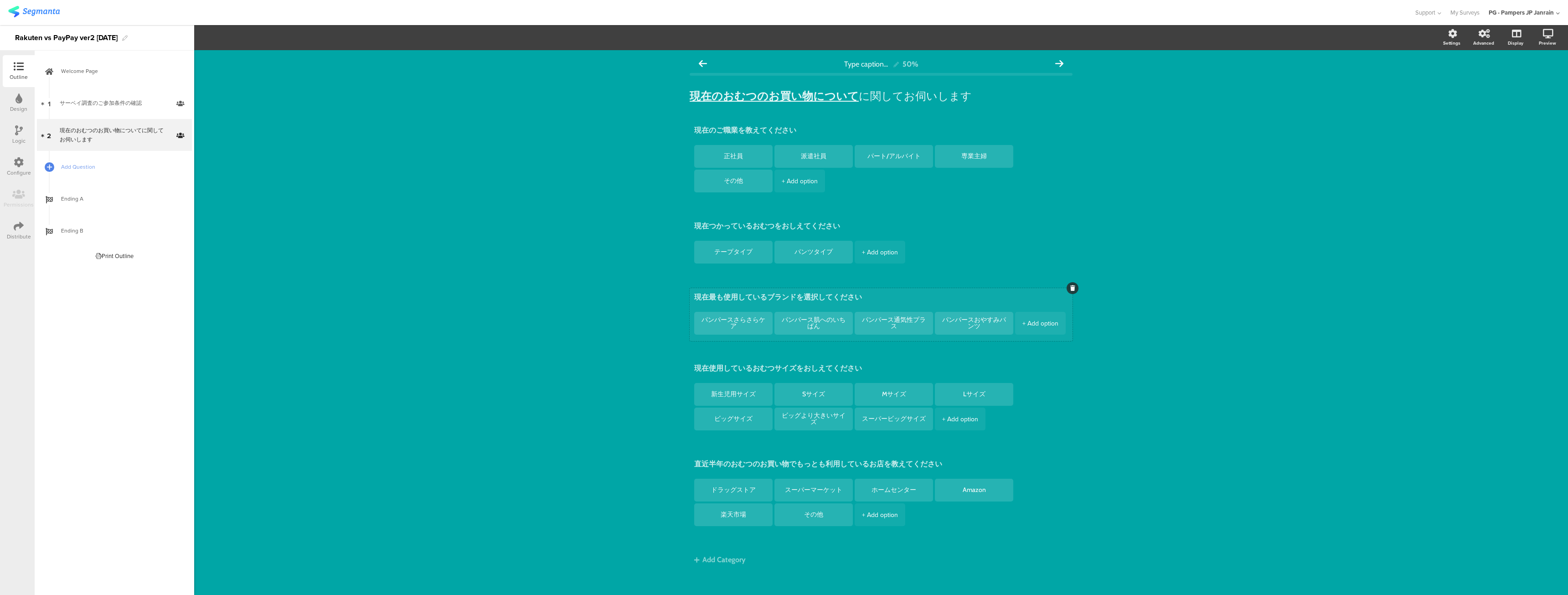
click at [1024, 328] on div "+ Add option" at bounding box center [1040, 323] width 36 height 23
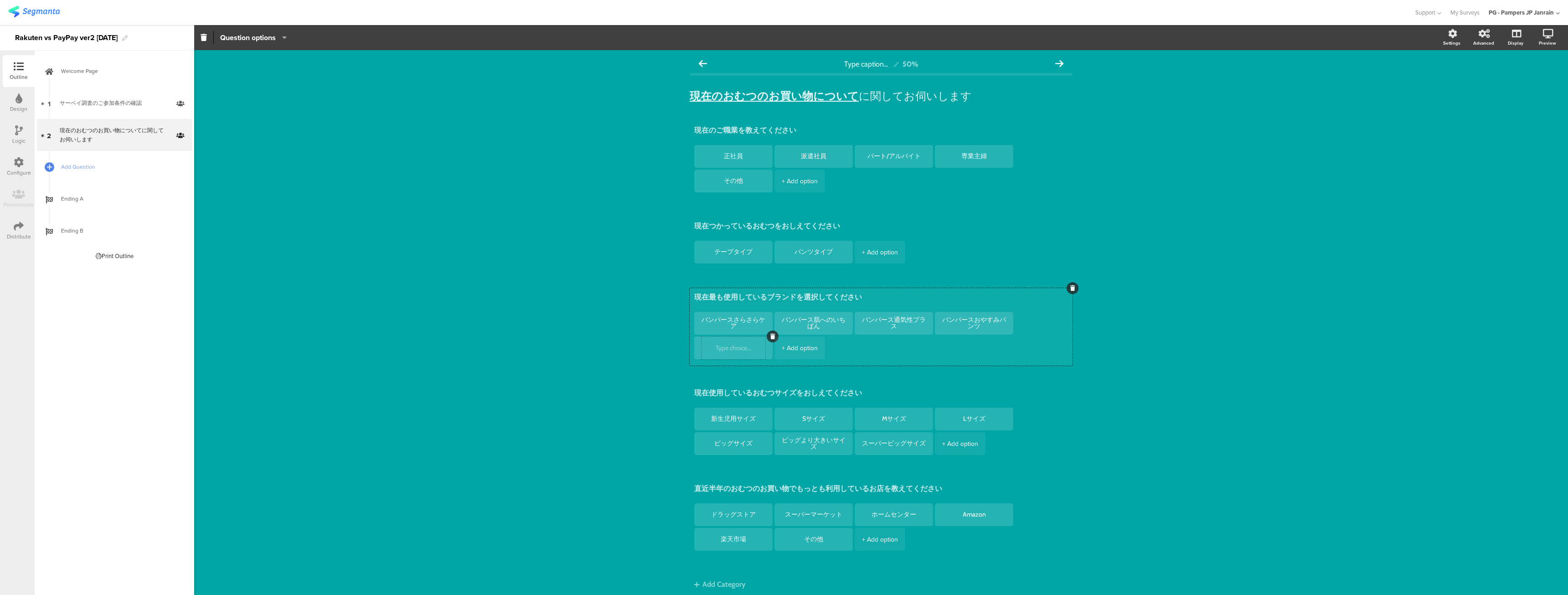
click at [736, 353] on div at bounding box center [733, 348] width 64 height 23
click at [738, 350] on textarea at bounding box center [733, 348] width 64 height 7
type textarea "m"
click at [793, 349] on div "+ Add option" at bounding box center [799, 348] width 36 height 23
click at [805, 348] on div "+ Add option" at bounding box center [799, 348] width 36 height 23
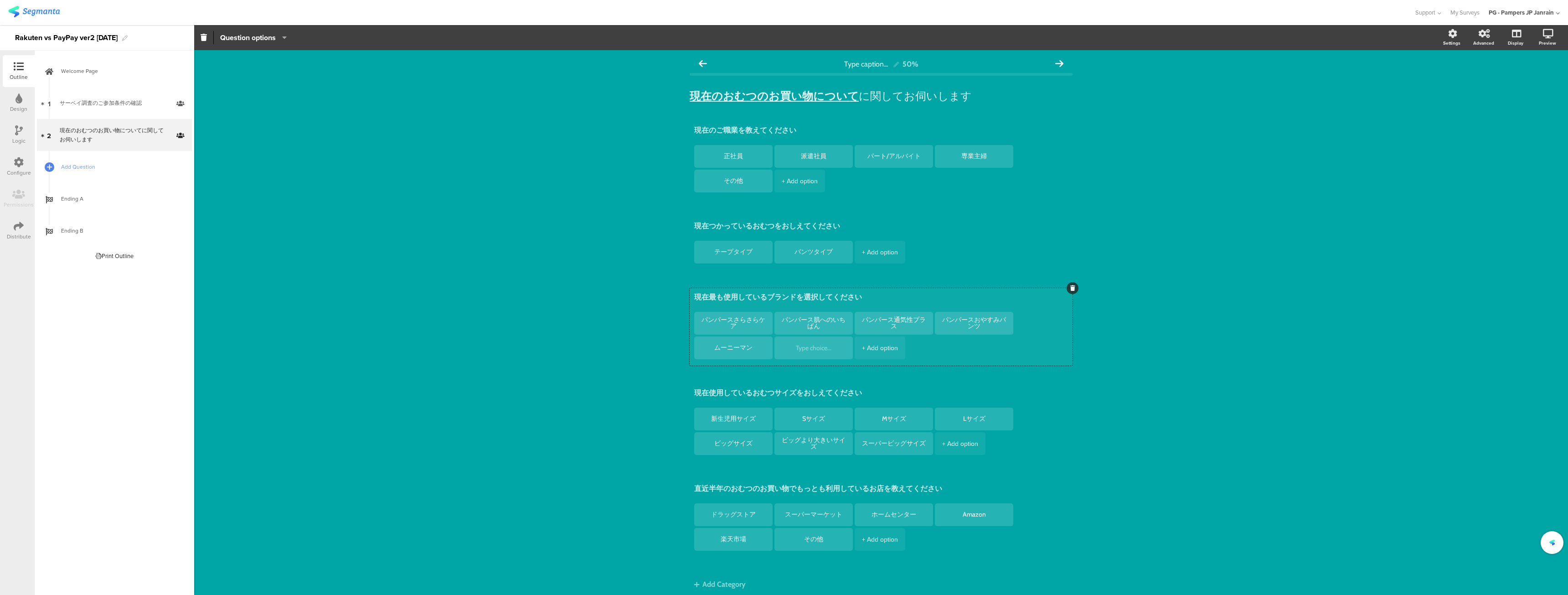
type textarea "ムーニーマン"
click at [805, 348] on textarea at bounding box center [813, 348] width 64 height 7
type textarea "ナチュラルムーニー"
click at [904, 351] on textarea at bounding box center [894, 348] width 64 height 7
click at [901, 347] on textarea "メリーズ" at bounding box center [894, 348] width 64 height 7
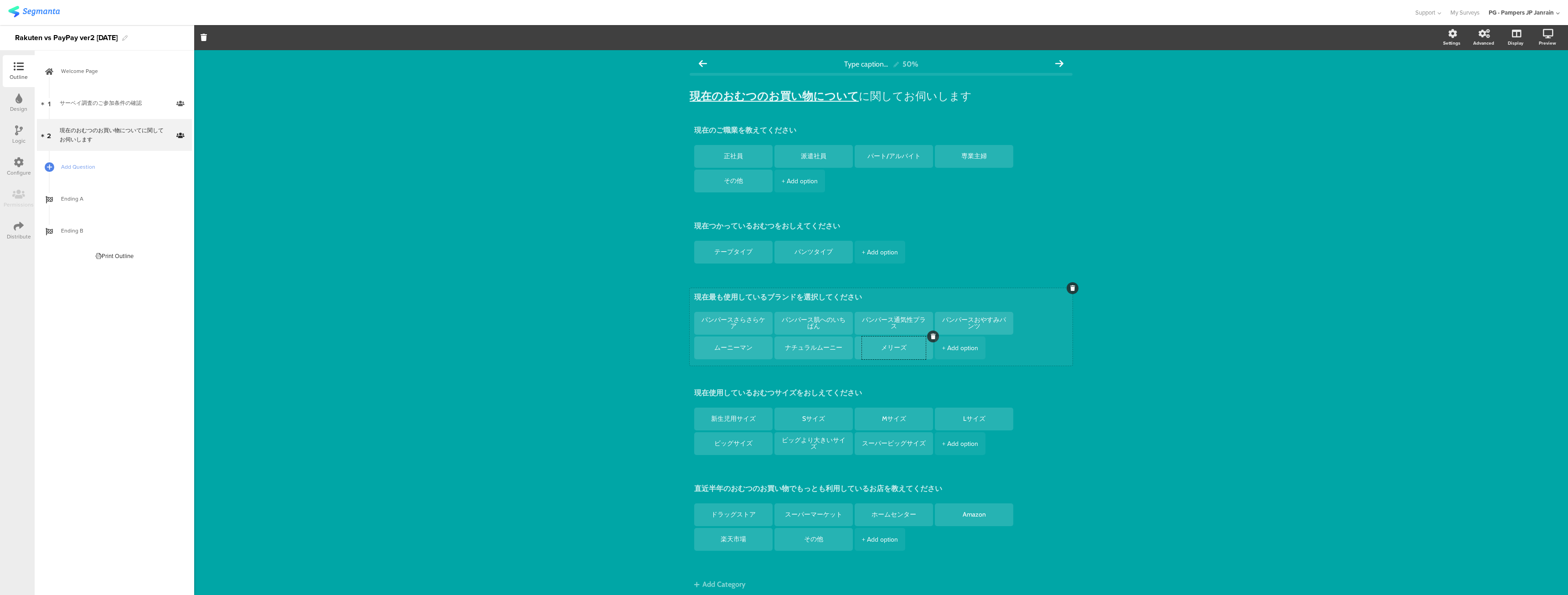
type textarea "メリーズ"
click at [751, 348] on textarea "ムーニーマン" at bounding box center [733, 348] width 64 height 7
type textarea "ムーニー"
click at [836, 345] on textarea "ナチュラルムーニー" at bounding box center [813, 348] width 64 height 7
click at [850, 336] on icon at bounding box center [853, 336] width 5 height 5
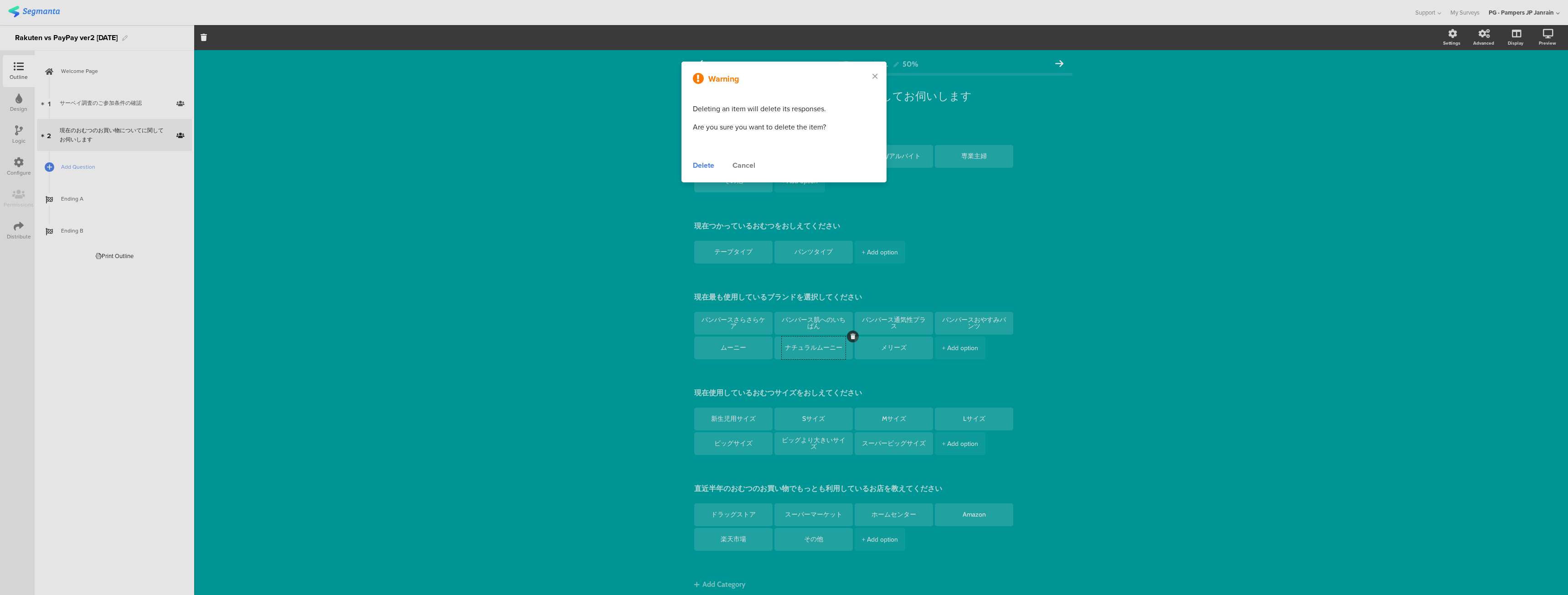
click at [707, 166] on div "Delete" at bounding box center [703, 166] width 21 height 11
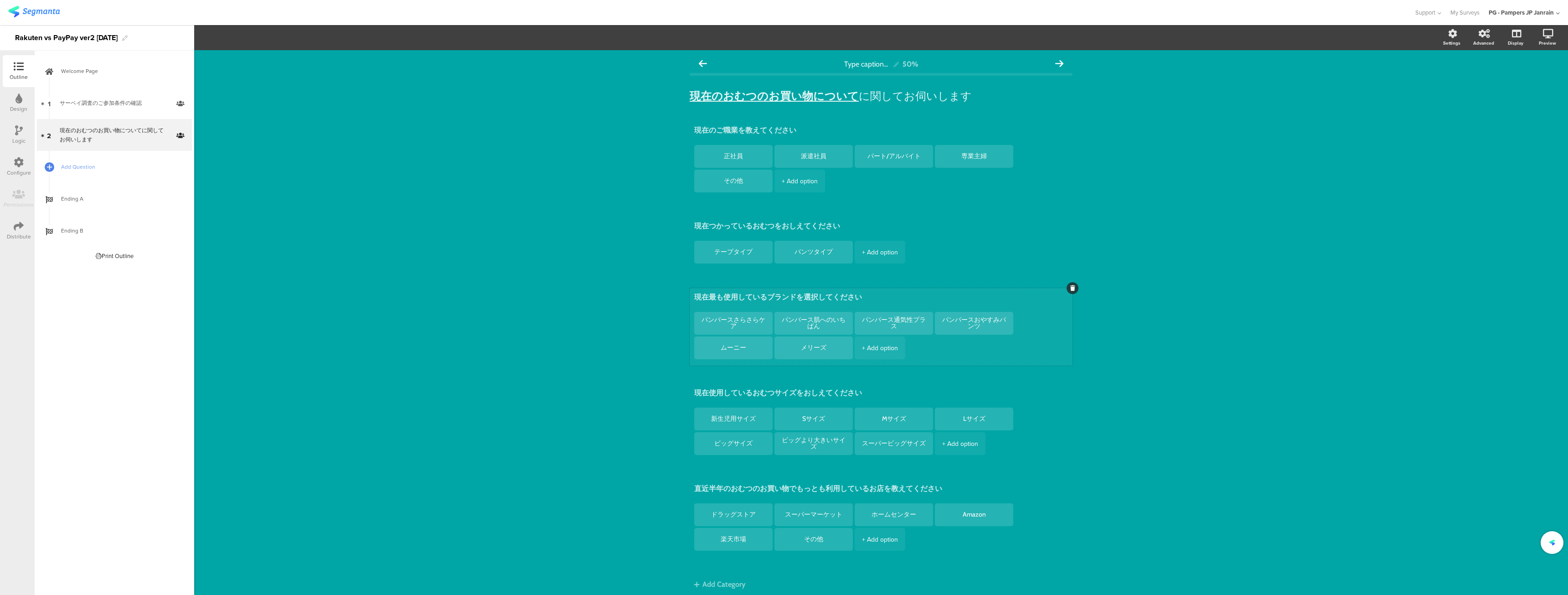
click at [894, 355] on div "+ Add option" at bounding box center [880, 348] width 36 height 23
click at [882, 351] on textarea at bounding box center [894, 348] width 64 height 7
type textarea "あ"
click at [955, 353] on div "+ Add option" at bounding box center [960, 348] width 36 height 23
type textarea "グーン"
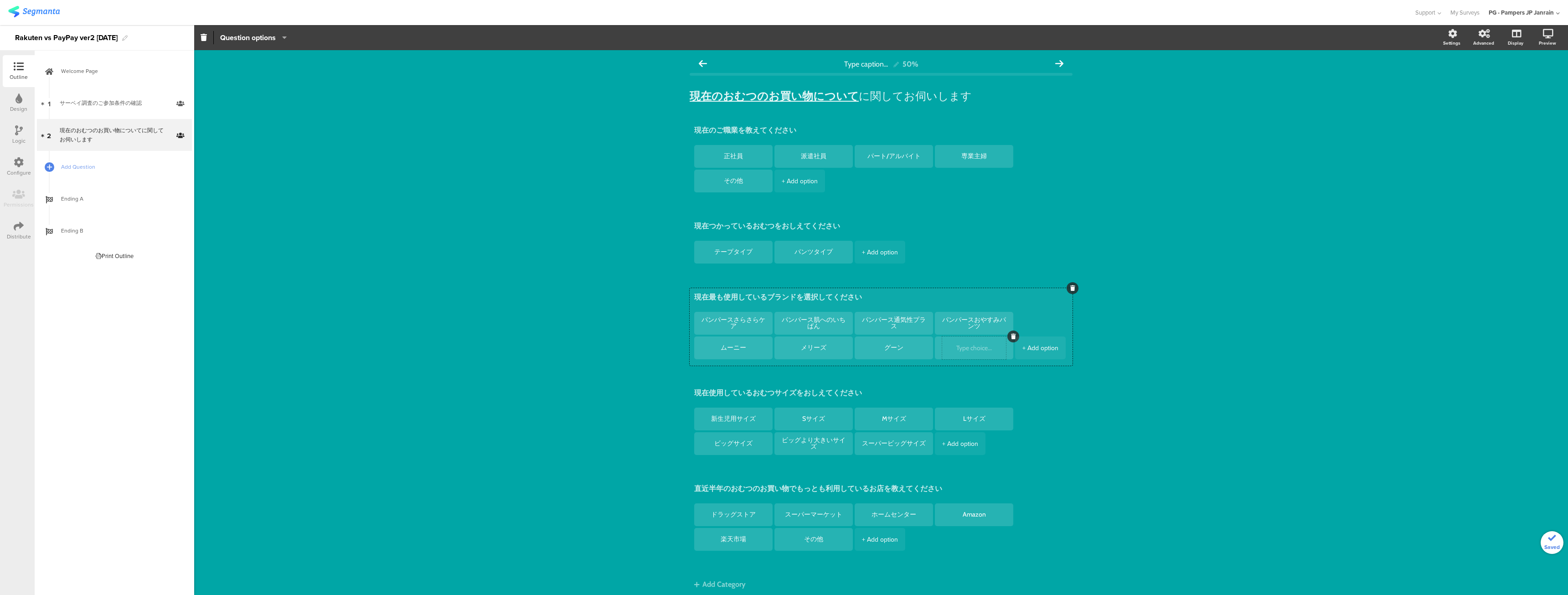
click at [974, 350] on textarea at bounding box center [974, 348] width 64 height 7
type textarea "パ"
type textarea "マミーポコ"
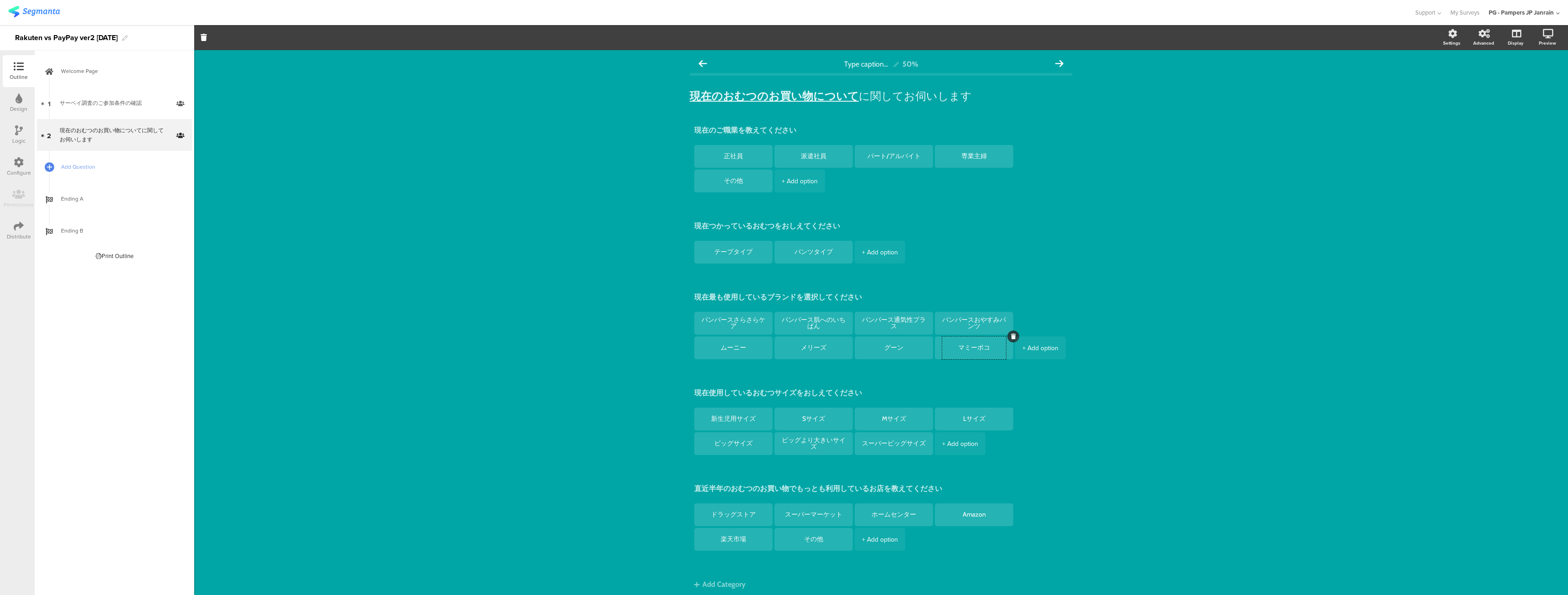
click at [1163, 343] on div "Type caption... 50% 現在のおむつのお買い物について に関してお伺いします 現在のおむつのお買い物について に関してお伺いします 現在のご職…" at bounding box center [881, 340] width 1374 height 580
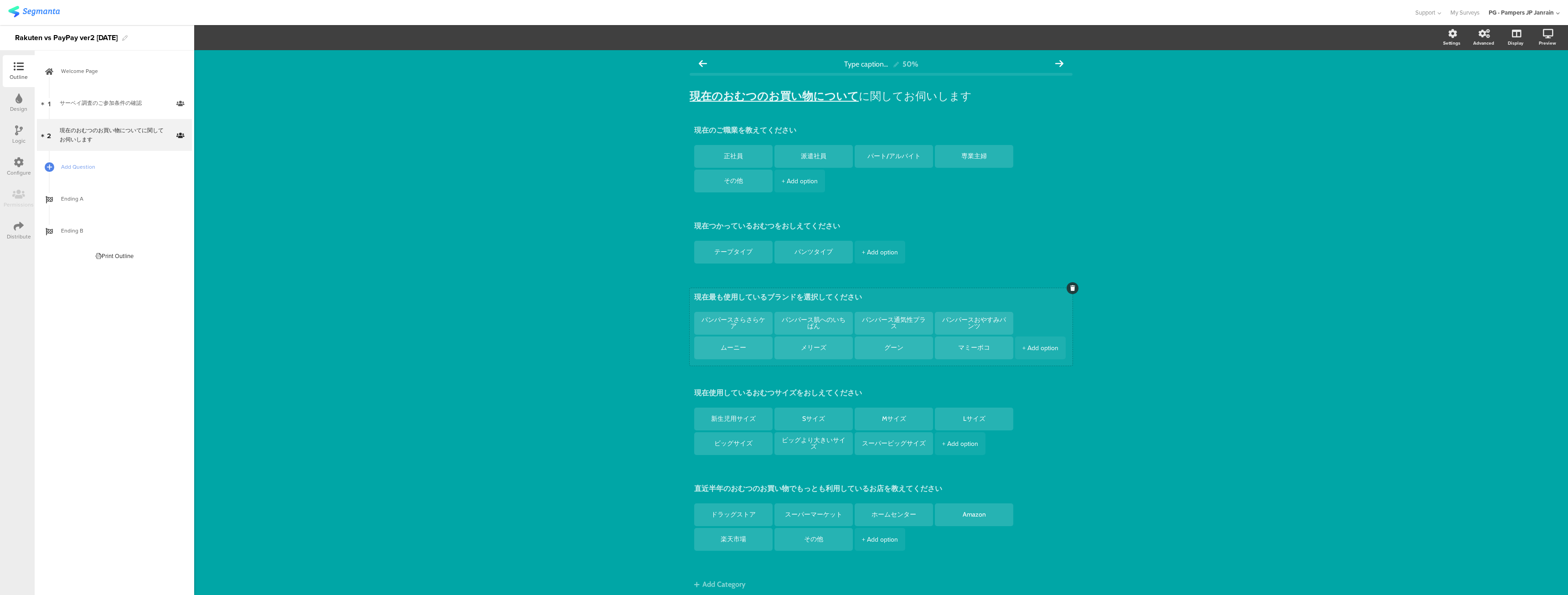
click at [1023, 351] on div "+ Add option" at bounding box center [1040, 348] width 36 height 23
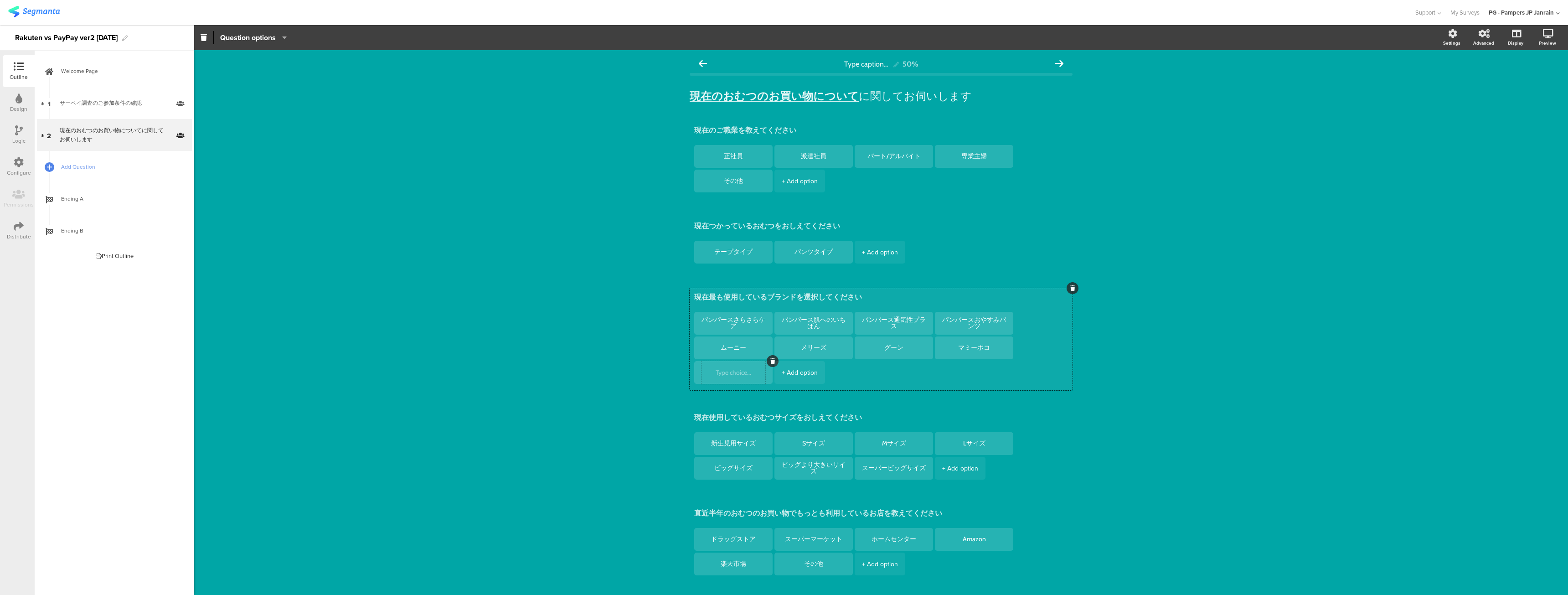
click at [725, 367] on div at bounding box center [733, 372] width 64 height 23
click at [725, 370] on textarea at bounding box center [733, 373] width 64 height 7
click at [774, 362] on li "+ Add option" at bounding box center [799, 372] width 51 height 23
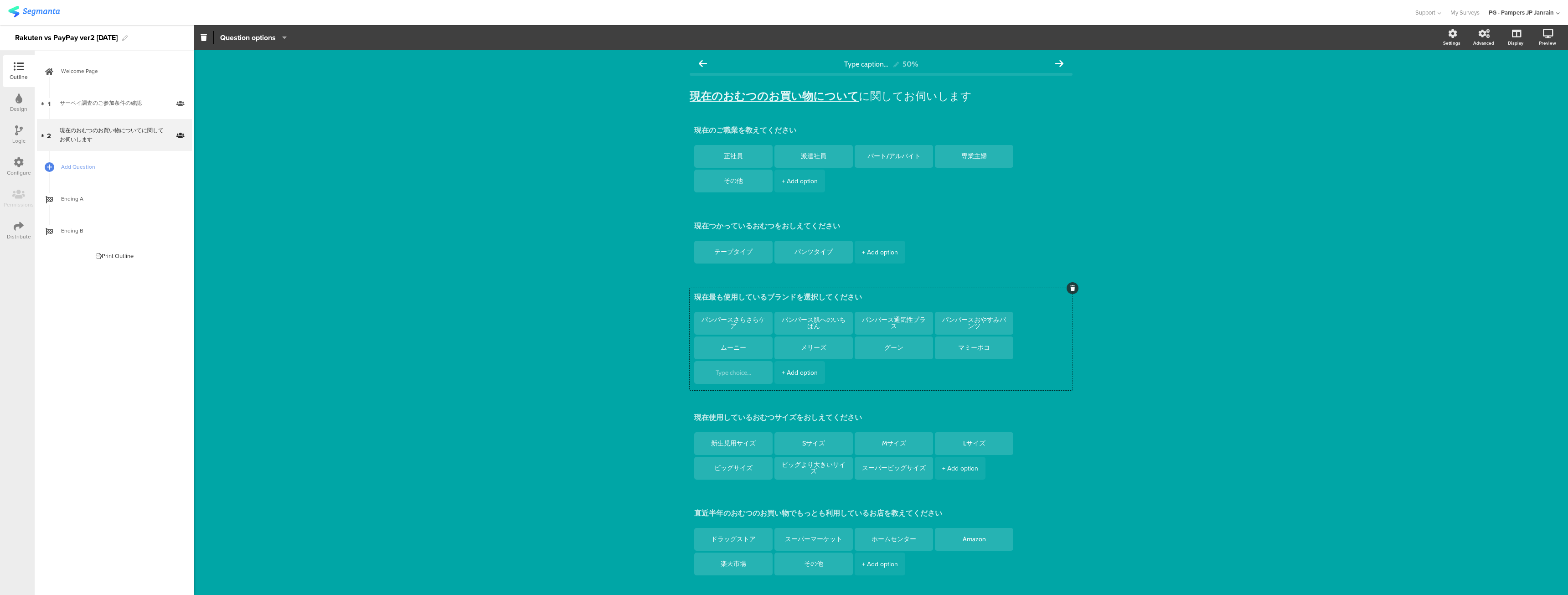
click at [1225, 299] on div "Type caption... 50% 現在のおむつのお買い物について に関してお伺いします 現在のおむつのお買い物について に関してお伺いします 現在のご職…" at bounding box center [881, 352] width 1374 height 604
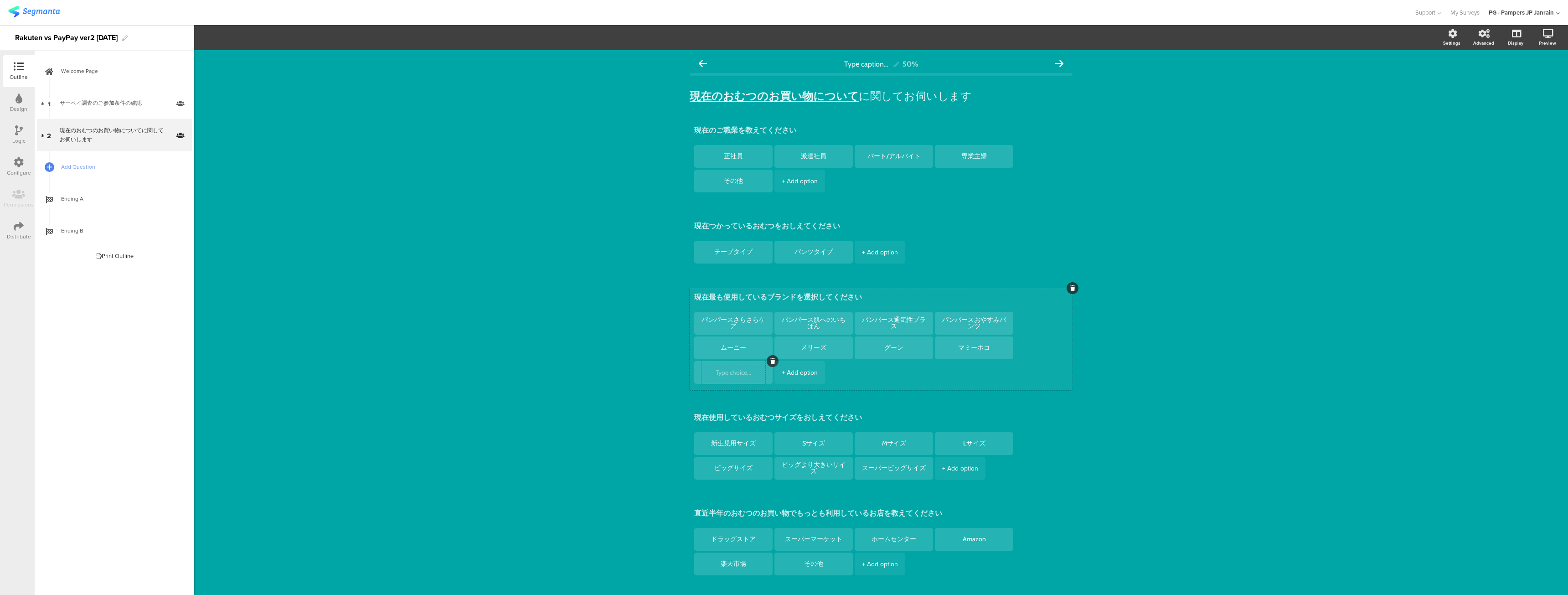
click at [771, 359] on icon at bounding box center [773, 361] width 5 height 5
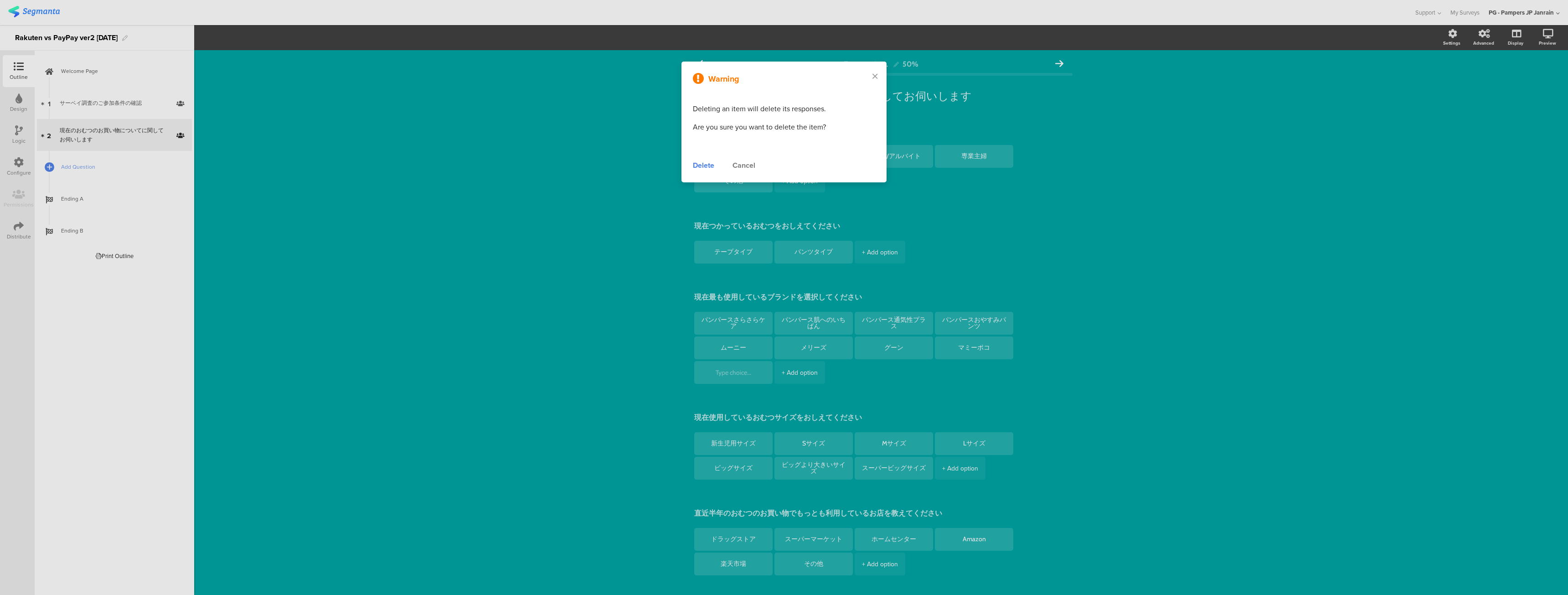
click at [713, 168] on div "Delete" at bounding box center [703, 166] width 21 height 11
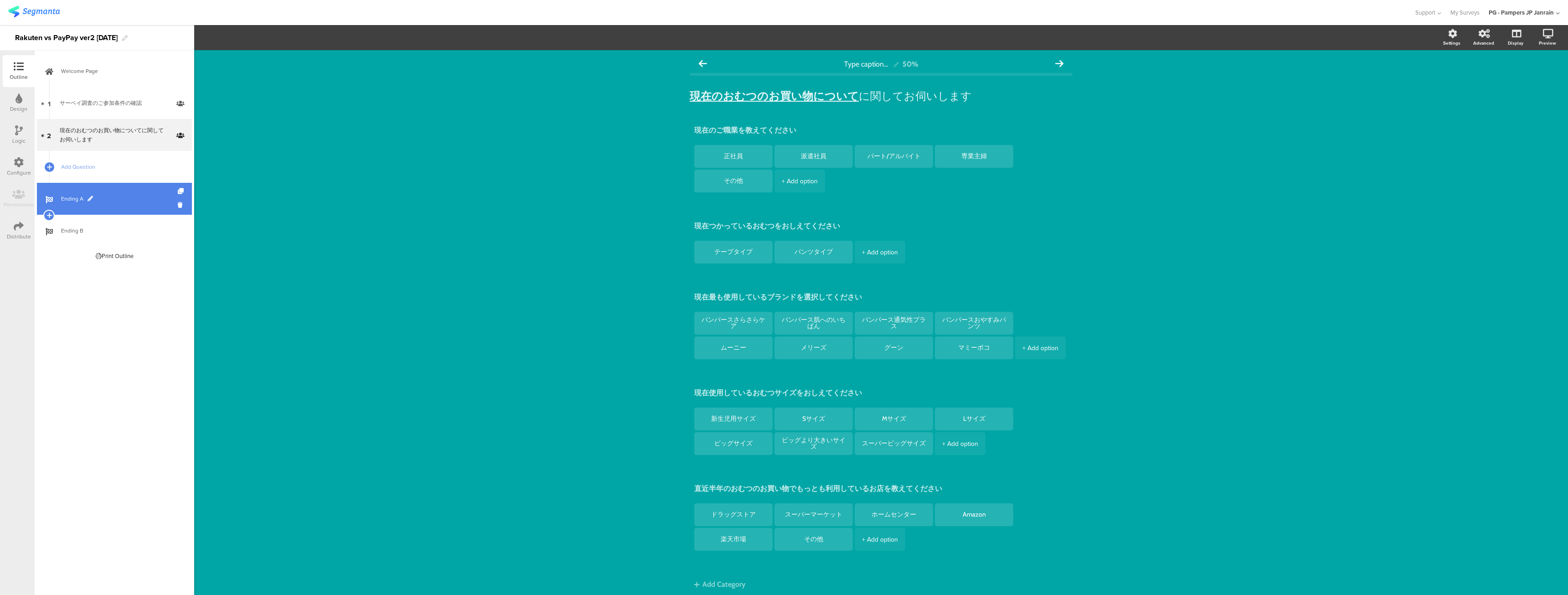
click at [102, 201] on span "Ending A" at bounding box center [119, 199] width 117 height 9
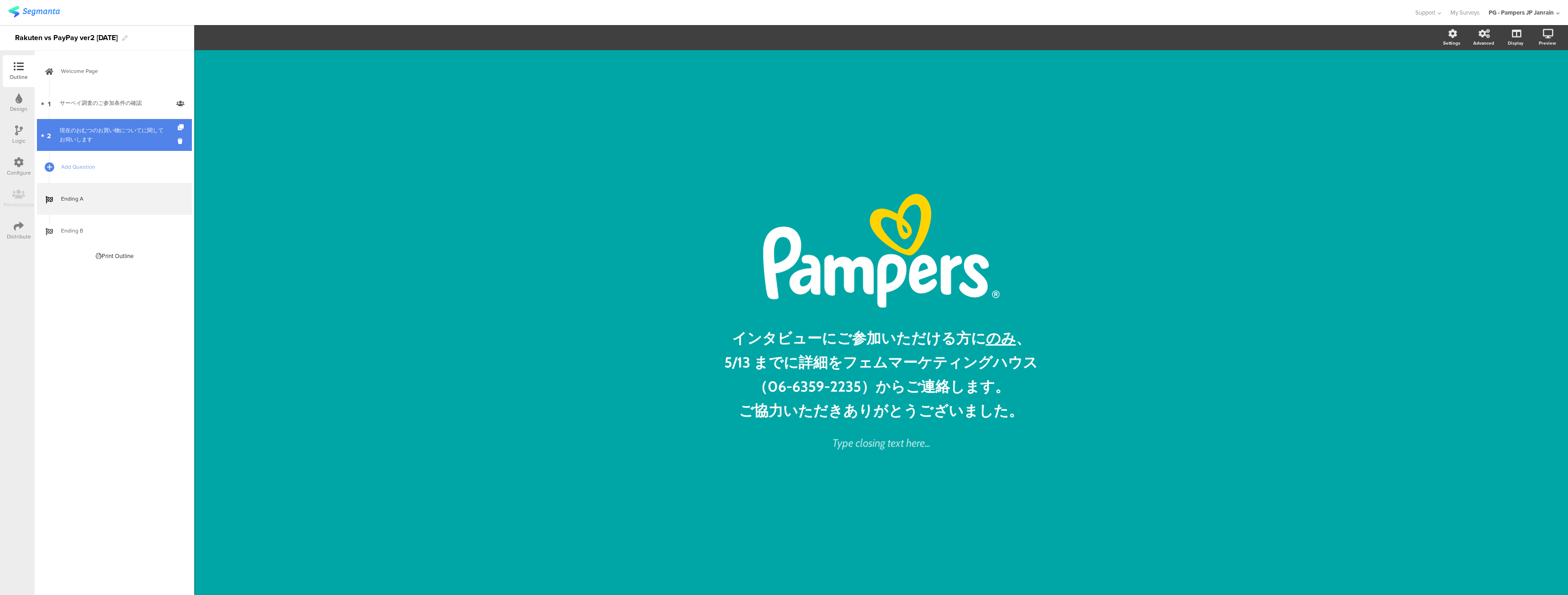
click at [96, 143] on div "現在のおむつのお買い物についてに関してお伺いします" at bounding box center [114, 135] width 109 height 18
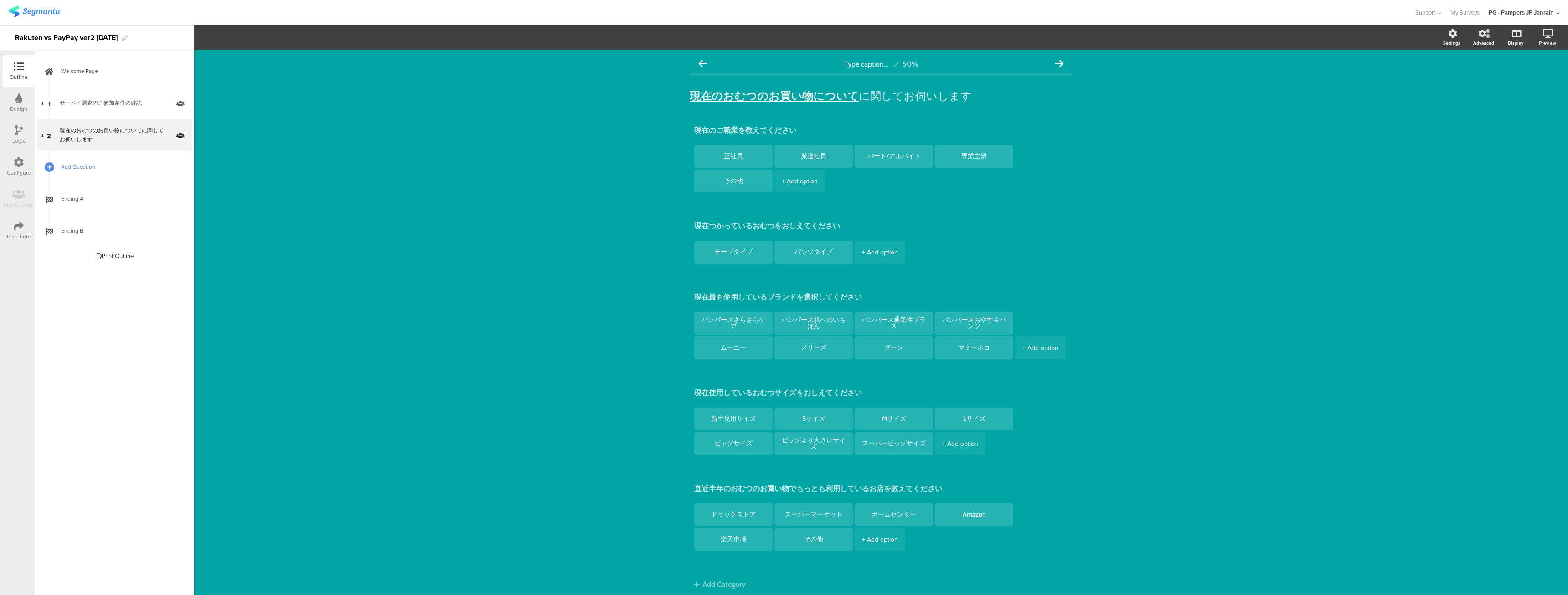
click at [104, 160] on link "Add Question" at bounding box center [114, 167] width 155 height 32
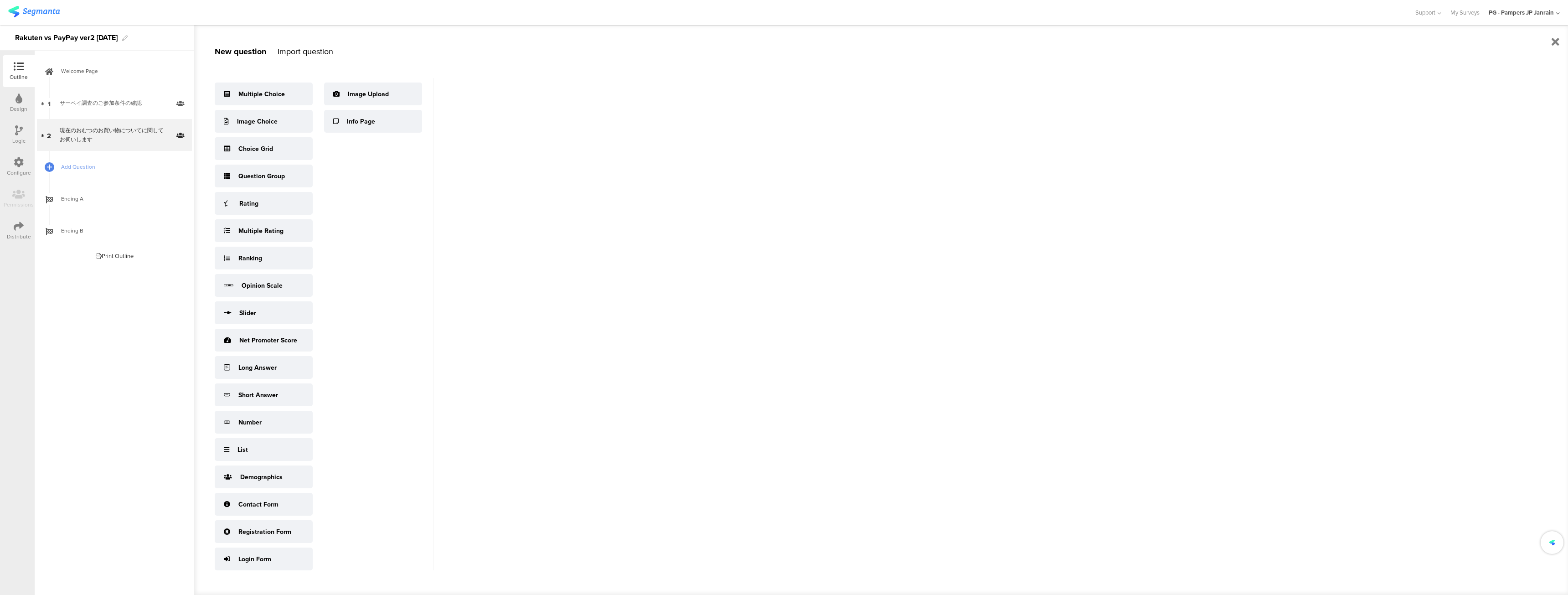
drag, startPoint x: 148, startPoint y: 382, endPoint x: 139, endPoint y: 337, distance: 45.9
click at [148, 379] on div "Welcome Page 1 サーベイ調査のご参加条件の確認 2 現在のおむつのお買い物についてに関してお伺いします Add Question Ending A" at bounding box center [114, 323] width 159 height 544
click at [94, 94] on link "1 サーベイ調査のご参加条件の確認" at bounding box center [114, 103] width 155 height 32
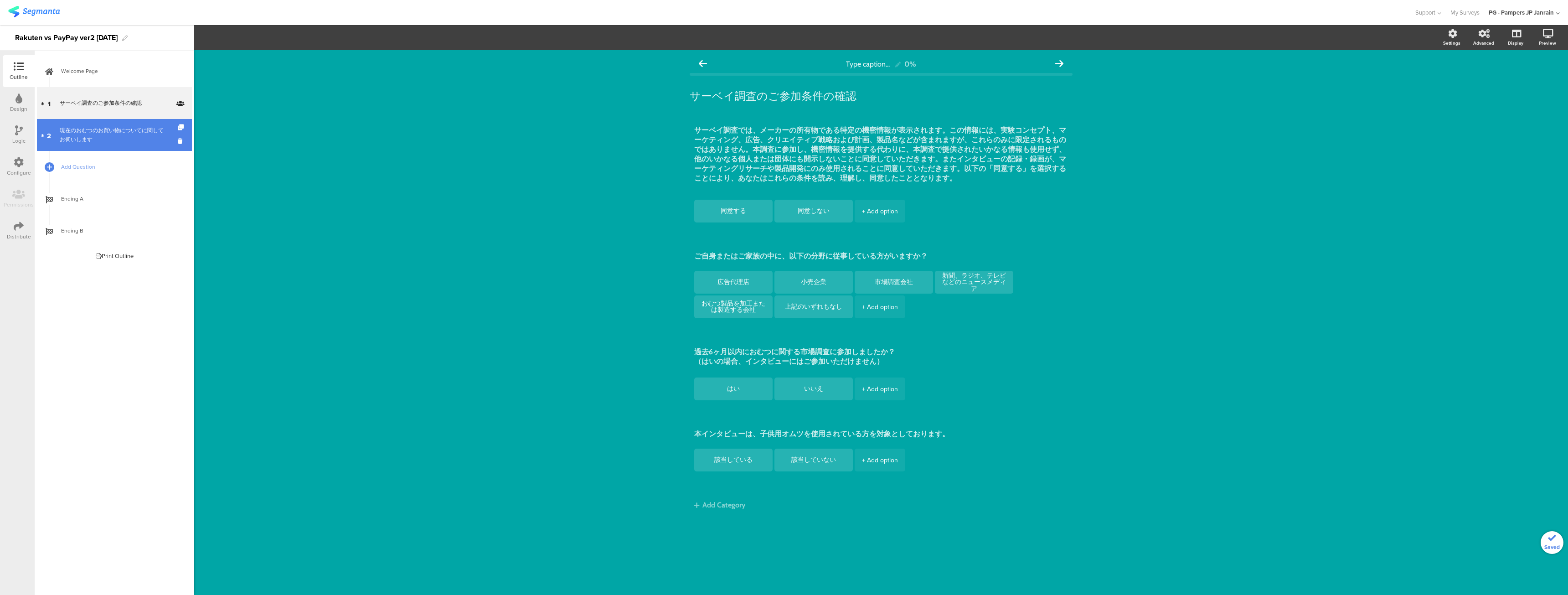
click at [85, 133] on div "現在のおむつのお買い物についてに関してお伺いします" at bounding box center [114, 135] width 109 height 18
click at [83, 164] on span "Add Question" at bounding box center [119, 167] width 117 height 9
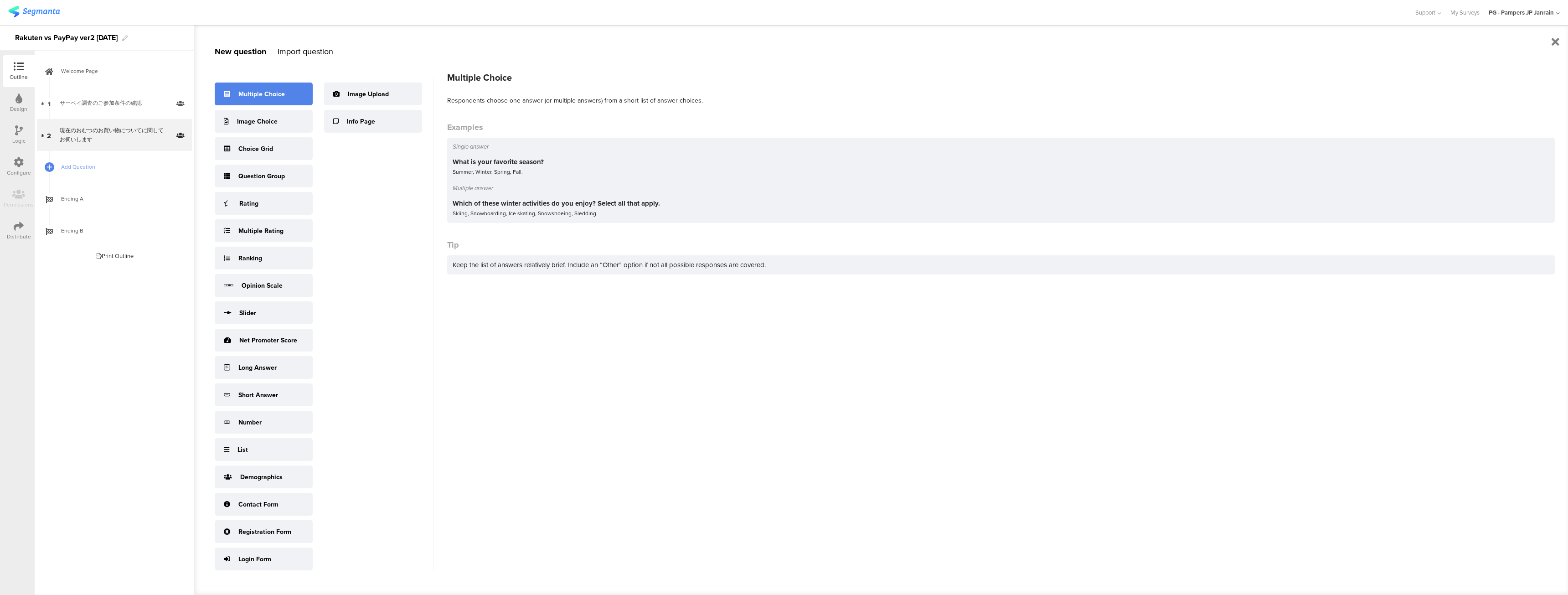
click at [261, 100] on div "Multiple Choice" at bounding box center [264, 94] width 98 height 23
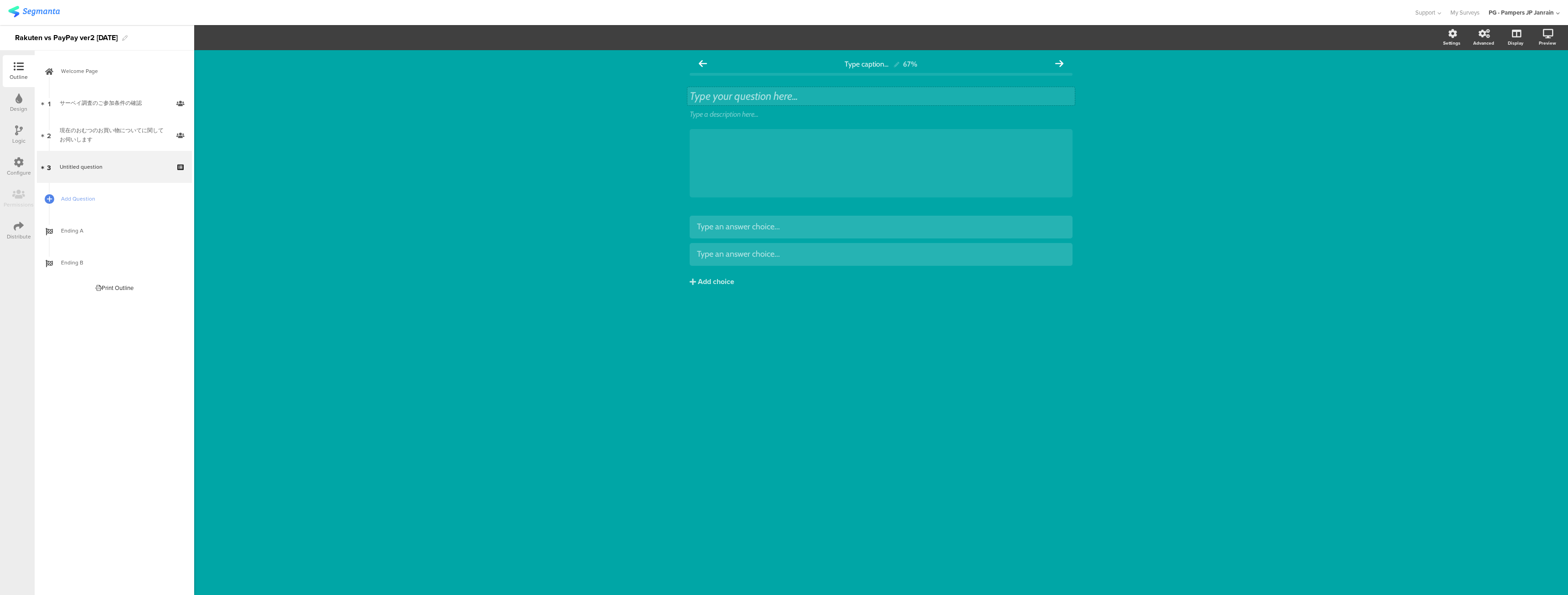
click at [723, 87] on div "Type your question here..." at bounding box center [881, 96] width 388 height 18
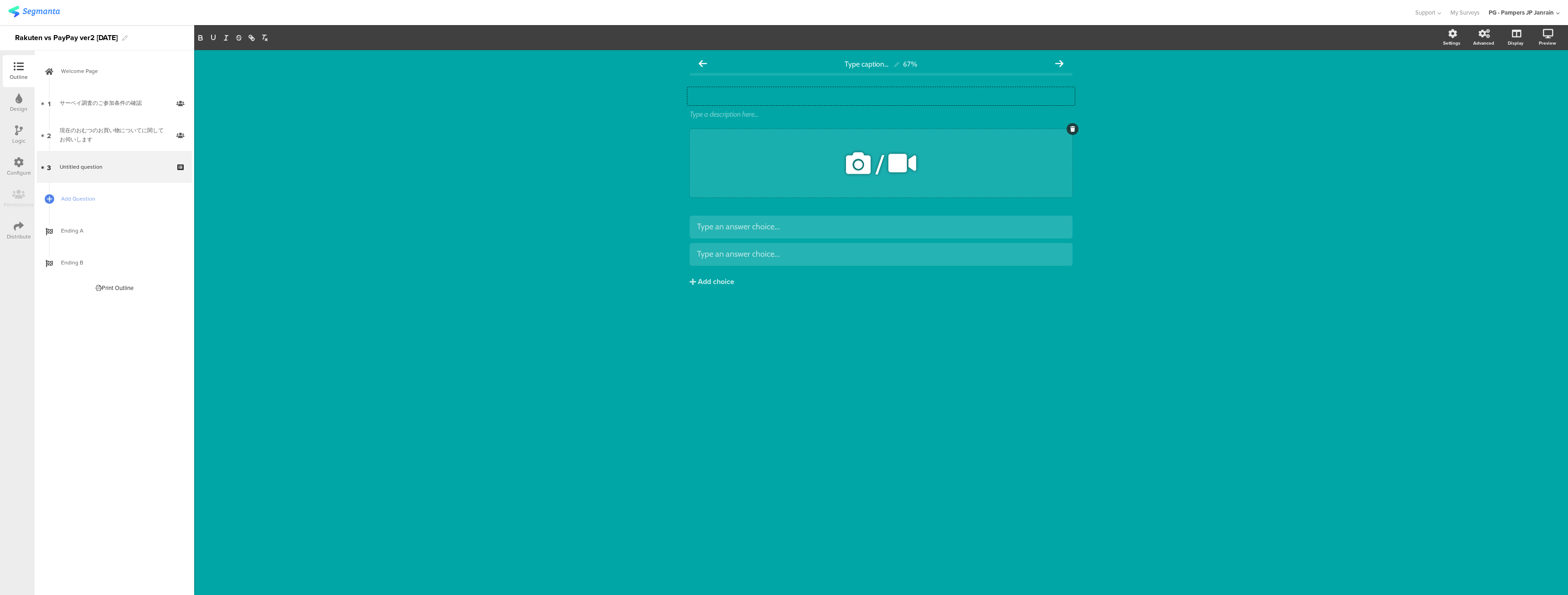
click at [732, 136] on div "/" at bounding box center [881, 163] width 383 height 68
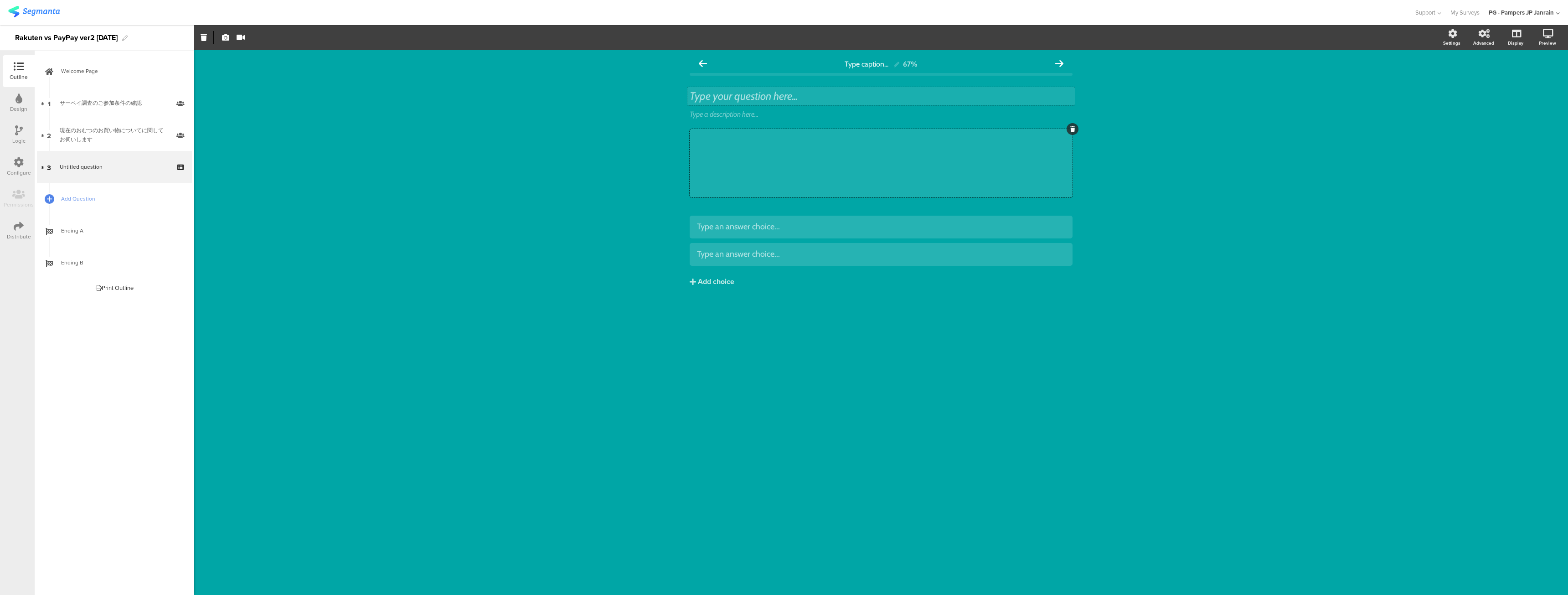
click at [730, 90] on div "Type your question here..." at bounding box center [881, 96] width 388 height 18
drag, startPoint x: 840, startPoint y: 205, endPoint x: 690, endPoint y: 210, distance: 150.1
click at [839, 204] on div "あなたが意図的に収集しているポイントについて全て選択してください. あなたが意図的に収集しているポイントについて全て選択してください. Type a desc…" at bounding box center [881, 143] width 383 height 126
drag, startPoint x: 631, startPoint y: 195, endPoint x: 545, endPoint y: 188, distance: 86.3
click at [631, 195] on div "Type caption... 67% あなたが意図的に収集しているポイントについて全て選択してください. あなたが意図的に収集しているポイントについて全て選…" at bounding box center [881, 322] width 1374 height 545
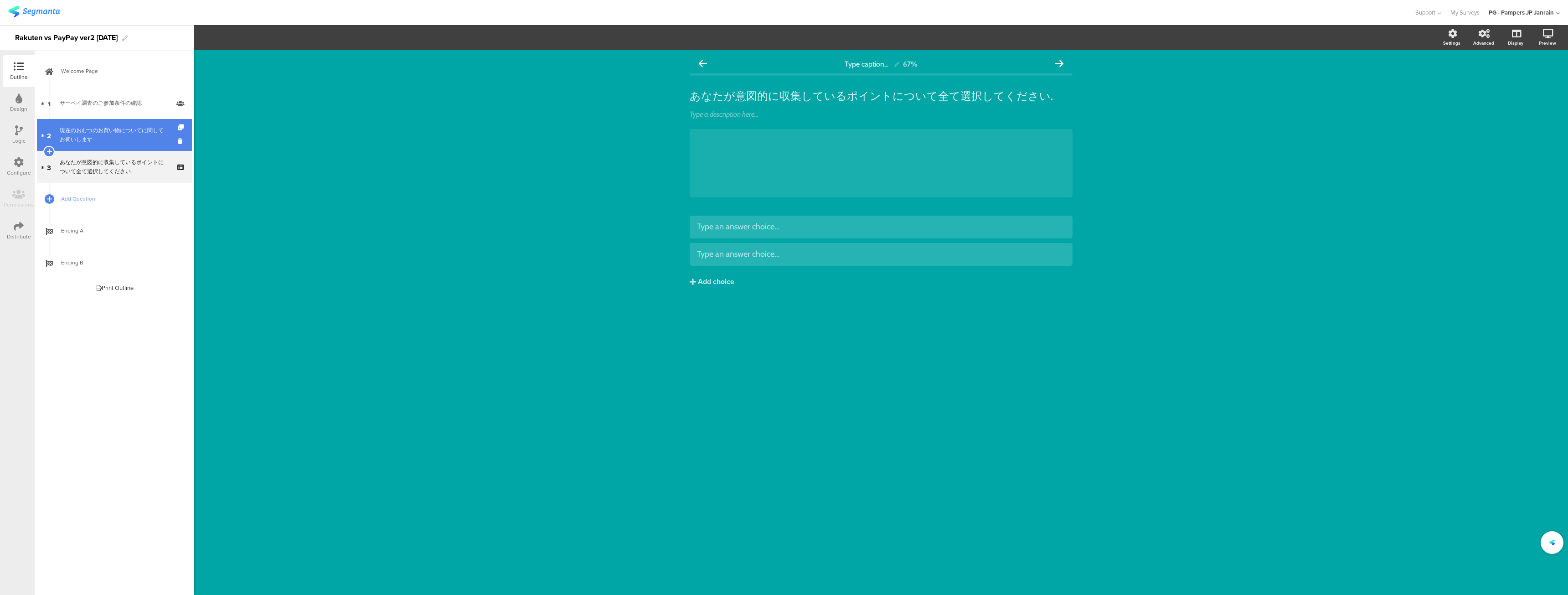
click at [122, 144] on div "現在のおむつのお買い物についてに関してお伺いします" at bounding box center [114, 135] width 109 height 18
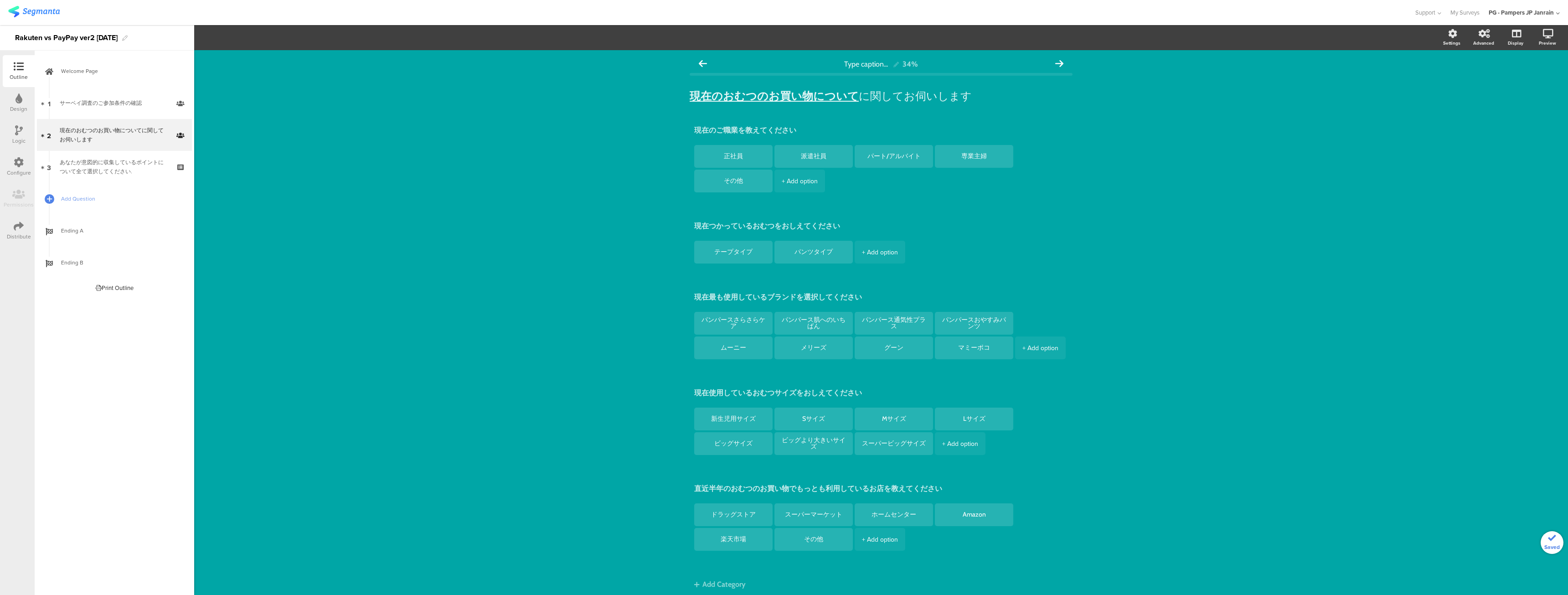
drag, startPoint x: 121, startPoint y: 166, endPoint x: 323, endPoint y: 177, distance: 202.3
click at [121, 166] on div "あなたが意図的に収集しているポイントについて全て選択してください." at bounding box center [114, 167] width 109 height 18
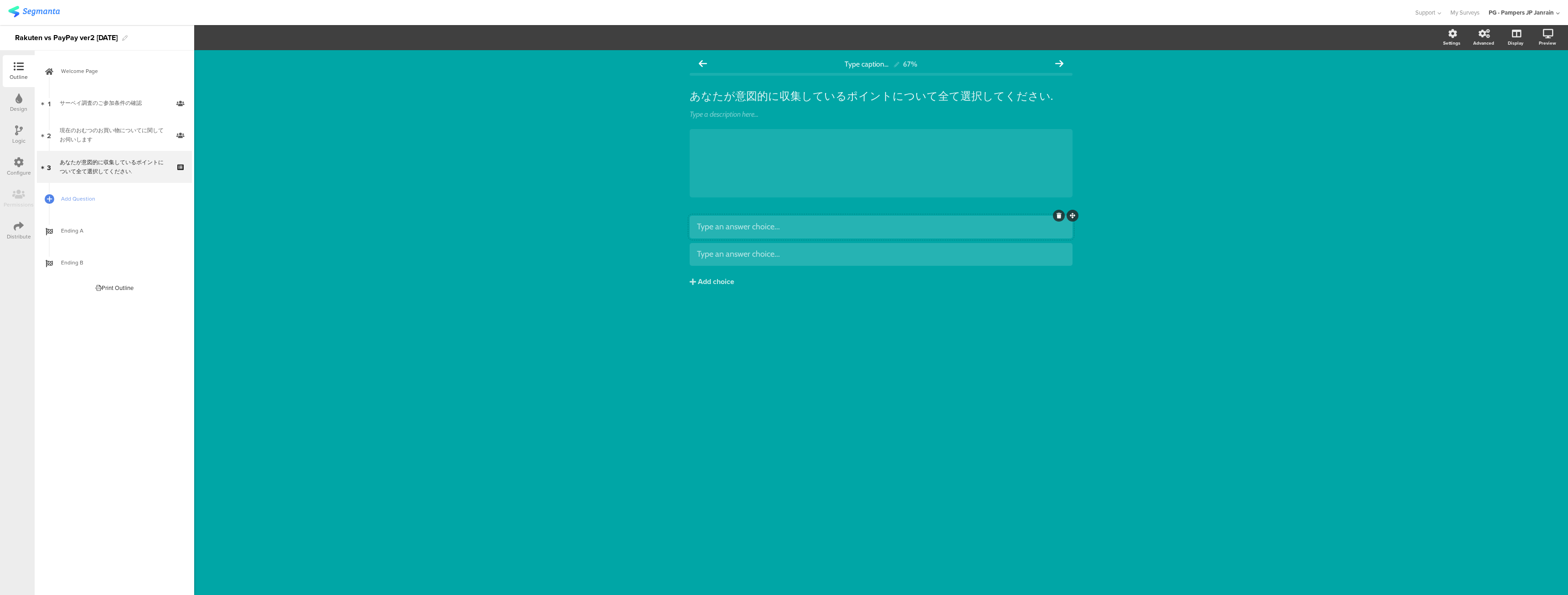
drag, startPoint x: 735, startPoint y: 201, endPoint x: 730, endPoint y: 225, distance: 24.5
click at [736, 204] on div "あなたが意図的に収集しているポイントについて全て選択してください. あなたが意図的に収集しているポイントについて全て選択してください. Type a desc…" at bounding box center [881, 143] width 383 height 126
click at [849, 261] on div at bounding box center [881, 254] width 368 height 15
click at [240, 40] on span "Choice options" at bounding box center [245, 37] width 49 height 10
click at [295, 97] on span at bounding box center [300, 98] width 13 height 7
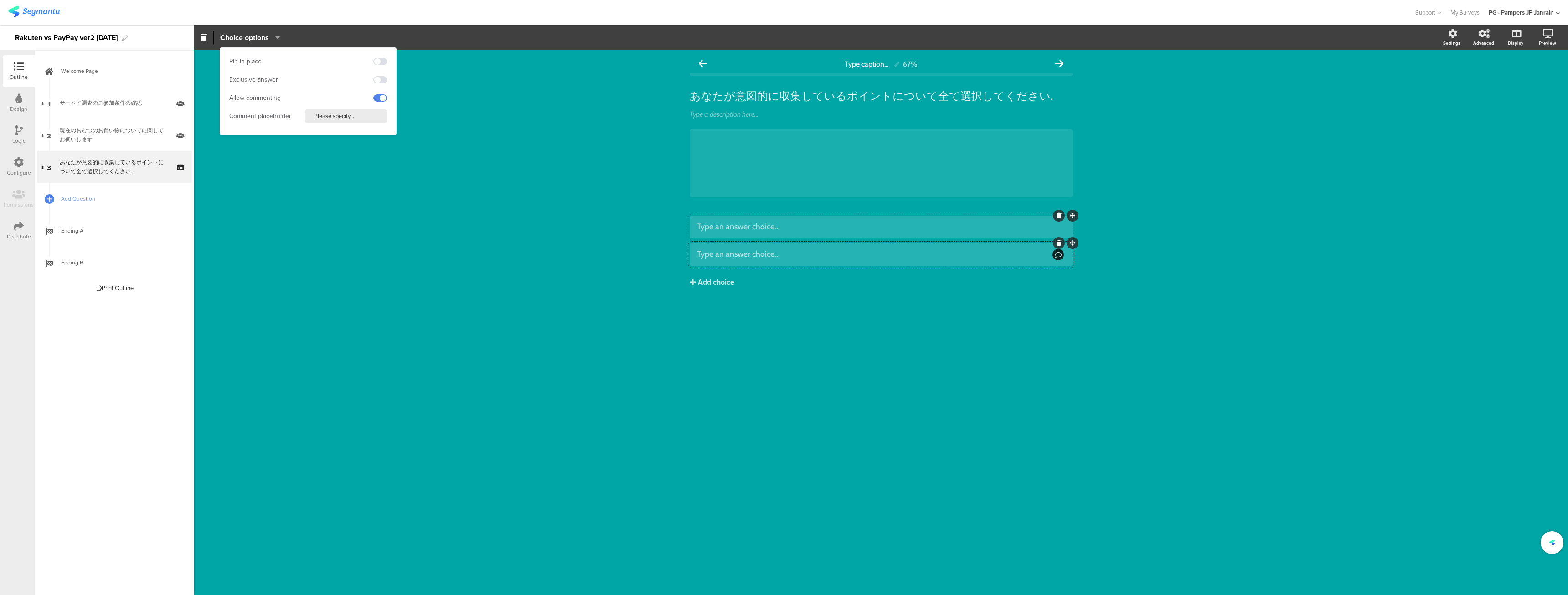
click at [343, 119] on input "Please specify..." at bounding box center [346, 116] width 82 height 13
click at [440, 119] on div "Type caption... 67% あなたが意図的に収集しているポイントについて全て選択してください. あなたが意図的に収集しているポイントについて全て選…" at bounding box center [881, 322] width 1374 height 545
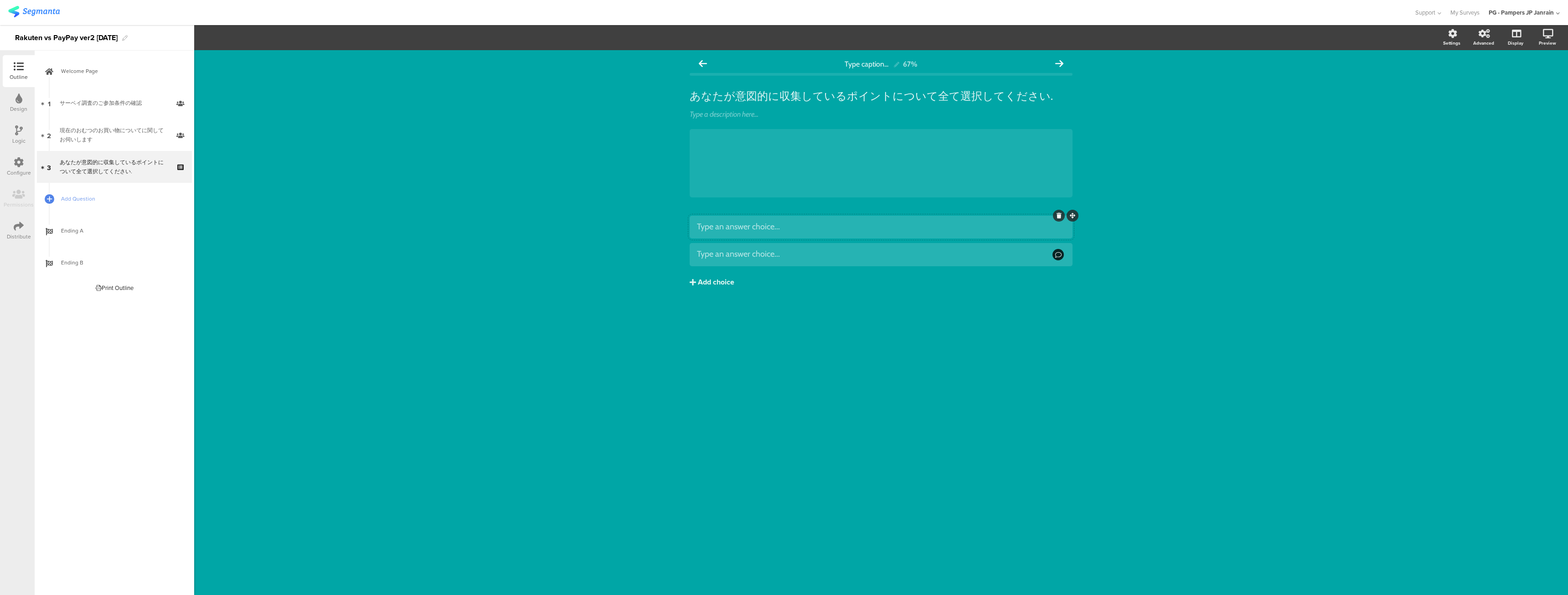
click at [716, 279] on div "Add choice" at bounding box center [716, 283] width 37 height 10
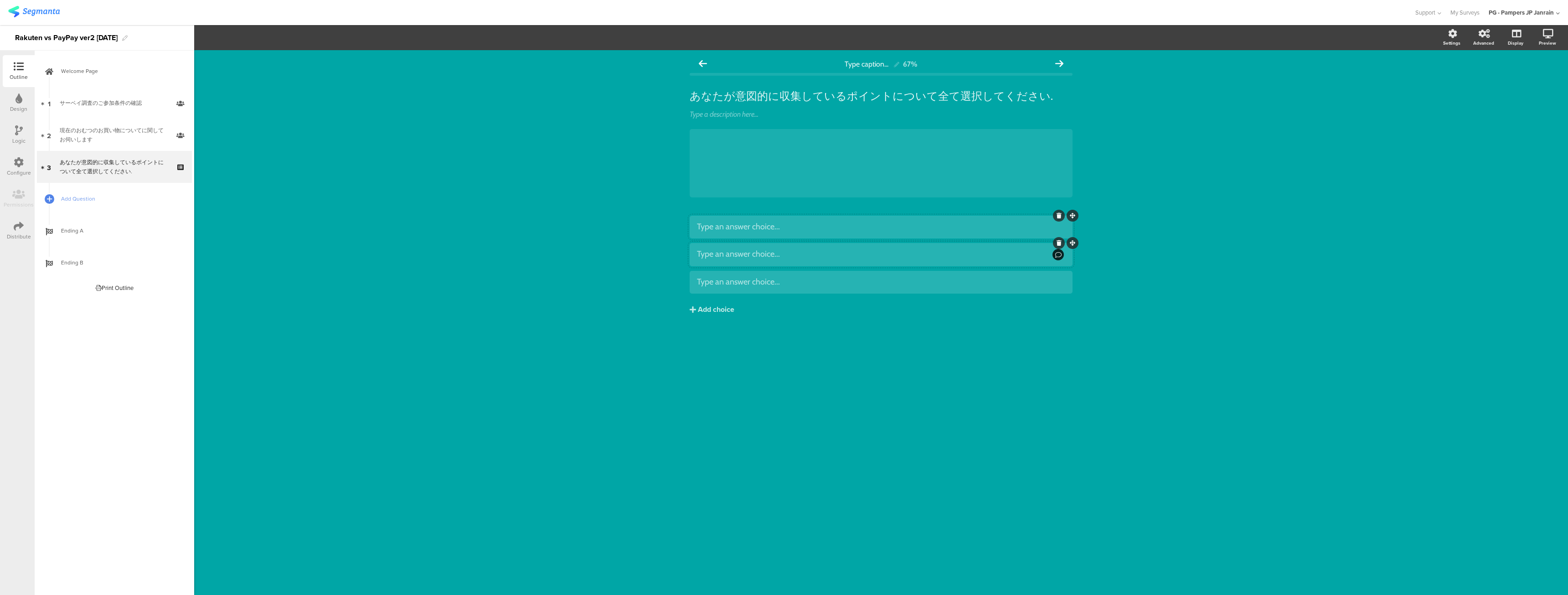
click at [1059, 256] on icon at bounding box center [1059, 255] width 6 height 6
click at [1057, 244] on icon at bounding box center [1059, 243] width 5 height 5
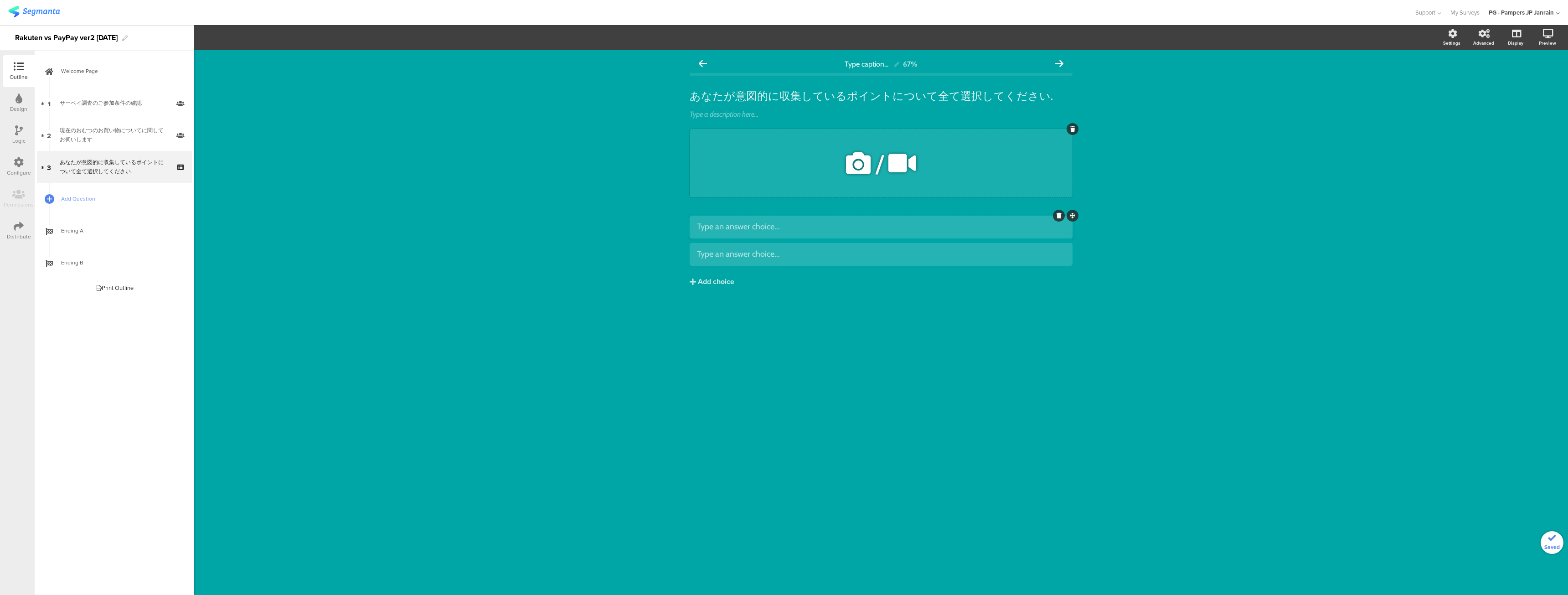
click at [783, 167] on div "/" at bounding box center [881, 163] width 383 height 68
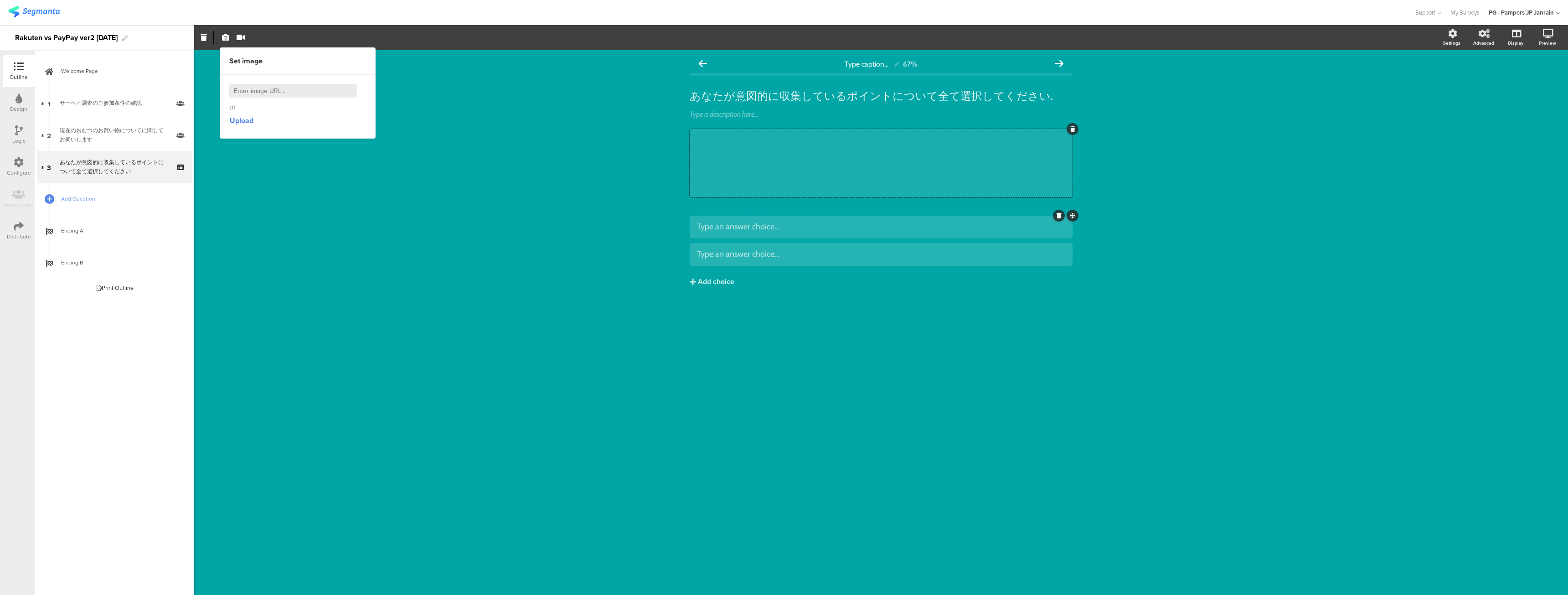
click at [326, 273] on div "Type caption... 67% あなたが意図的に収集しているポイントについて全て選択してください. あなたが意図的に収集しているポイントについて全て選…" at bounding box center [881, 322] width 1374 height 545
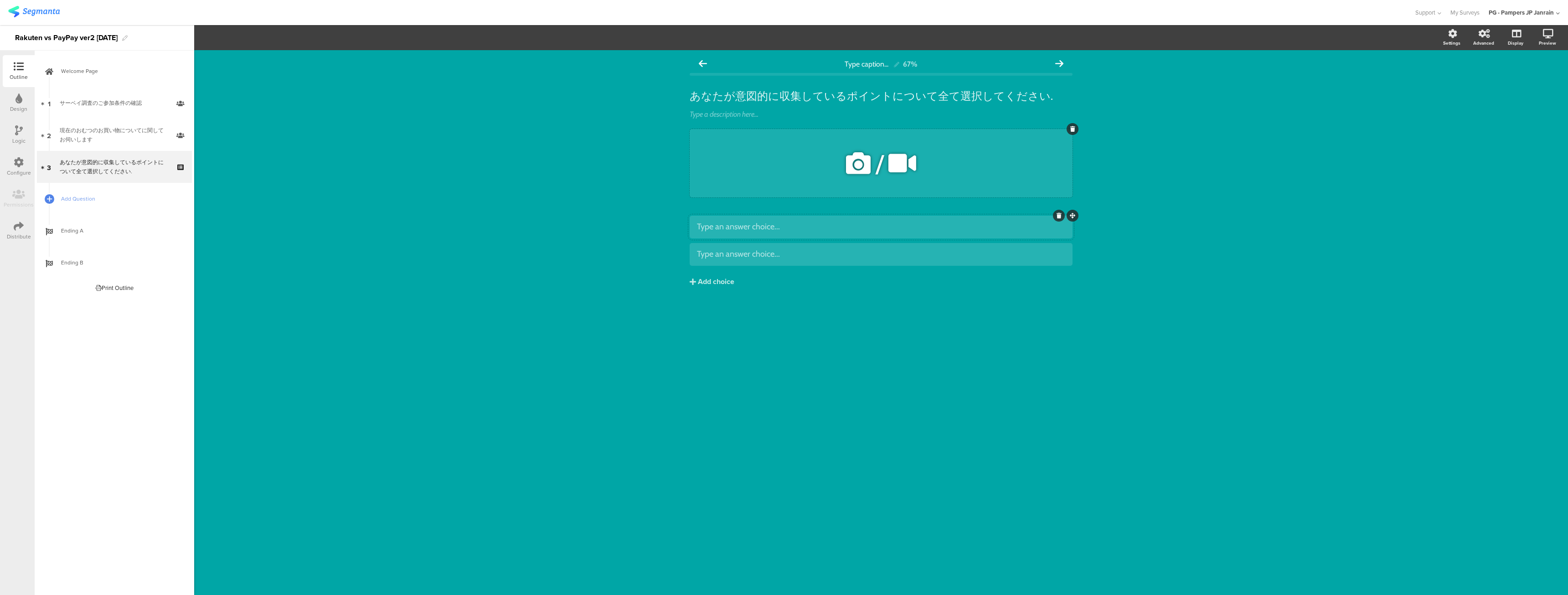
click at [783, 147] on div "/" at bounding box center [881, 163] width 383 height 68
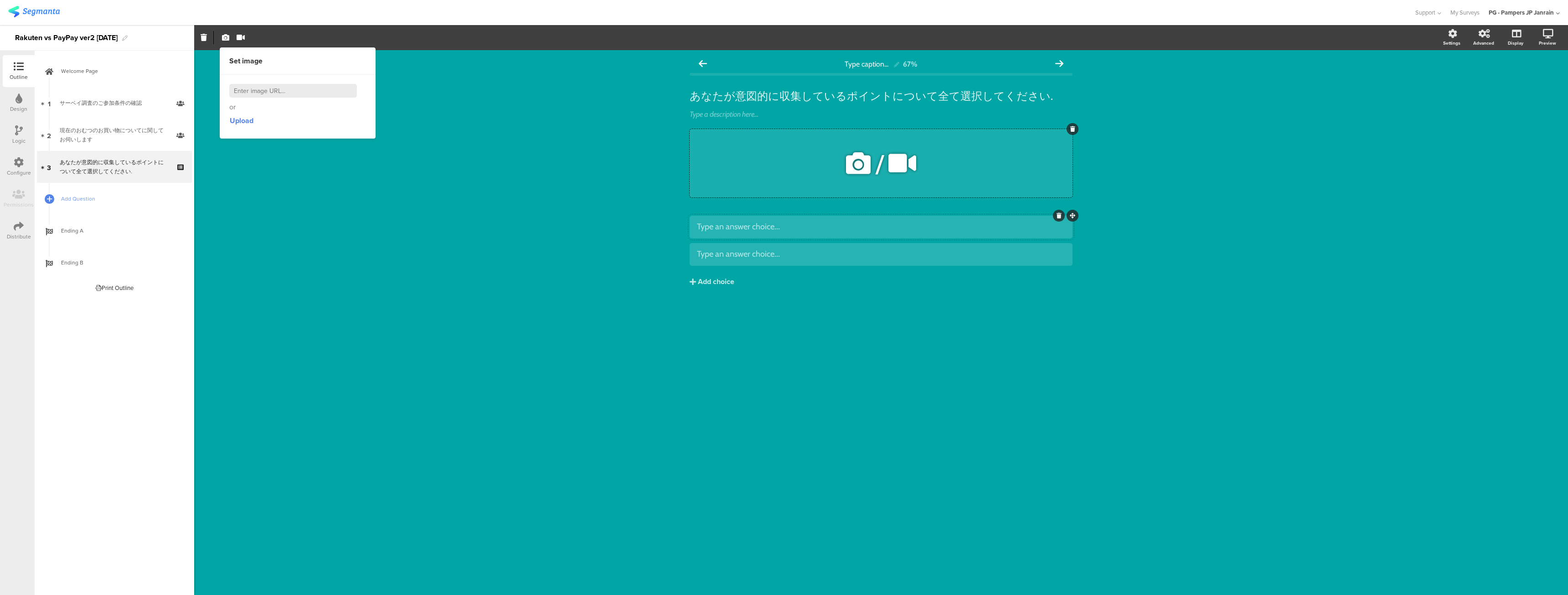
click at [1071, 130] on icon at bounding box center [1073, 129] width 5 height 5
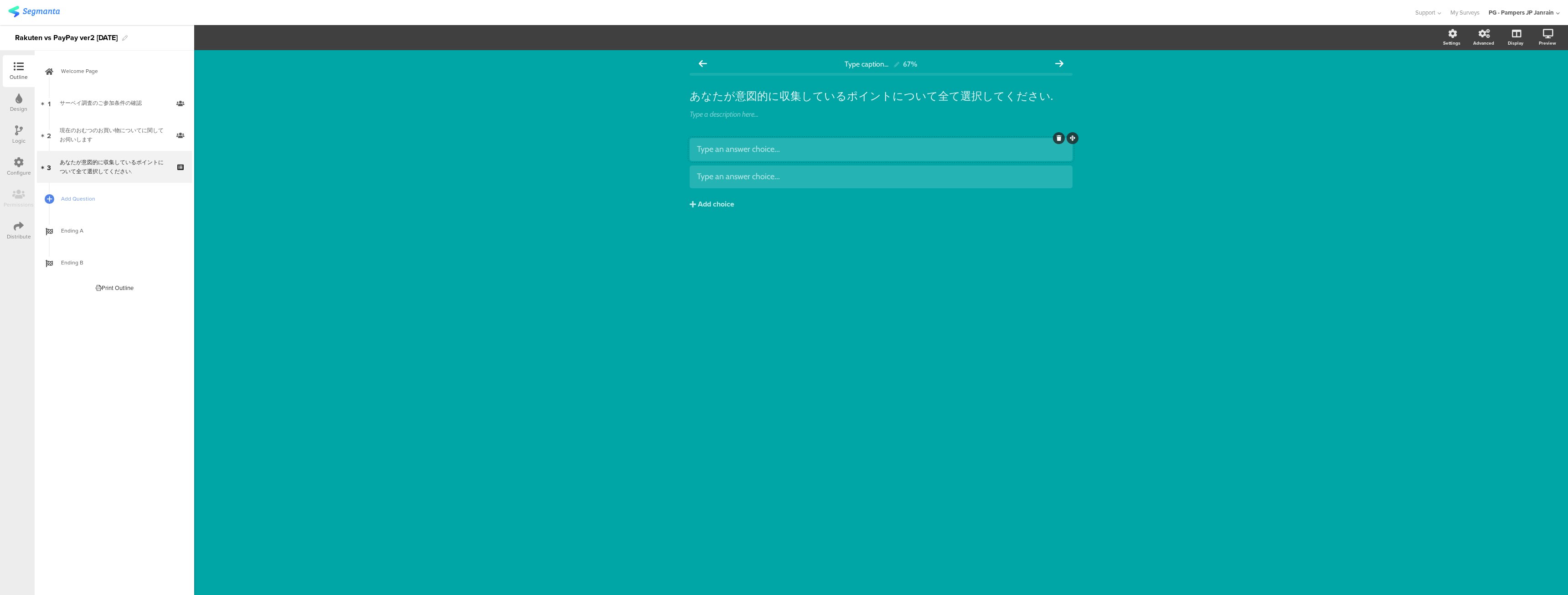
click at [0, 0] on icon at bounding box center [0, 0] width 0 height 0
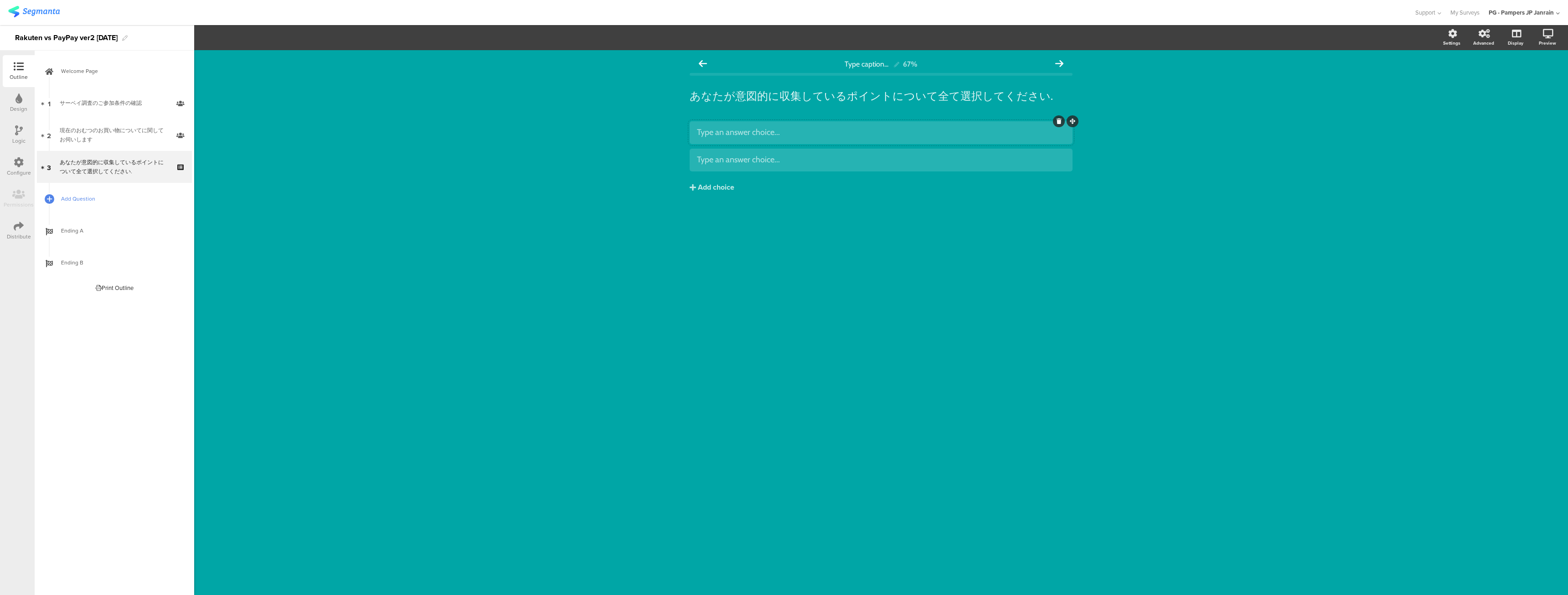
click at [70, 194] on link "Add Question" at bounding box center [114, 199] width 155 height 32
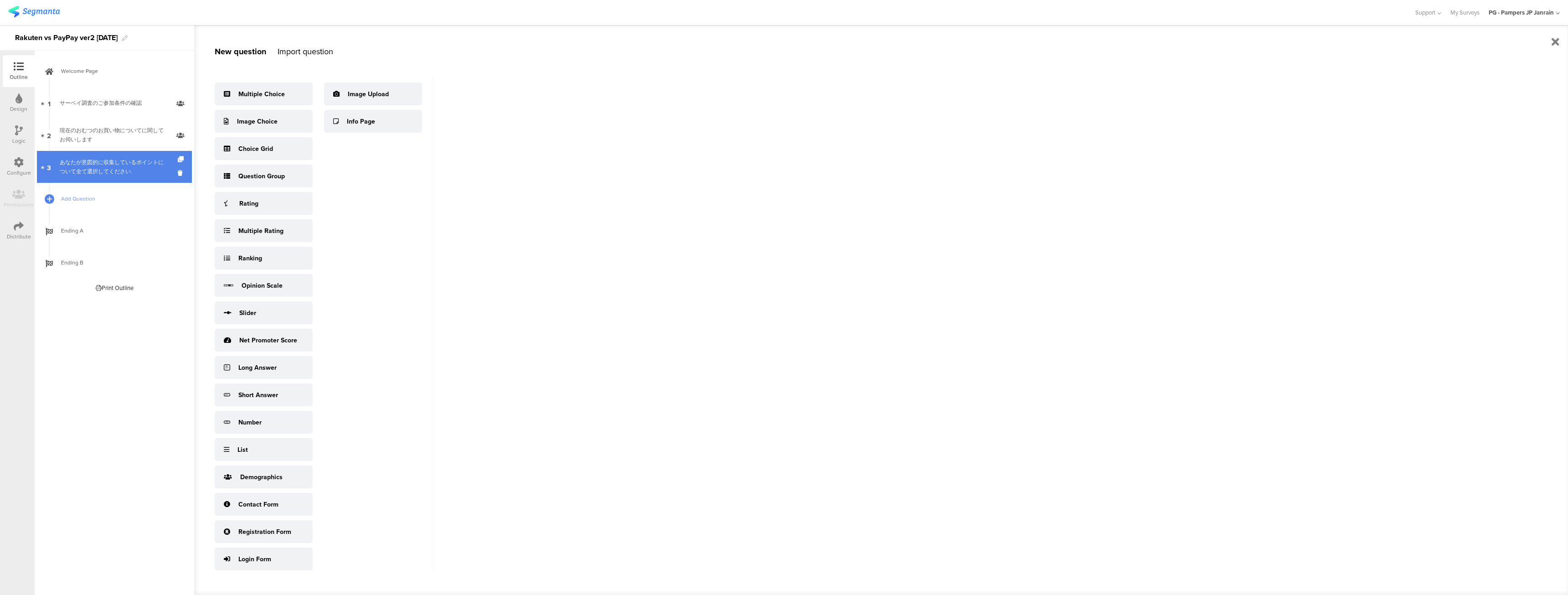
click at [77, 161] on div "あなたが意図的に収集しているポイントについて全て選択してください." at bounding box center [114, 167] width 109 height 18
click at [20, 109] on div "Design" at bounding box center [18, 108] width 17 height 8
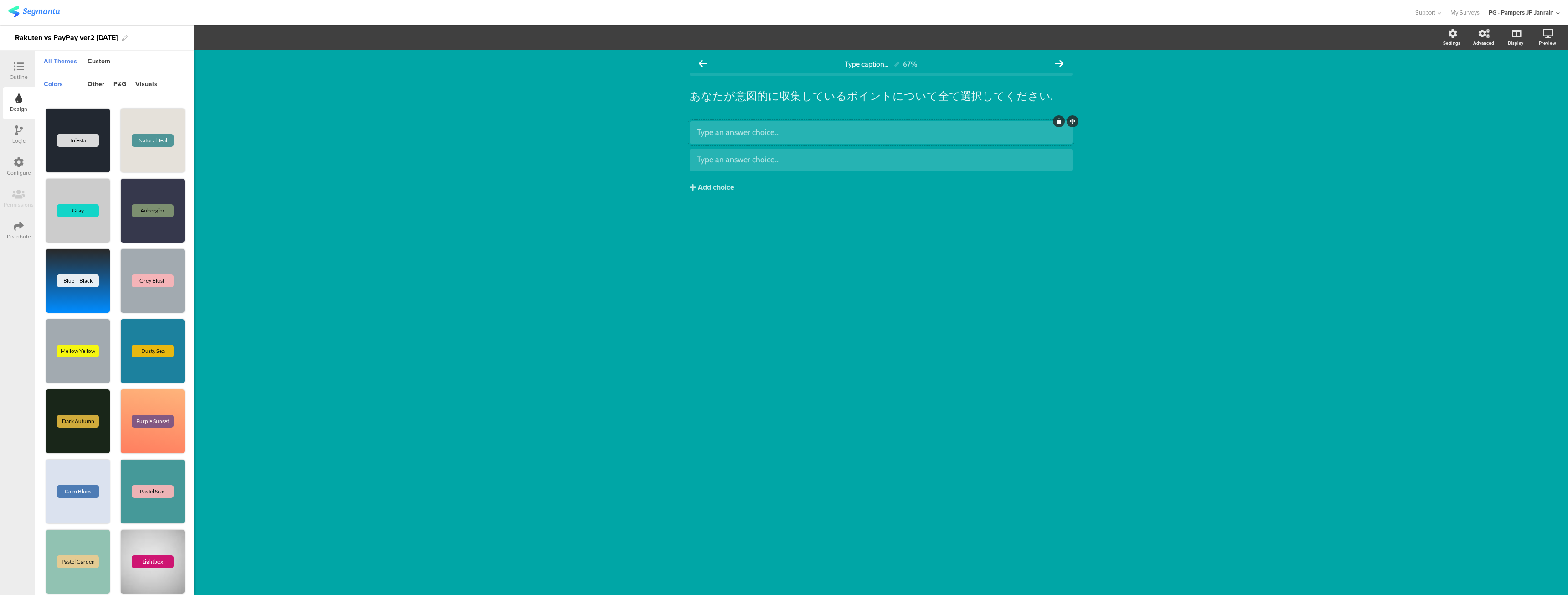
click at [26, 69] on div at bounding box center [19, 67] width 18 height 12
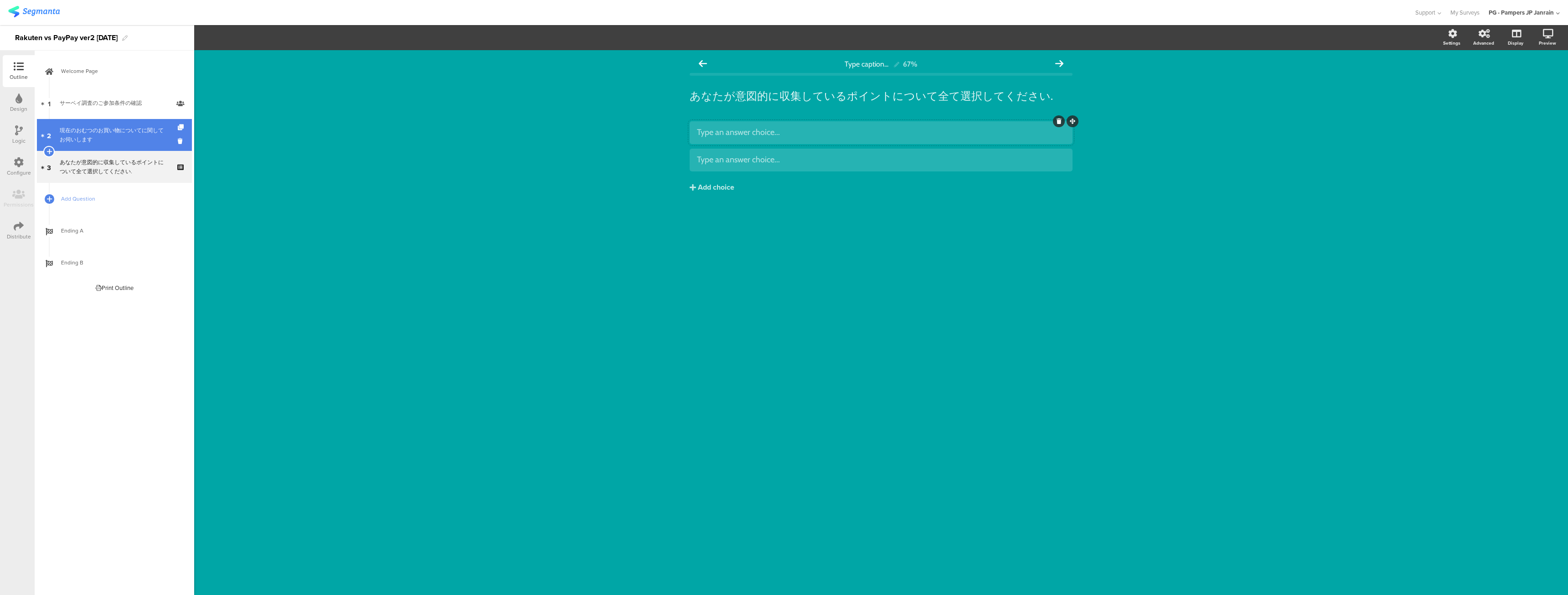
click at [91, 149] on link "2 現在のおむつのお買い物についてに関してお伺いします" at bounding box center [114, 135] width 155 height 32
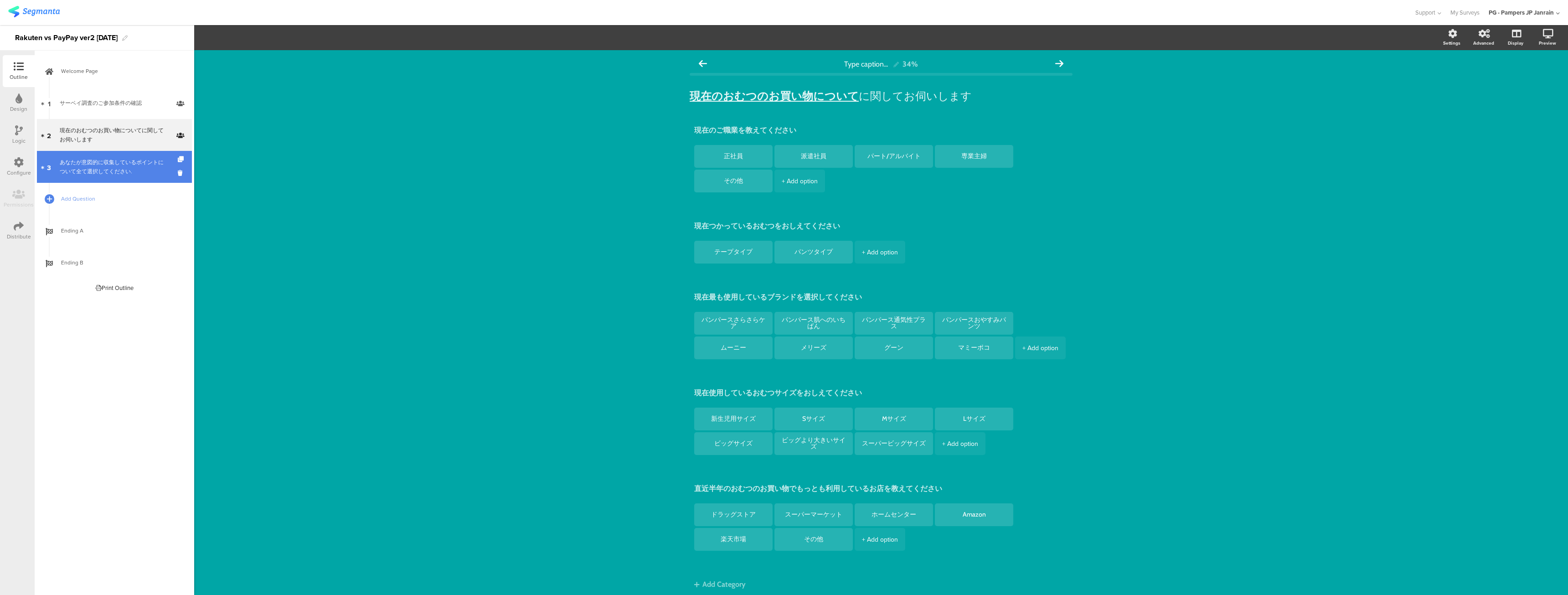
click at [111, 170] on div "あなたが意図的に収集しているポイントについて全て選択してください." at bounding box center [114, 167] width 109 height 18
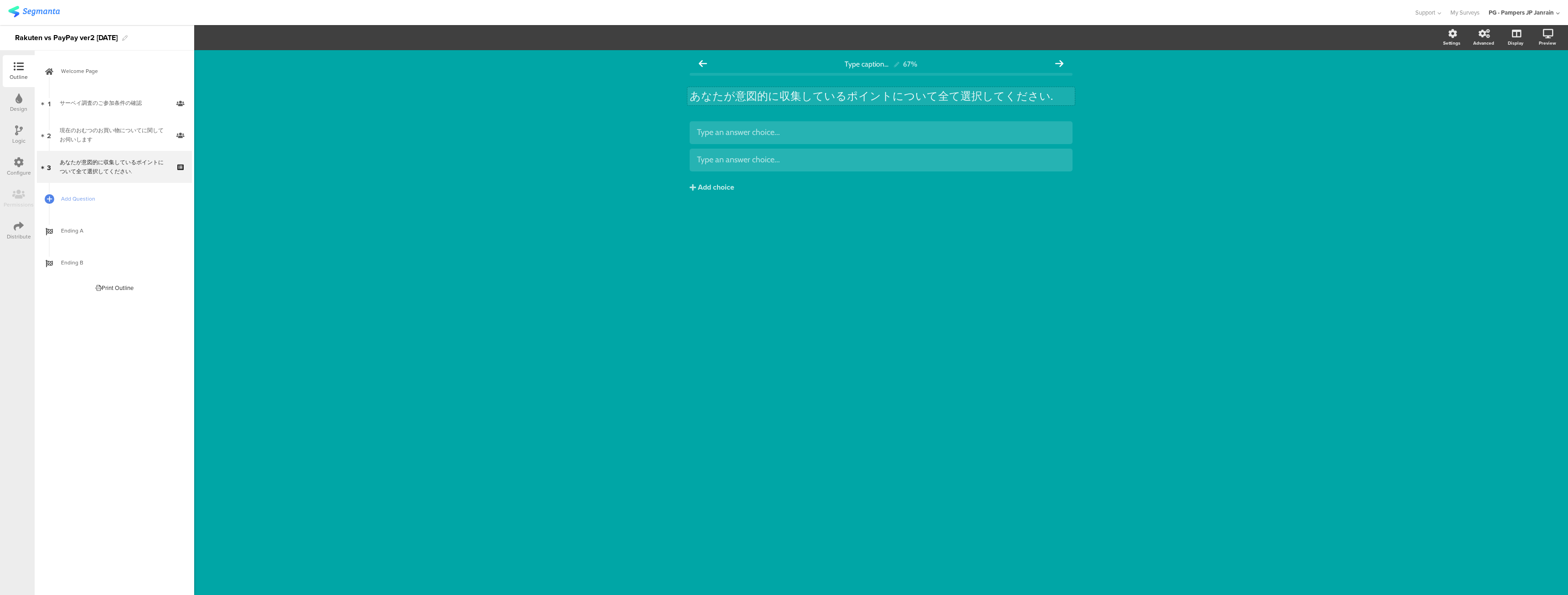
click at [918, 96] on div "あなたが意図的に収集しているポイントについて全て選択してください. あなたが意図的に収集しているポイントについて全て選択してください." at bounding box center [881, 96] width 388 height 18
click at [841, 90] on p "あなたが意図的に収集しているポイントについて全て選択してください." at bounding box center [881, 96] width 383 height 13
click at [819, 96] on p "あなたが意図的に収集しているポイントについて全て選択してください." at bounding box center [881, 96] width 383 height 13
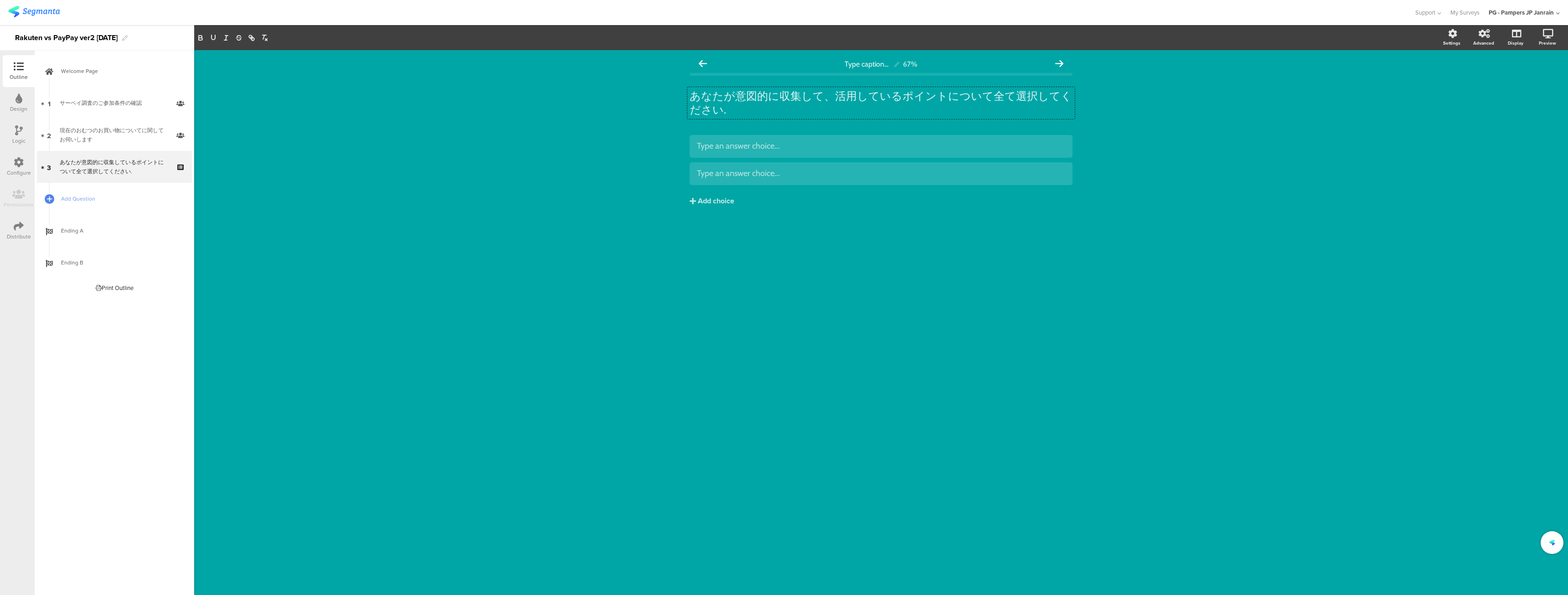
click at [1163, 336] on div "Type caption... 67% あなたが意図的に収集して、活用しているポイントについて全て選択してください. あなたが意図的に収集して、活用しているポ…" at bounding box center [881, 322] width 1374 height 545
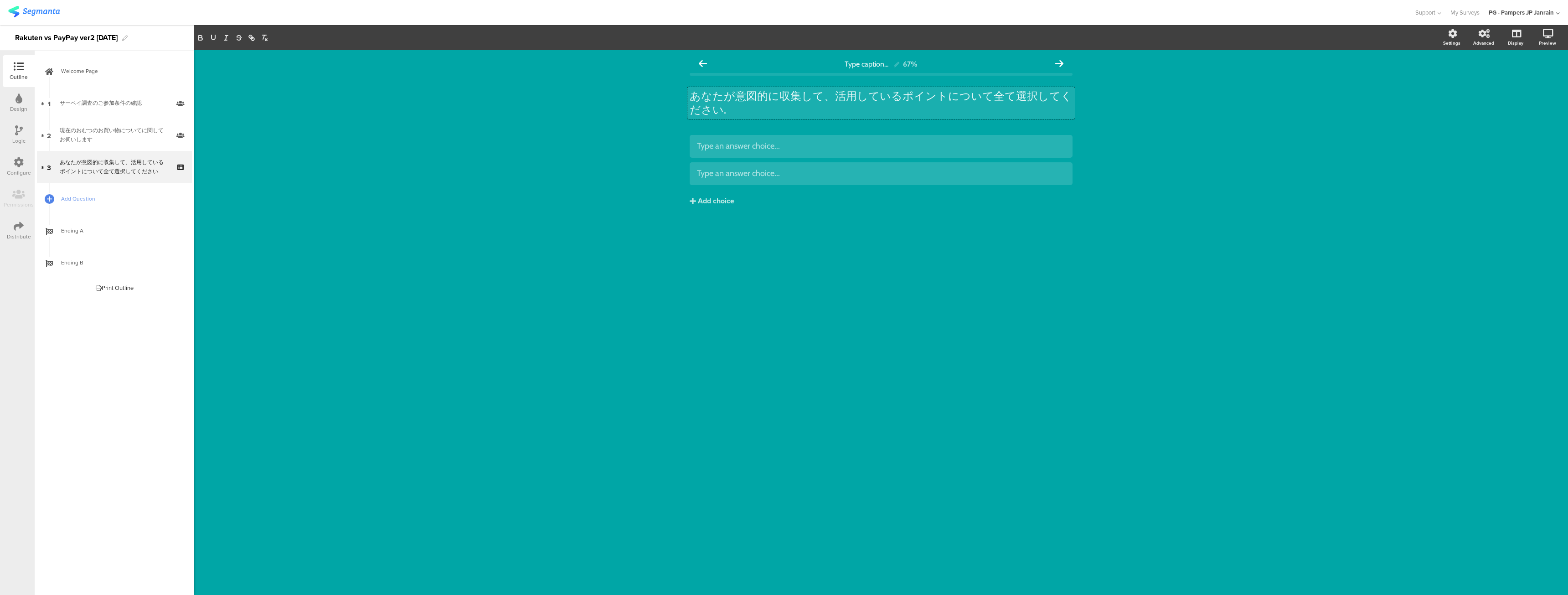
click at [833, 92] on div "あなたが意図的に収集して、活用しているポイントについて全て選択してください. あなたが意図的に収集して、活用しているポイントについて全て選択してください. あ…" at bounding box center [881, 103] width 388 height 32
drag, startPoint x: 853, startPoint y: 94, endPoint x: 847, endPoint y: 96, distance: 6.3
click at [853, 94] on p "あなたが意図的に収集したり活用しているポイントについて全て選択してください." at bounding box center [881, 103] width 383 height 27
click at [830, 93] on p "あなたが意図的に収集したり活用しているポイントについて全て選択してください." at bounding box center [881, 103] width 383 height 27
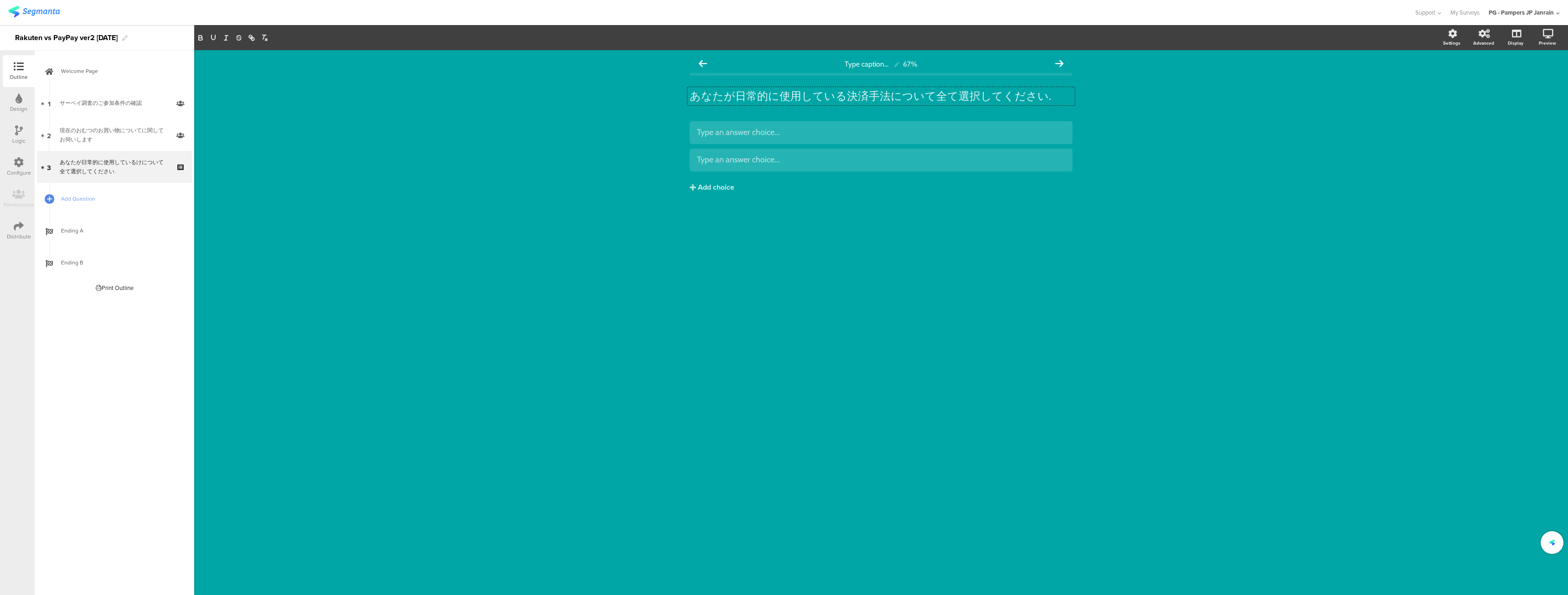
click at [791, 300] on div "Type caption... 67% あなたが日常的に使用している決済手法について全て選択してください. あなたが日常的に使用している決済手法について全て選…" at bounding box center [881, 322] width 1374 height 545
click at [761, 120] on div "Type caption... 67% あなたが日常的に使用している決済手法について全て選択してください. あなたが日常的に使用している決済手法について全て選…" at bounding box center [881, 143] width 383 height 176
click at [766, 96] on div "あなたが日常的に使用している決済手法について全て選択してください. あなたが日常的に使用している決済手法について全て選択してください." at bounding box center [881, 96] width 388 height 18
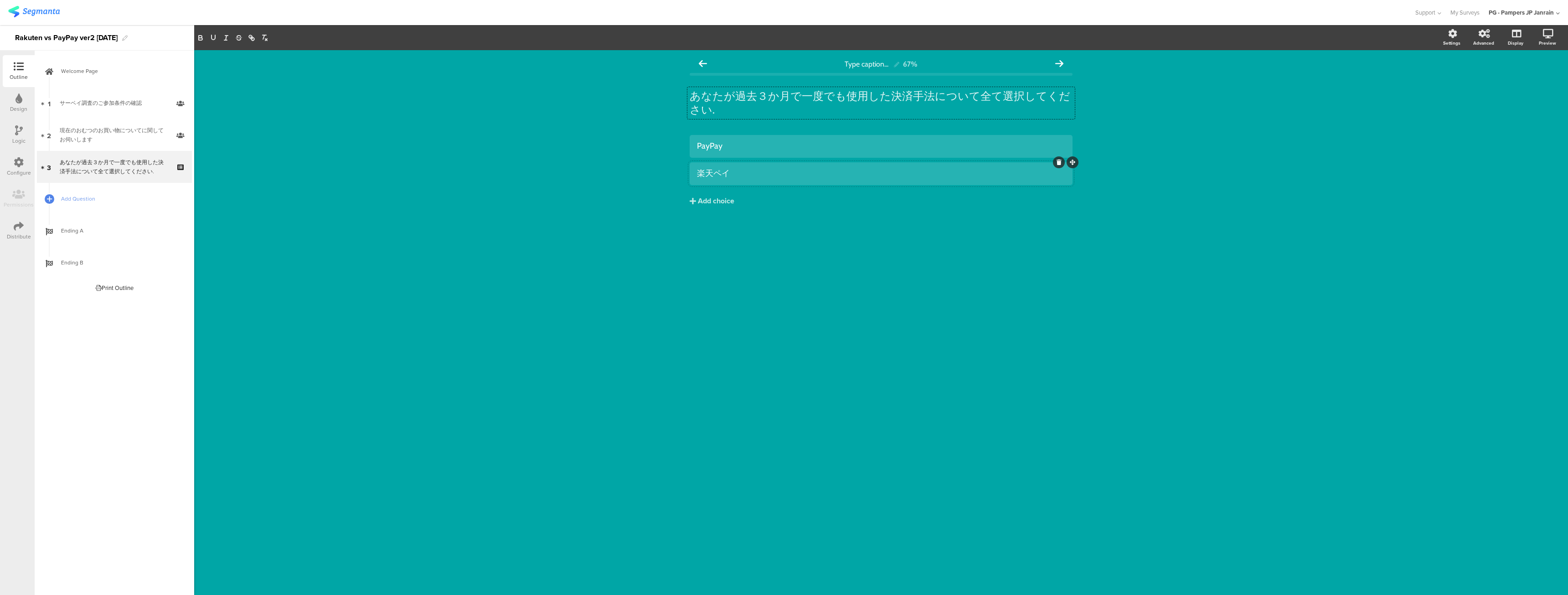
click at [705, 186] on div "PayPay 楽天ペイ Add choice" at bounding box center [881, 174] width 383 height 77
click at [704, 202] on div "Add choice" at bounding box center [716, 202] width 37 height 10
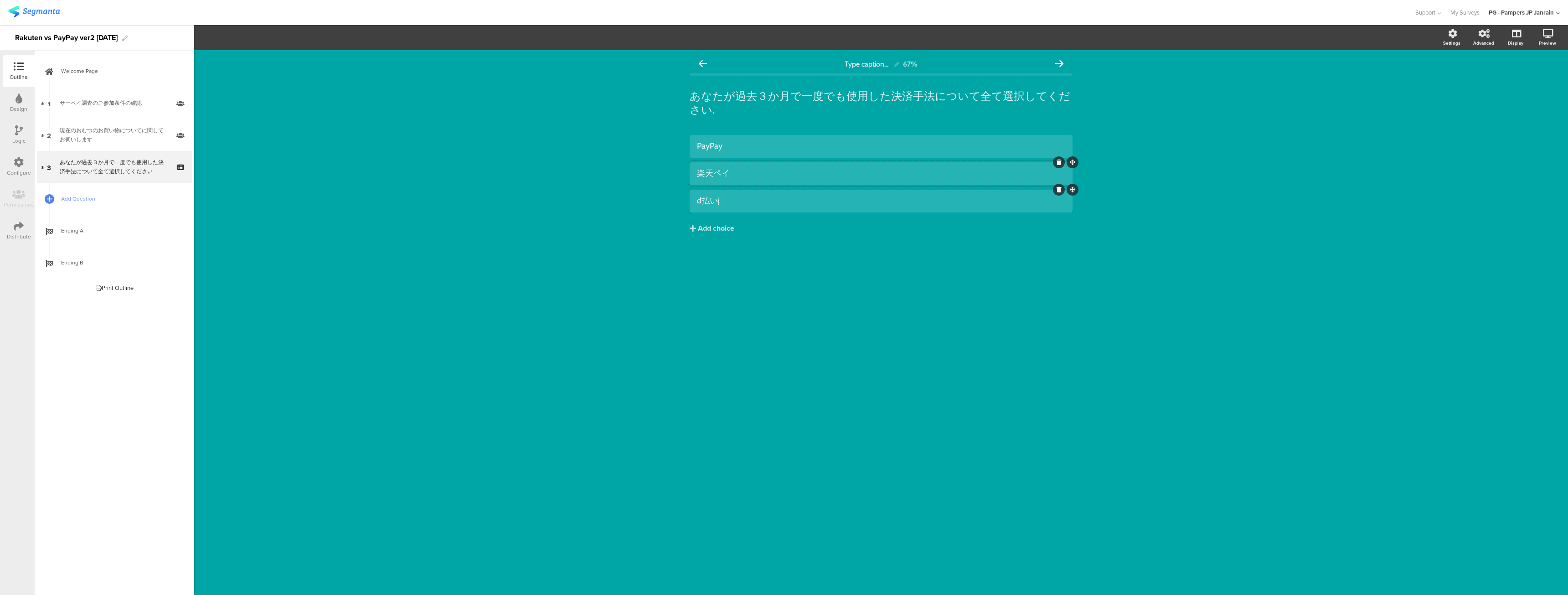
click at [740, 201] on div "d払いj" at bounding box center [881, 200] width 368 height 10
click at [724, 230] on div "Add choice" at bounding box center [716, 229] width 37 height 10
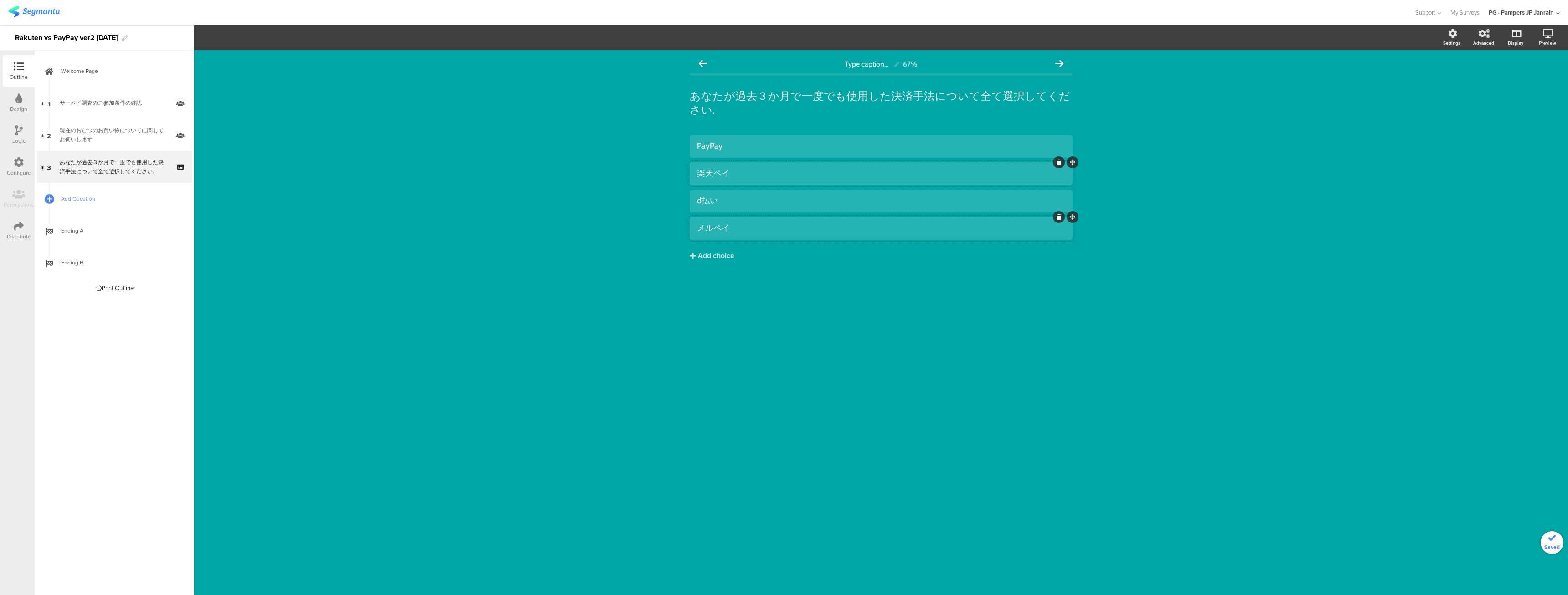
drag, startPoint x: 735, startPoint y: 346, endPoint x: 729, endPoint y: 336, distance: 11.7
click at [735, 345] on div "Type caption... 67% あなたが過去３か月で一度でも使用した決済手法について全て選択してください. あなたが過去３か月で一度でも使用した決済手…" at bounding box center [881, 322] width 1374 height 545
click at [710, 144] on div "PayPay" at bounding box center [881, 146] width 368 height 10
click at [439, 143] on div "Type caption... 67% あなたが過去３か月で一度でも使用した決済手法について全て選択してください. あなたが過去３か月で一度でも使用した決済手…" at bounding box center [881, 322] width 1374 height 545
click at [775, 255] on button "Add choice" at bounding box center [881, 255] width 383 height 23
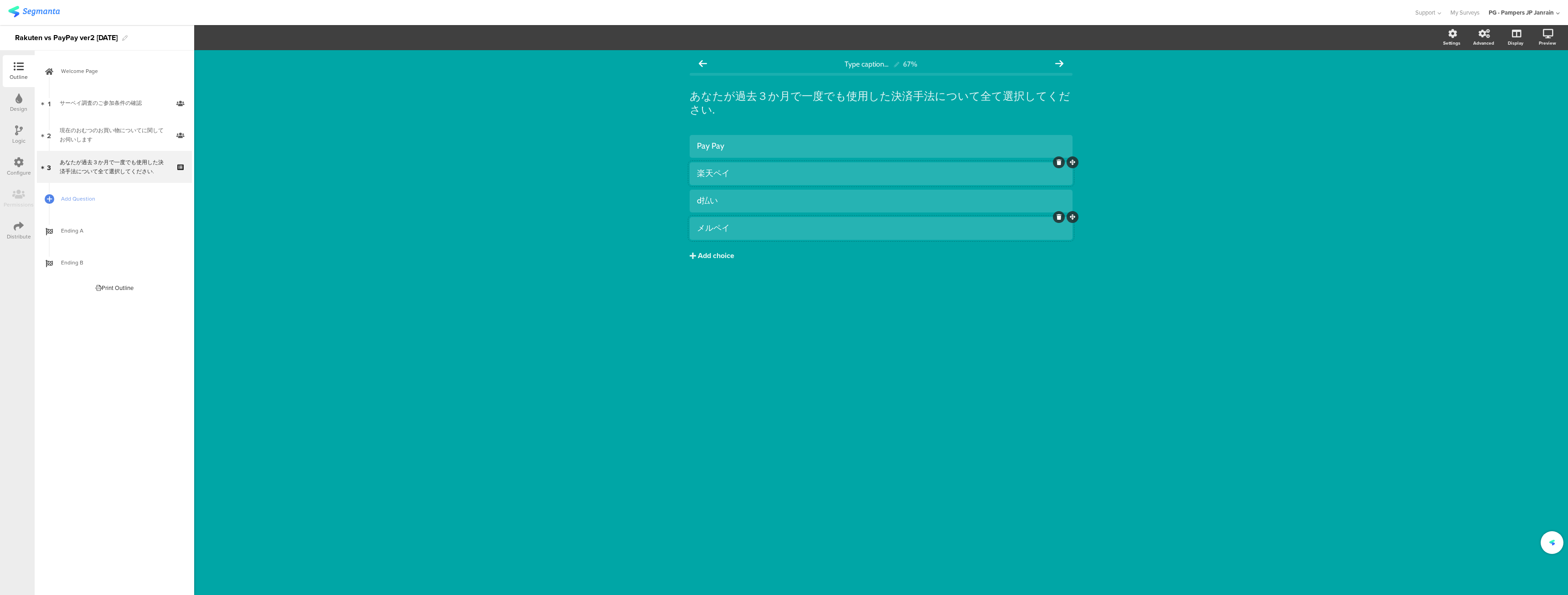
click at [714, 253] on div "Add choice" at bounding box center [716, 256] width 37 height 10
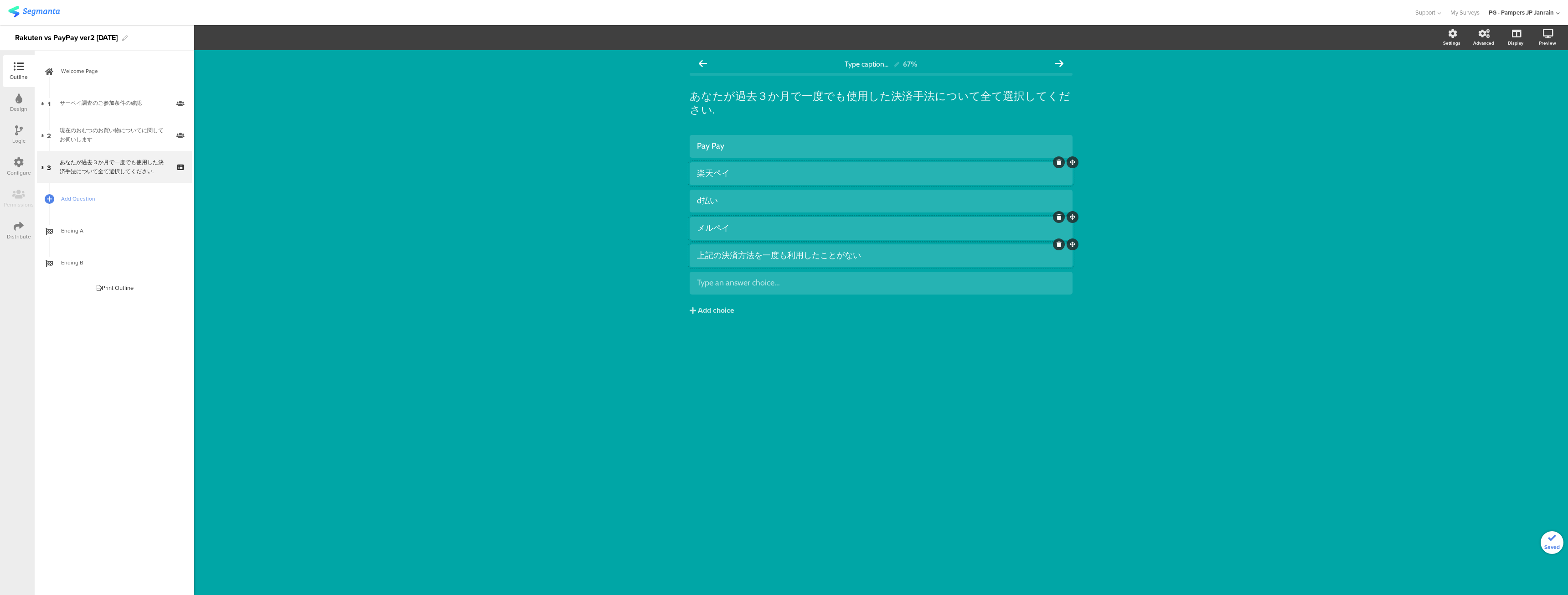
click at [741, 353] on div "Pay Pay 楽天ペイ d払い" at bounding box center [881, 244] width 383 height 219
